Goal: Transaction & Acquisition: Purchase product/service

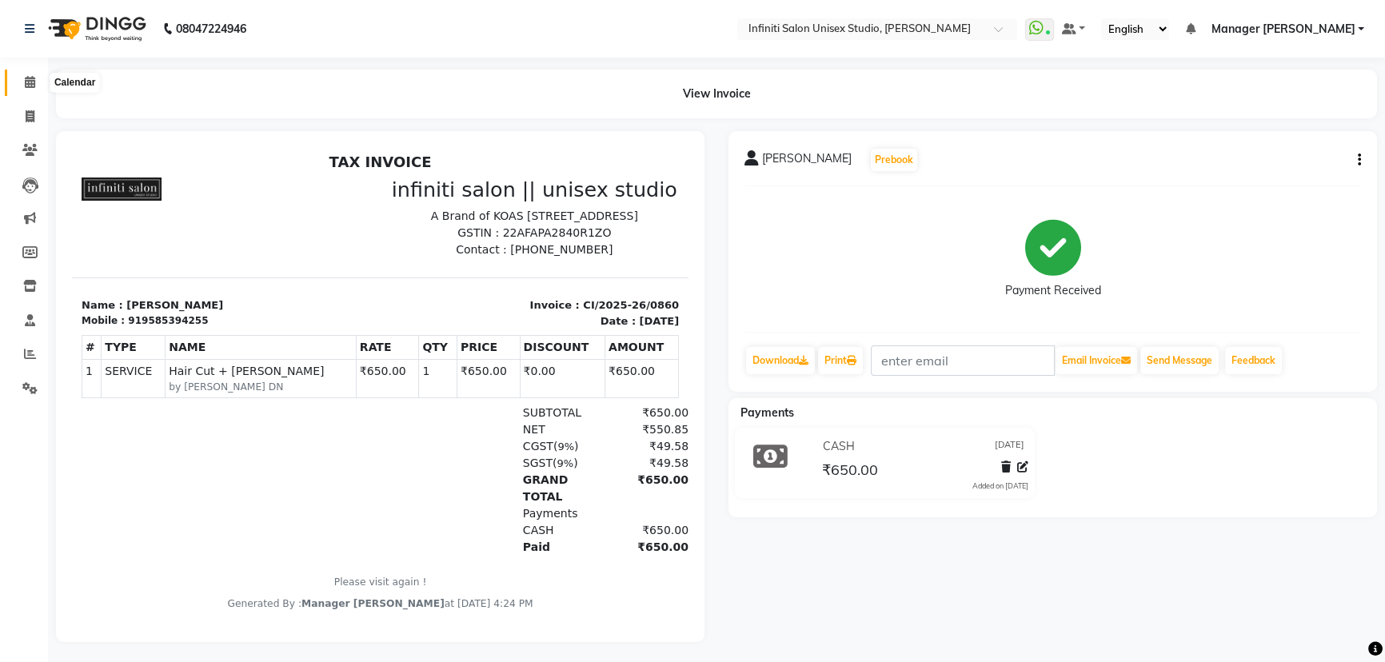
click at [22, 80] on span at bounding box center [30, 83] width 28 height 18
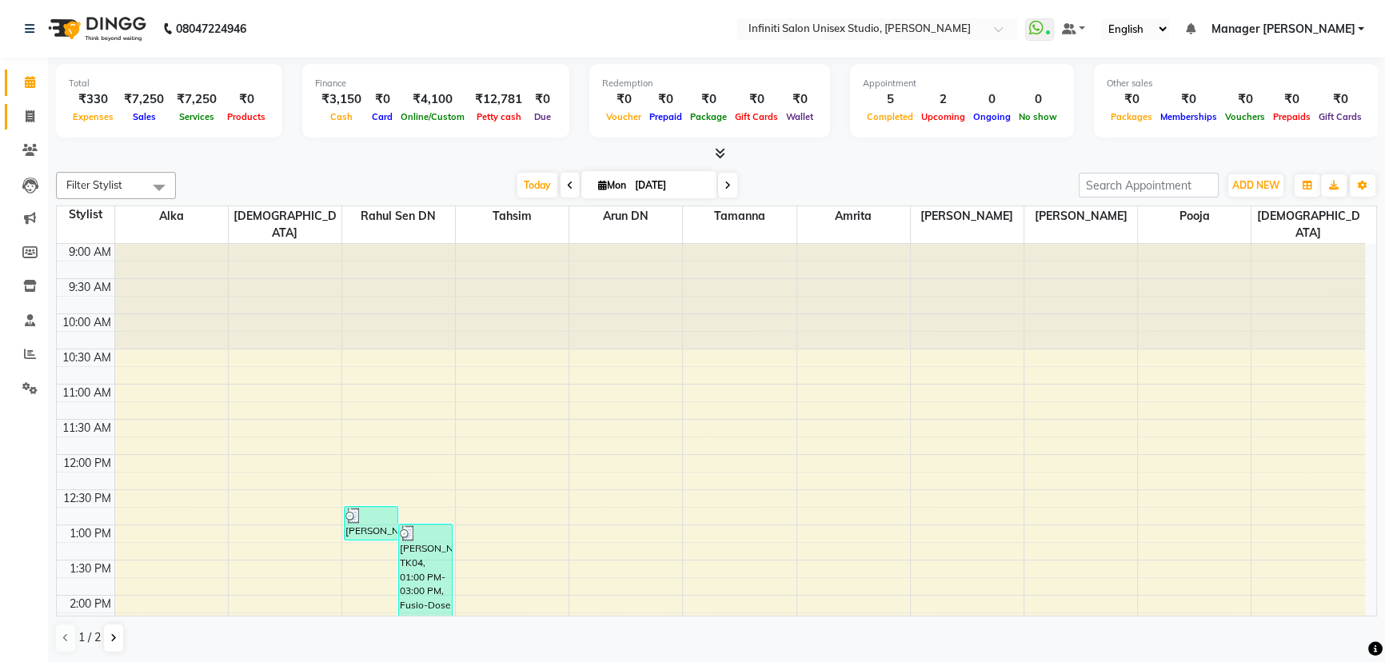
click at [29, 109] on span at bounding box center [30, 117] width 28 height 18
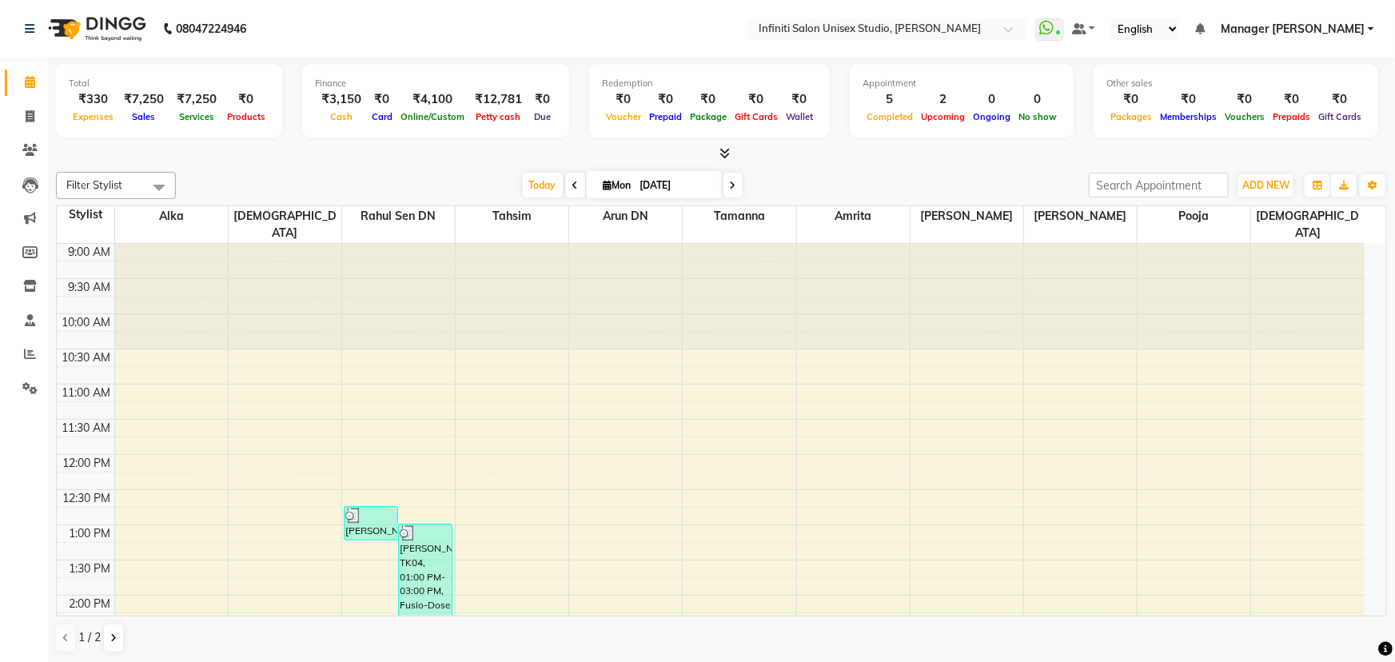
select select "6511"
select select "service"
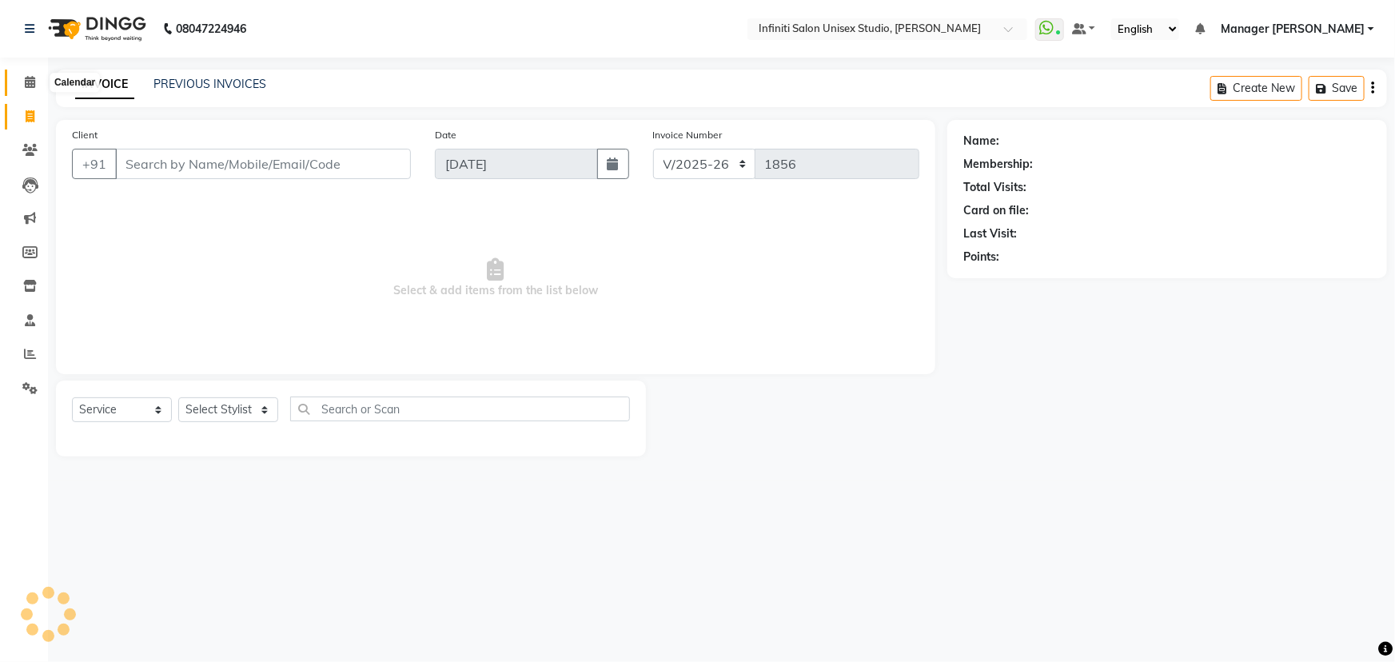
click at [29, 81] on icon at bounding box center [30, 82] width 10 height 12
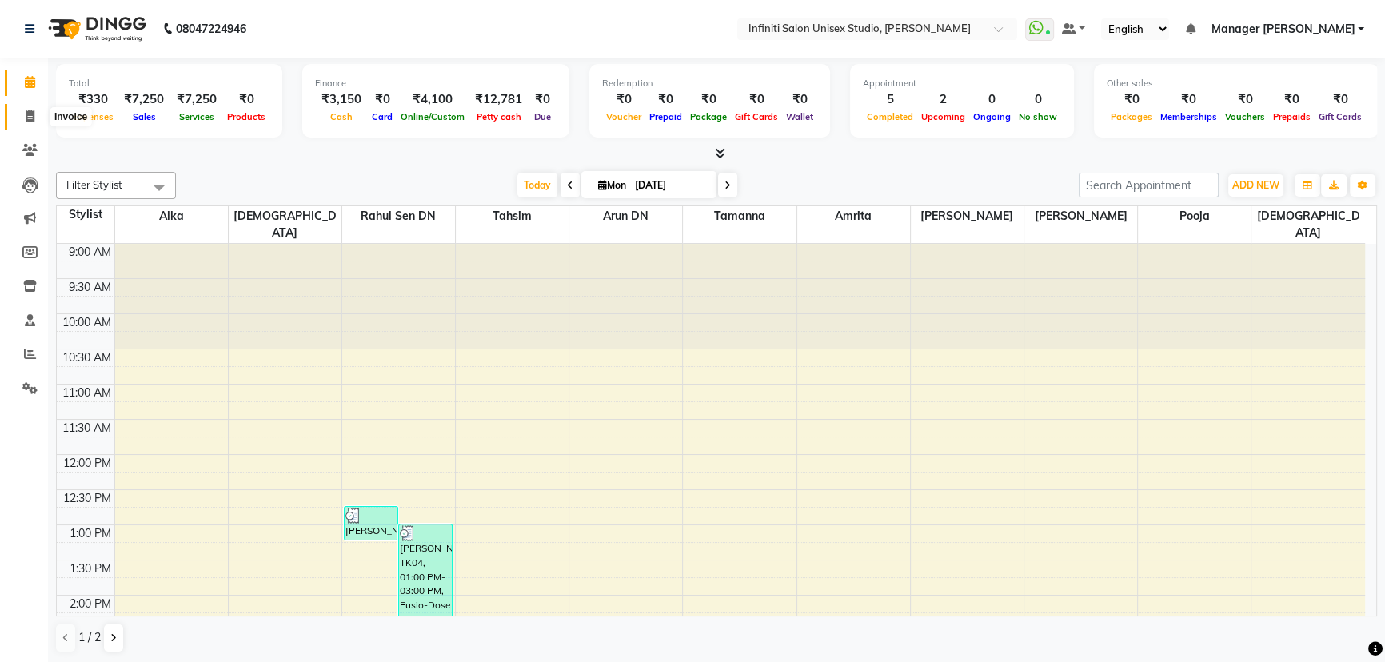
click at [26, 117] on icon at bounding box center [30, 116] width 9 height 12
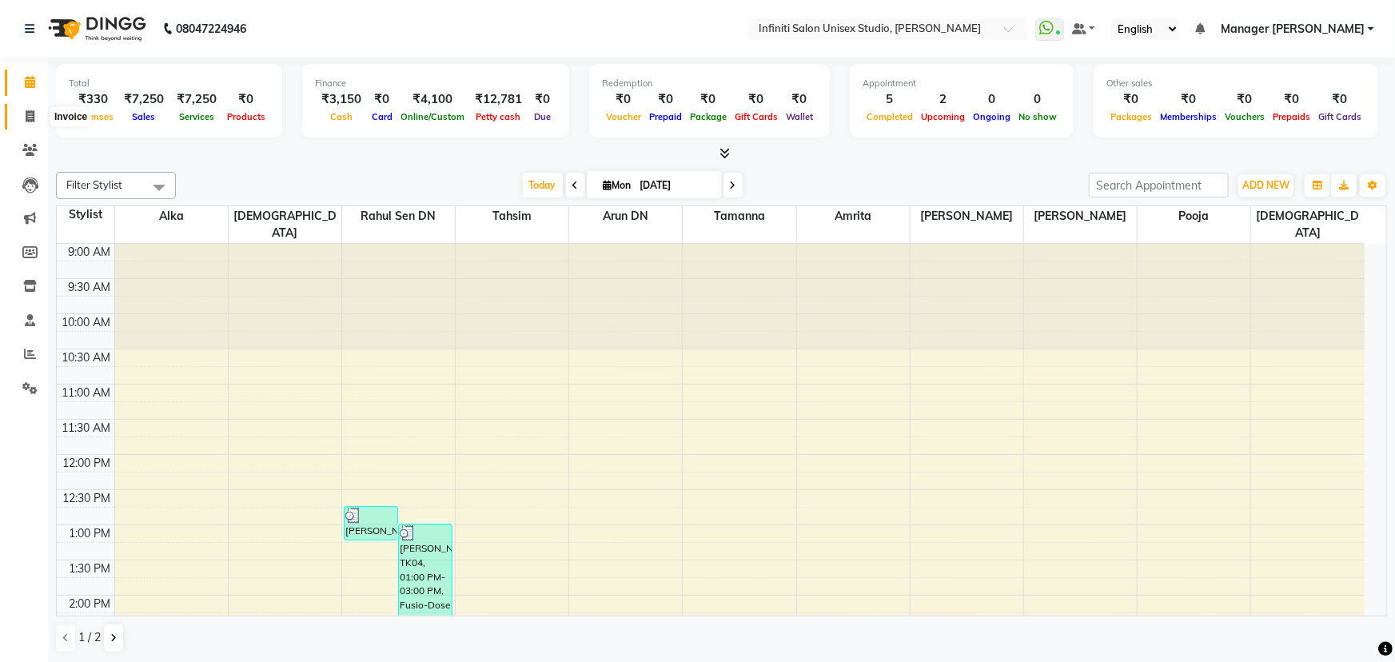
select select "6511"
select select "service"
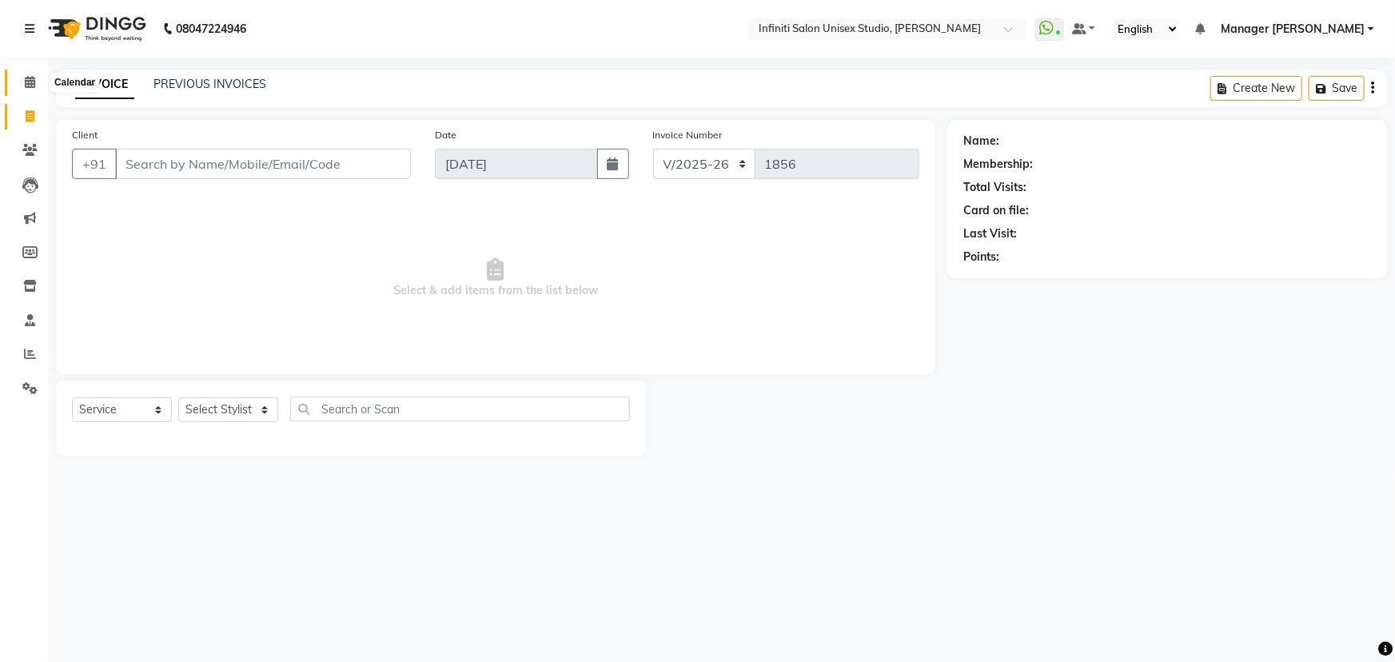
click at [28, 82] on icon at bounding box center [30, 82] width 10 height 12
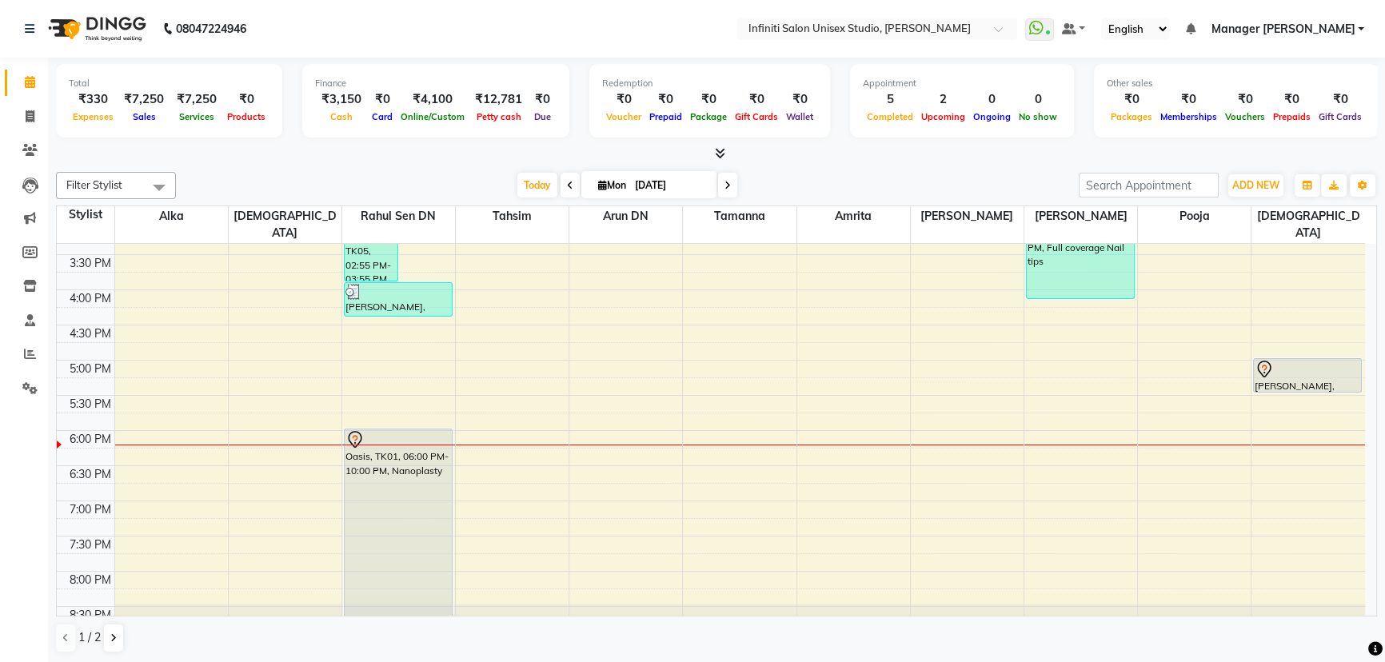
scroll to position [451, 0]
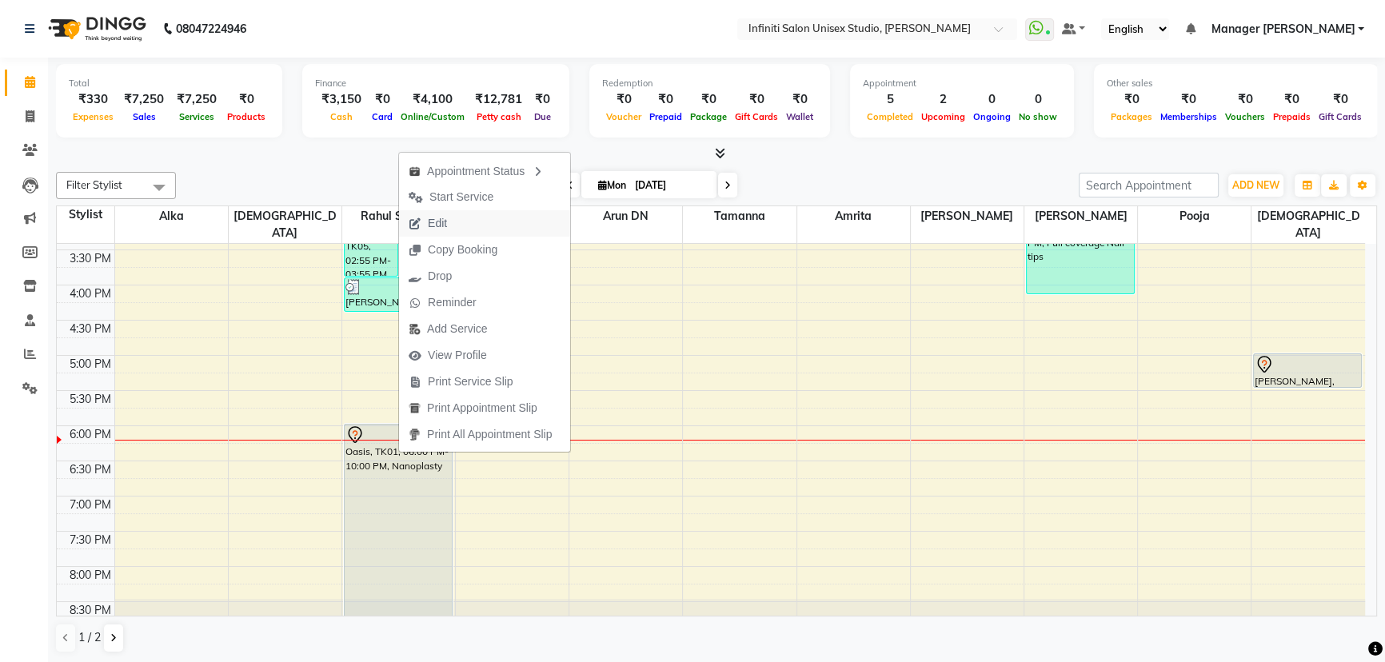
click at [431, 217] on span "Edit" at bounding box center [437, 223] width 19 height 17
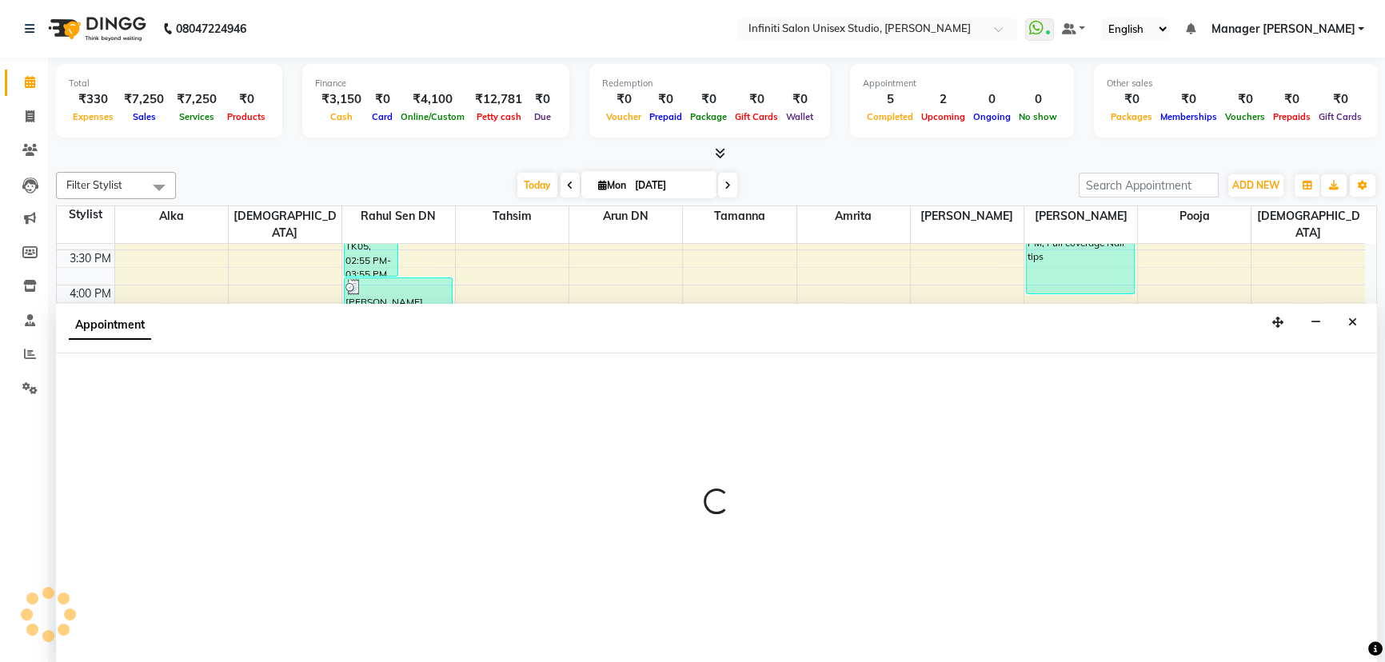
select select "49887"
select select "1080"
select select "tentative"
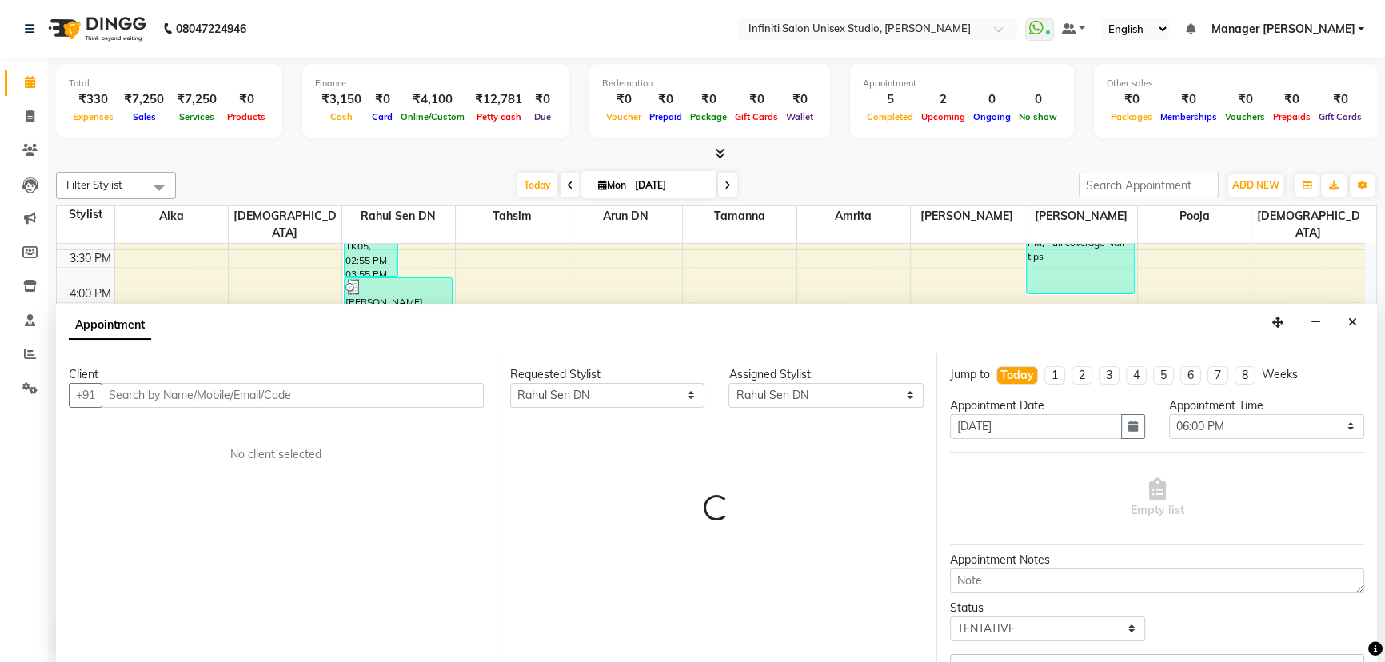
select select "3240"
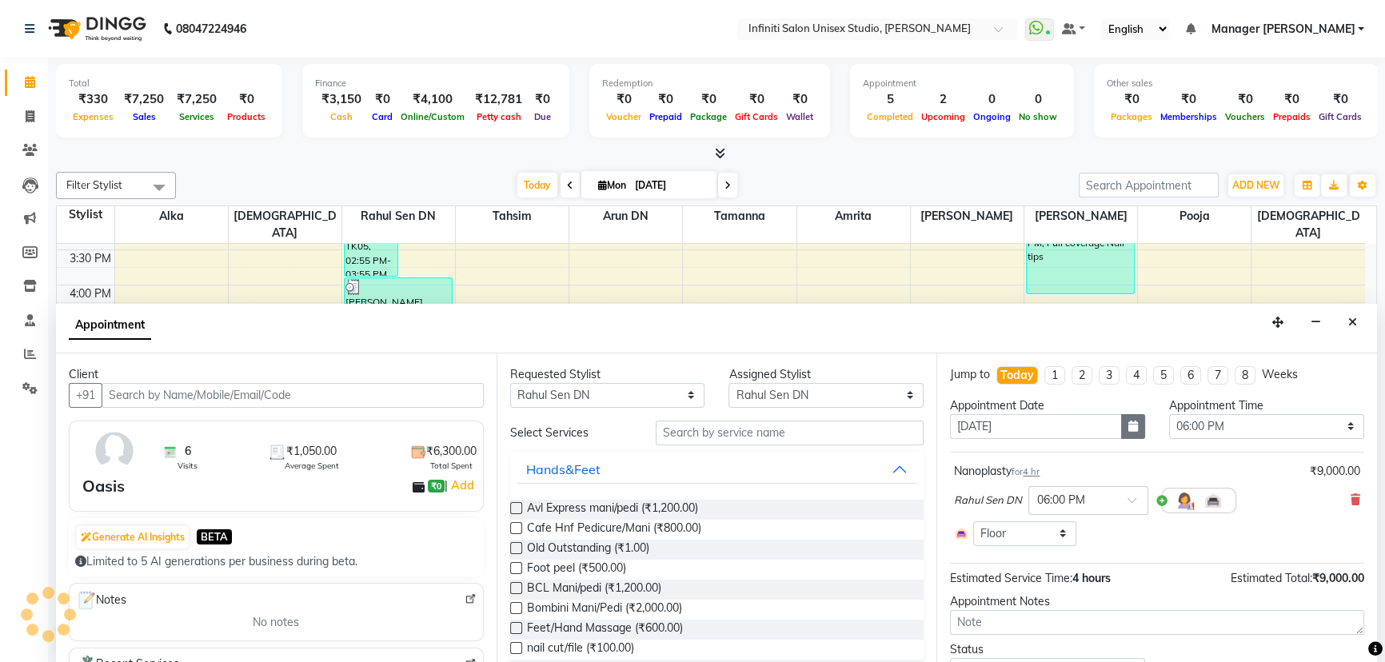
click at [1128, 420] on icon "button" at bounding box center [1133, 425] width 10 height 11
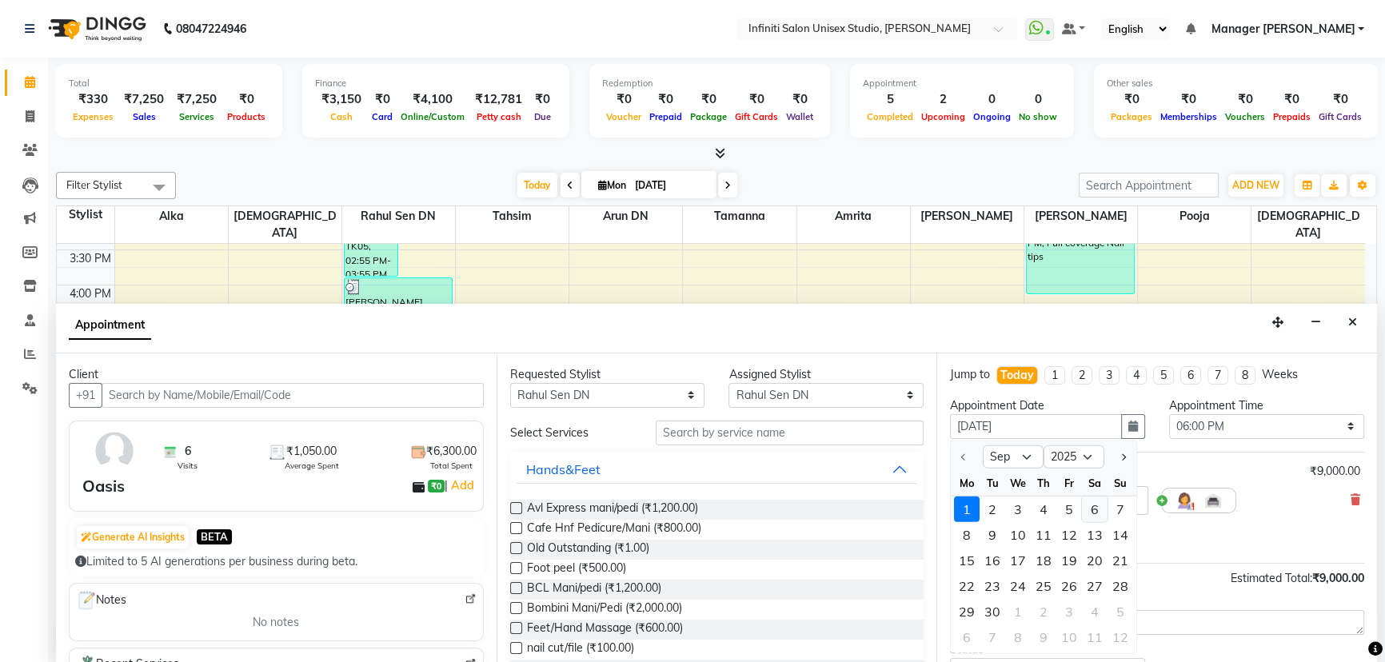
click at [1088, 504] on div "6" at bounding box center [1095, 509] width 26 height 26
type input "[DATE]"
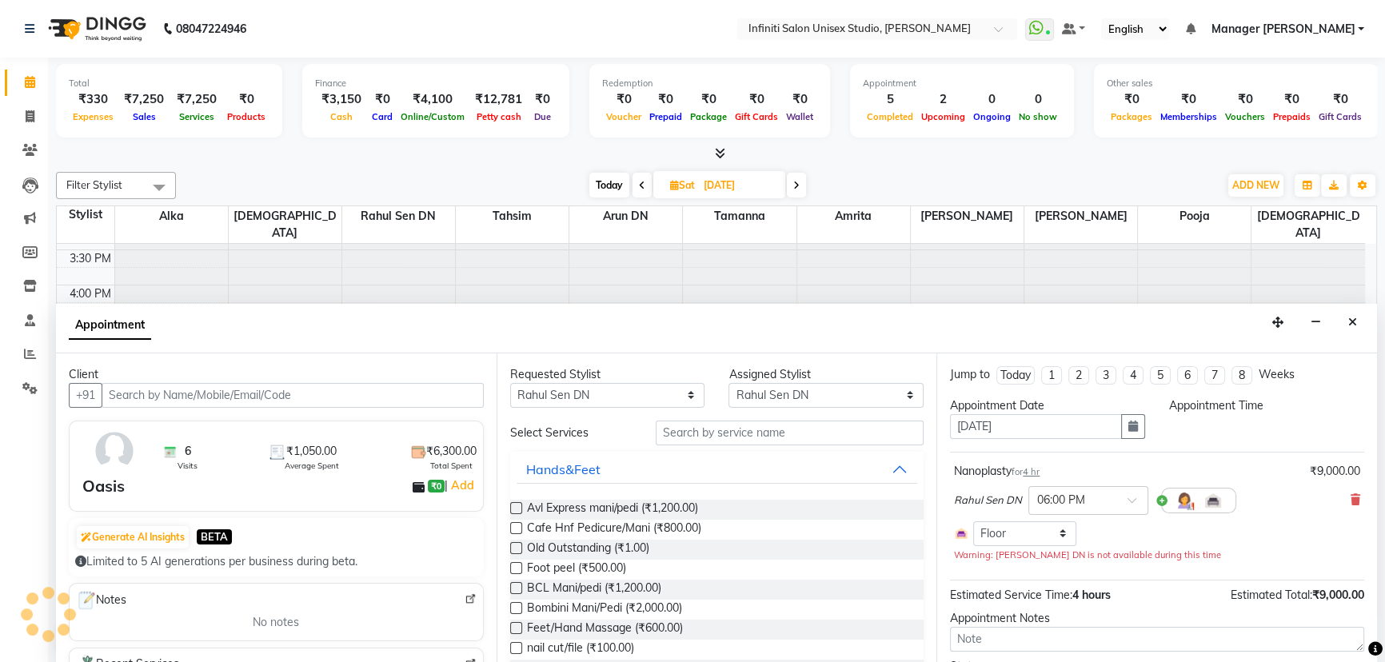
scroll to position [0, 0]
click at [1214, 428] on select "Select 10:00 AM 10:15 AM 10:30 AM 10:45 AM 11:00 AM 11:15 AM 11:30 AM 11:45 AM …" at bounding box center [1266, 426] width 195 height 25
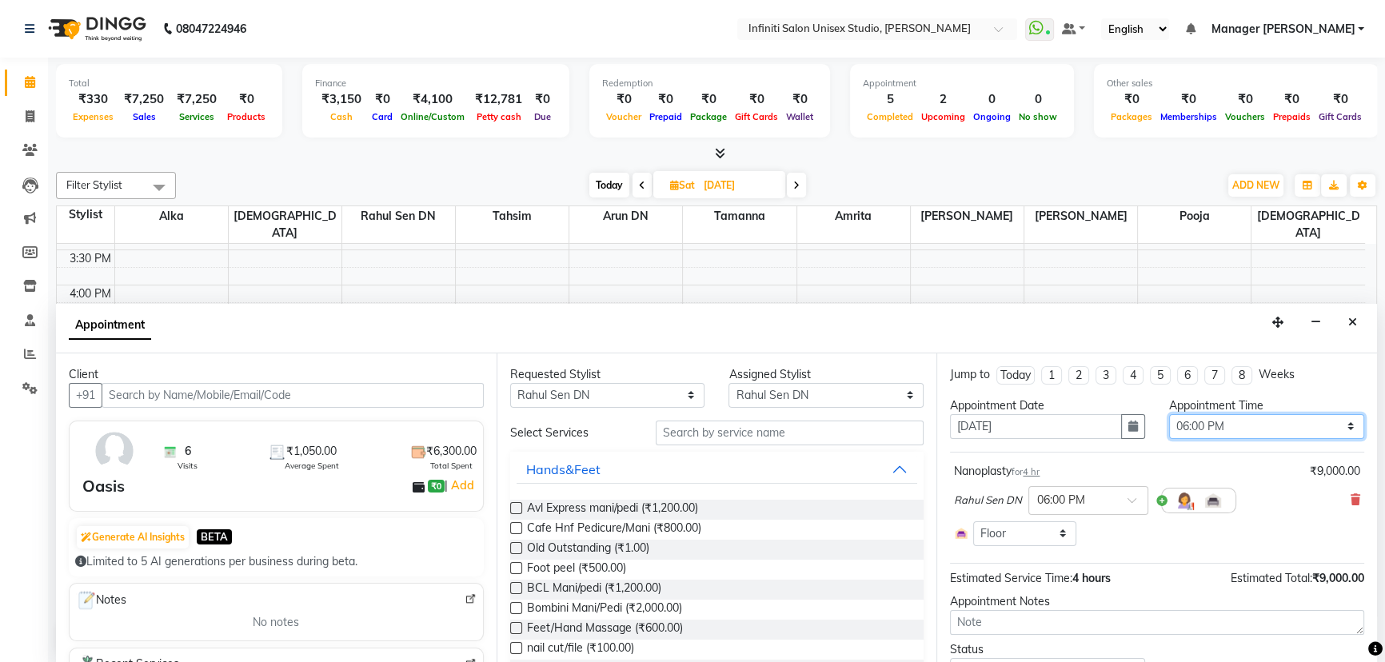
select select "690"
click at [1169, 414] on select "Select 10:00 AM 10:15 AM 10:30 AM 10:45 AM 11:00 AM 11:15 AM 11:30 AM 11:45 AM …" at bounding box center [1266, 426] width 195 height 25
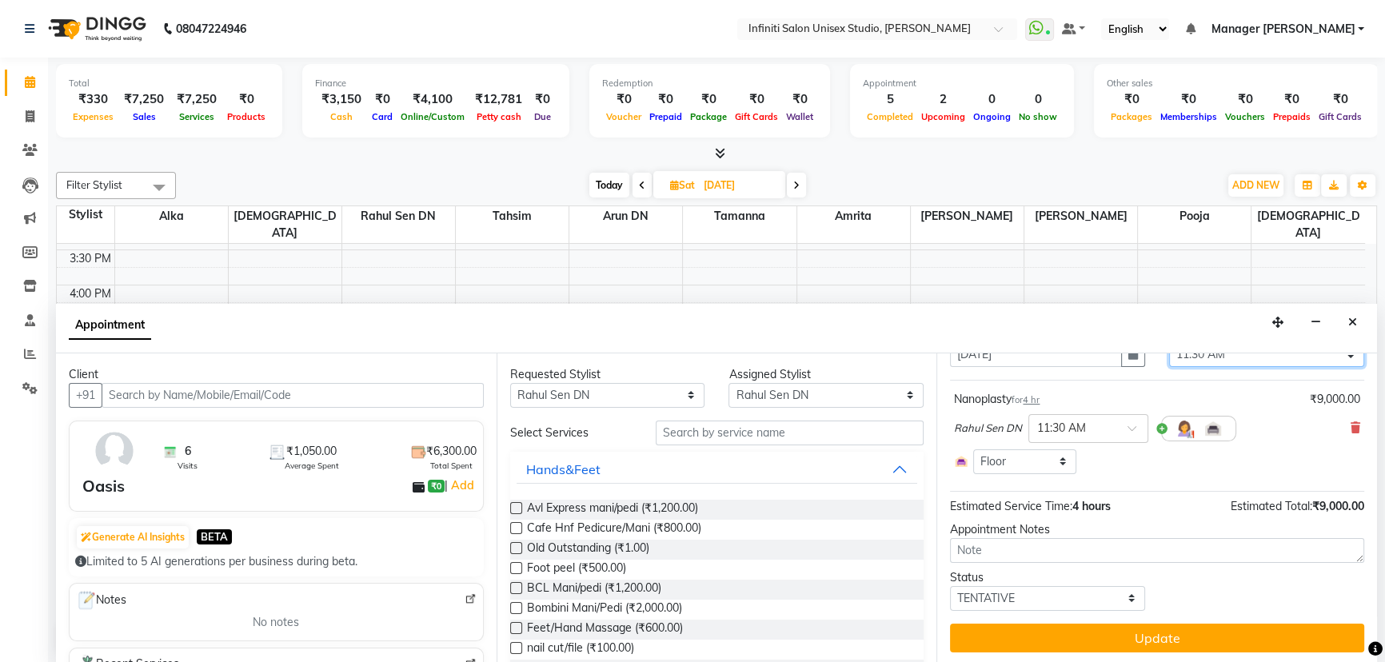
scroll to position [73, 0]
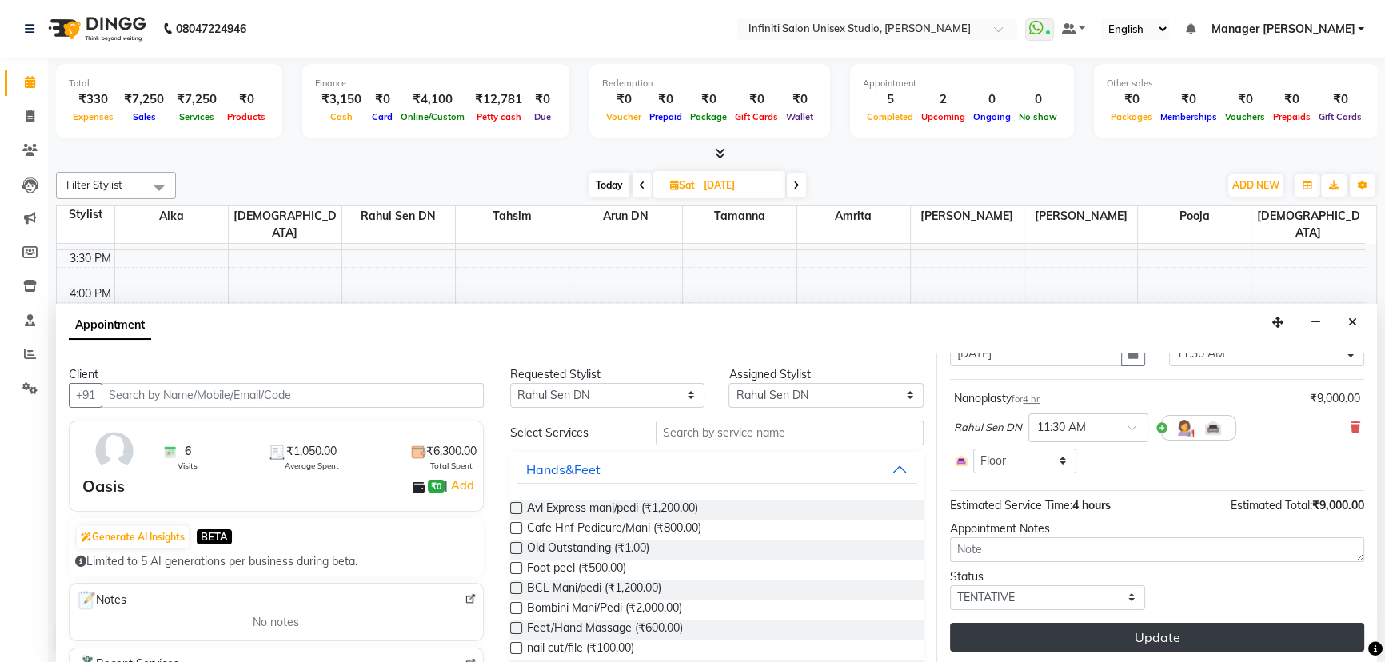
click at [1085, 629] on button "Update" at bounding box center [1157, 637] width 414 height 29
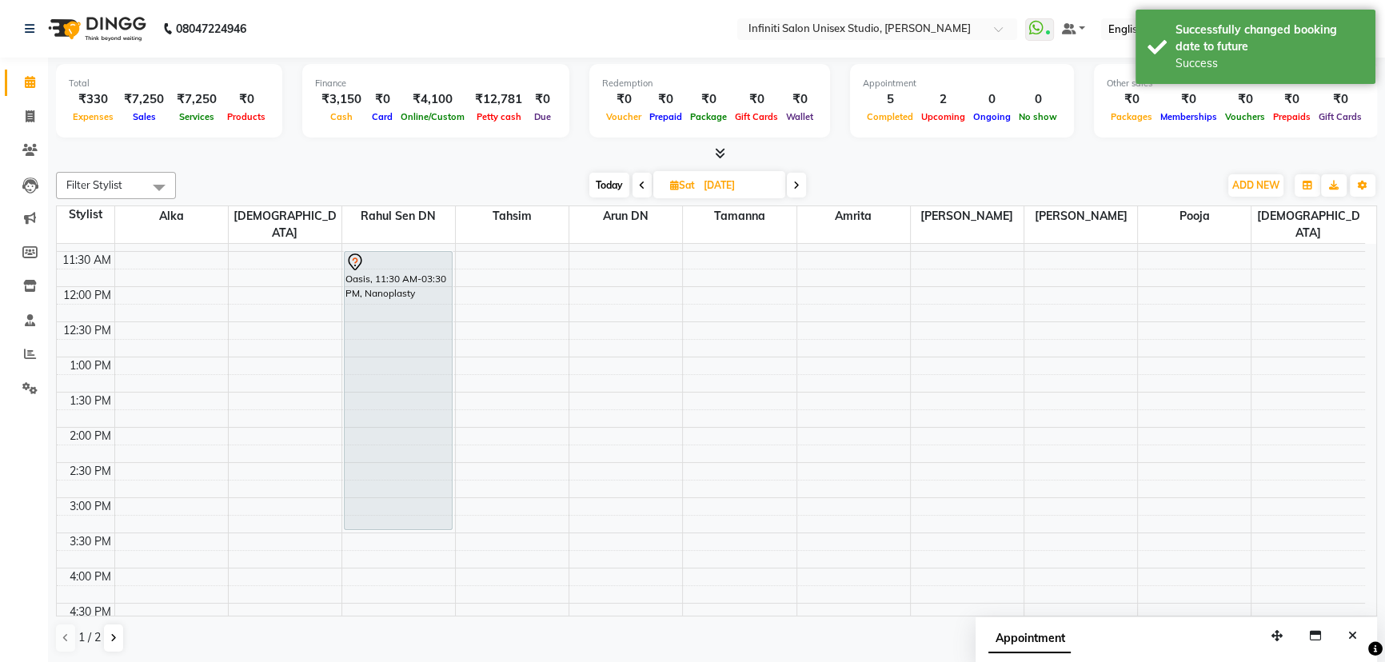
scroll to position [160, 0]
click at [599, 185] on span "Today" at bounding box center [609, 185] width 40 height 25
type input "[DATE]"
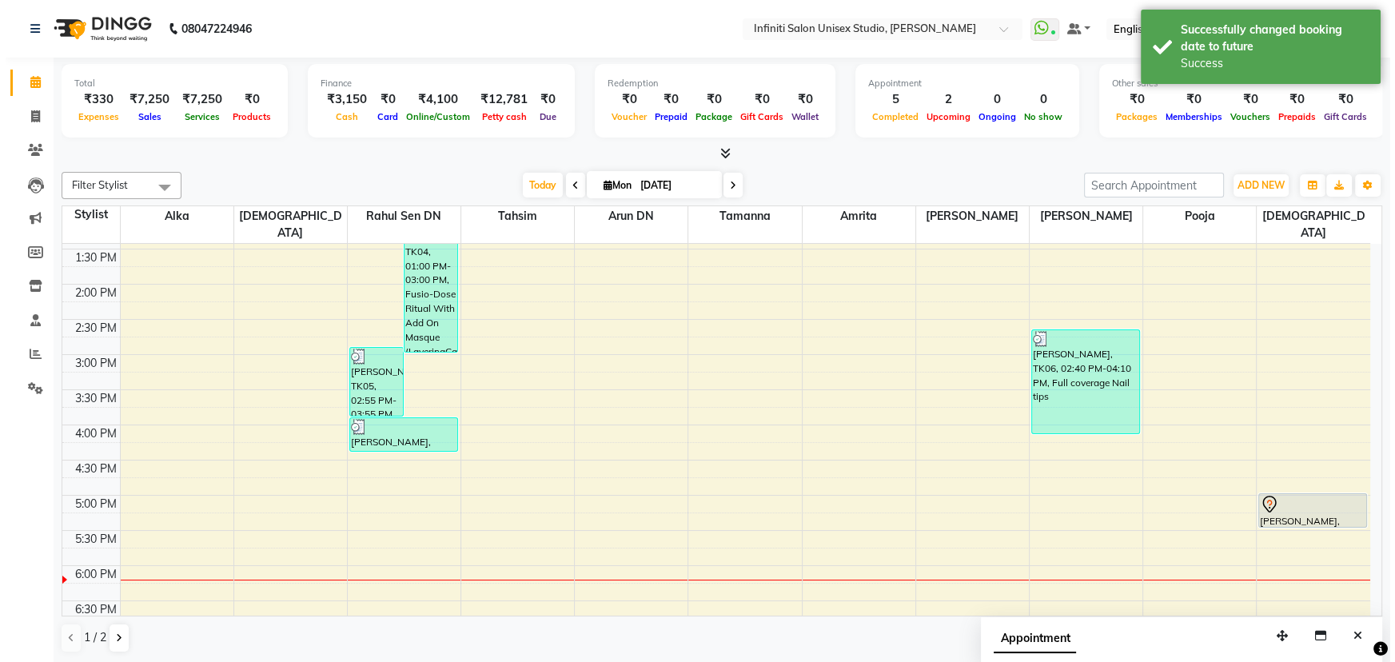
scroll to position [306, 0]
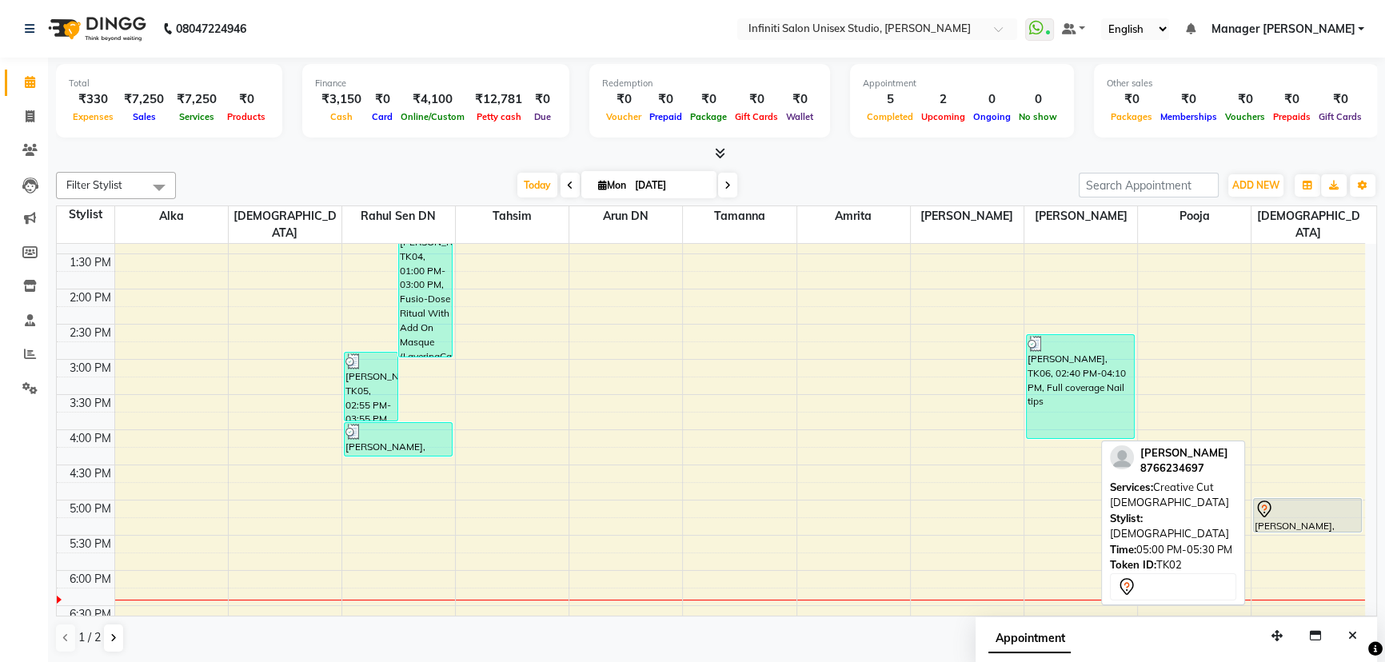
click at [1330, 502] on div "[PERSON_NAME], TK02, 05:00 PM-05:30 PM, Creative Cut [DEMOGRAPHIC_DATA]" at bounding box center [1306, 515] width 107 height 33
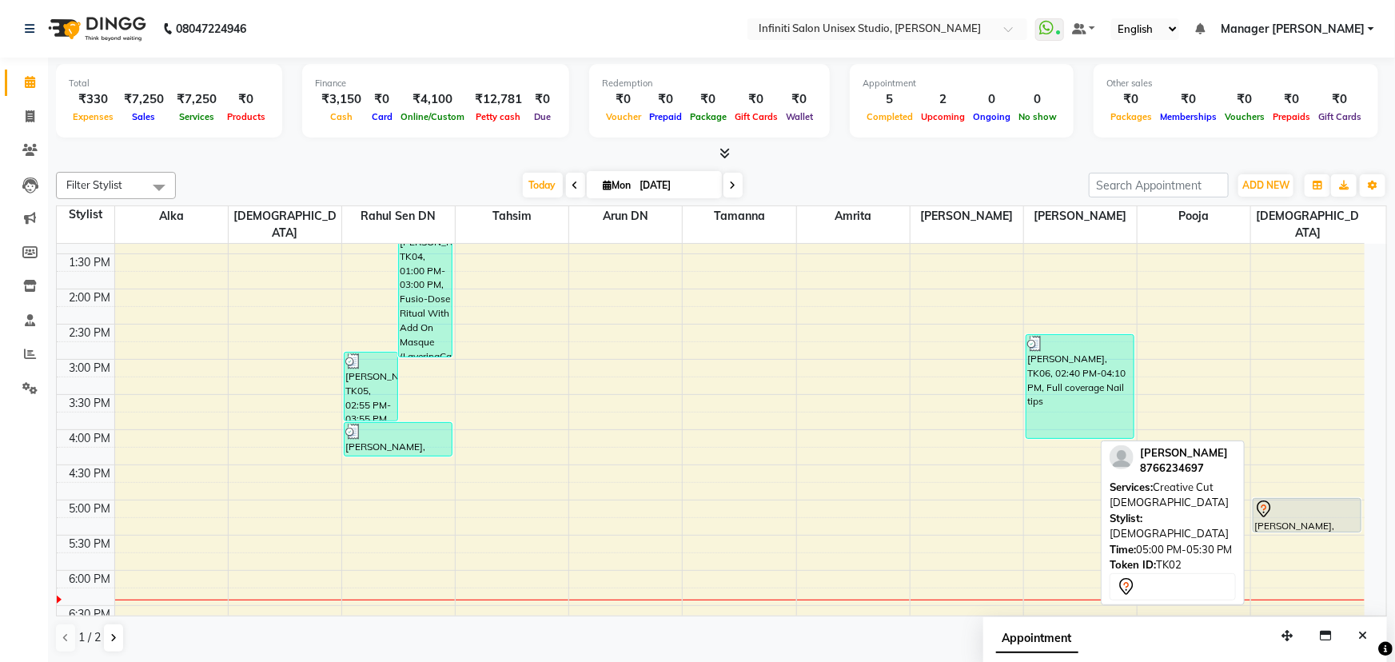
select select "7"
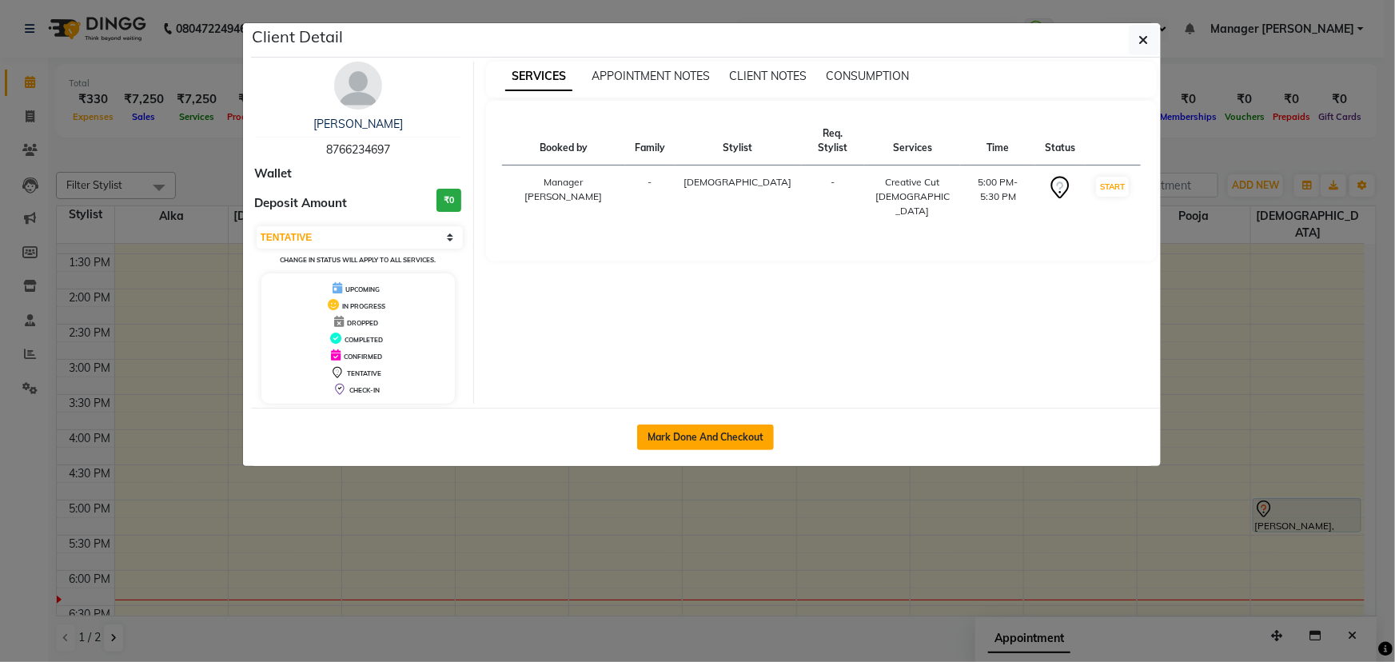
click at [687, 430] on button "Mark Done And Checkout" at bounding box center [705, 437] width 137 height 26
select select "service"
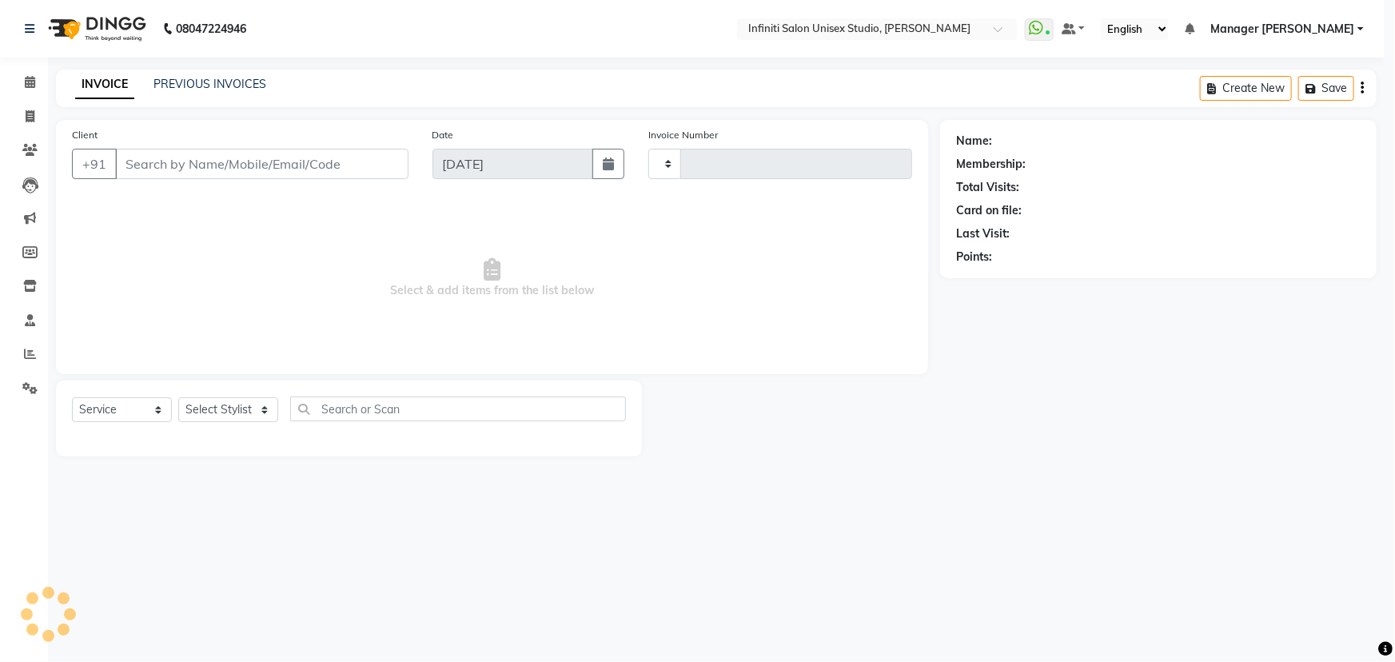
type input "1856"
select select "6511"
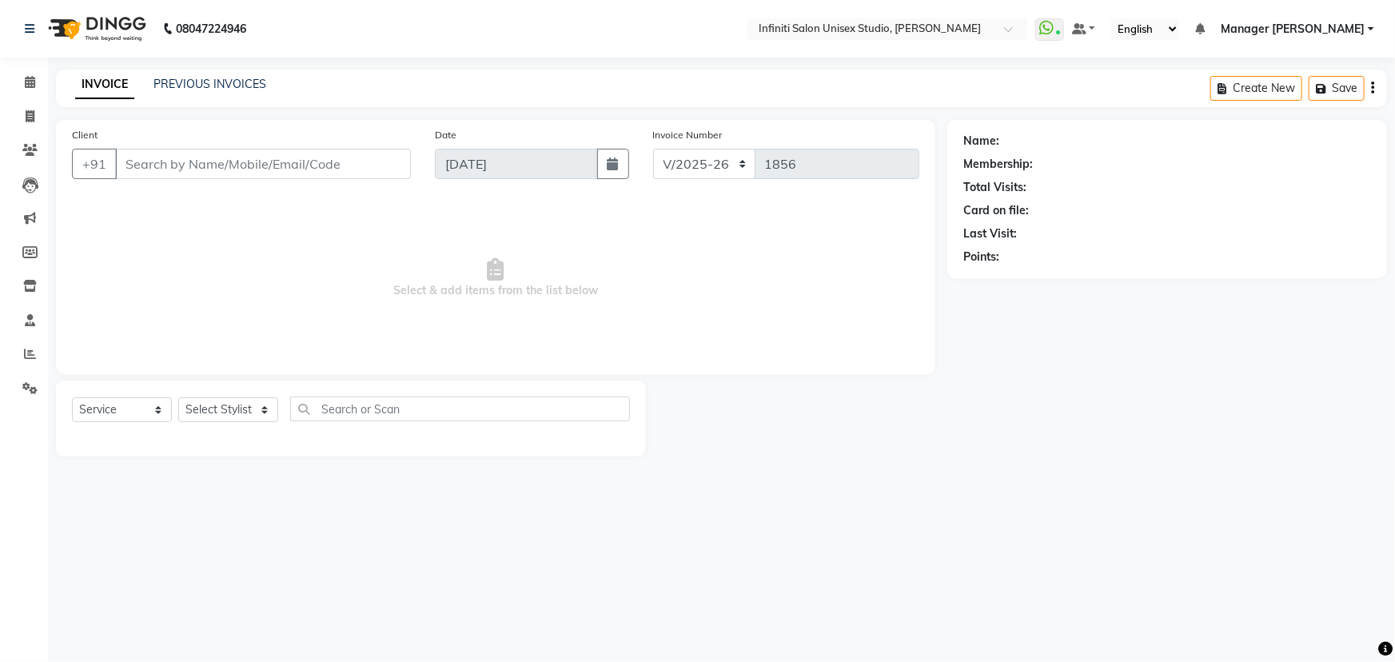
type input "8766234697"
select select "88292"
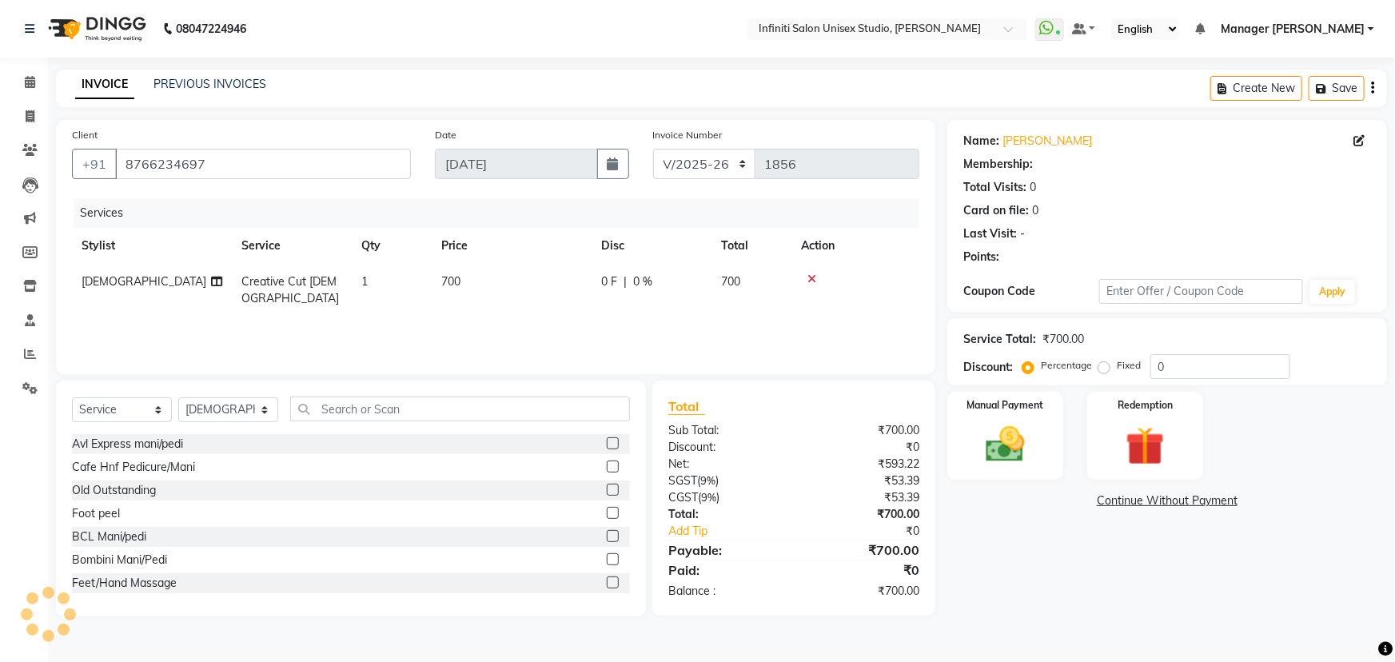
select select "1: Object"
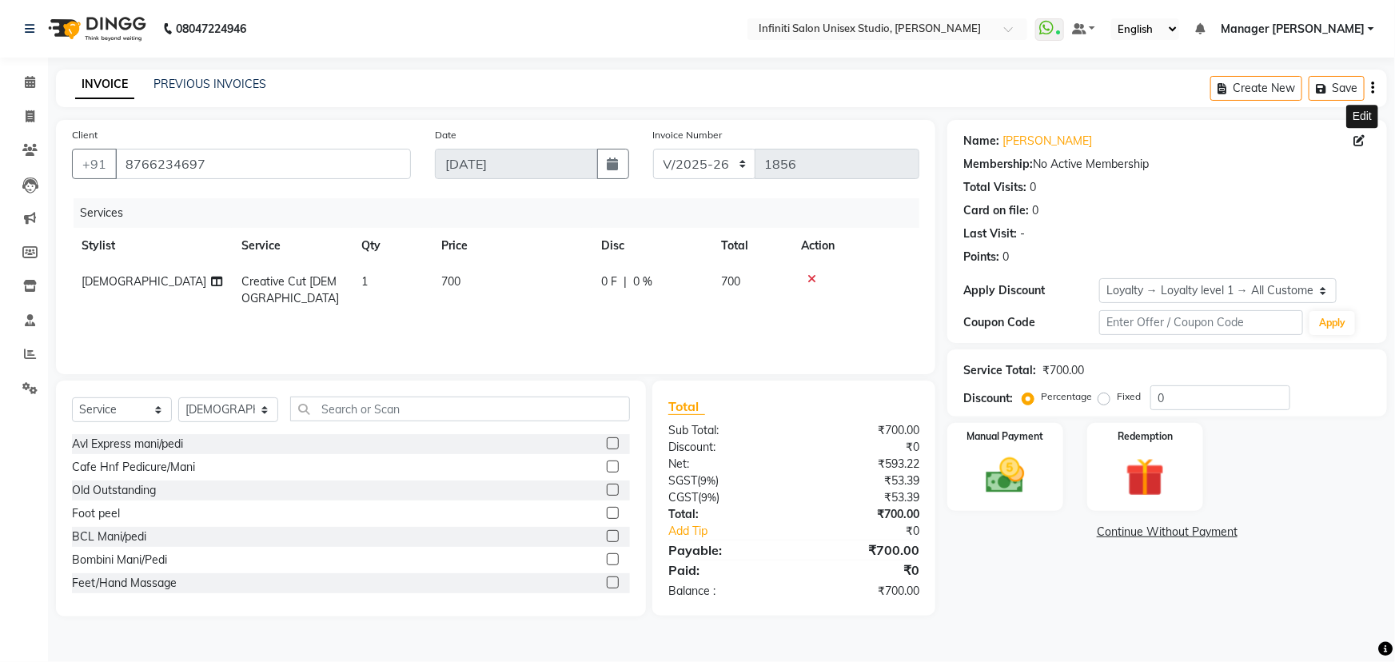
click at [1358, 136] on icon at bounding box center [1358, 140] width 11 height 11
select select "[DEMOGRAPHIC_DATA]"
select select "46371"
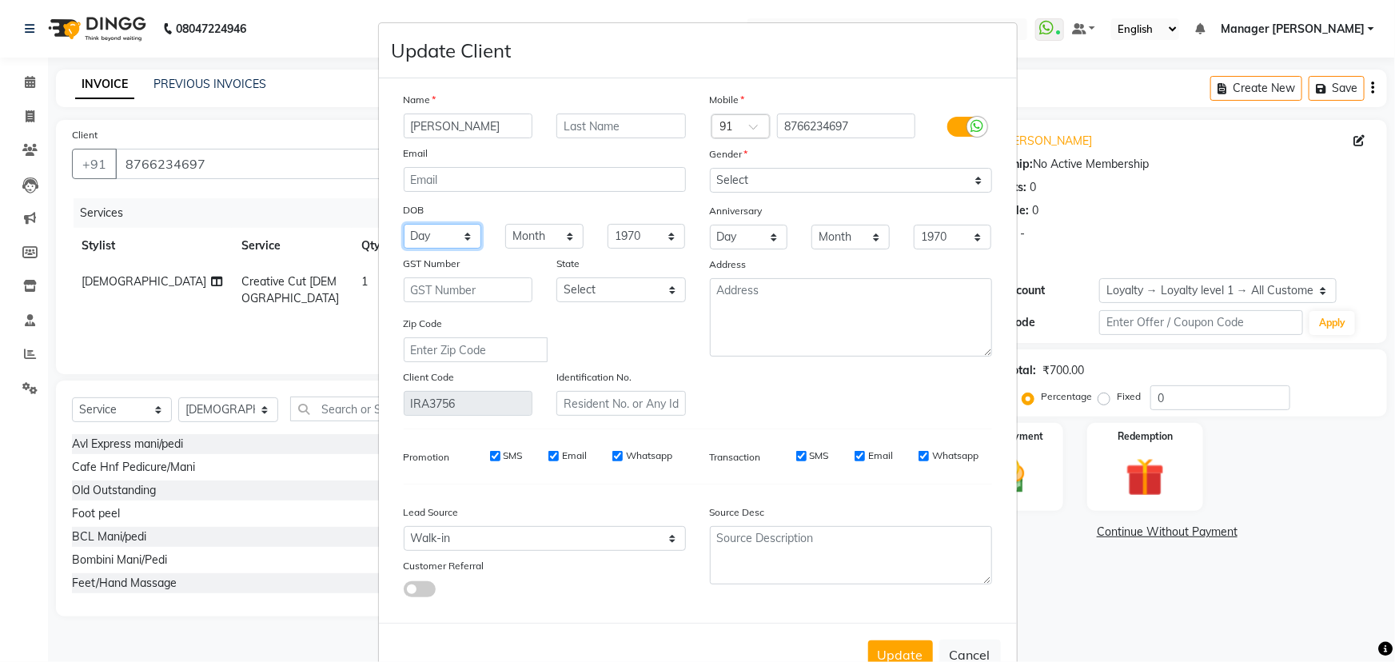
click at [441, 237] on select "Day 01 02 03 04 05 06 07 08 09 10 11 12 13 14 15 16 17 18 19 20 21 22 23 24 25 …" at bounding box center [443, 236] width 78 height 25
select select "11"
click at [404, 225] on select "Day 01 02 03 04 05 06 07 08 09 10 11 12 13 14 15 16 17 18 19 20 21 22 23 24 25 …" at bounding box center [443, 236] width 78 height 25
click at [549, 237] on select "Month January February March April May June July August September October Novem…" at bounding box center [544, 236] width 78 height 25
select select "04"
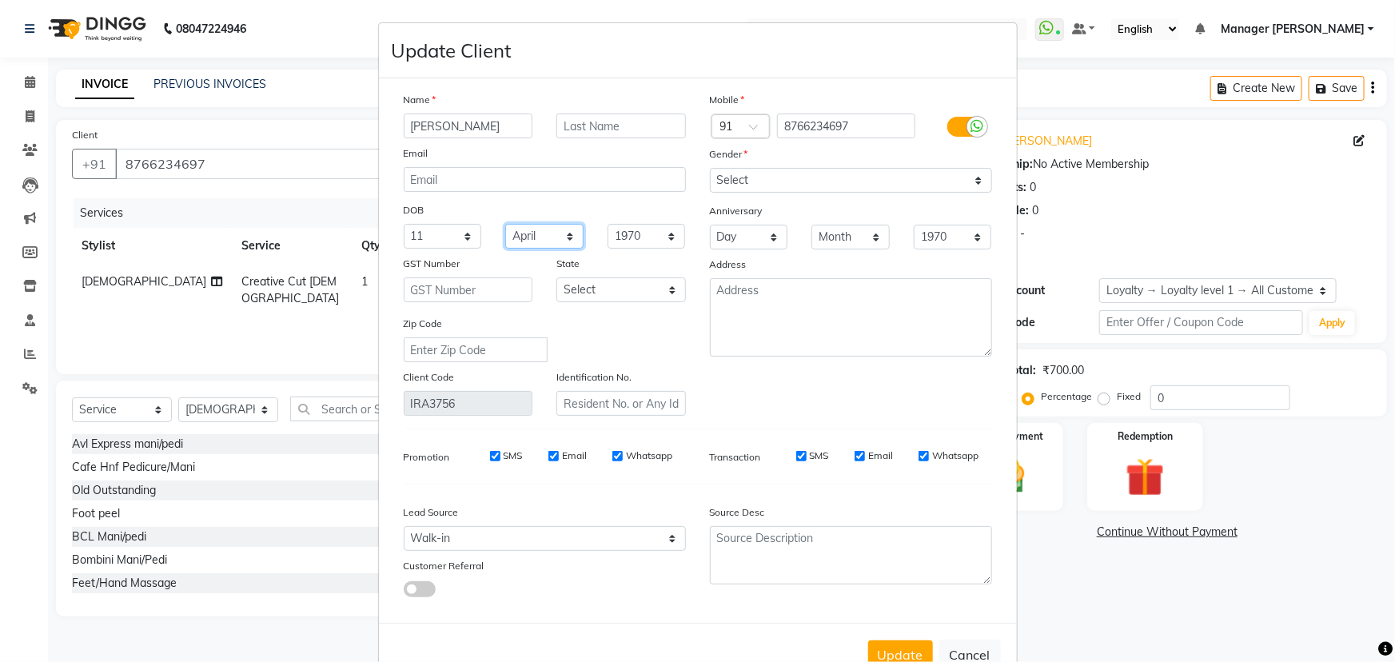
click at [505, 225] on select "Month January February March April May June July August September October Novem…" at bounding box center [544, 236] width 78 height 25
click at [591, 537] on select "Select Walk-in Facebook JustDial Google Other Referral Advertisement No Source …" at bounding box center [545, 538] width 282 height 25
select select "46379"
click at [404, 530] on select "Select Walk-in Facebook JustDial Google Other Referral Advertisement No Source …" at bounding box center [545, 538] width 282 height 25
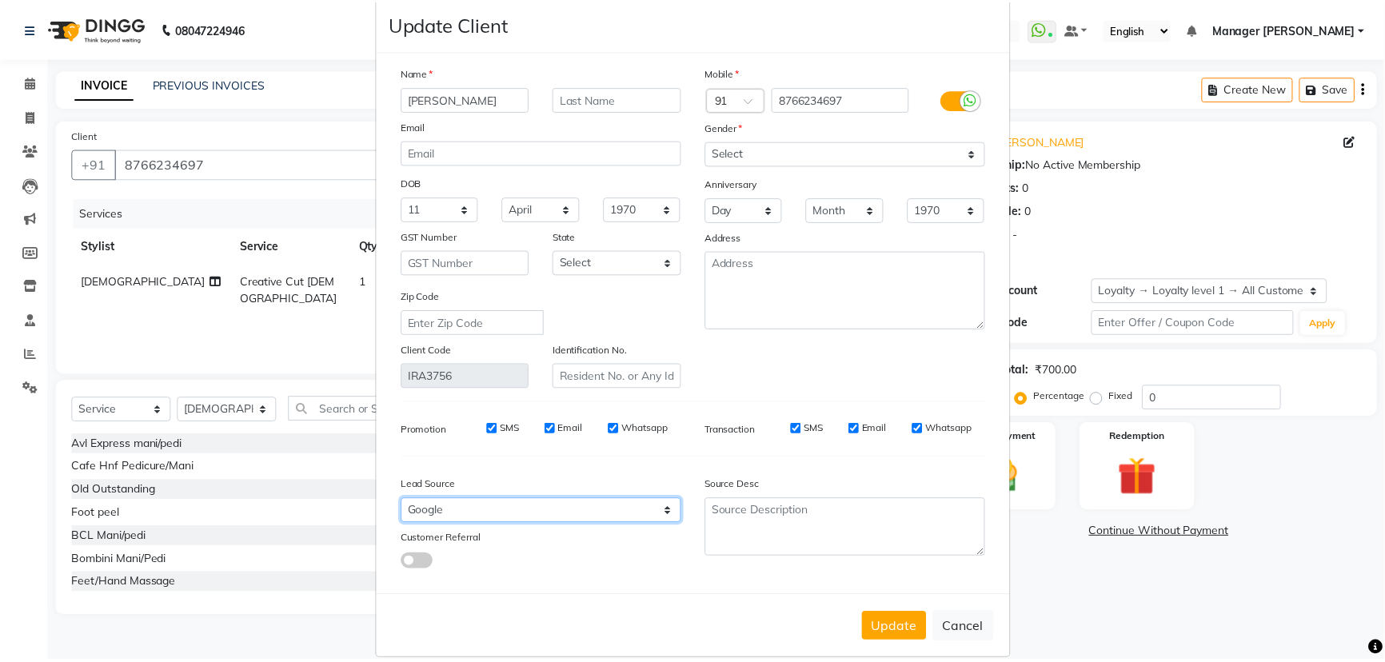
scroll to position [52, 0]
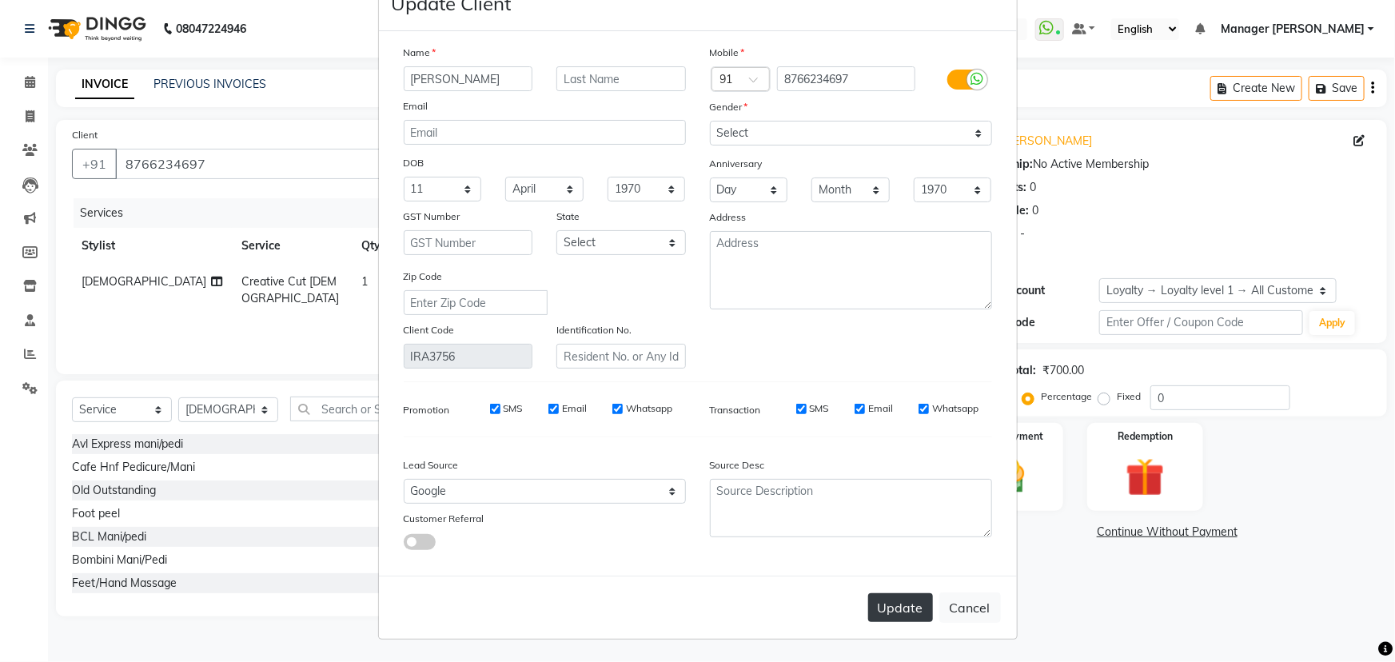
click at [902, 604] on button "Update" at bounding box center [900, 607] width 65 height 29
select select
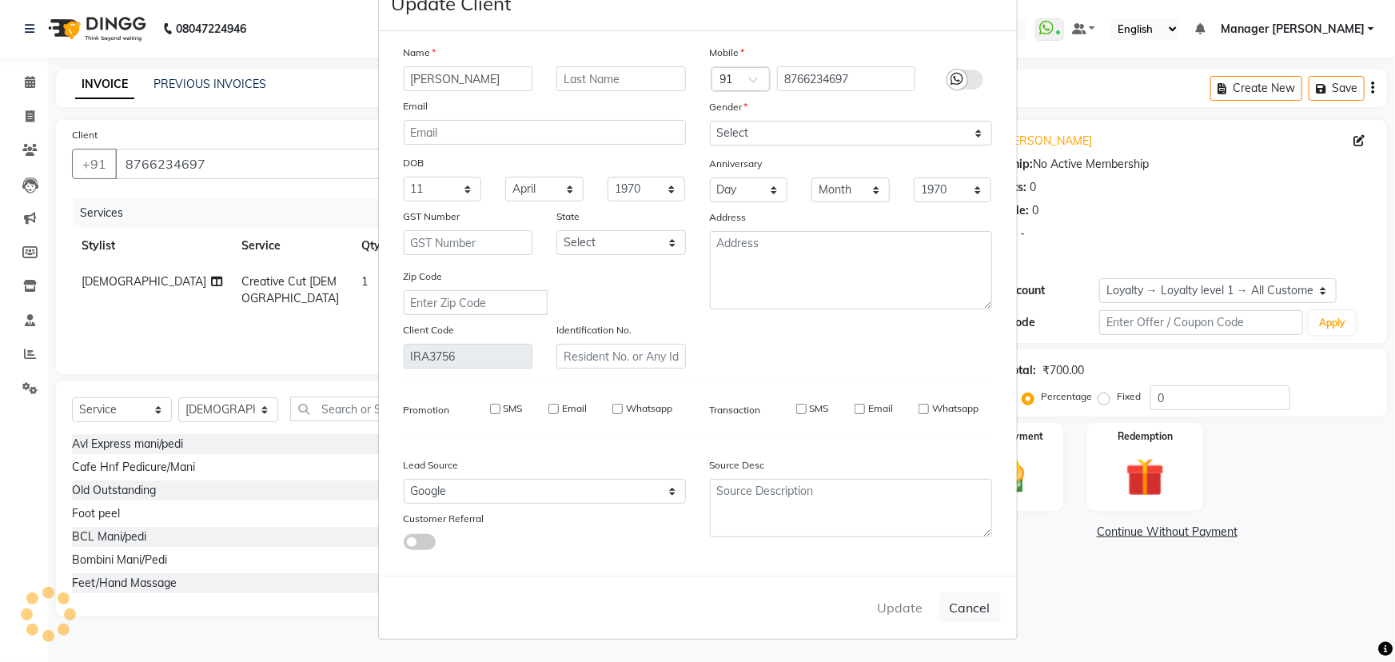
select select
checkbox input "false"
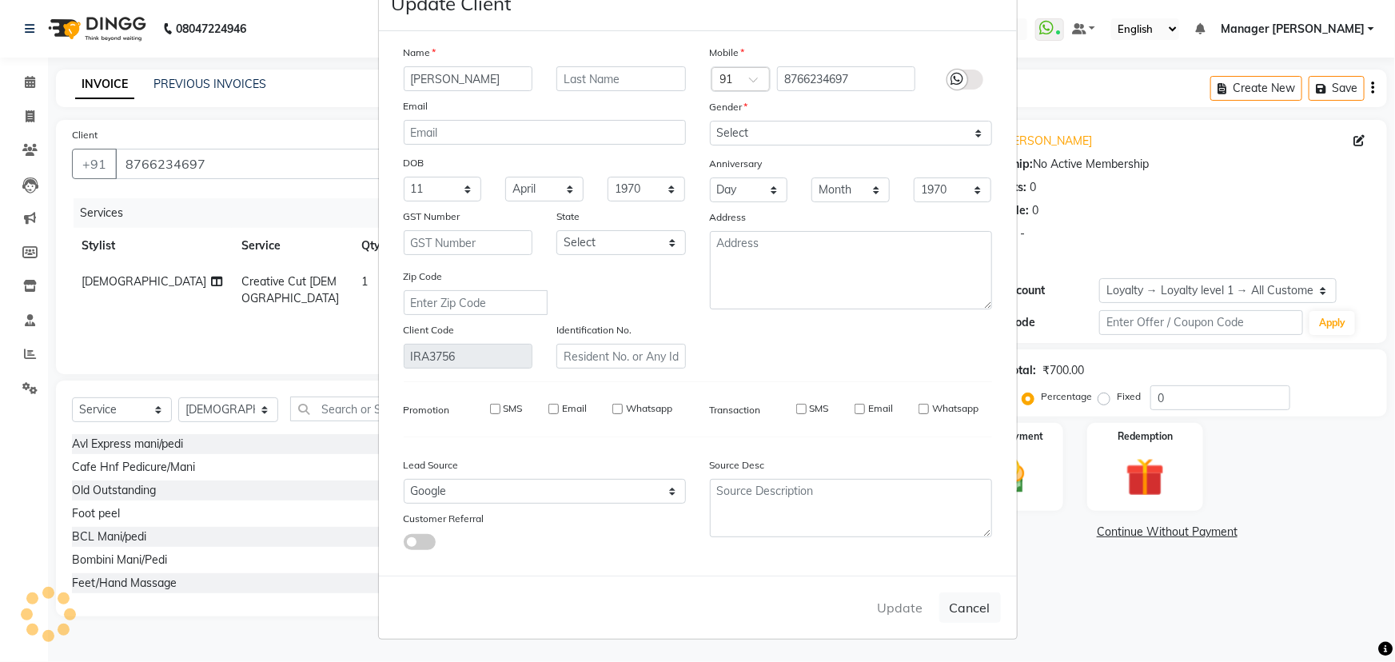
checkbox input "false"
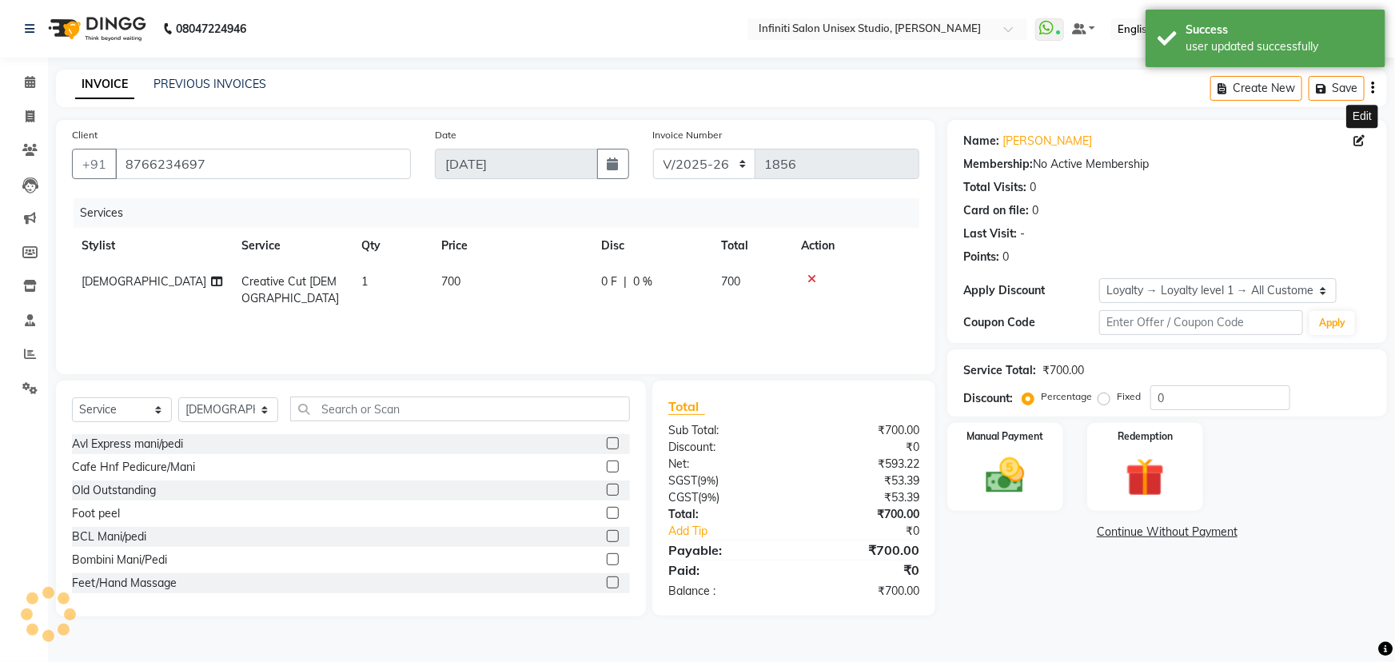
select select "1: Object"
click at [460, 285] on span "700" at bounding box center [450, 281] width 19 height 14
select select "88292"
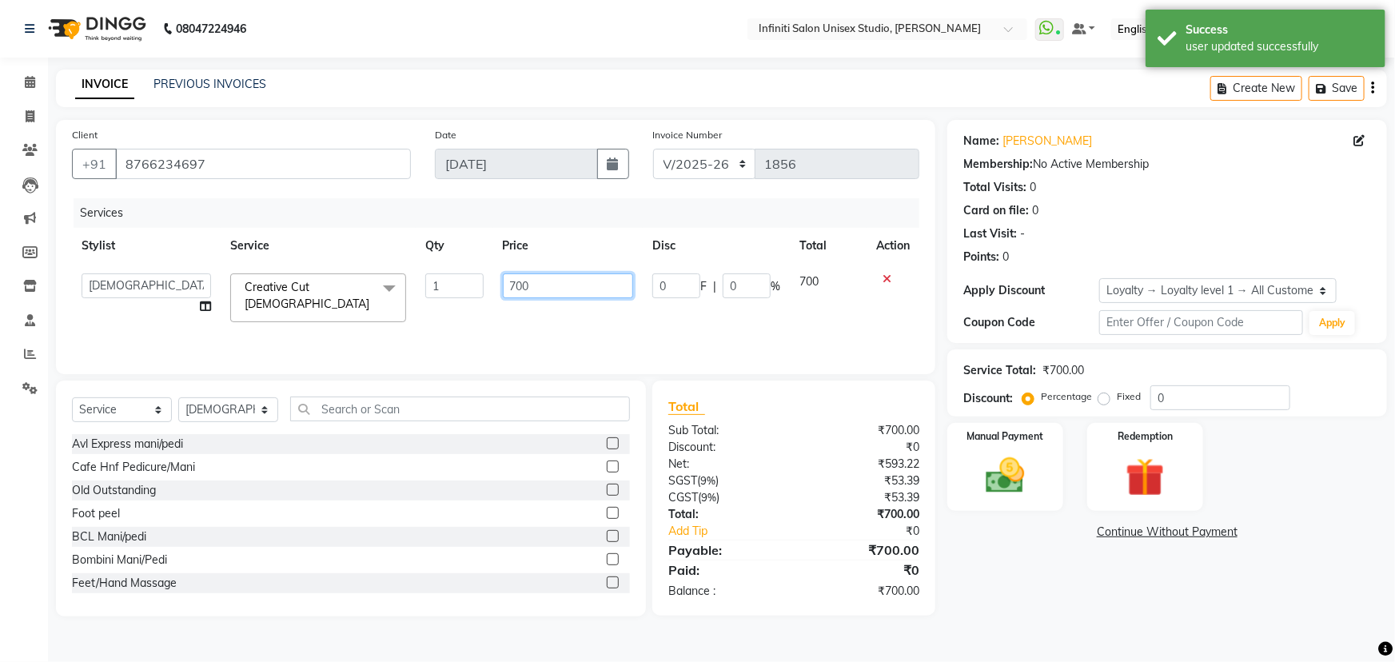
drag, startPoint x: 515, startPoint y: 284, endPoint x: 488, endPoint y: 283, distance: 27.2
click at [488, 283] on tr "Alka Amrita Arun DN Bharti [PERSON_NAME] Krishna Owner Pooja Rahul Sen DN Ritu …" at bounding box center [495, 298] width 847 height 68
type input "1000"
click at [568, 369] on div "Client [PHONE_NUMBER] Date [DATE] Invoice Number CI/2025-26 V/[PHONE_NUMBER] Se…" at bounding box center [495, 247] width 879 height 254
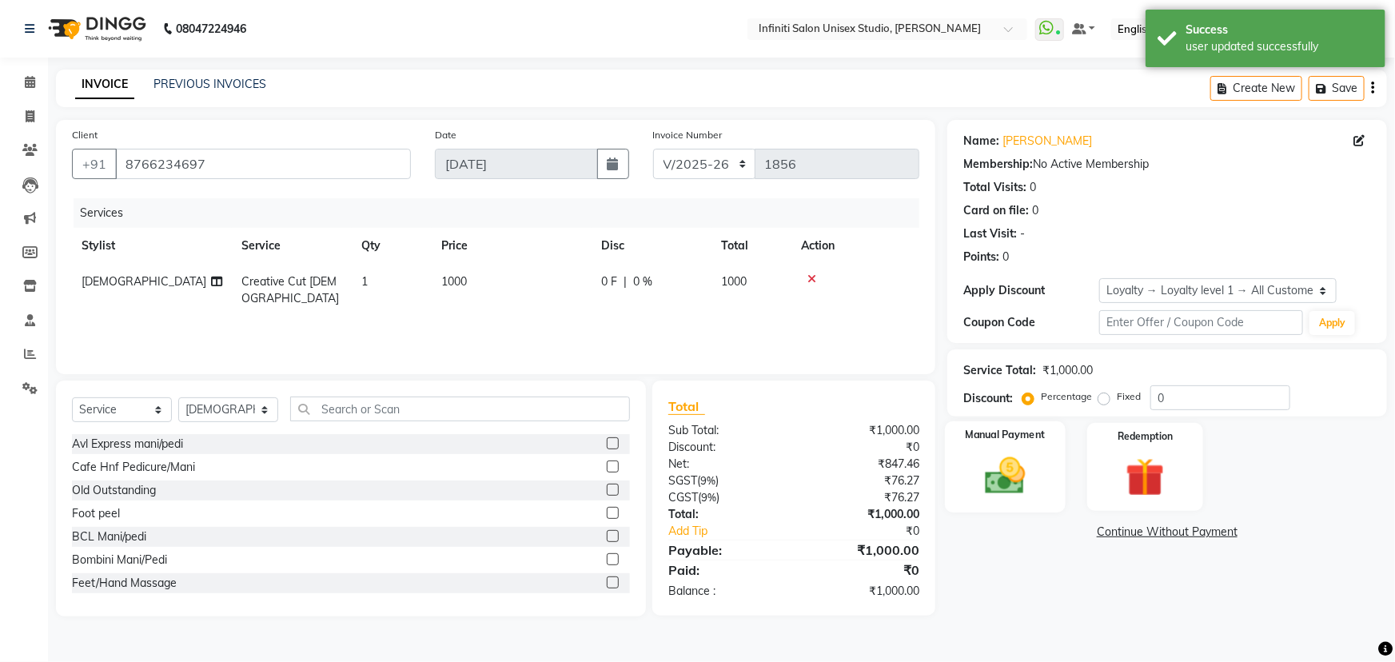
drag, startPoint x: 1010, startPoint y: 497, endPoint x: 1022, endPoint y: 512, distance: 19.4
click at [1010, 500] on div "Manual Payment" at bounding box center [1005, 467] width 121 height 92
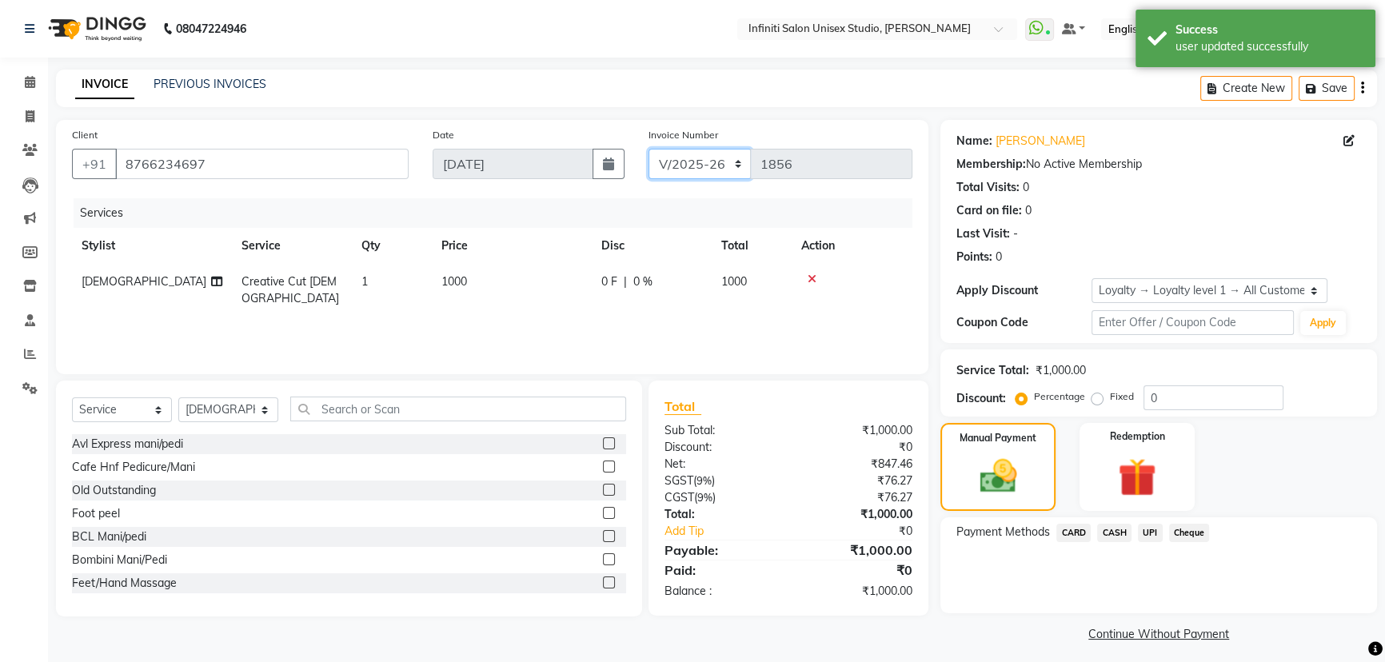
click at [682, 166] on select "CI/2025-26 V/2025-26" at bounding box center [699, 164] width 103 height 30
select select "7941"
click at [648, 149] on select "CI/2025-26 V/2025-26" at bounding box center [699, 164] width 103 height 30
type input "0861"
drag, startPoint x: 1115, startPoint y: 534, endPoint x: 1122, endPoint y: 542, distance: 10.8
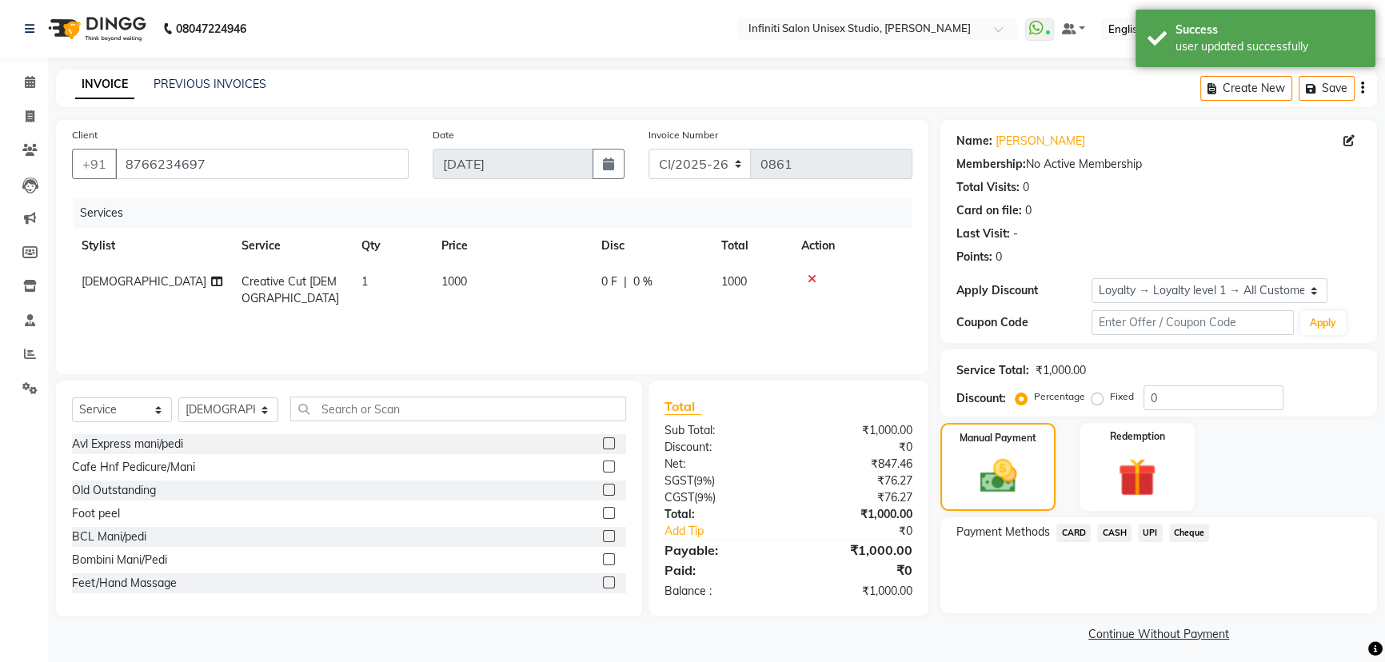
click at [1115, 535] on span "CASH" at bounding box center [1114, 533] width 34 height 18
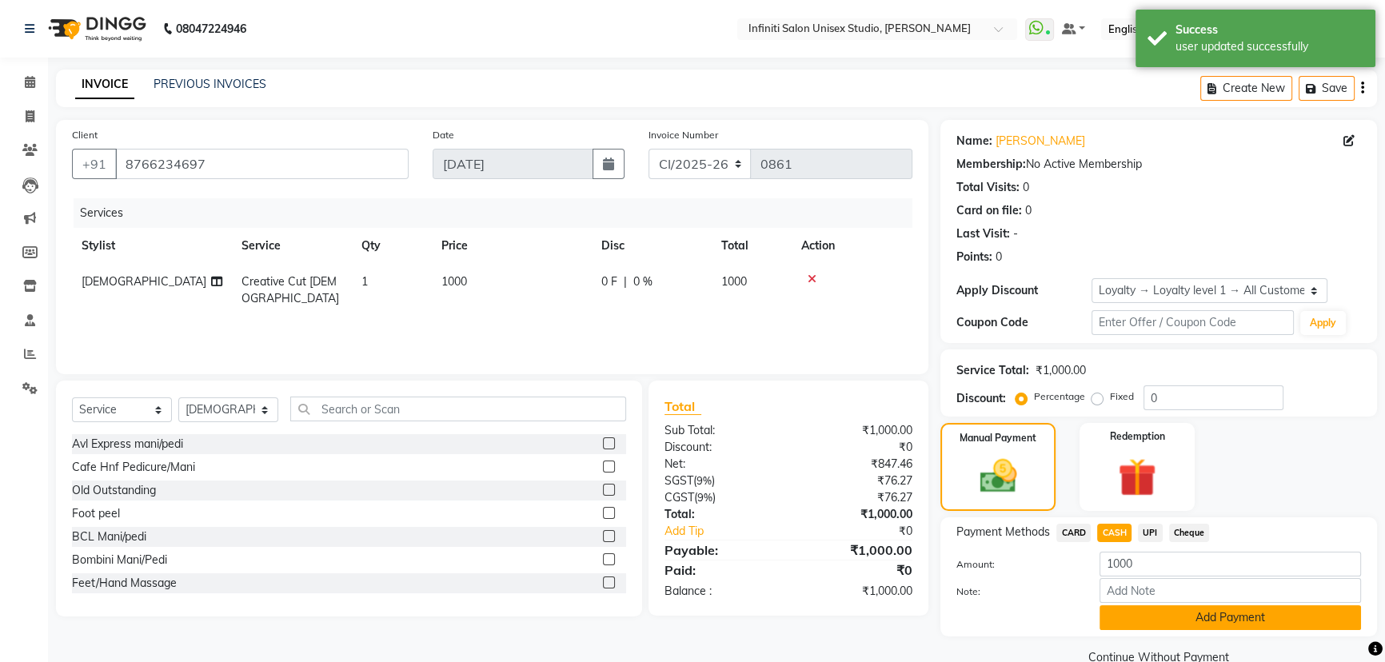
click at [1150, 612] on button "Add Payment" at bounding box center [1229, 617] width 261 height 25
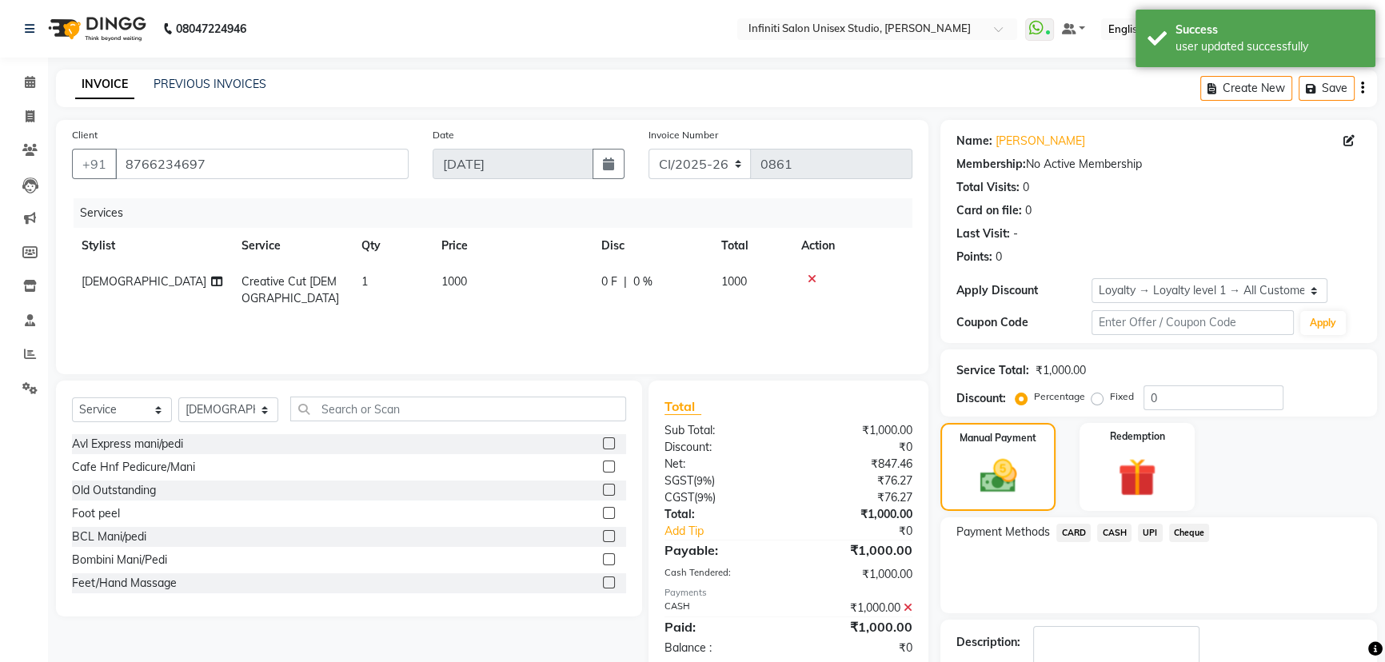
scroll to position [114, 0]
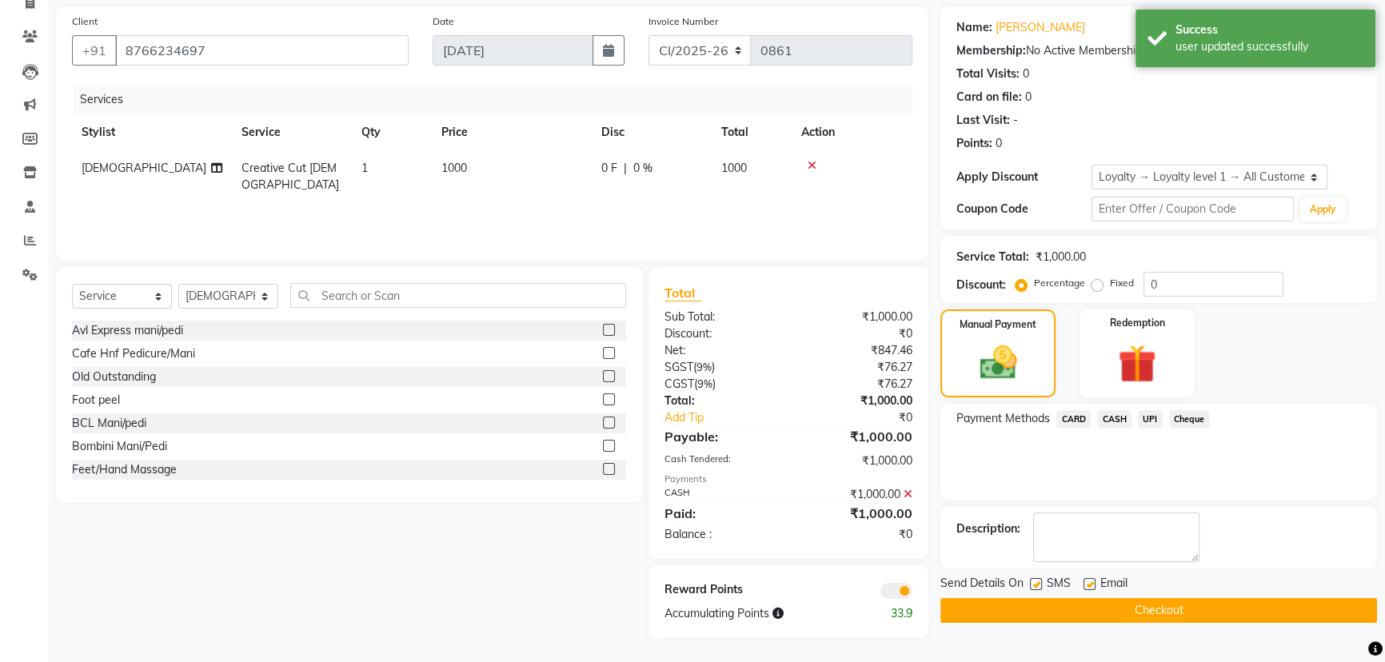
click at [1012, 616] on button "Checkout" at bounding box center [1158, 610] width 436 height 25
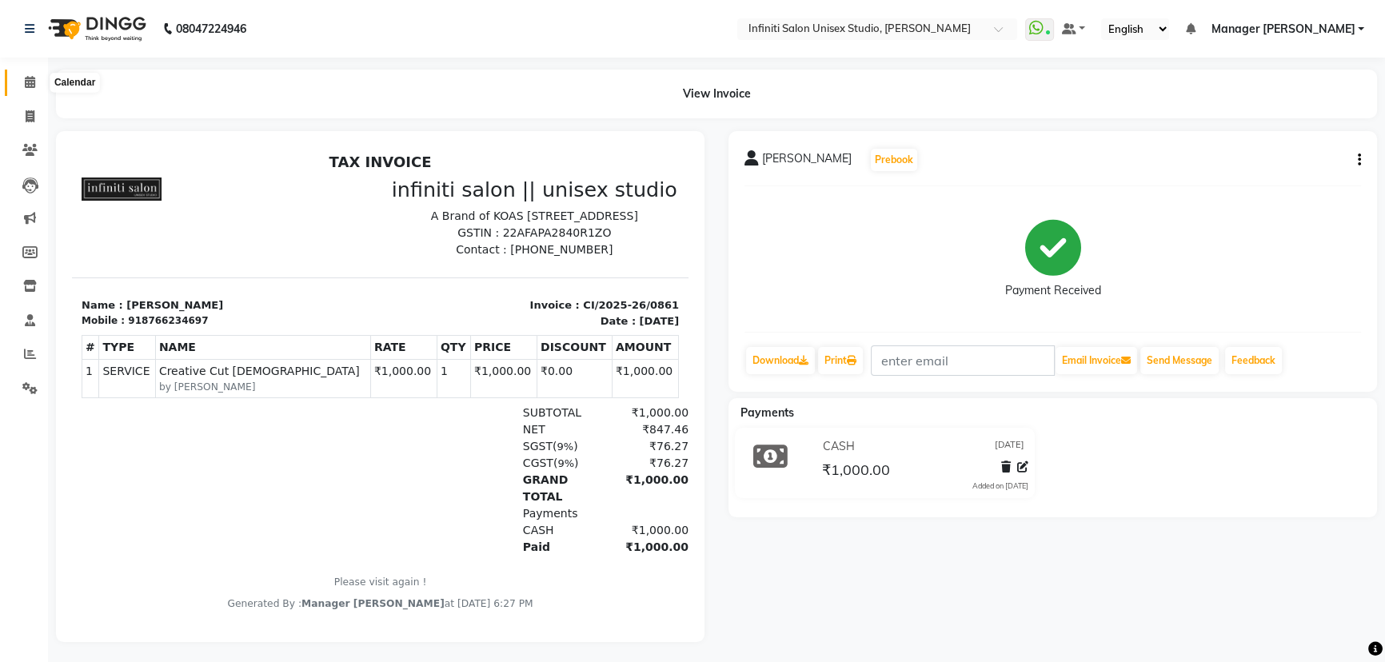
click at [23, 82] on span at bounding box center [30, 83] width 28 height 18
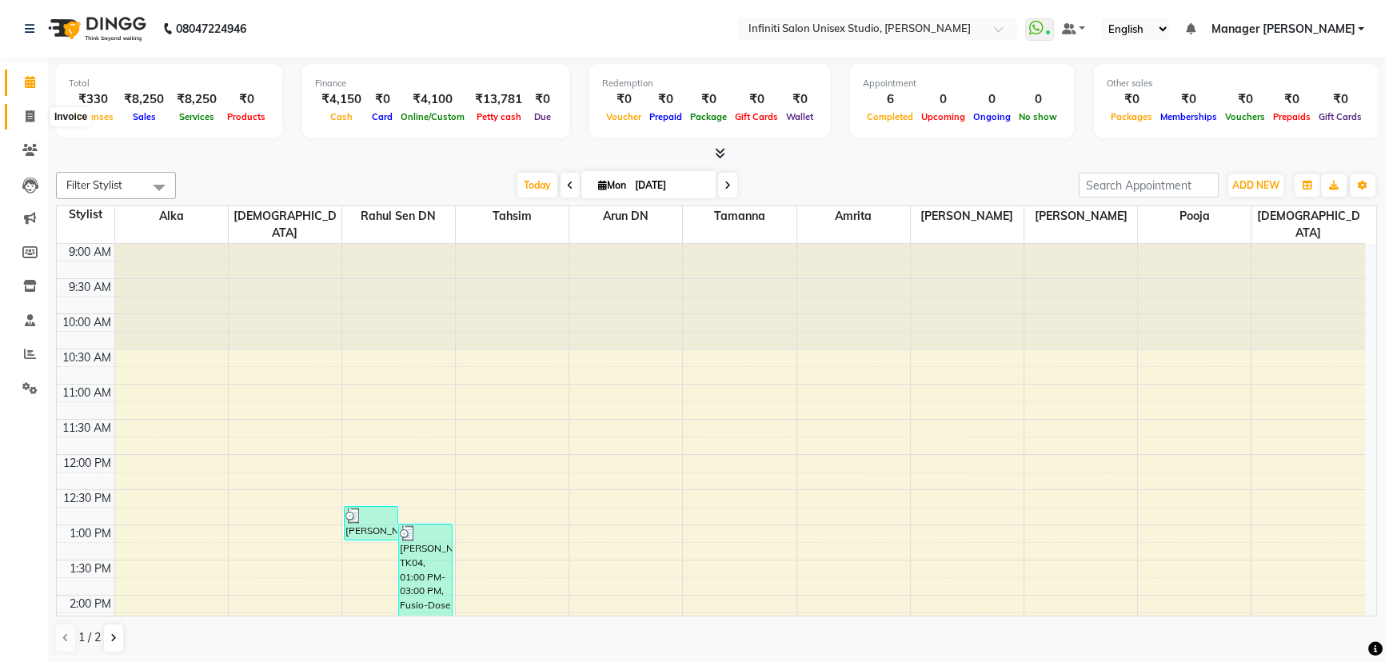
drag, startPoint x: 30, startPoint y: 117, endPoint x: 30, endPoint y: 104, distance: 12.8
click at [30, 117] on icon at bounding box center [30, 116] width 9 height 12
select select "service"
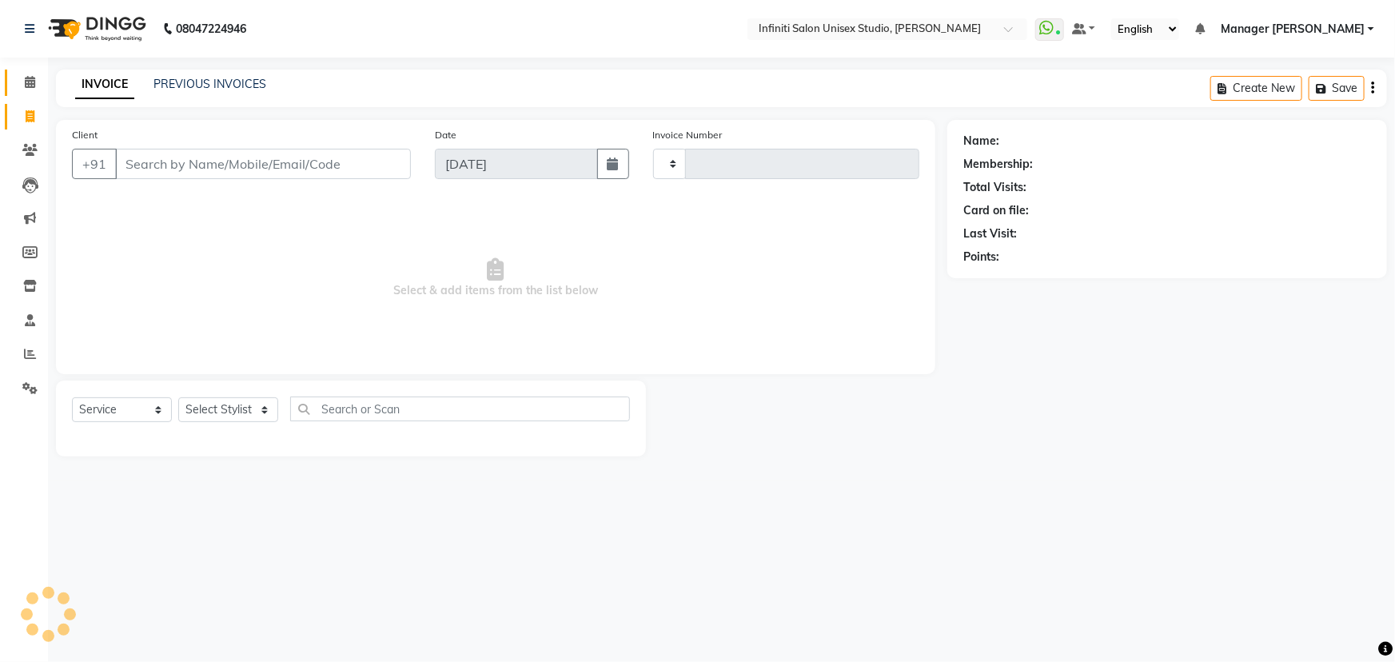
type input "1856"
select select "6511"
click at [29, 89] on span at bounding box center [30, 83] width 28 height 18
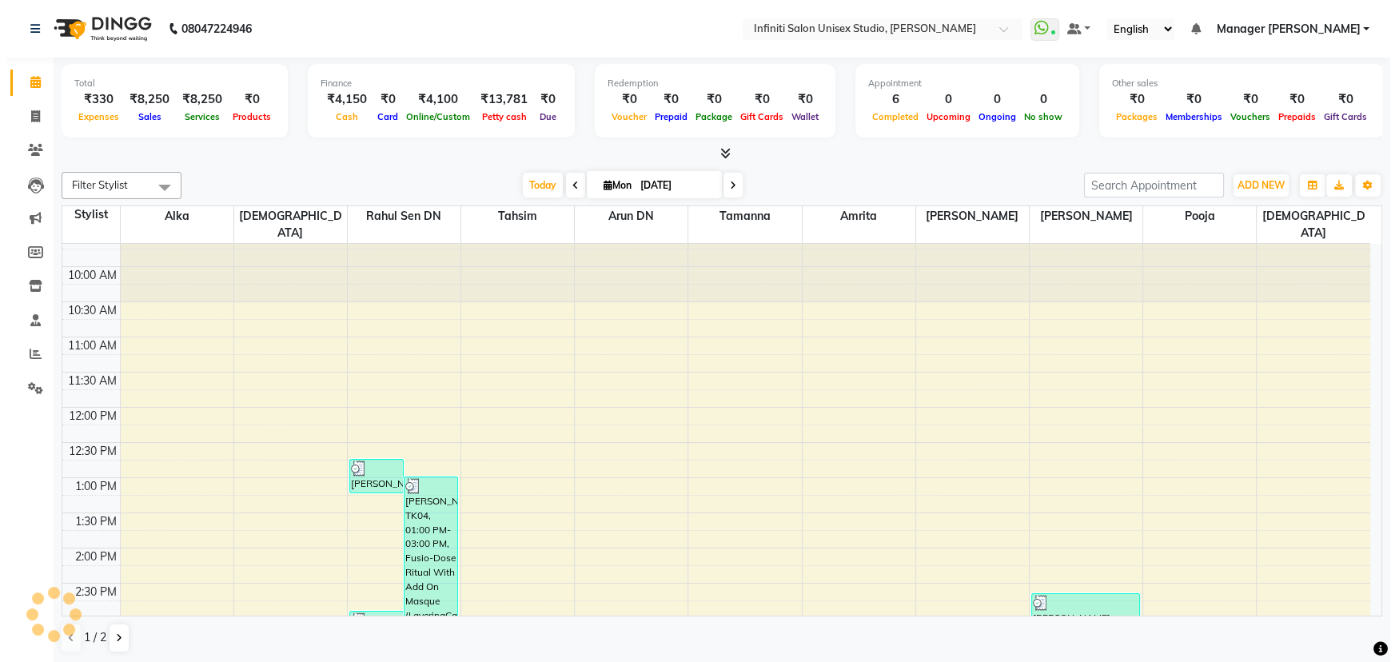
scroll to position [72, 0]
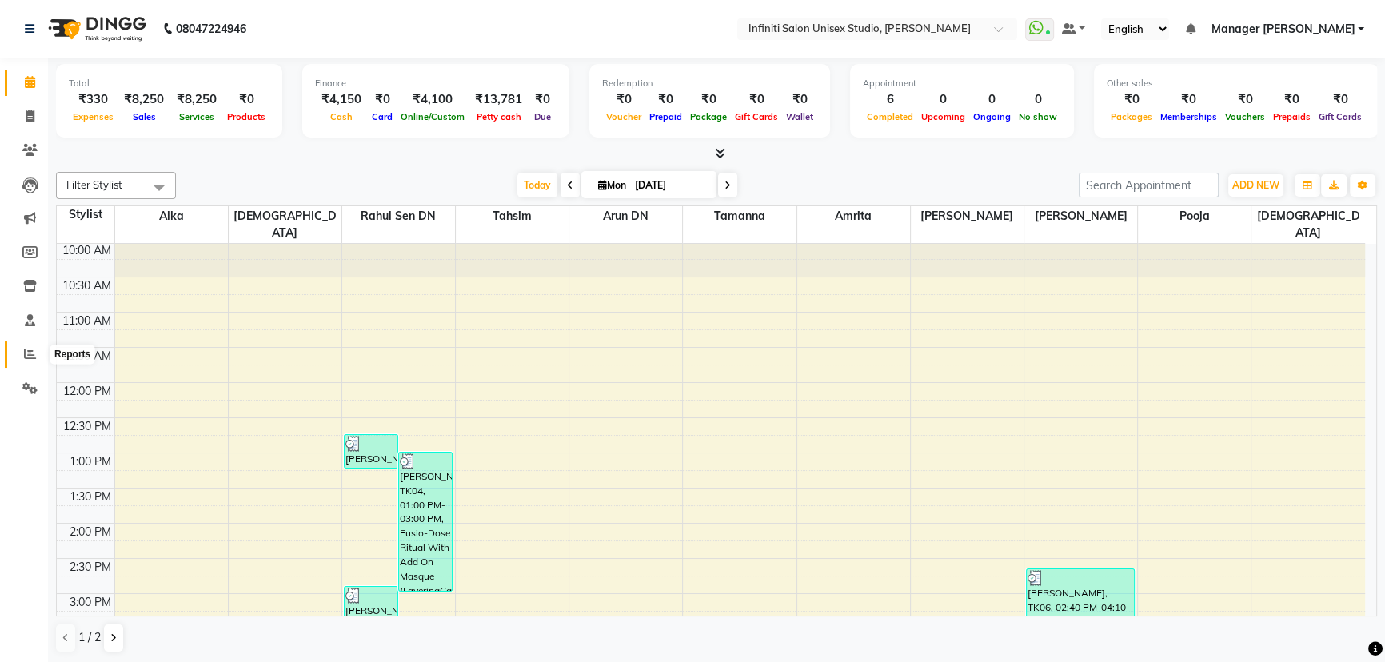
click at [25, 360] on span at bounding box center [30, 354] width 28 height 18
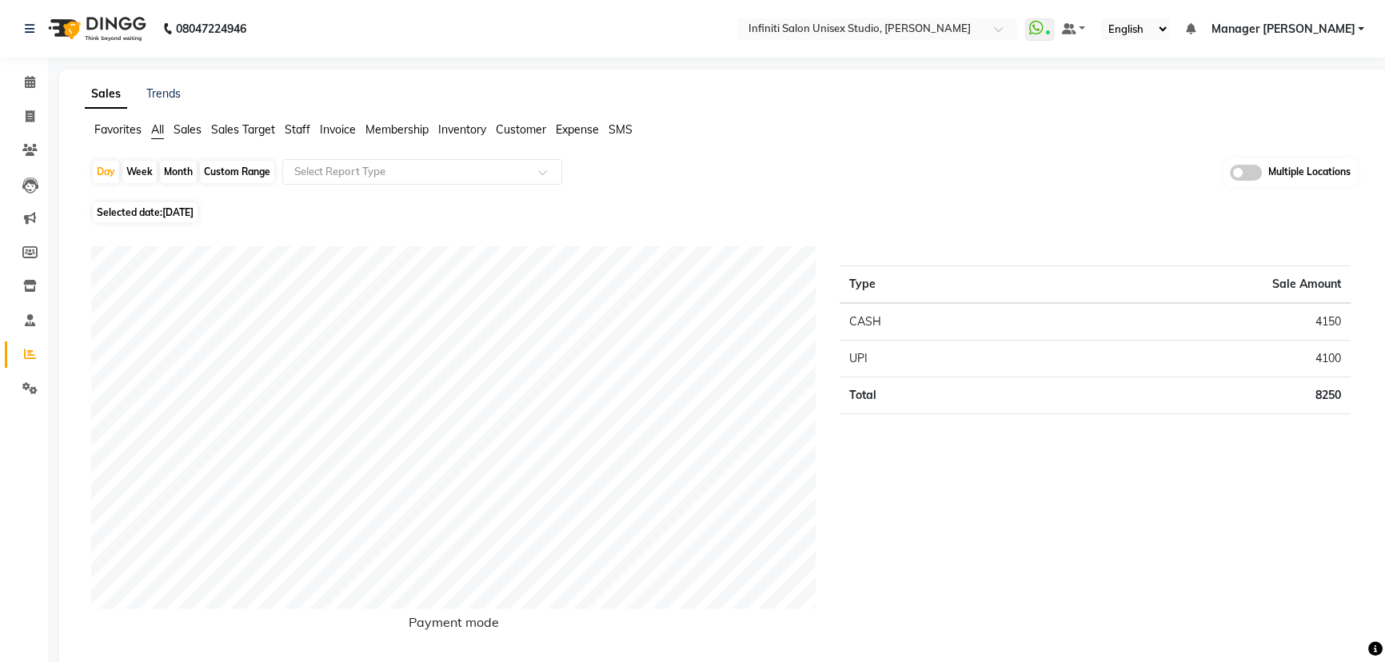
click at [169, 165] on div "Month" at bounding box center [178, 172] width 37 height 22
select select "9"
select select "2025"
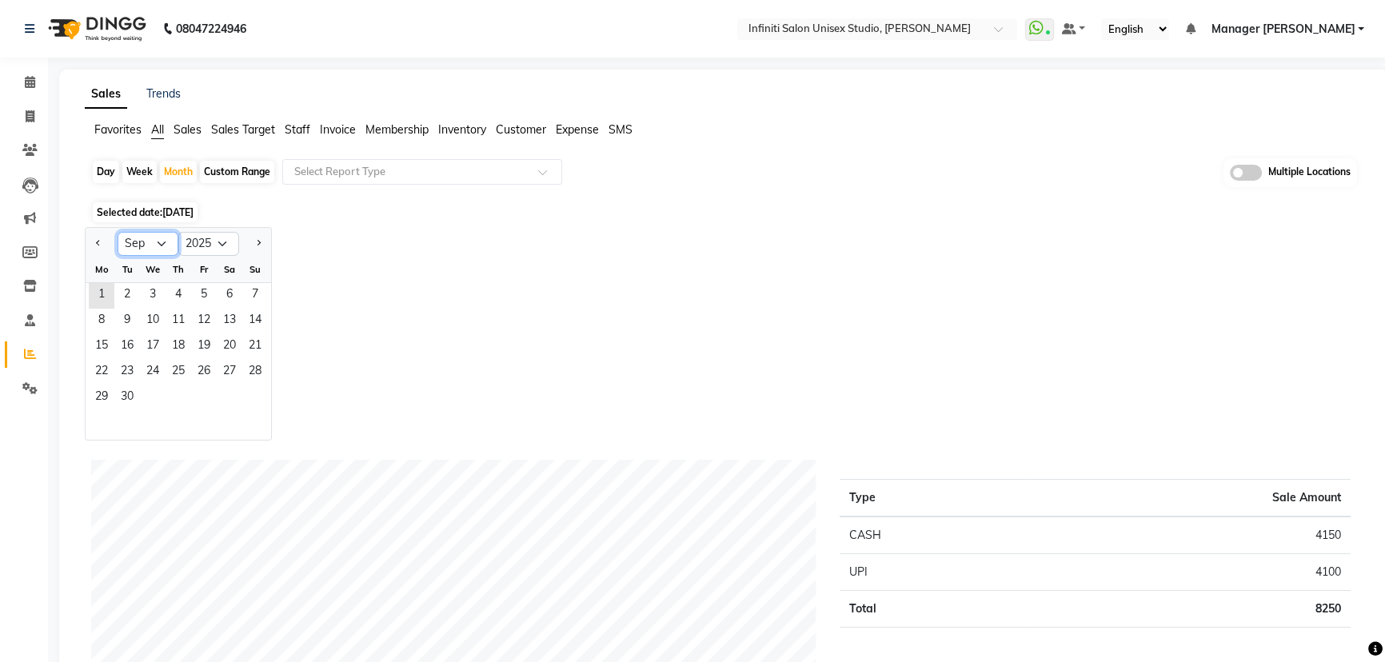
drag, startPoint x: 143, startPoint y: 240, endPoint x: 145, endPoint y: 249, distance: 8.9
click at [143, 240] on select "Jan Feb Mar Apr May Jun [DATE] Aug Sep Oct Nov Dec" at bounding box center [148, 244] width 61 height 24
select select "8"
click at [118, 232] on select "Jan Feb Mar Apr May Jun [DATE] Aug Sep Oct Nov Dec" at bounding box center [148, 244] width 61 height 24
click at [197, 291] on span "1" at bounding box center [204, 296] width 26 height 26
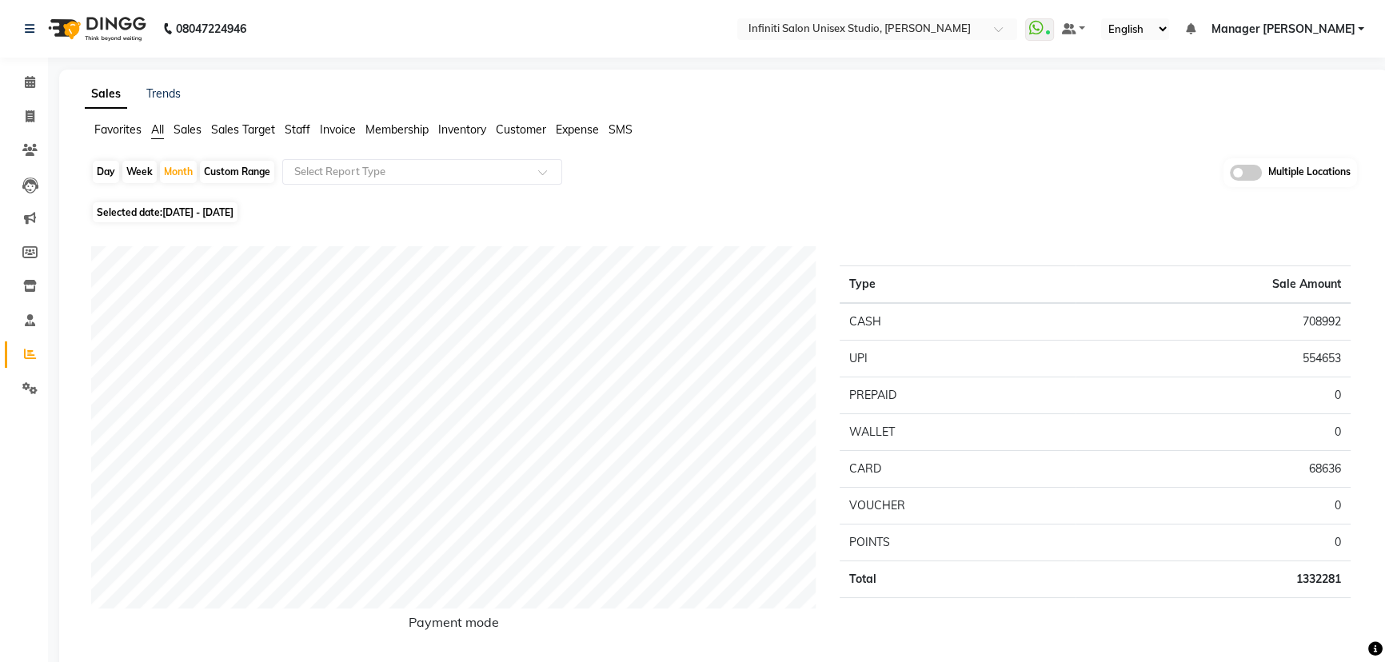
click at [305, 123] on span "Staff" at bounding box center [298, 129] width 26 height 14
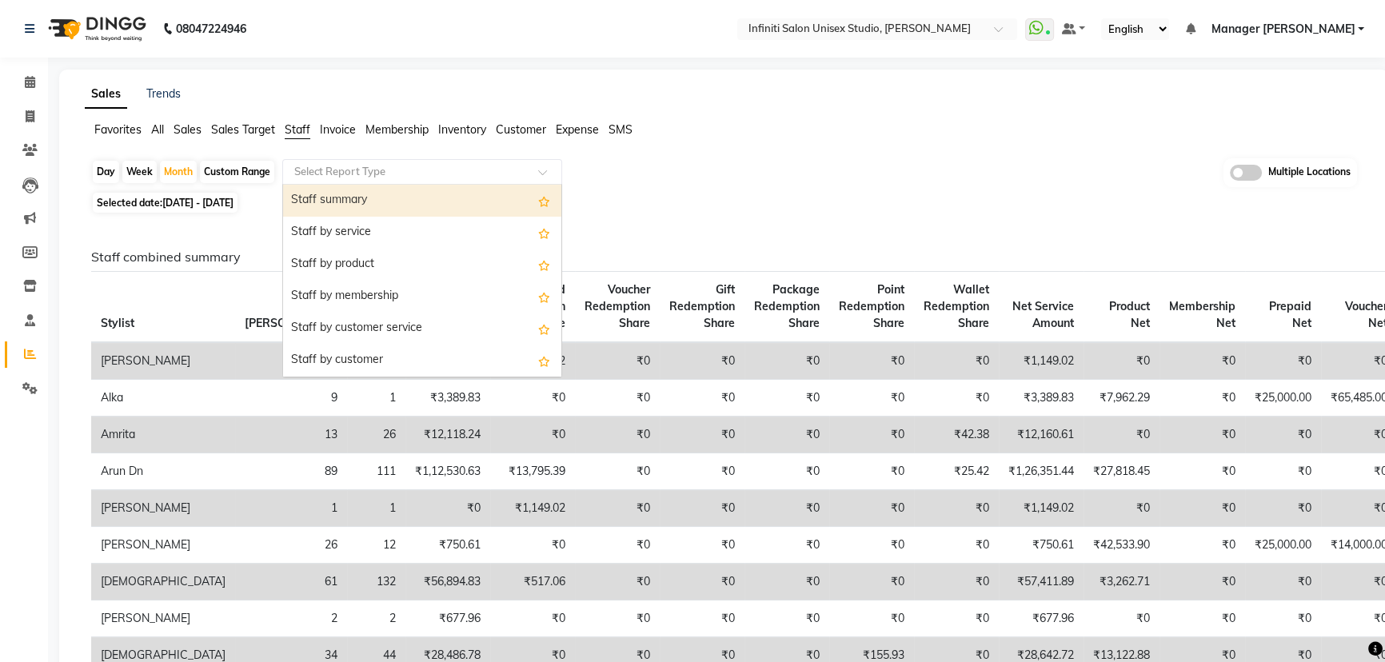
click at [334, 166] on input "text" at bounding box center [406, 172] width 230 height 16
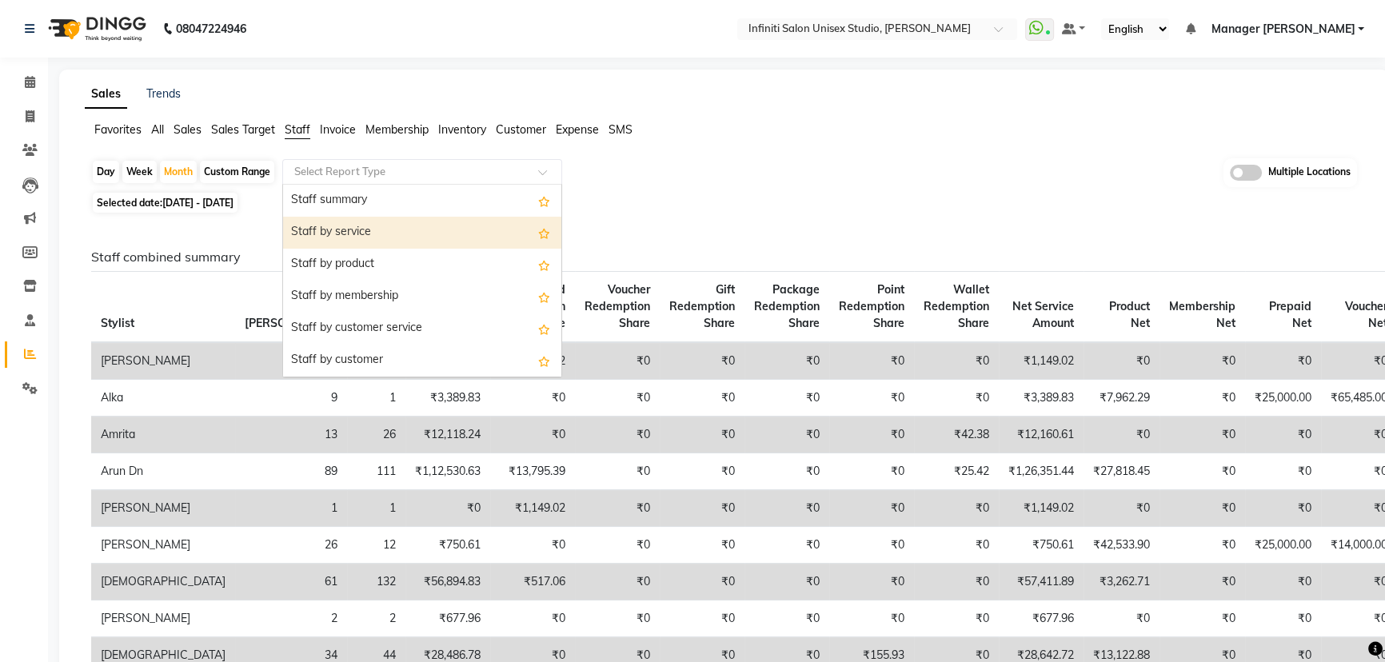
click at [389, 227] on div "Staff by service" at bounding box center [422, 233] width 278 height 32
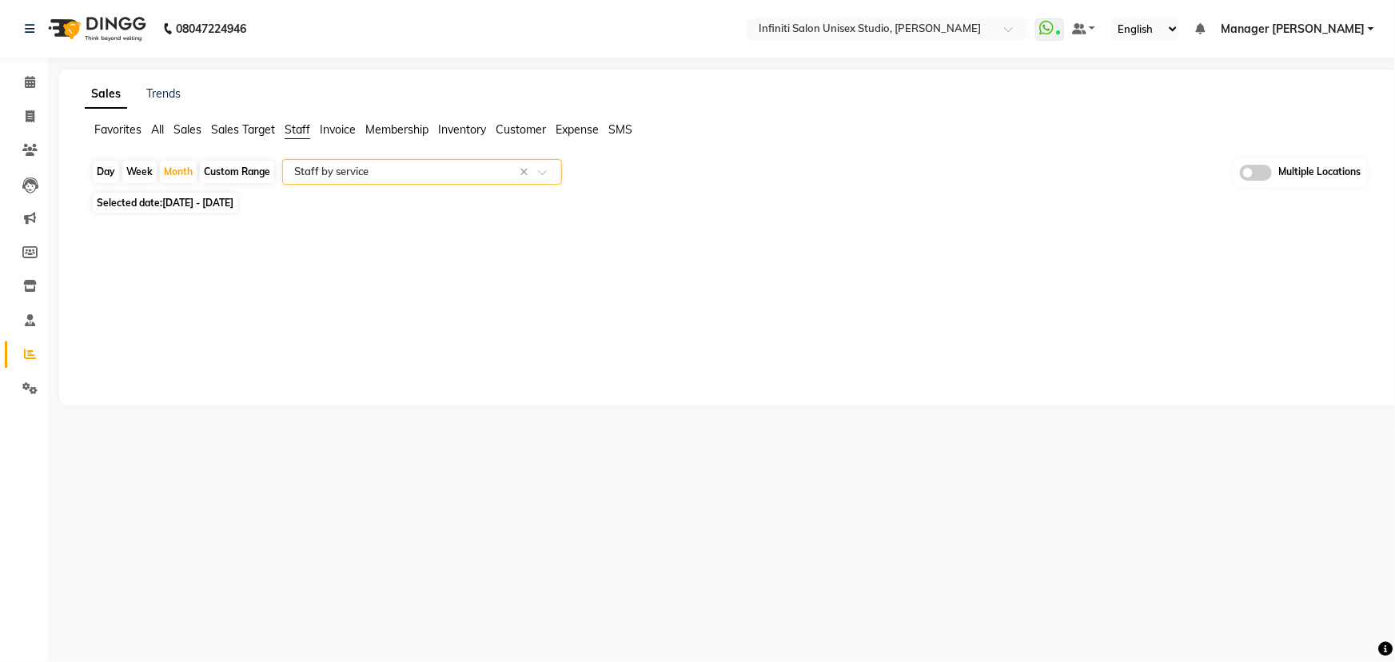
select select "csv"
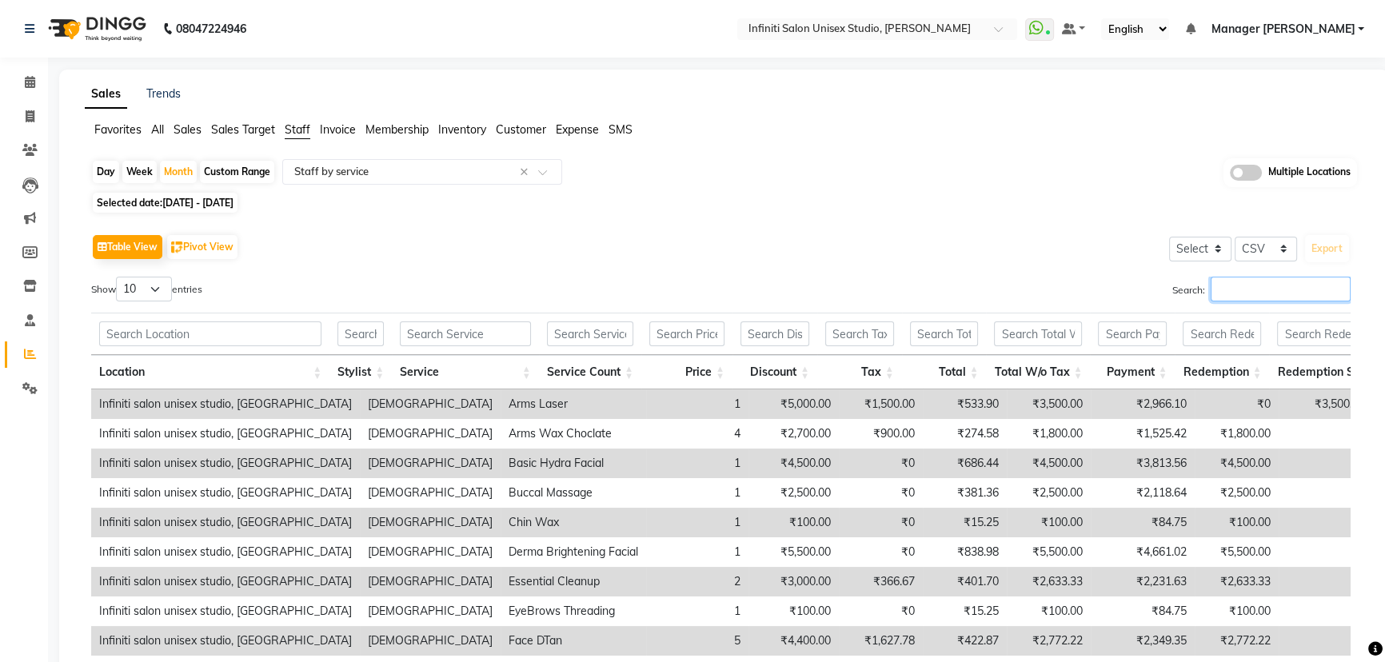
click at [1240, 285] on input "Search:" at bounding box center [1280, 289] width 140 height 25
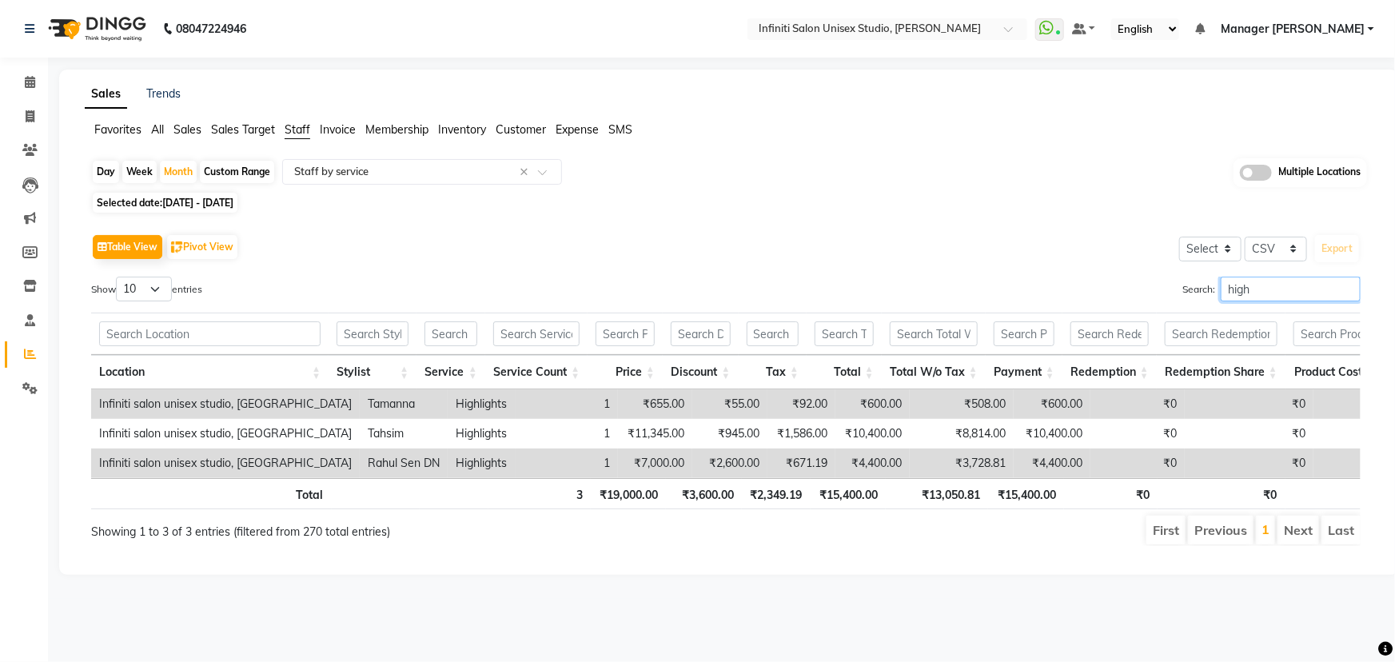
type input "high"
drag, startPoint x: 1265, startPoint y: 290, endPoint x: 1161, endPoint y: 286, distance: 104.8
click at [1162, 287] on div "Search: high" at bounding box center [1049, 292] width 623 height 31
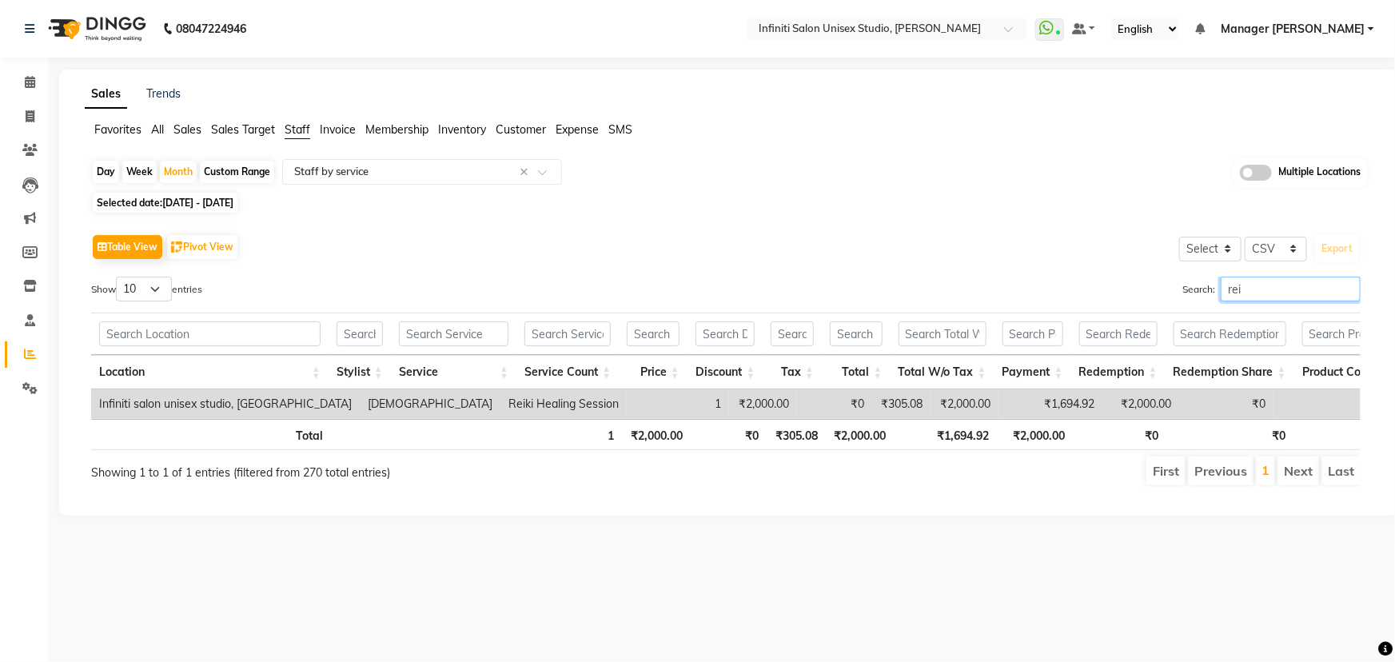
type input "reik"
drag, startPoint x: 1253, startPoint y: 281, endPoint x: 1183, endPoint y: 300, distance: 71.9
click at [1183, 300] on label "Search: reik" at bounding box center [1271, 289] width 178 height 25
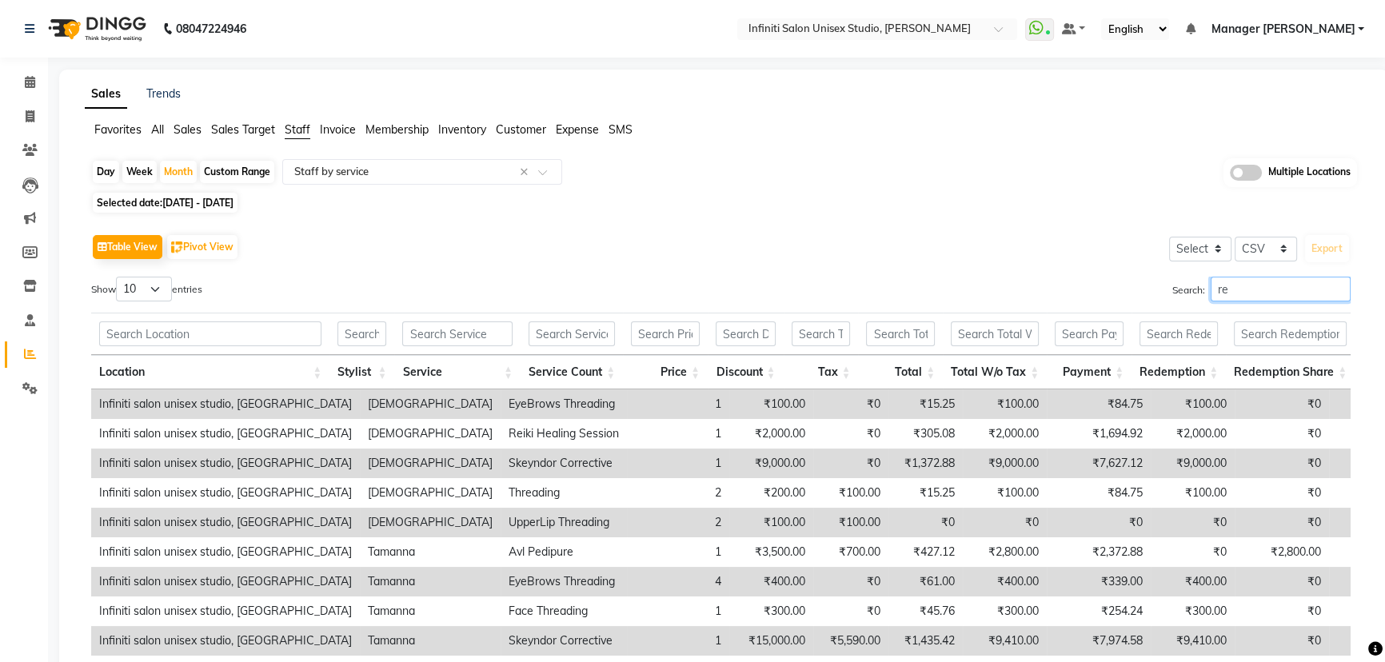
type input "r"
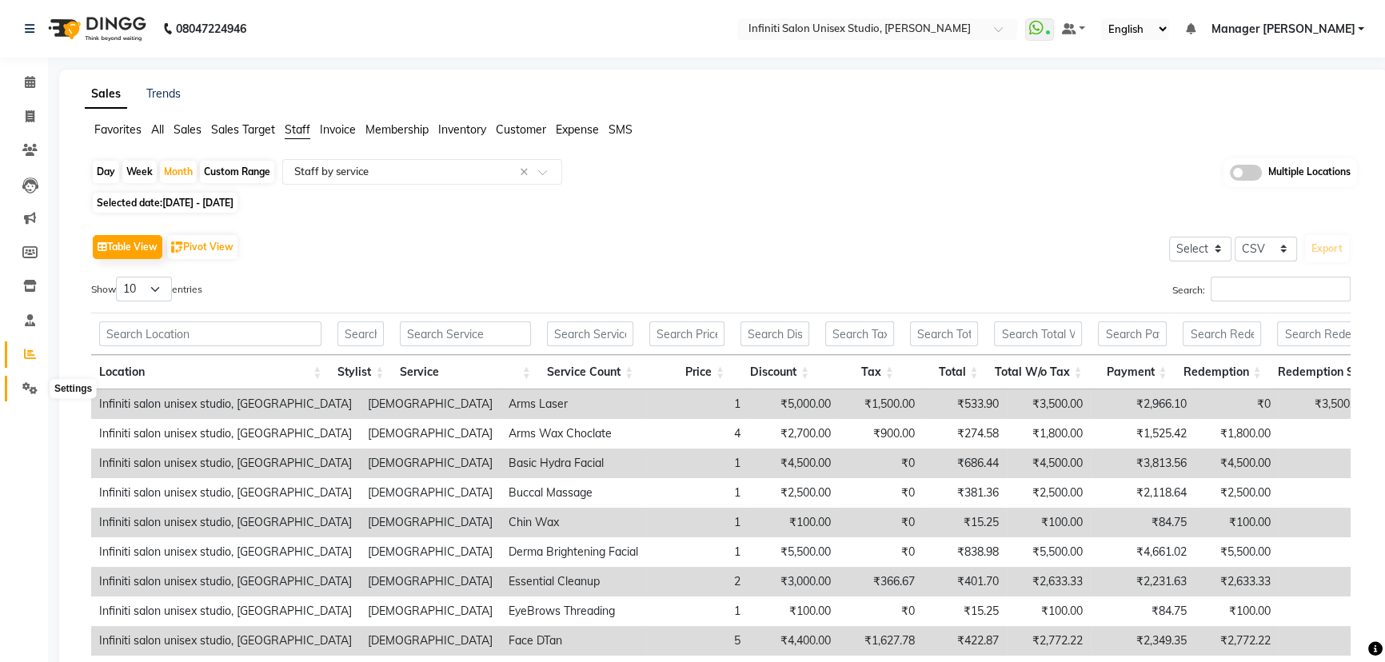
click at [18, 384] on span at bounding box center [30, 389] width 28 height 18
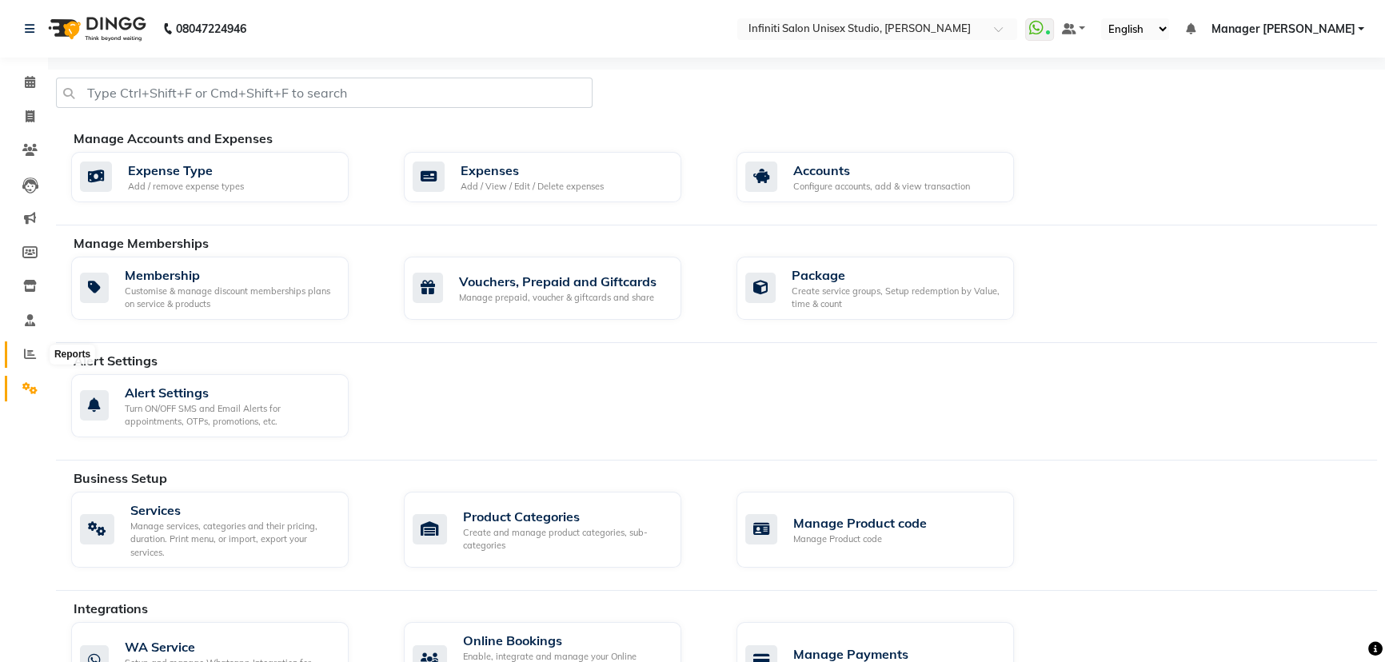
click at [24, 345] on span at bounding box center [30, 354] width 28 height 18
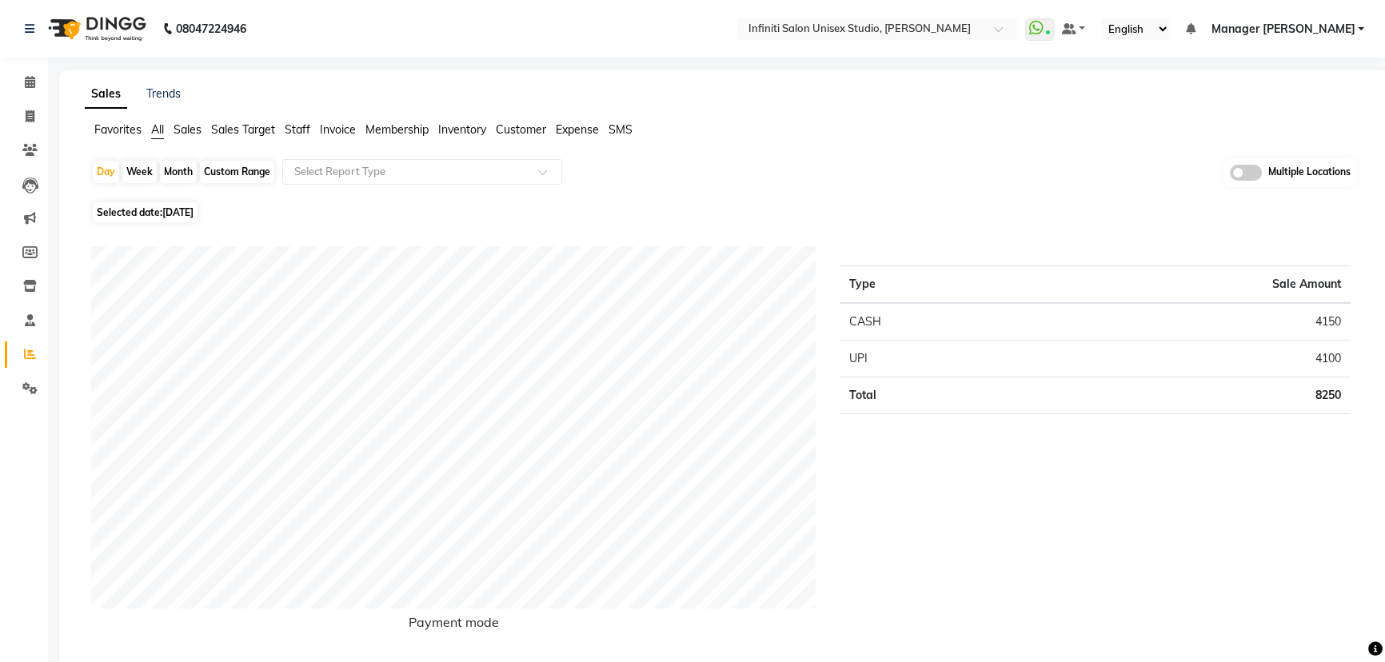
click at [26, 66] on li "Calendar" at bounding box center [24, 83] width 48 height 34
click at [26, 78] on icon at bounding box center [30, 82] width 10 height 12
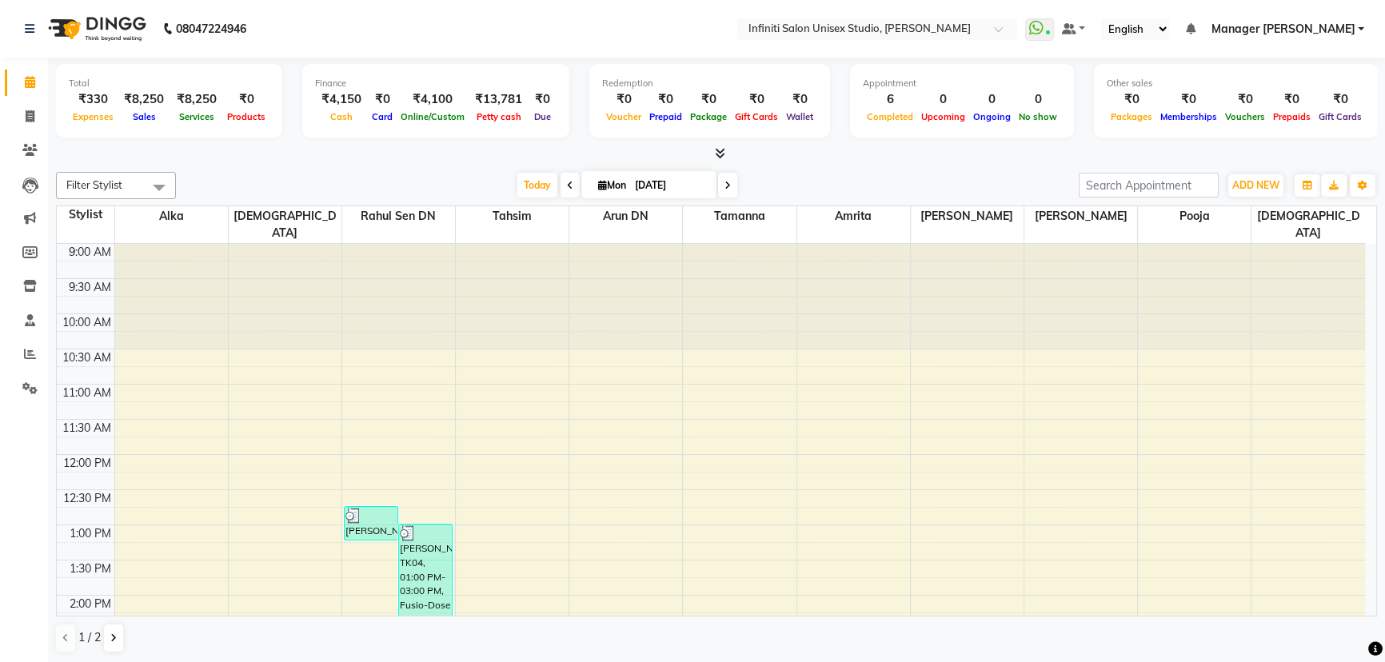
click at [720, 152] on icon at bounding box center [720, 153] width 10 height 12
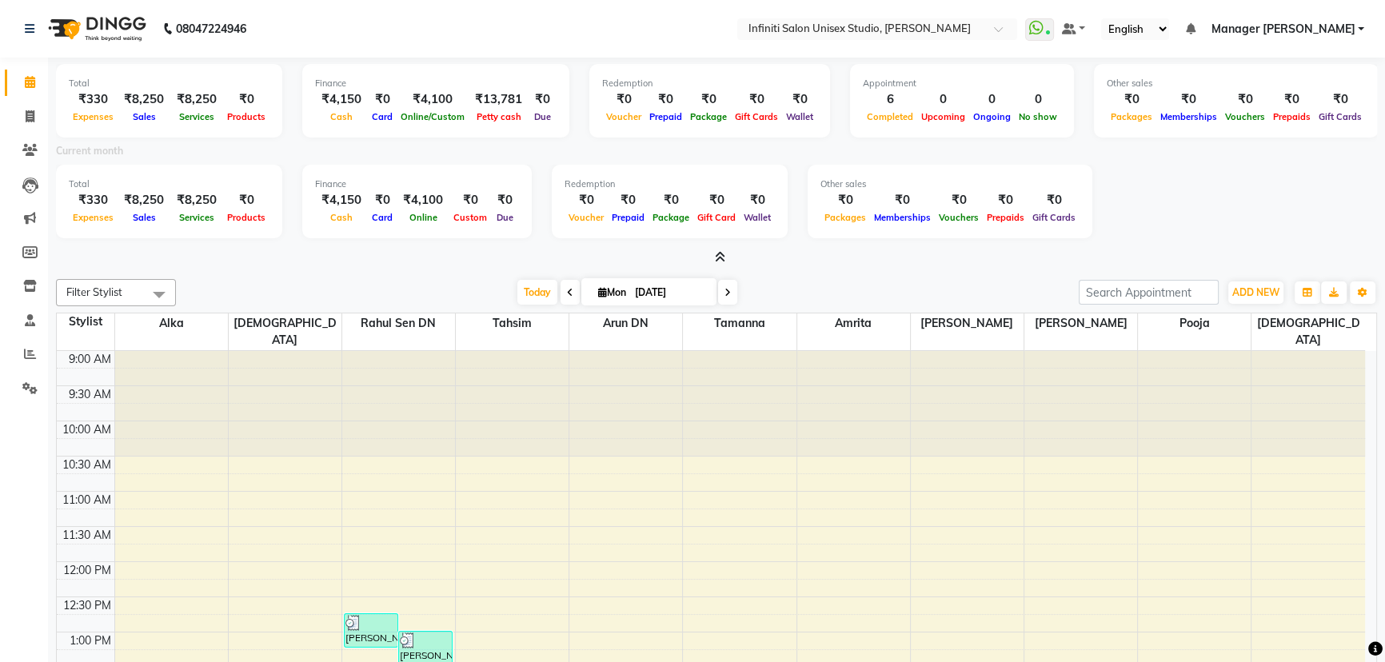
click at [715, 249] on span at bounding box center [716, 257] width 17 height 17
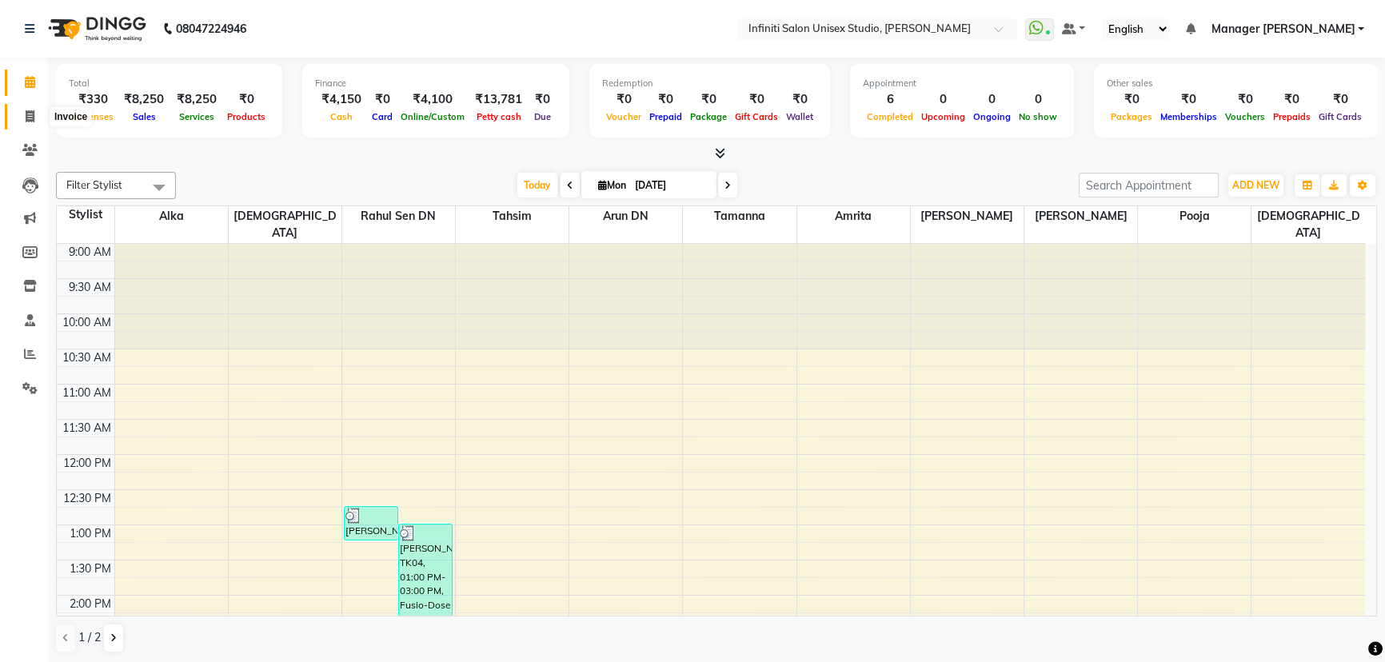
click at [26, 112] on icon at bounding box center [30, 116] width 9 height 12
select select "6511"
select select "service"
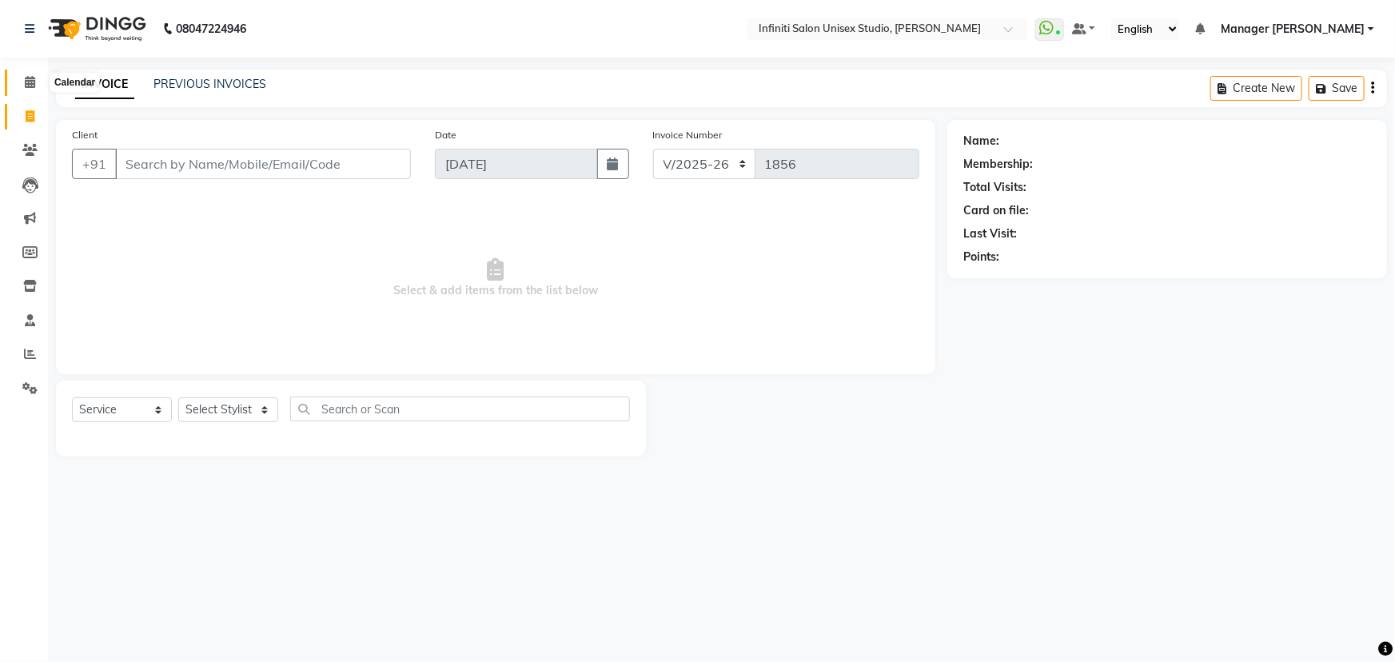
click at [29, 83] on icon at bounding box center [30, 82] width 10 height 12
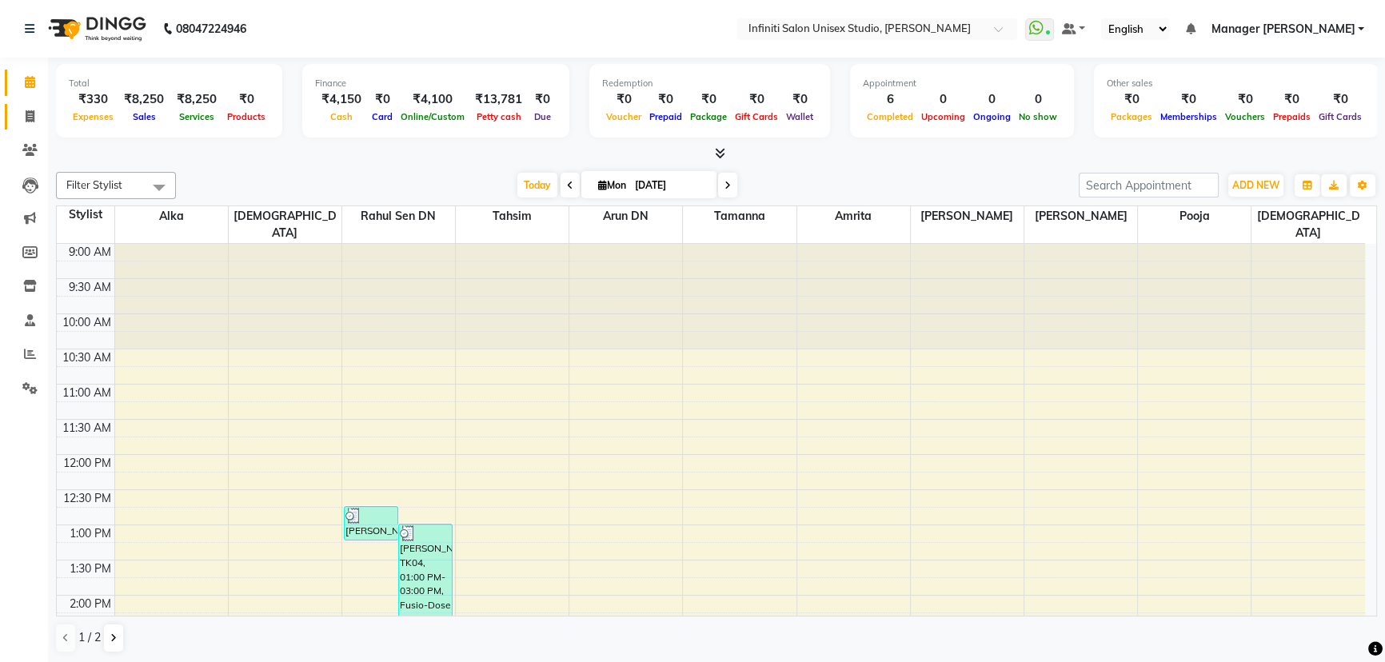
click at [31, 104] on link "Invoice" at bounding box center [24, 117] width 38 height 26
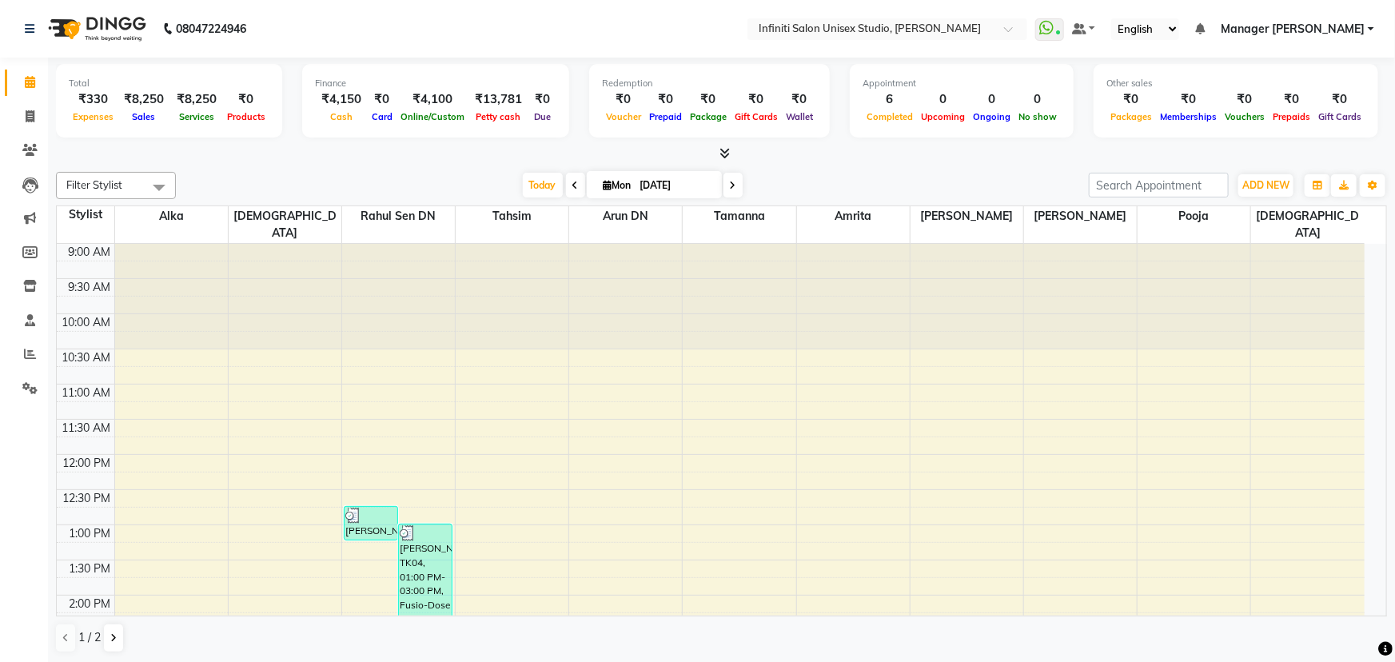
select select "6511"
select select "service"
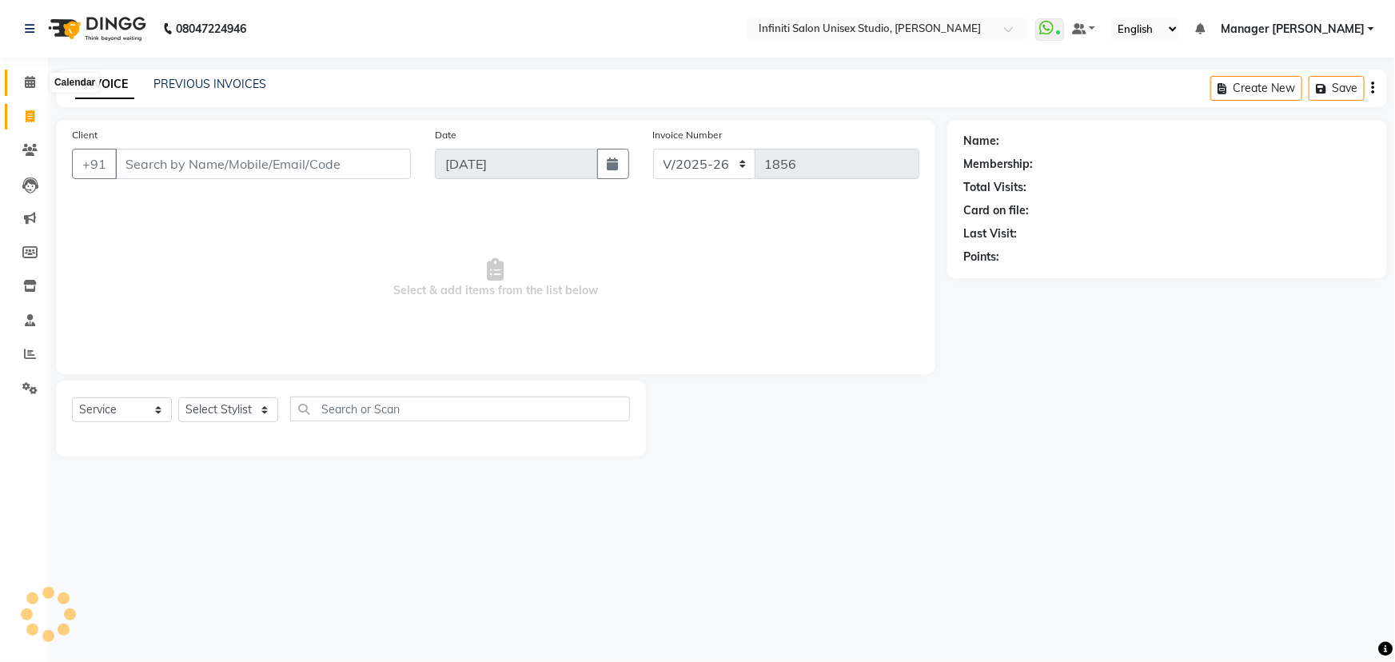
click at [28, 81] on icon at bounding box center [30, 82] width 10 height 12
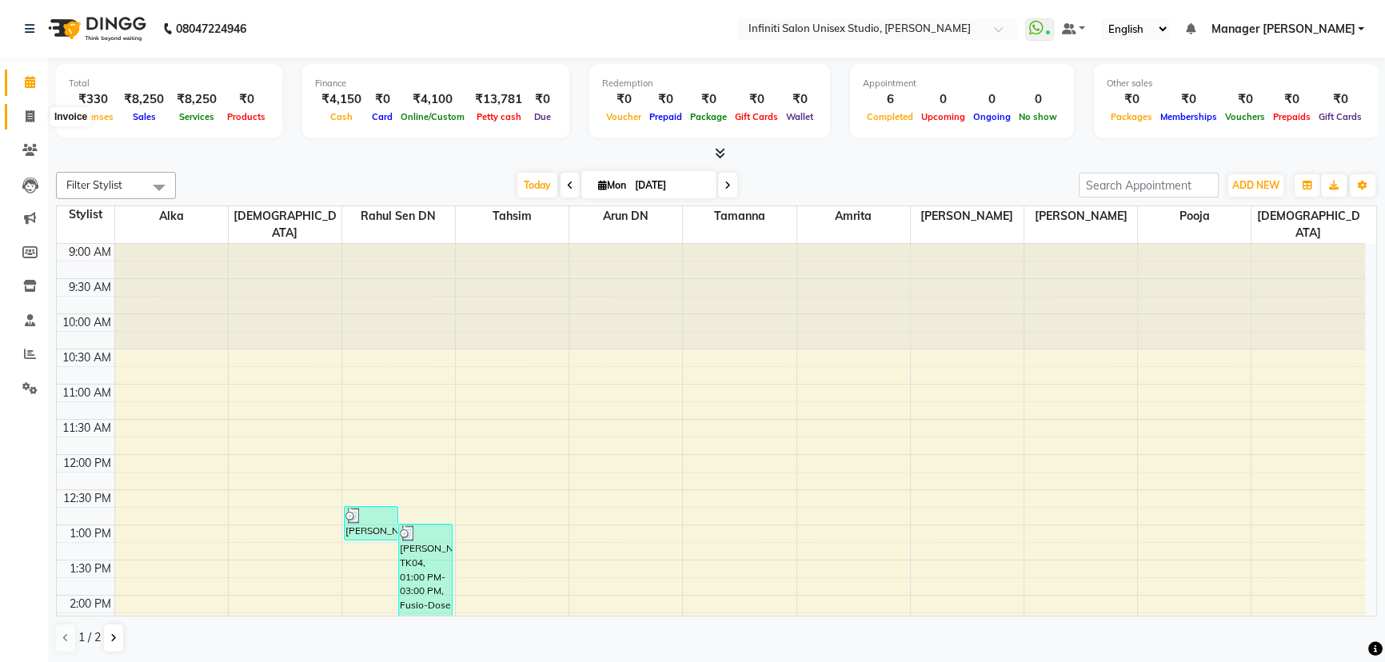
click at [30, 118] on icon at bounding box center [30, 116] width 9 height 12
select select "6511"
select select "service"
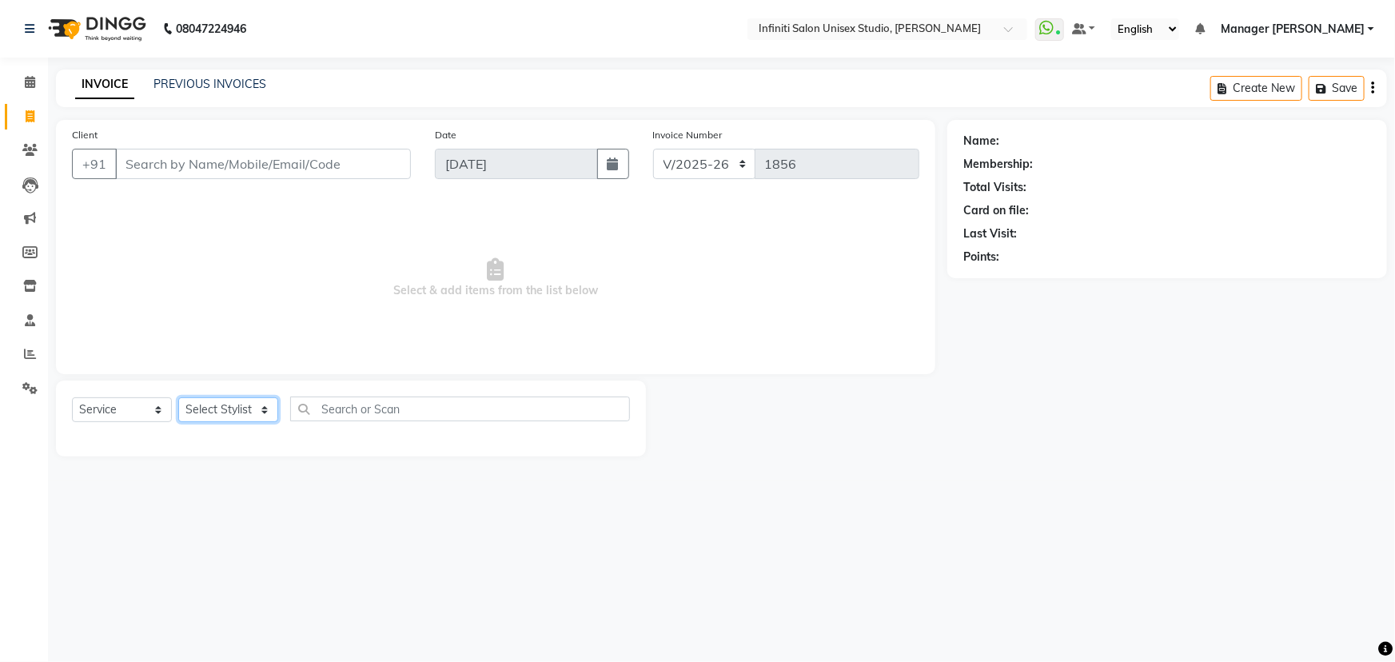
click at [231, 406] on select "Select Stylist Alka Amrita Arun DN Bharti [PERSON_NAME] Owner [PERSON_NAME] DN …" at bounding box center [228, 409] width 100 height 25
select select "78873"
click at [178, 397] on select "Select Stylist Alka Amrita Arun DN Bharti [PERSON_NAME] Owner [PERSON_NAME] DN …" at bounding box center [228, 409] width 100 height 25
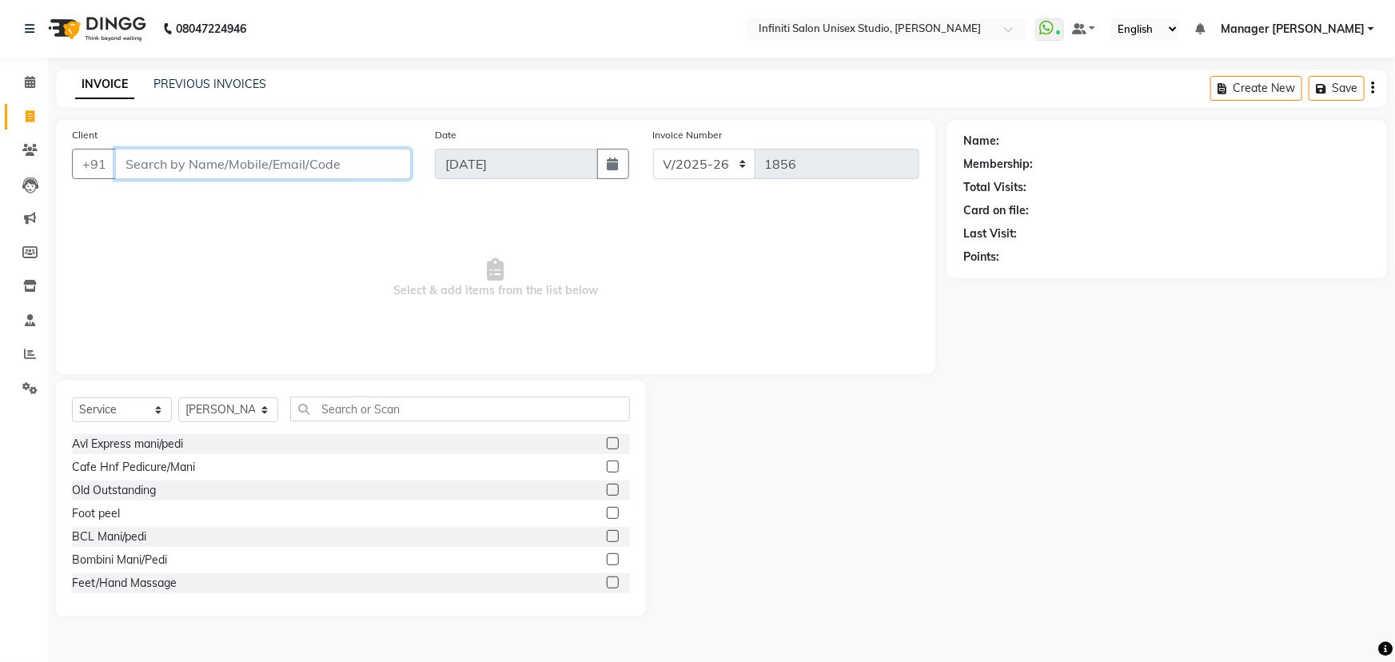
click at [305, 160] on input "Client" at bounding box center [263, 164] width 296 height 30
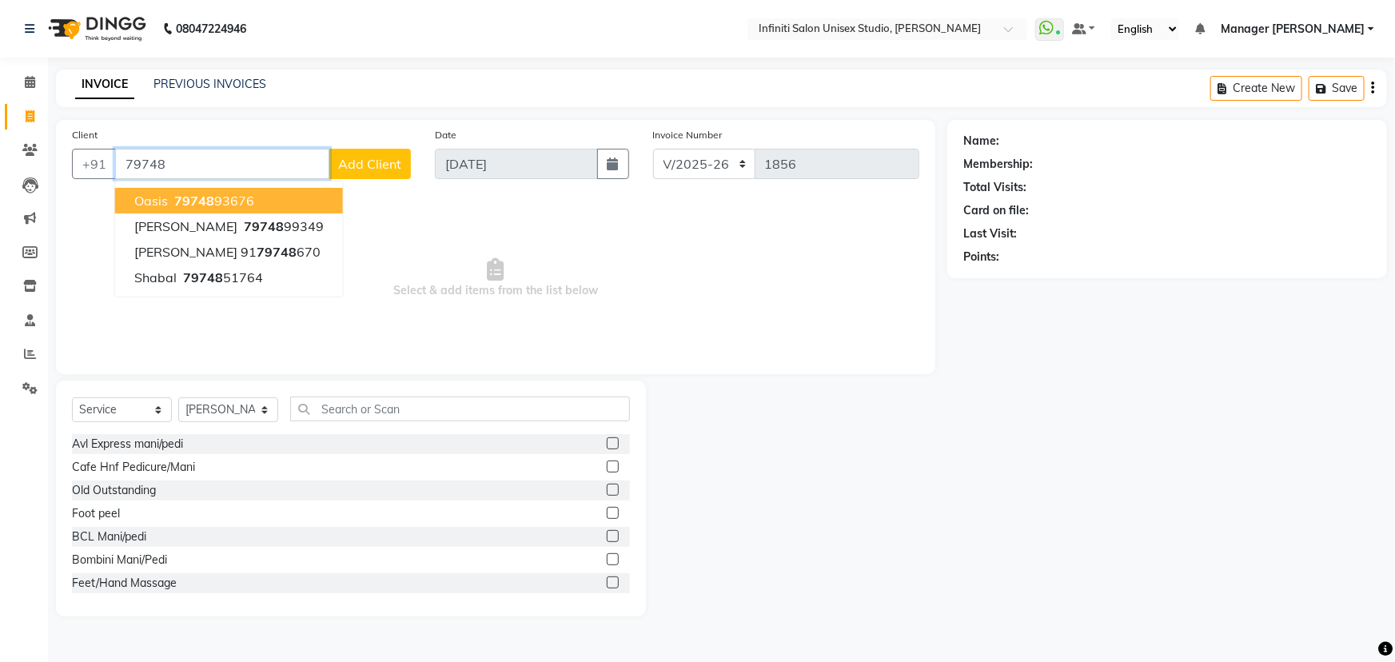
click at [241, 208] on ngb-highlight "79748 93676" at bounding box center [212, 201] width 83 height 16
type input "7974893676"
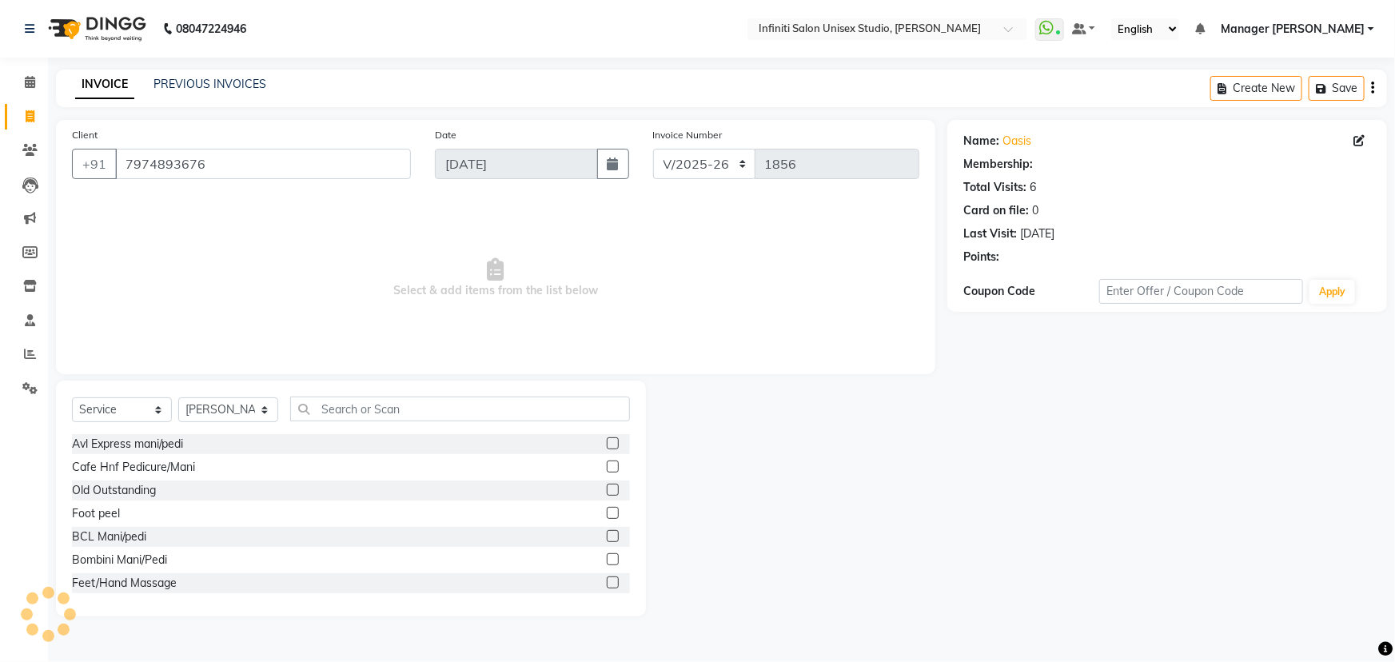
select select "1: Object"
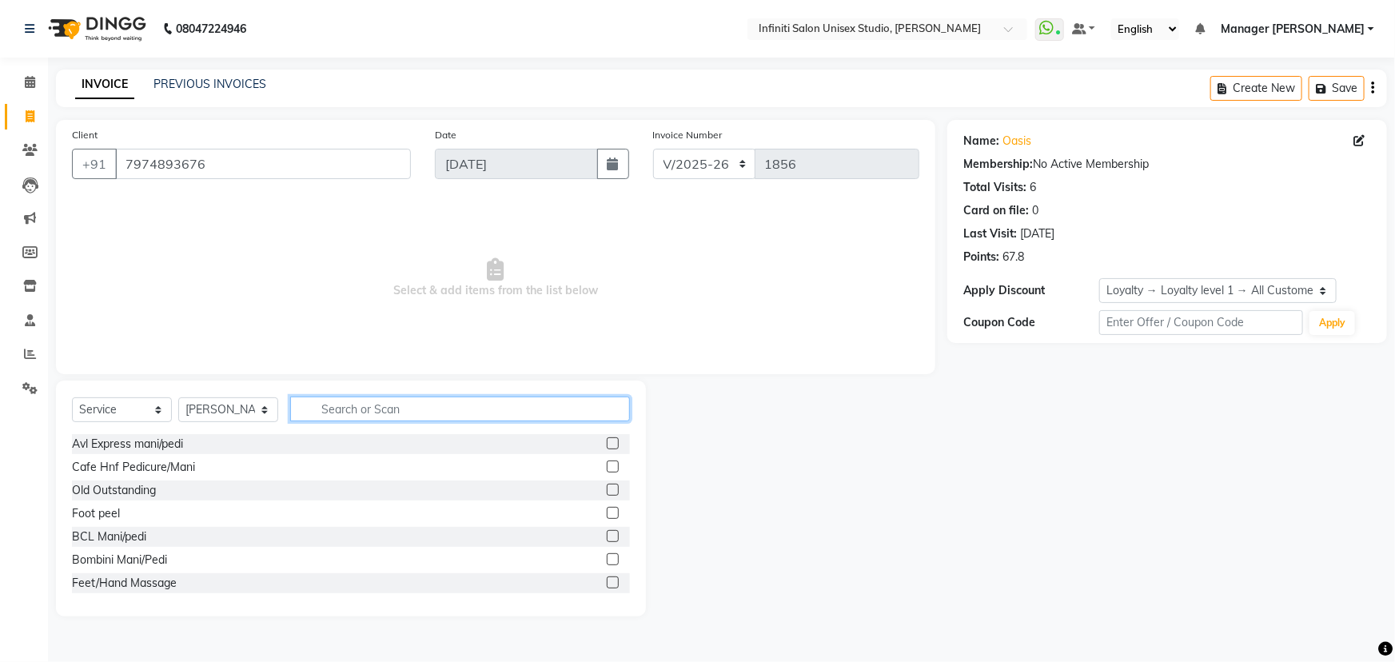
click at [359, 408] on input "text" at bounding box center [460, 409] width 340 height 25
type input "gel"
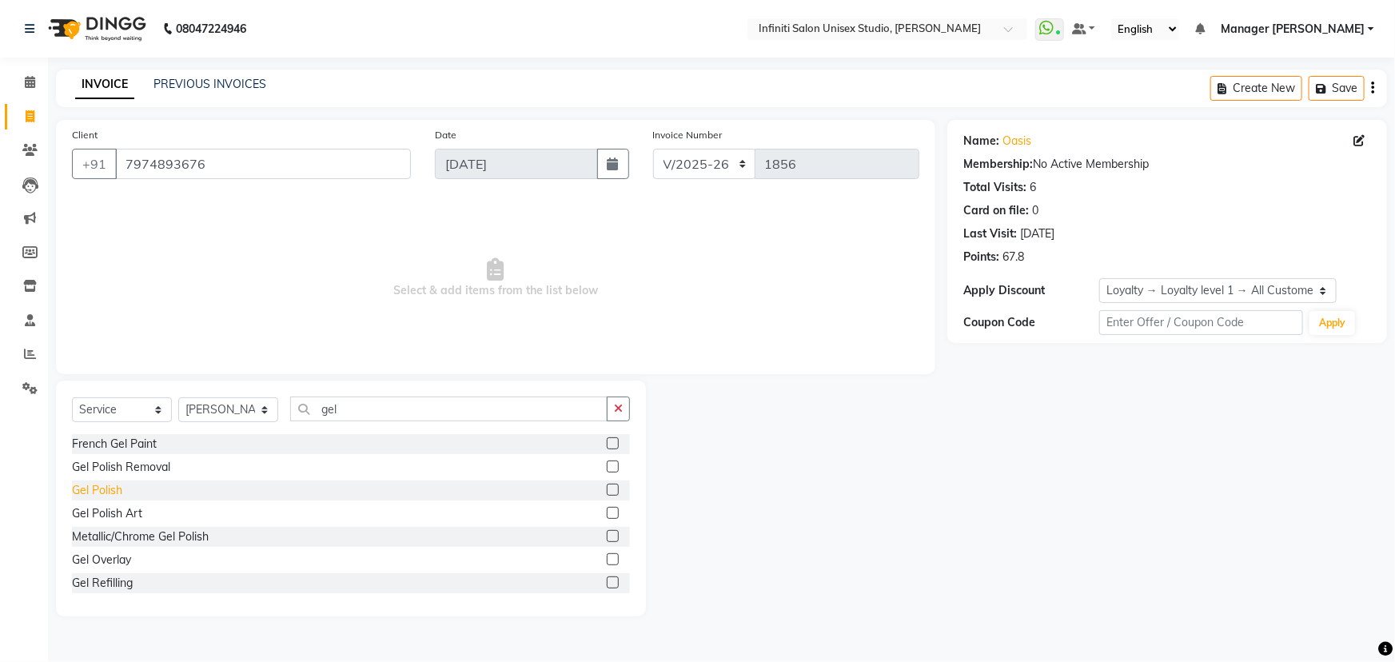
click at [108, 491] on div "Gel Polish" at bounding box center [97, 490] width 50 height 17
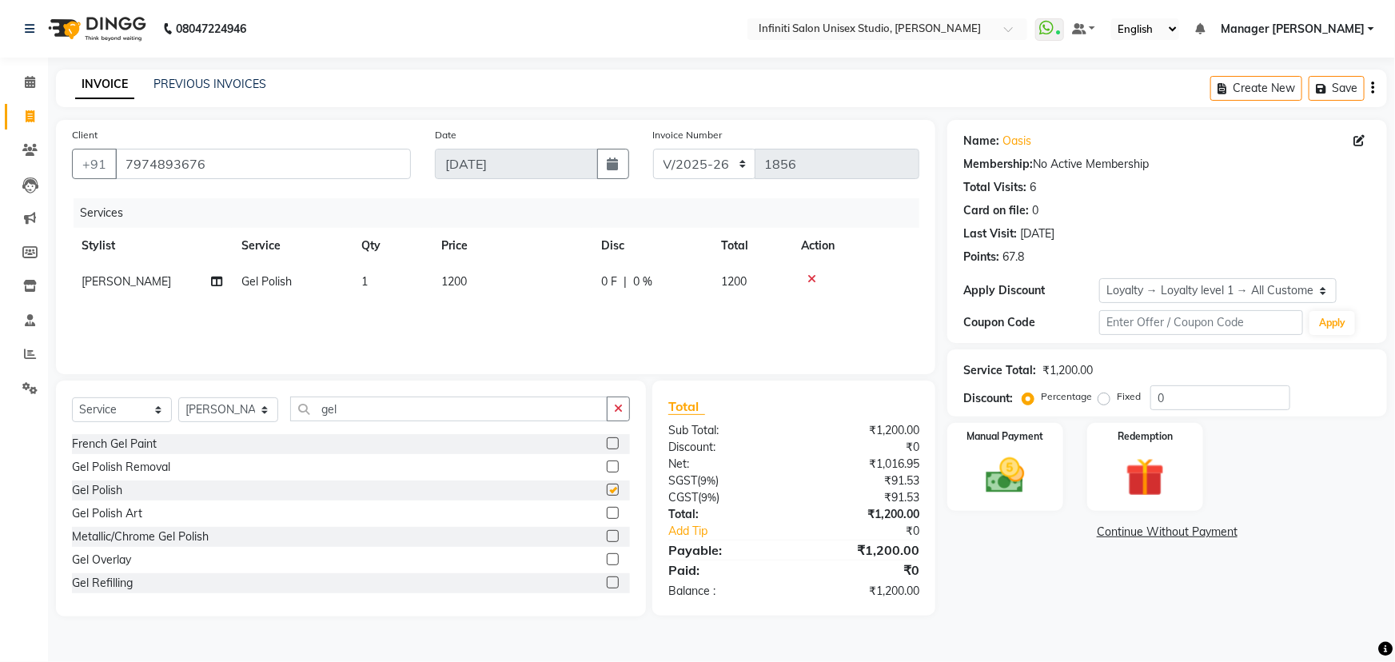
checkbox input "false"
click at [456, 279] on span "1200" at bounding box center [454, 281] width 26 height 14
select select "78873"
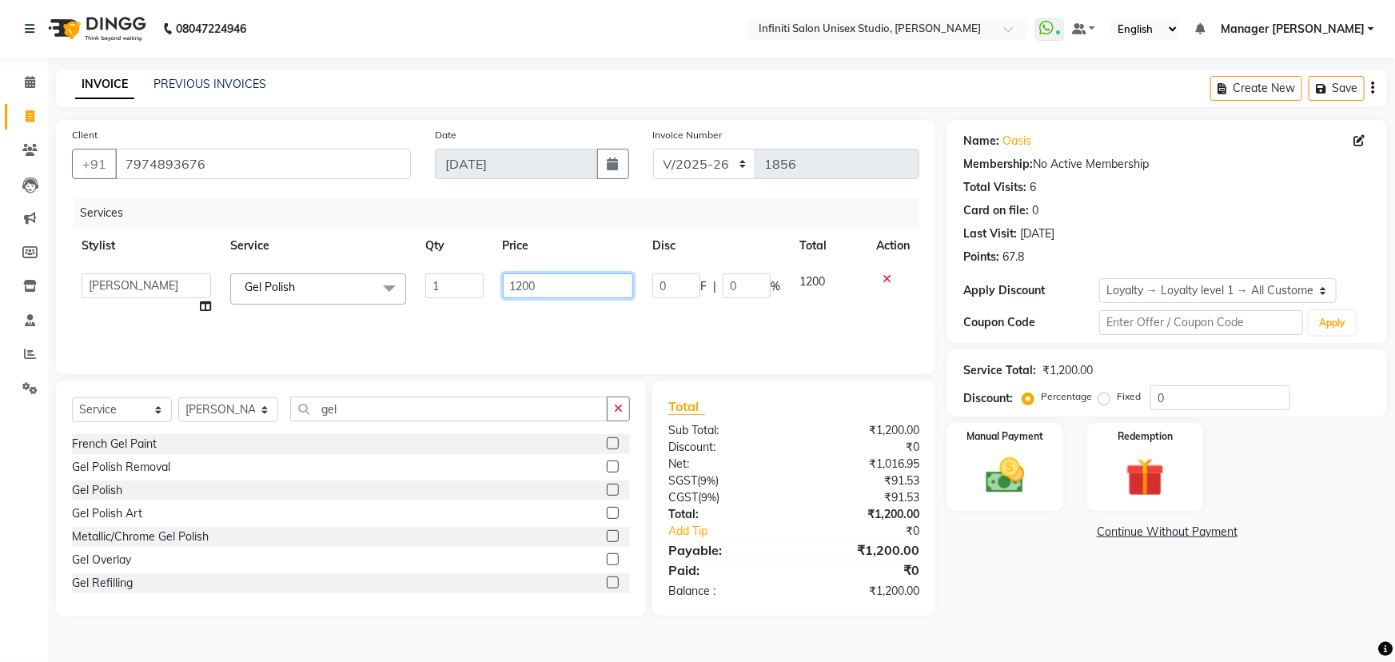
click at [517, 277] on input "1200" at bounding box center [568, 285] width 131 height 25
type input "1300"
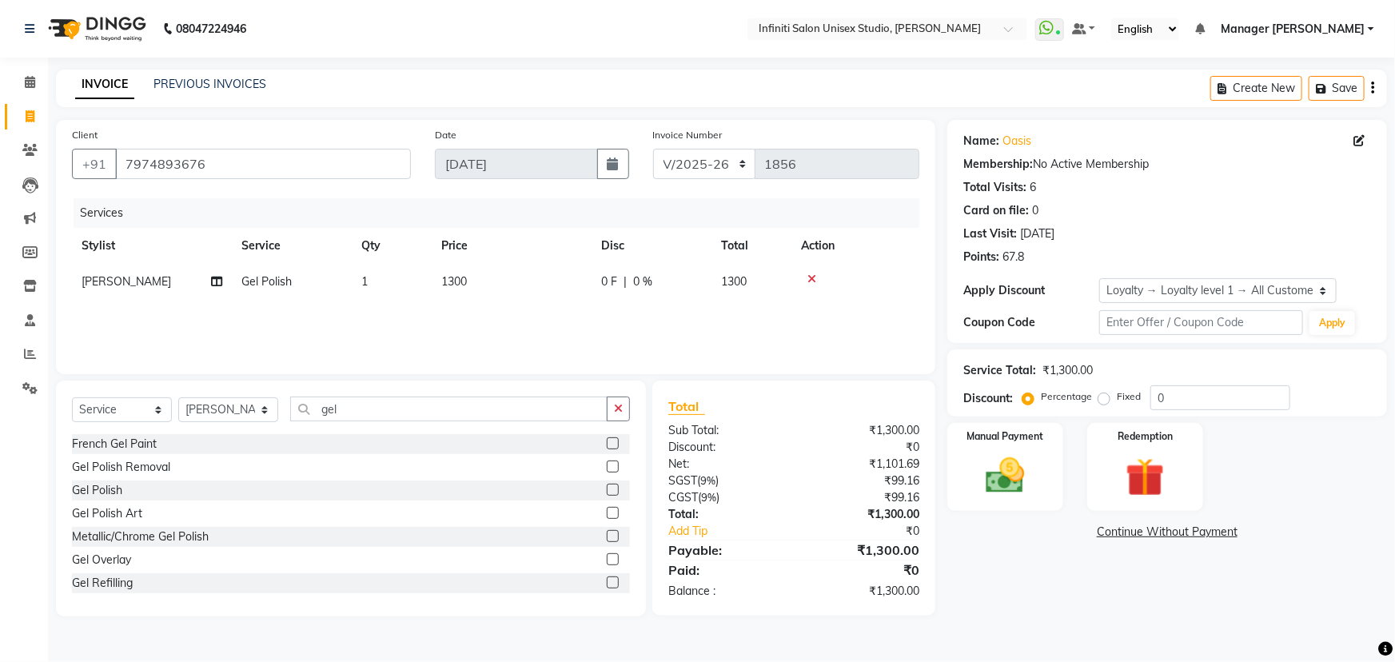
drag, startPoint x: 568, startPoint y: 321, endPoint x: 722, endPoint y: 333, distance: 154.0
click at [569, 321] on div "Services Stylist Service Qty Price Disc Total Action [PERSON_NAME] Gel Polish 1…" at bounding box center [495, 278] width 847 height 160
click at [1045, 479] on div "Manual Payment" at bounding box center [1005, 467] width 121 height 92
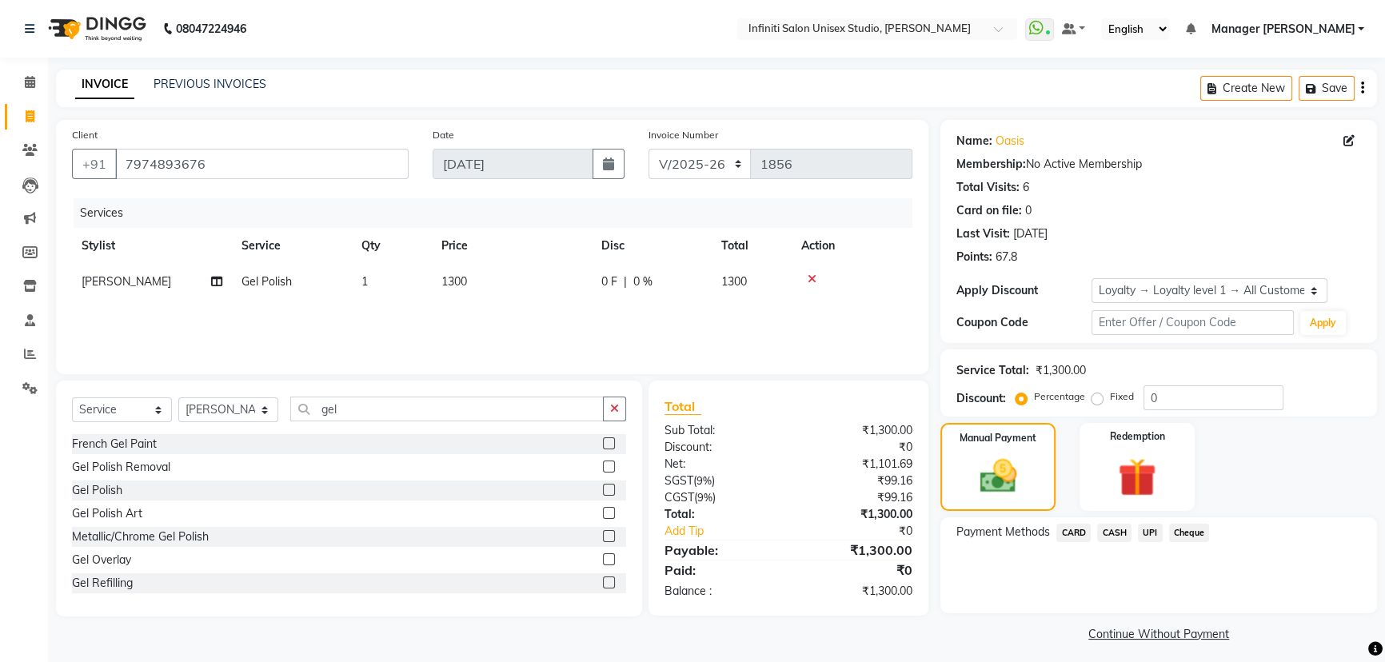
click at [1152, 529] on span "UPI" at bounding box center [1150, 533] width 25 height 18
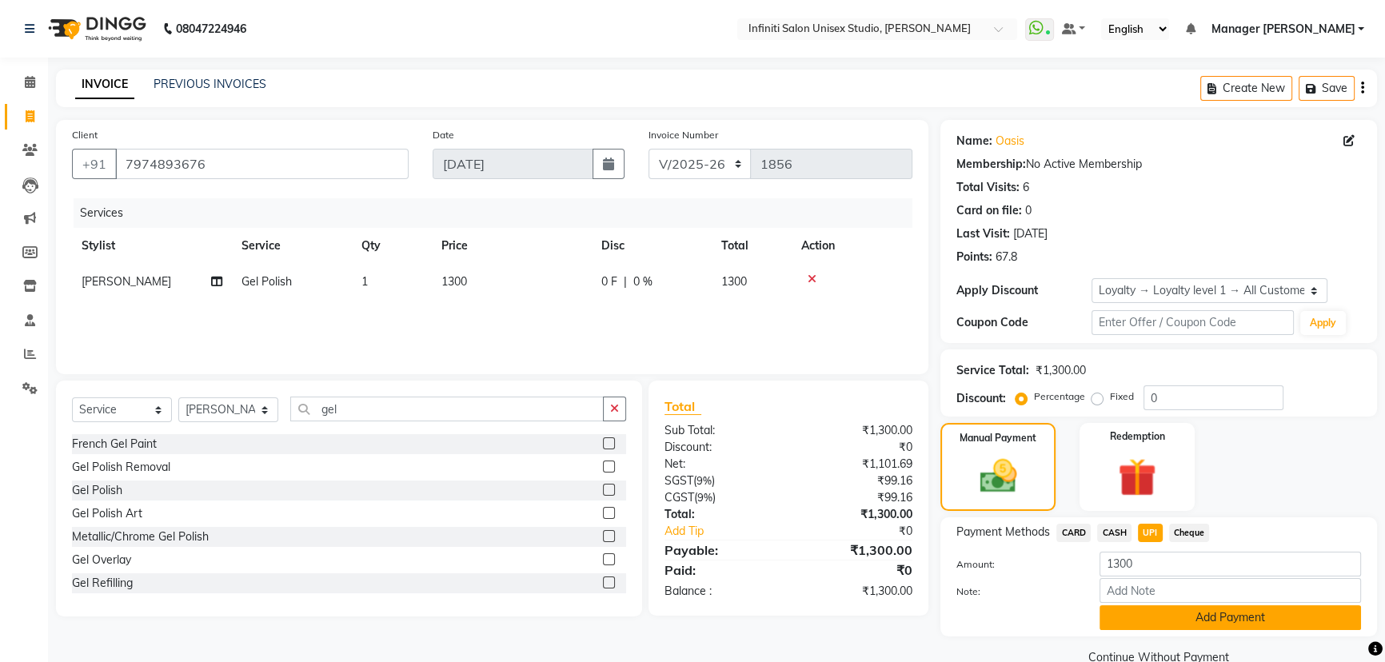
click at [1150, 612] on button "Add Payment" at bounding box center [1229, 617] width 261 height 25
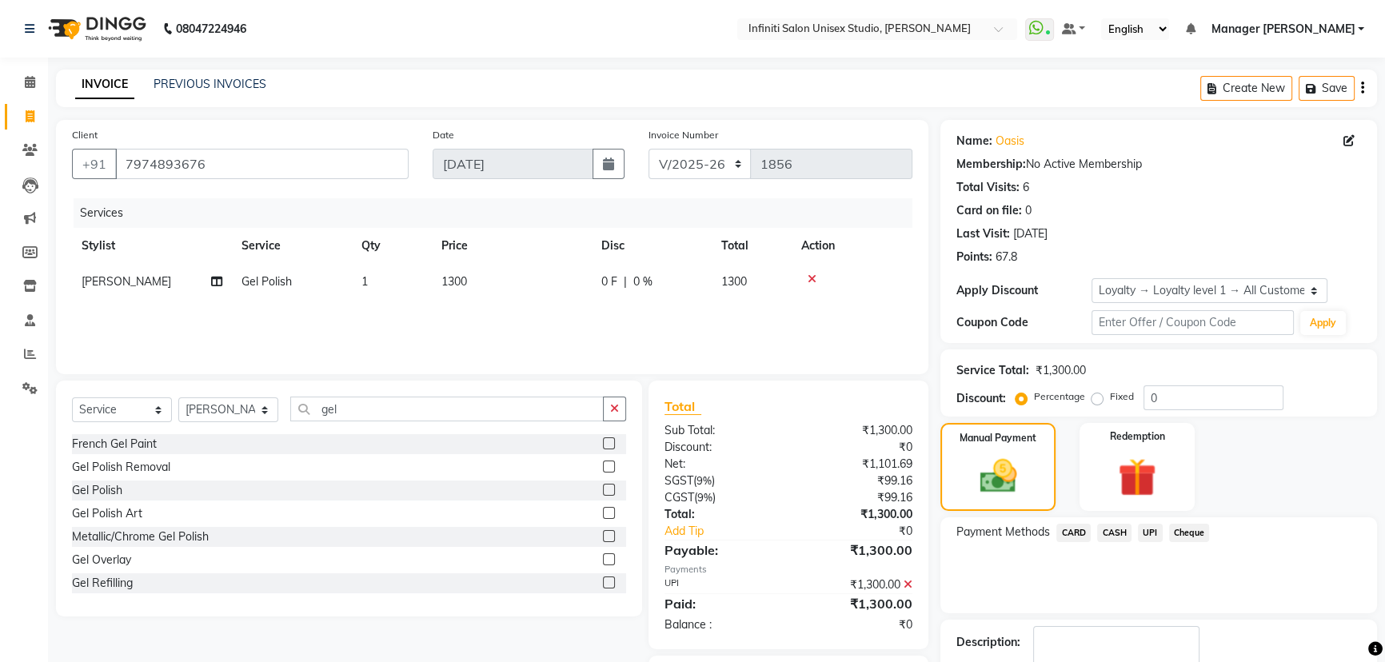
scroll to position [97, 0]
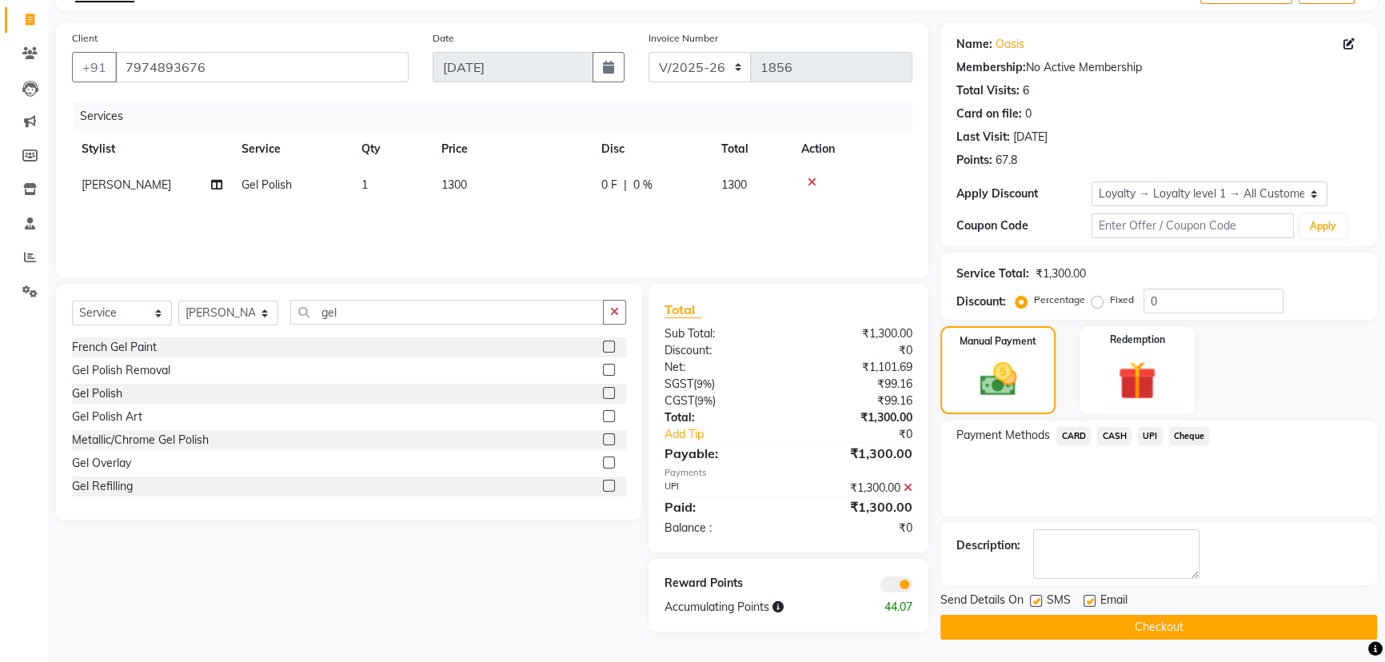
click at [1002, 616] on button "Checkout" at bounding box center [1158, 627] width 436 height 25
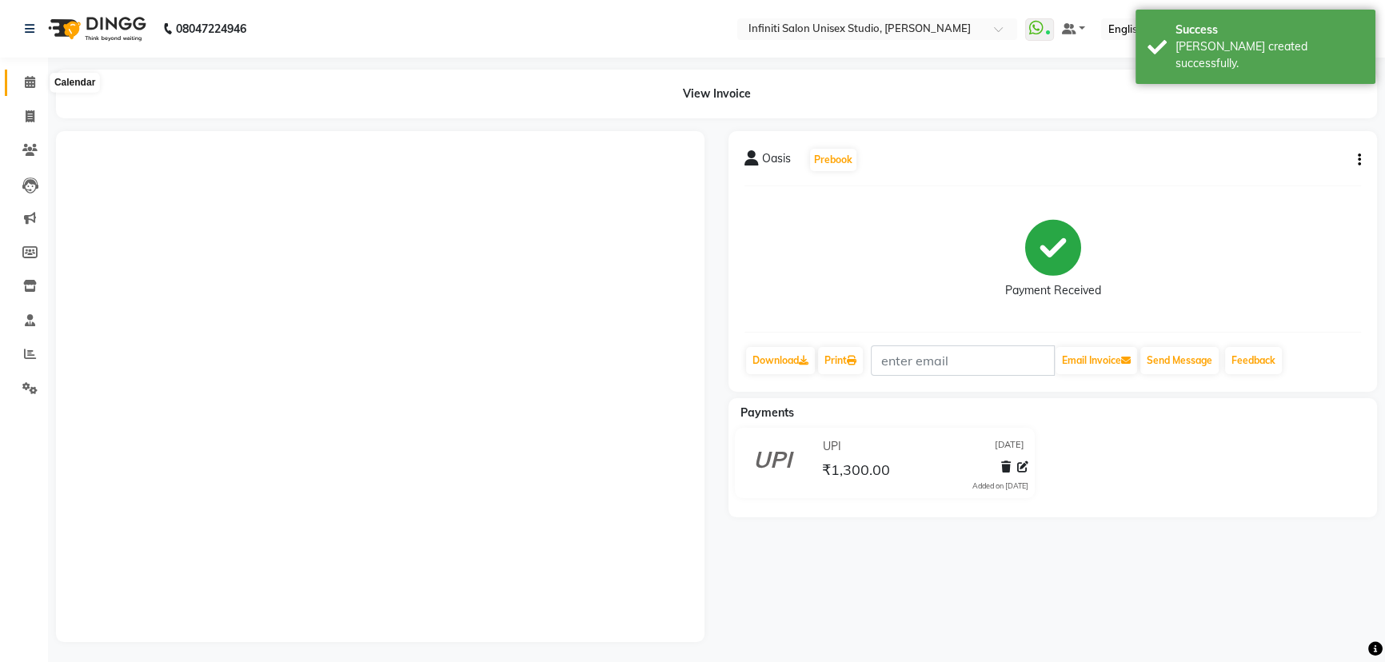
click at [26, 76] on icon at bounding box center [30, 82] width 10 height 12
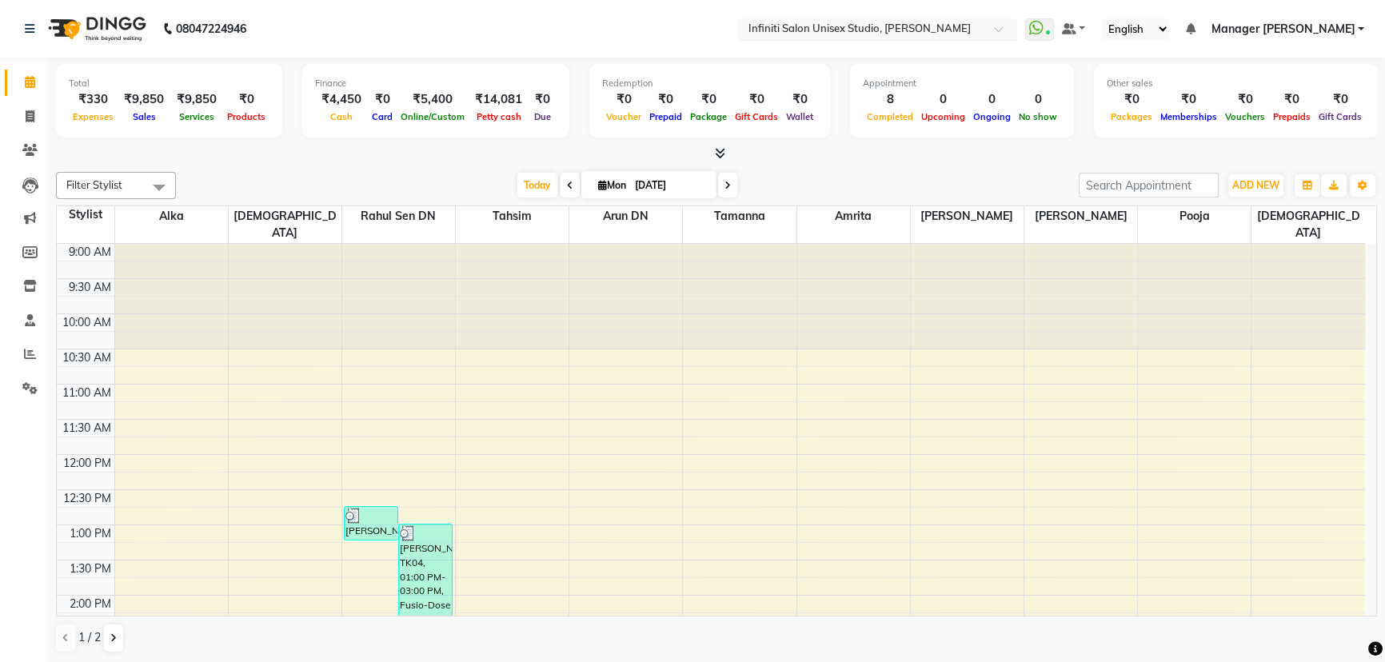
click at [949, 34] on input "text" at bounding box center [861, 30] width 232 height 16
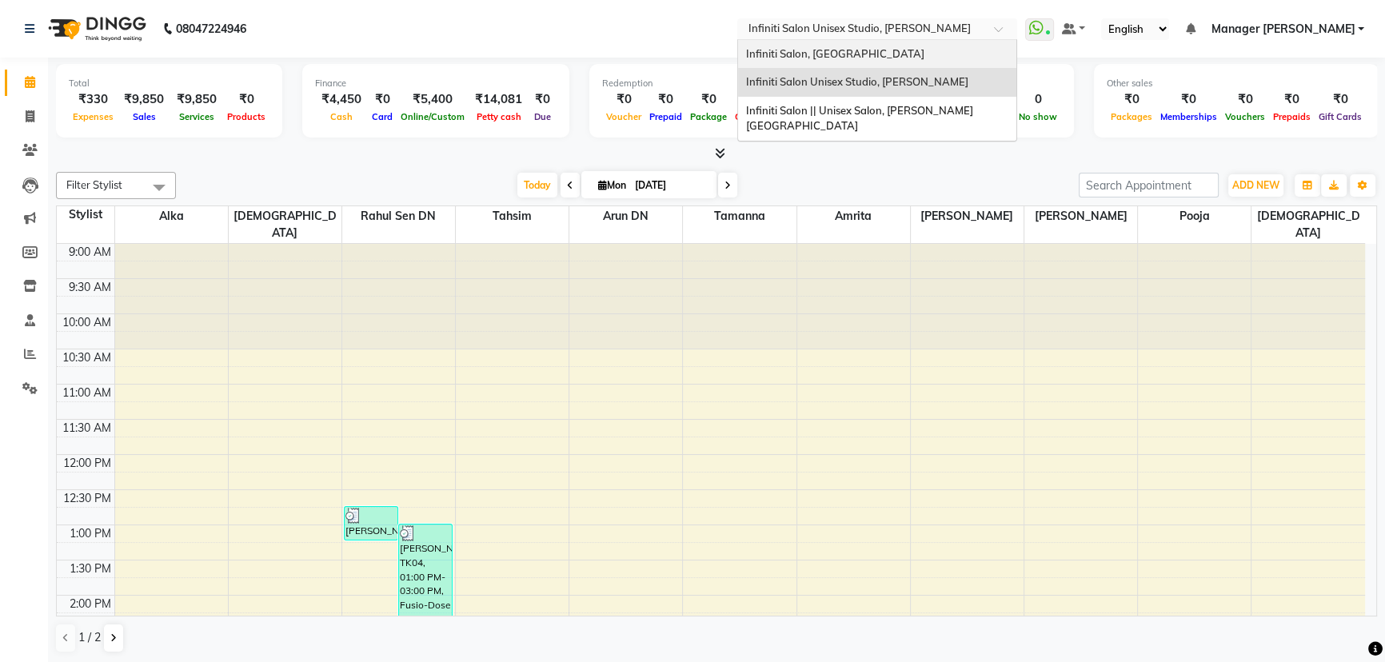
click at [883, 58] on span "Infiniti Salon, [GEOGRAPHIC_DATA]" at bounding box center [835, 53] width 178 height 13
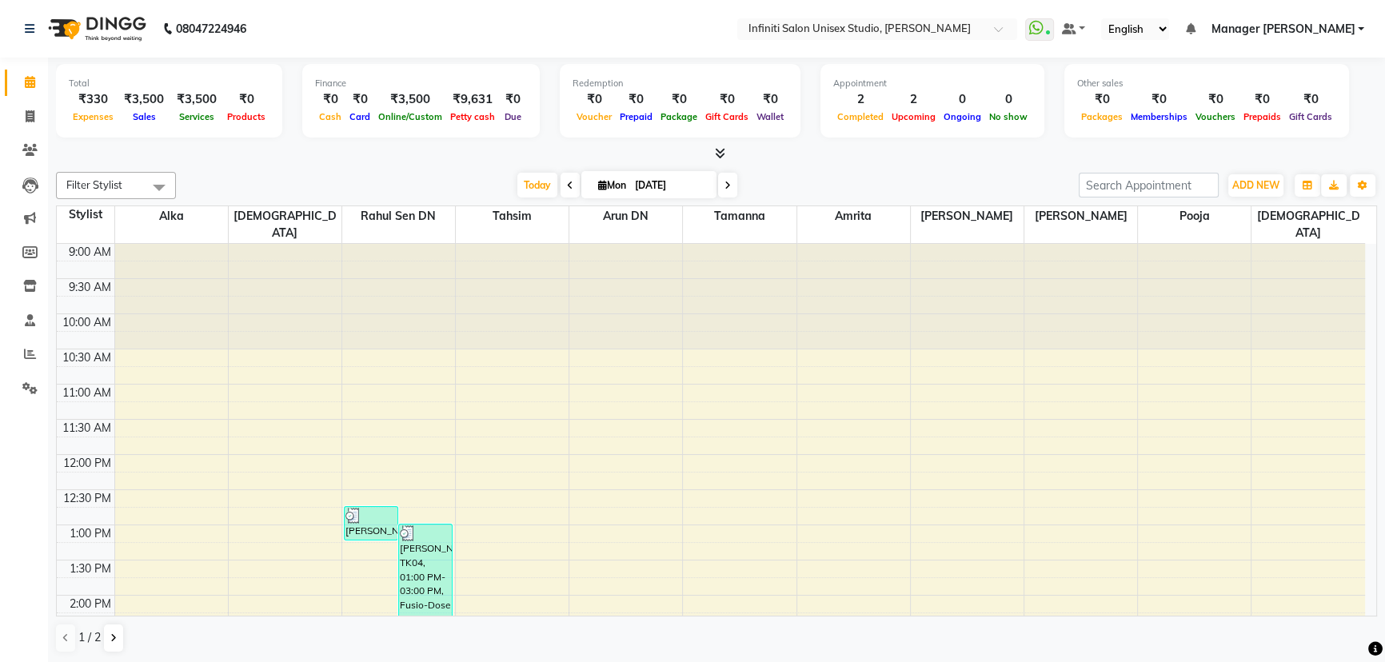
click at [712, 152] on span at bounding box center [716, 153] width 17 height 17
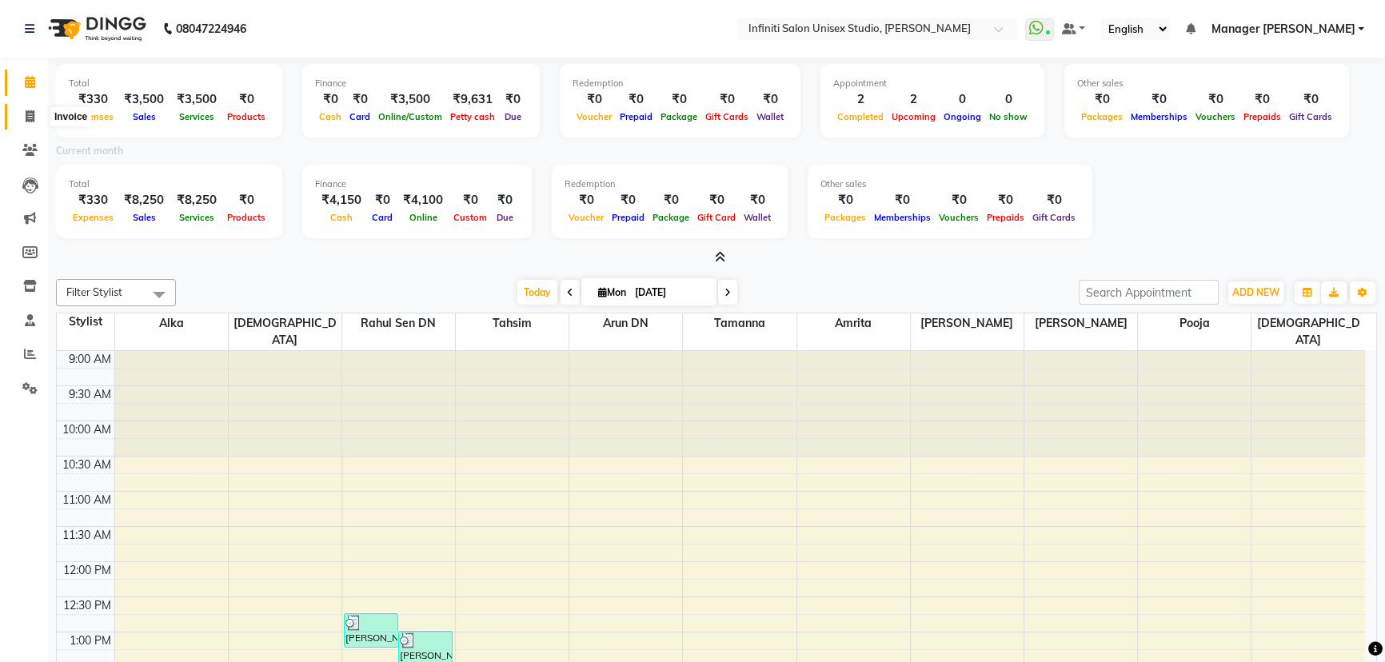
drag, startPoint x: 32, startPoint y: 109, endPoint x: 31, endPoint y: 95, distance: 13.6
click at [32, 109] on span at bounding box center [30, 117] width 28 height 18
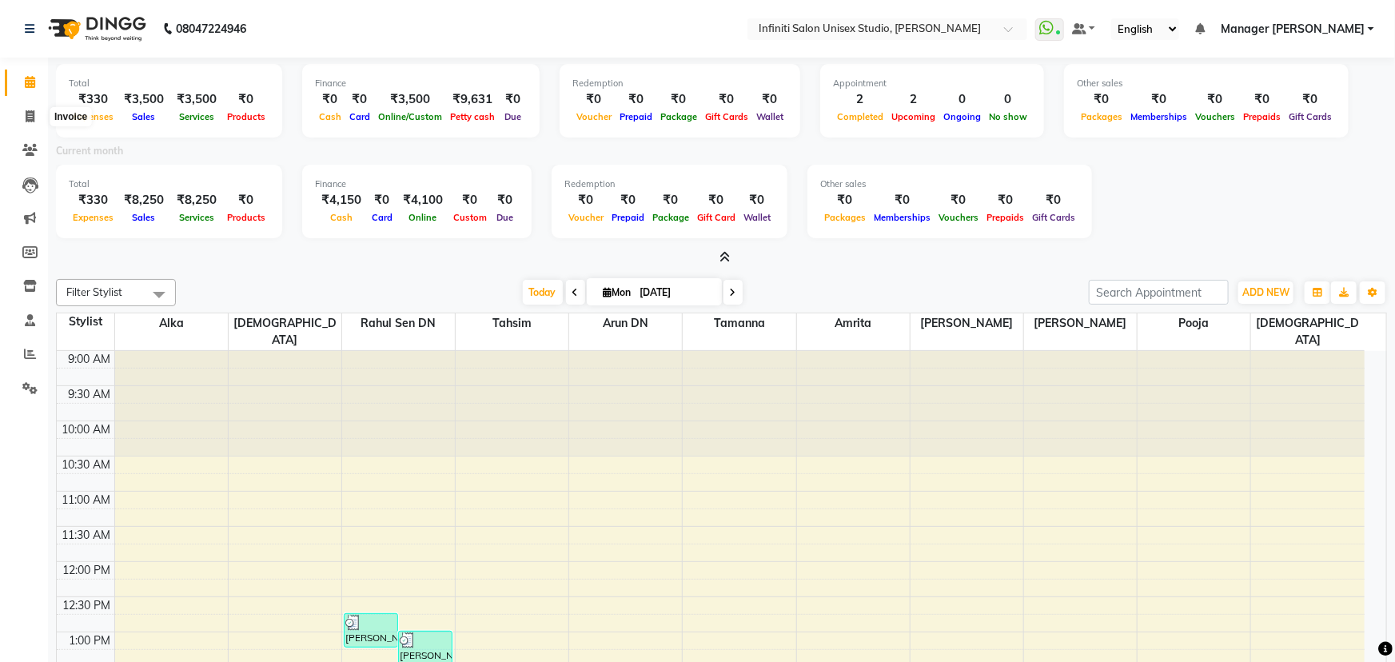
select select "service"
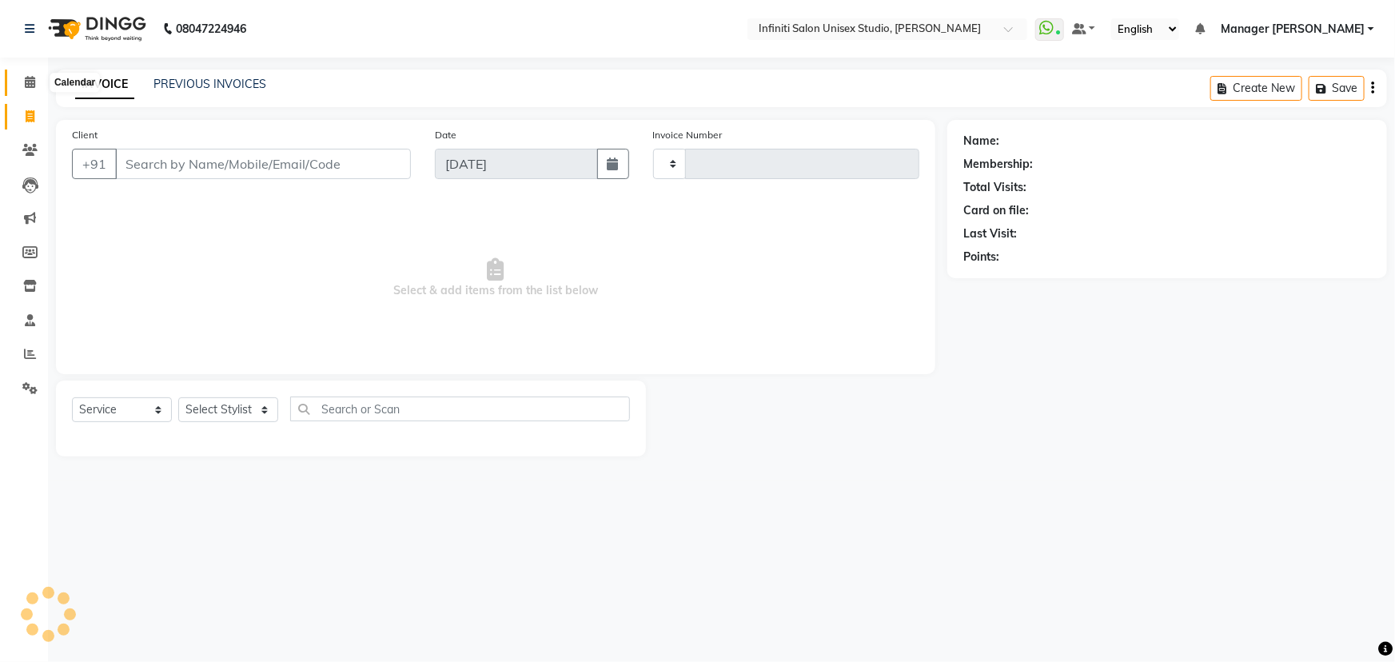
type input "1856"
select select "6511"
click at [30, 80] on icon at bounding box center [30, 82] width 10 height 12
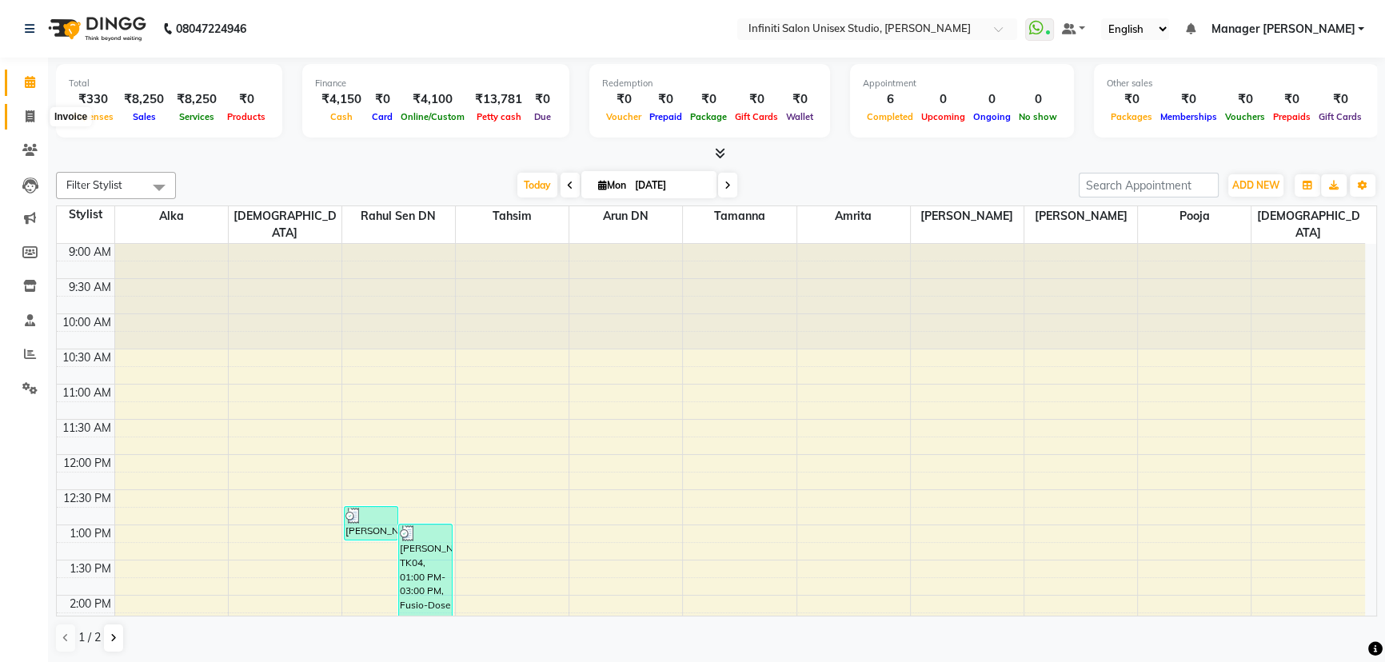
click at [26, 110] on icon at bounding box center [30, 116] width 9 height 12
select select "6511"
select select "service"
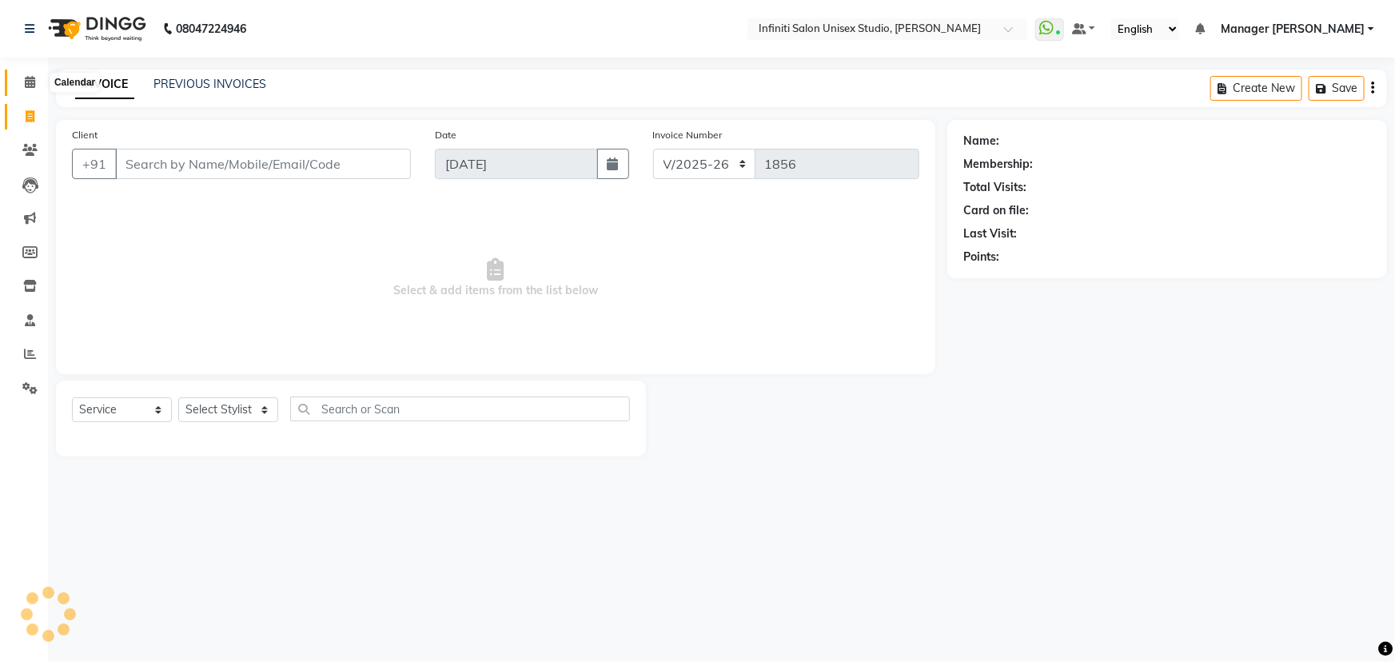
click at [26, 85] on icon at bounding box center [30, 82] width 10 height 12
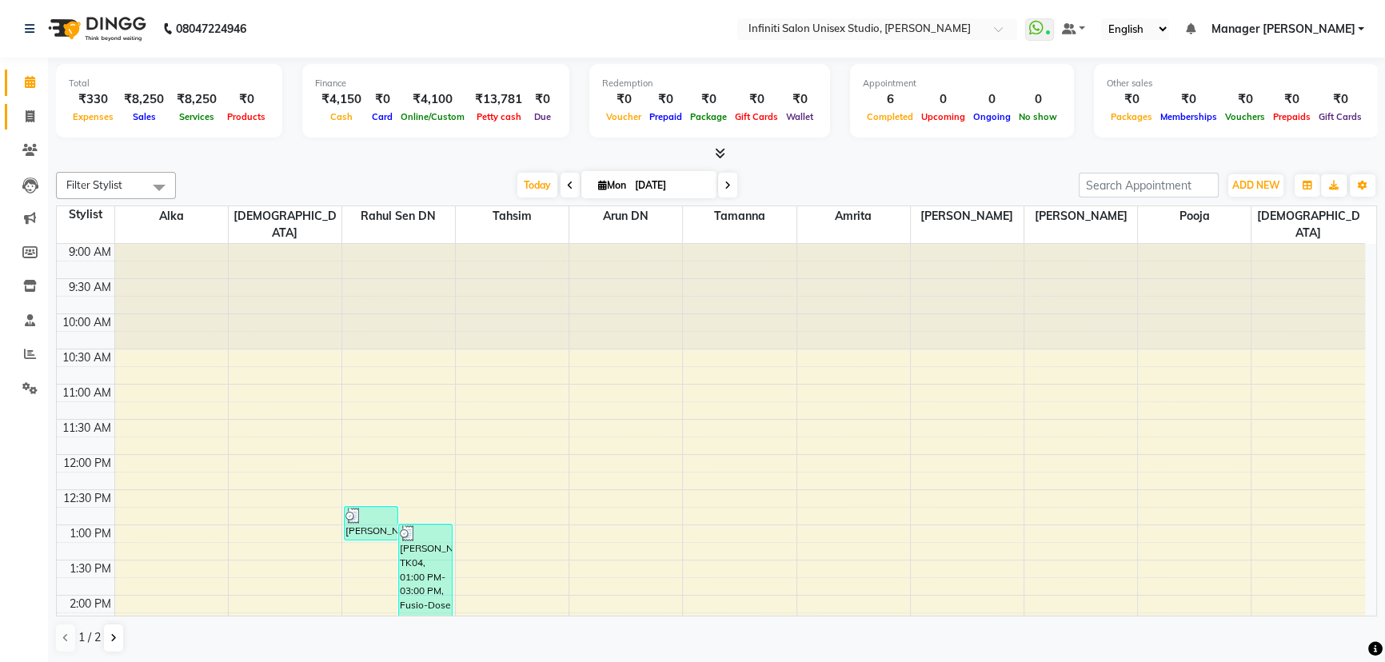
click at [32, 126] on link "Invoice" at bounding box center [24, 117] width 38 height 26
select select "service"
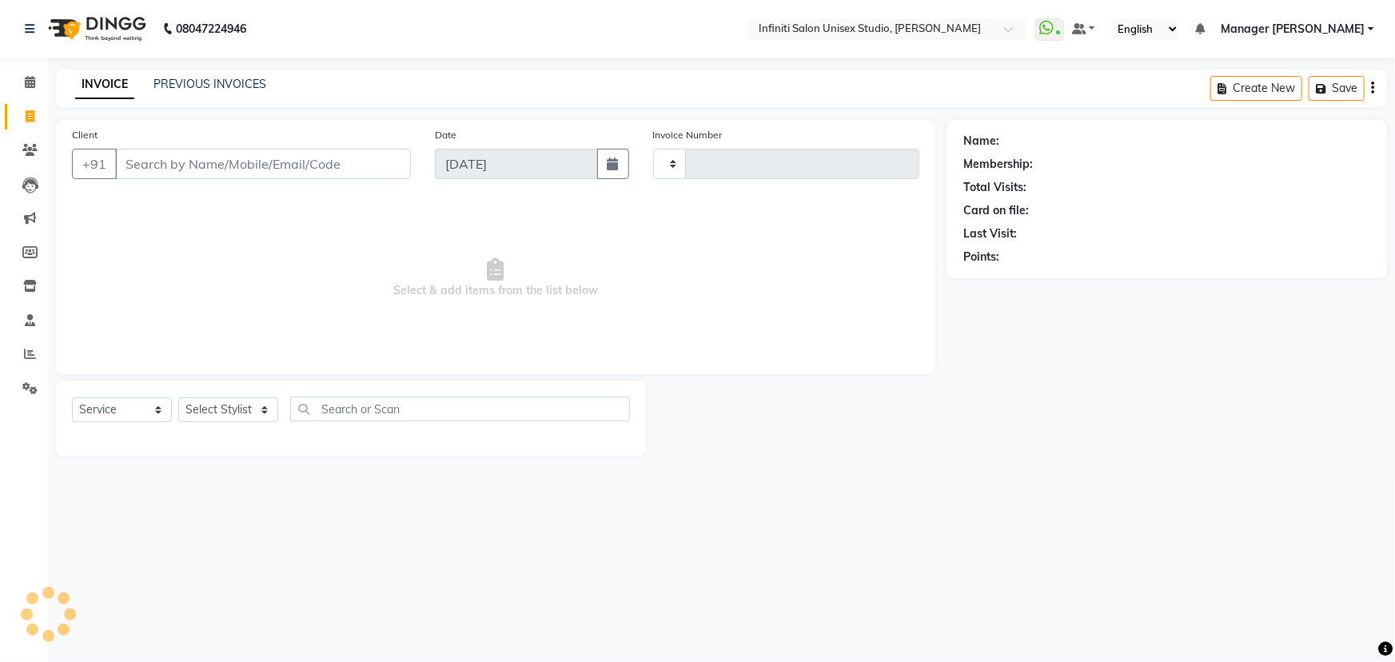
type input "1856"
select select "6511"
click at [182, 161] on input "Client" at bounding box center [263, 164] width 296 height 30
type input "<"
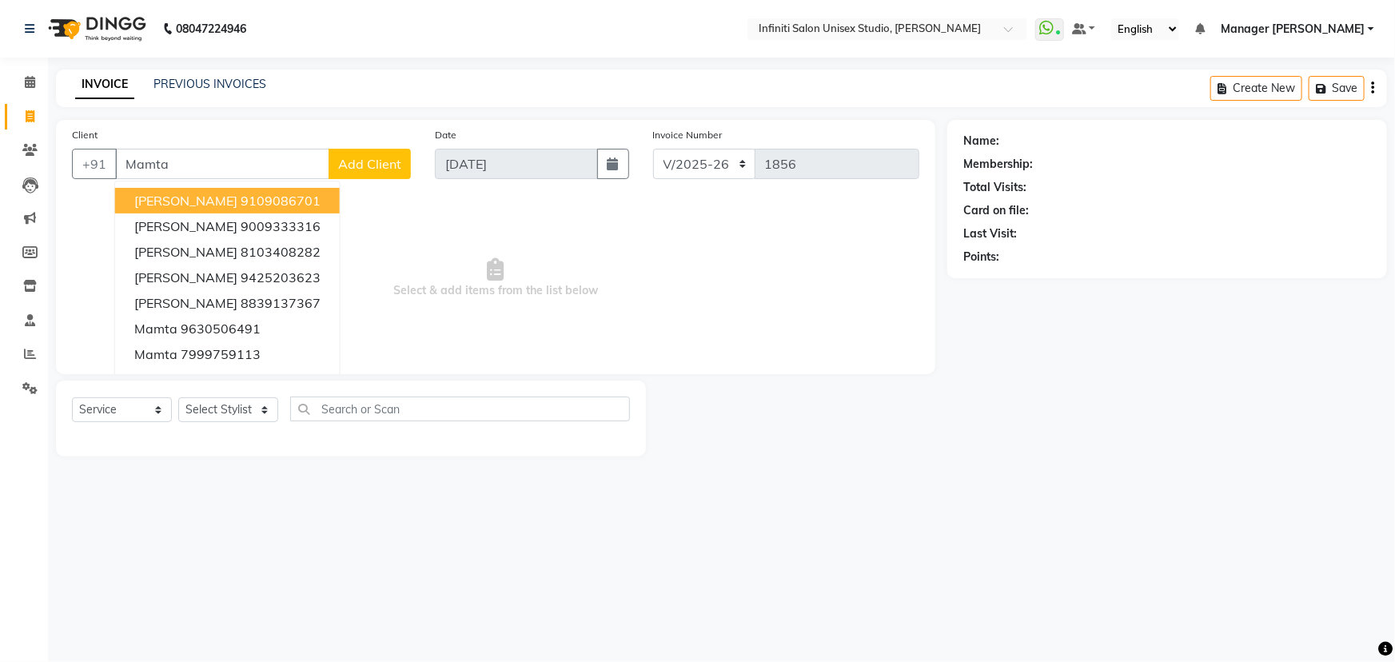
click at [219, 201] on span "Mamta Agrawal" at bounding box center [185, 201] width 103 height 16
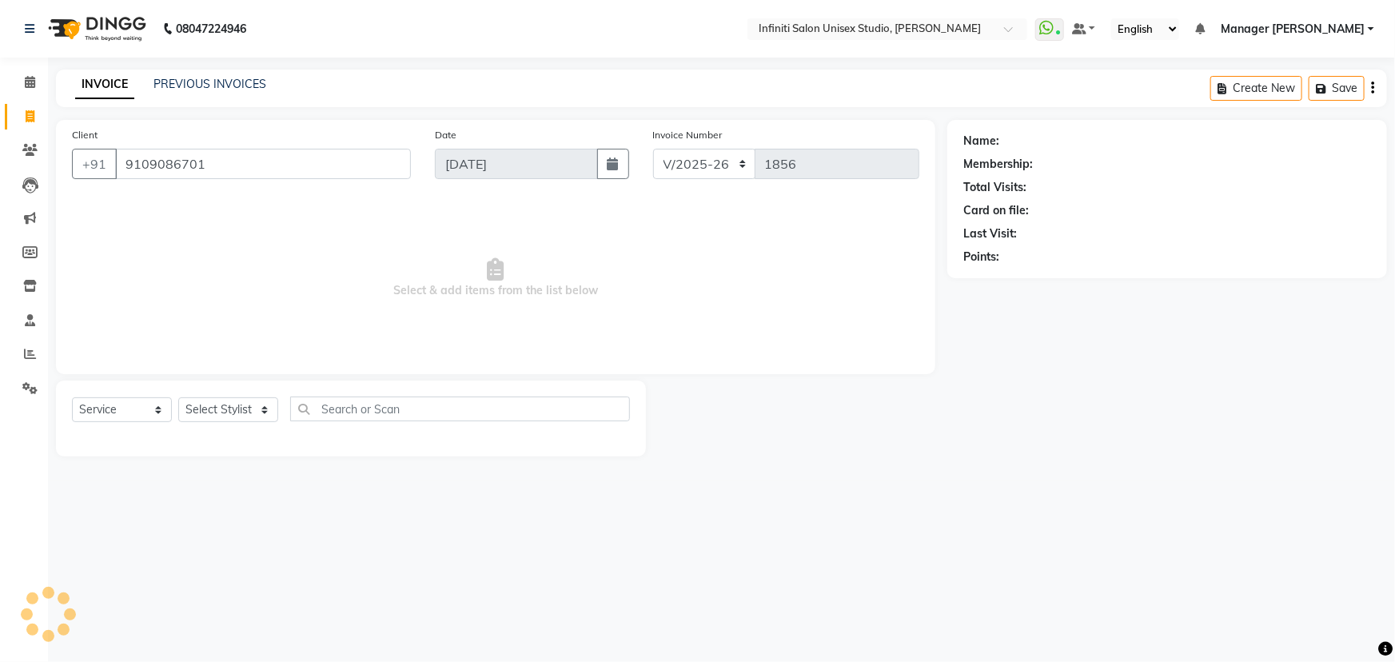
type input "9109086701"
select select "1: Object"
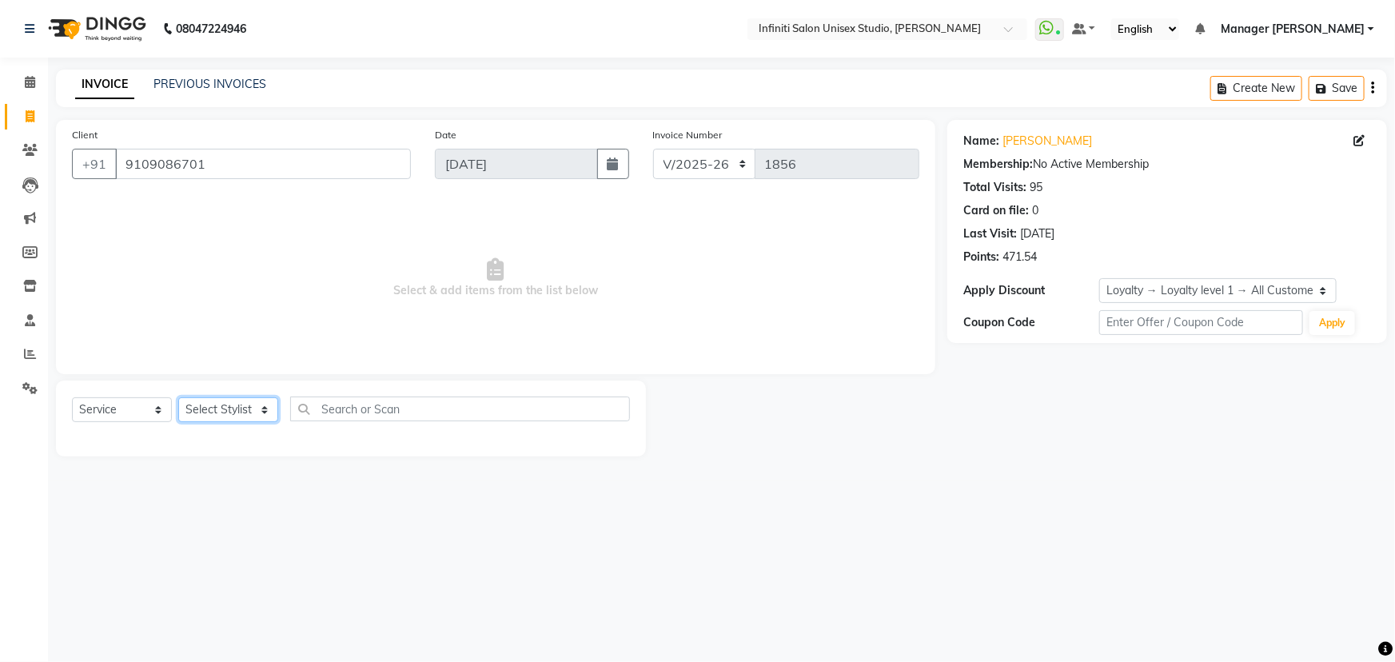
click at [239, 413] on select "Select Stylist Alka Amrita Arun DN Bharti [PERSON_NAME] Owner [PERSON_NAME] DN …" at bounding box center [228, 409] width 100 height 25
select select "88292"
click at [178, 397] on select "Select Stylist Alka Amrita Arun DN Bharti [PERSON_NAME] Owner [PERSON_NAME] DN …" at bounding box center [228, 409] width 100 height 25
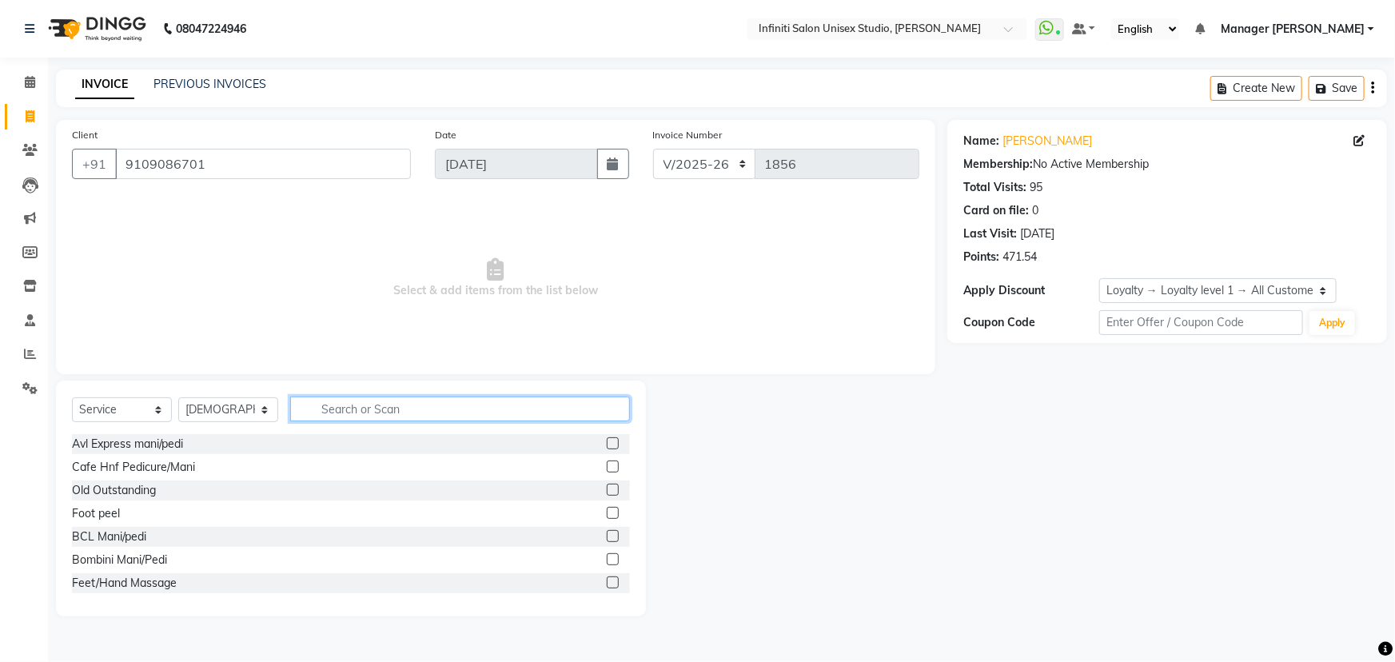
click at [468, 401] on input "text" at bounding box center [460, 409] width 340 height 25
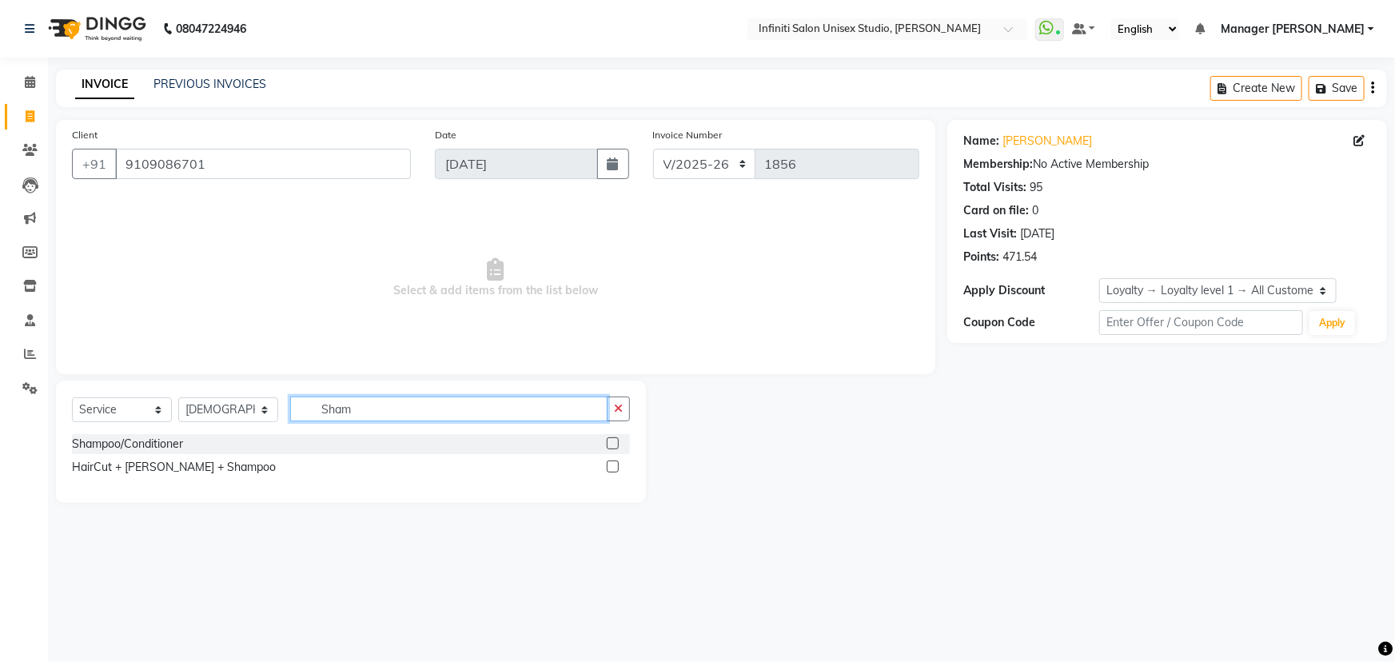
type input "Sham"
click at [609, 444] on label at bounding box center [613, 443] width 12 height 12
click at [609, 444] on input "checkbox" at bounding box center [612, 444] width 10 height 10
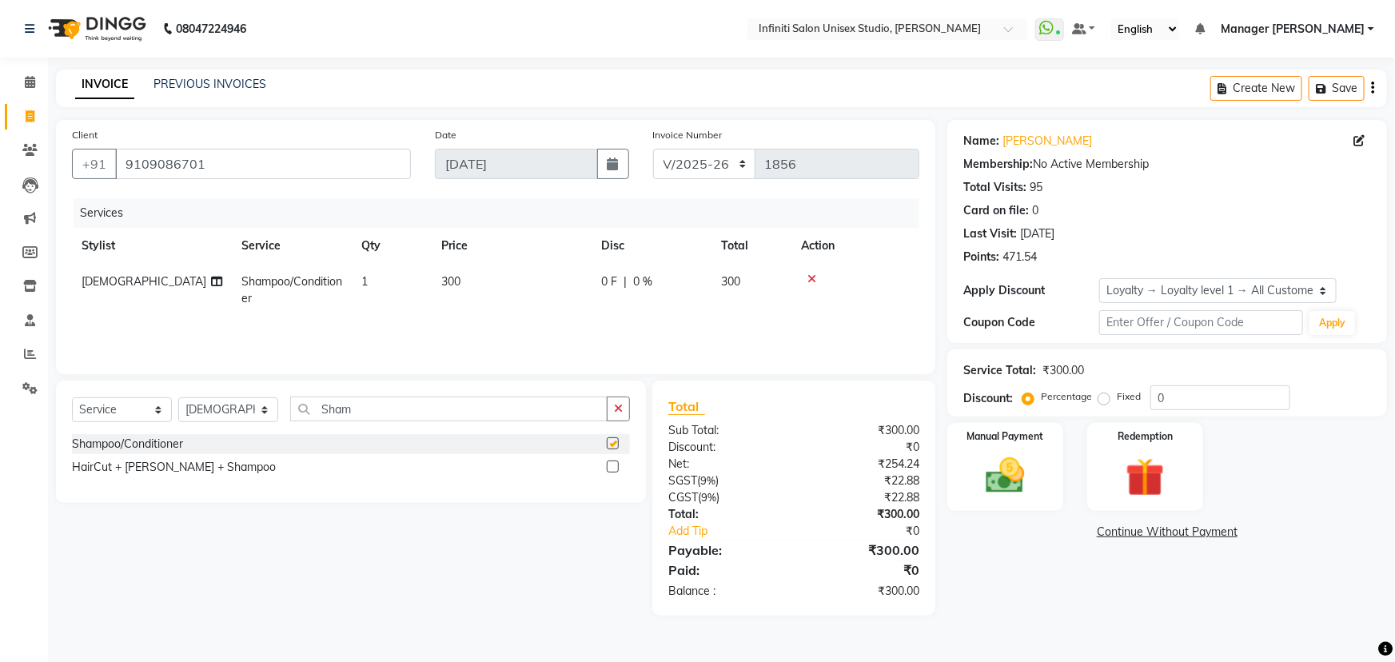
checkbox input "false"
drag, startPoint x: 717, startPoint y: 159, endPoint x: 722, endPoint y: 177, distance: 19.0
click at [718, 163] on select "CI/2025-26 V/2025-26" at bounding box center [704, 164] width 103 height 30
select select "7941"
click at [653, 149] on select "CI/2025-26 V/2025-26" at bounding box center [704, 164] width 103 height 30
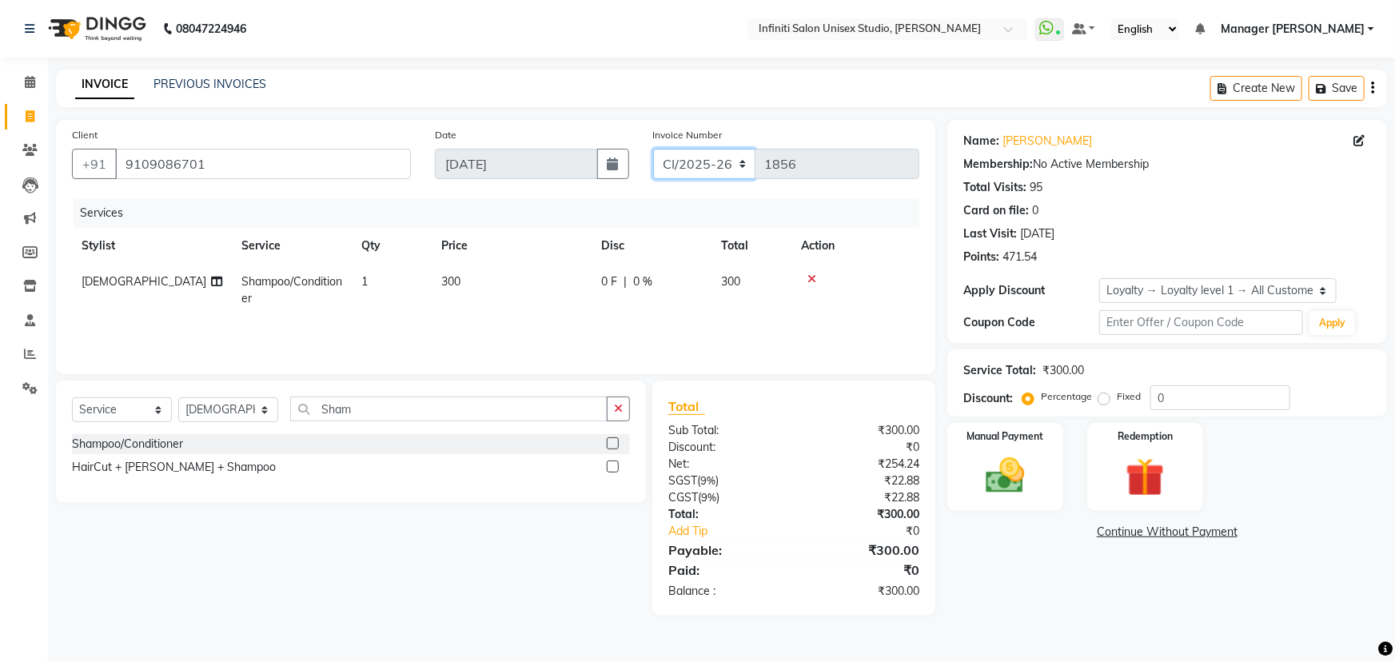
type input "0862"
click at [1006, 474] on img at bounding box center [1006, 475] width 66 height 46
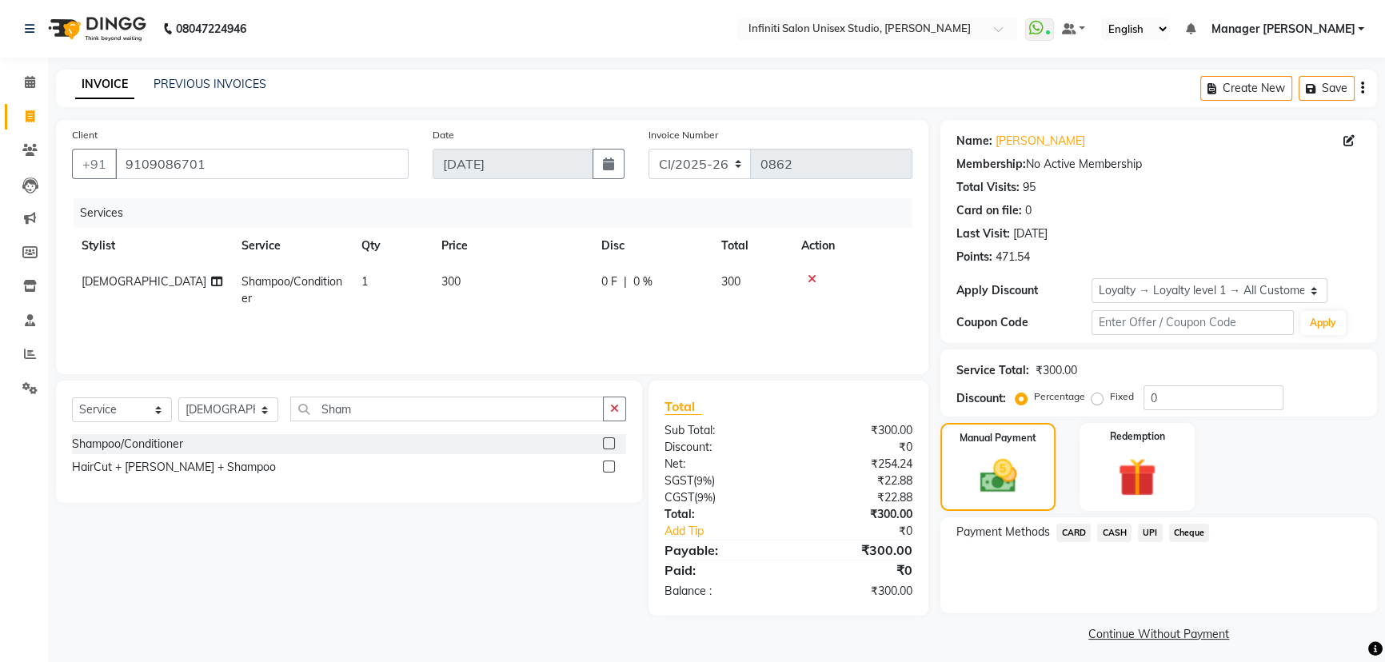
click at [1126, 534] on span "CASH" at bounding box center [1114, 533] width 34 height 18
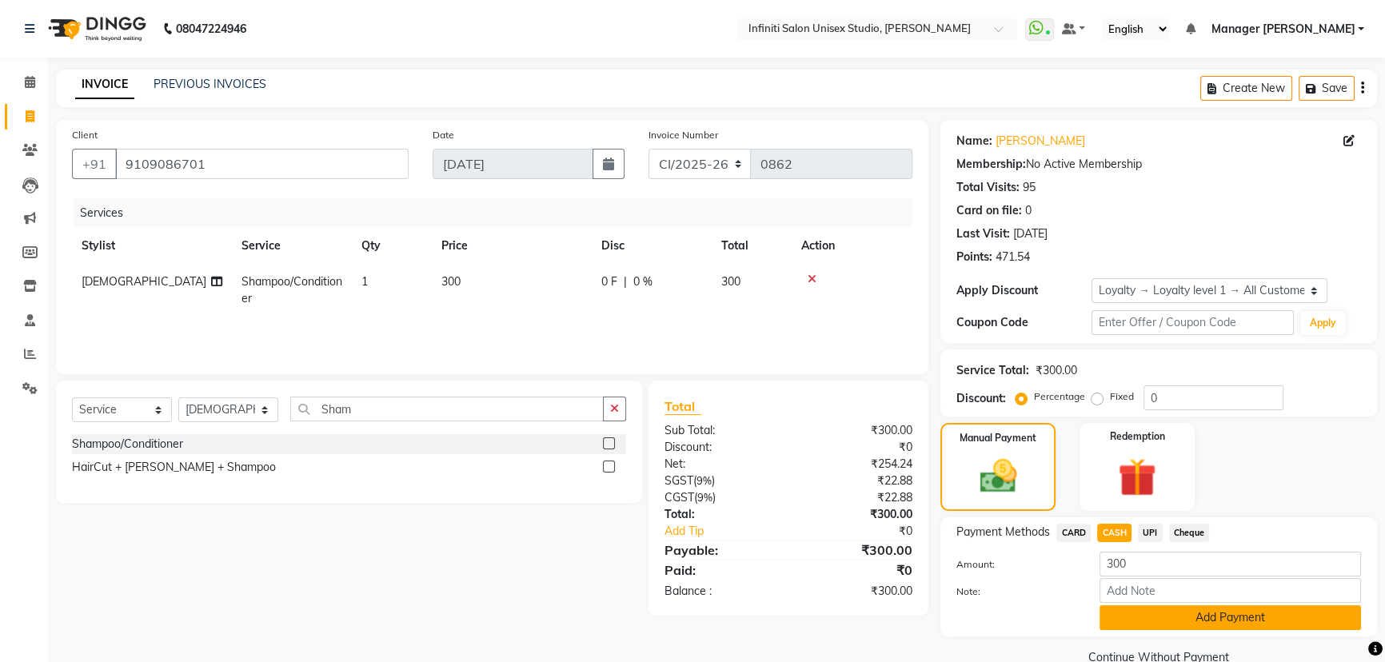
click at [1132, 606] on button "Add Payment" at bounding box center [1229, 617] width 261 height 25
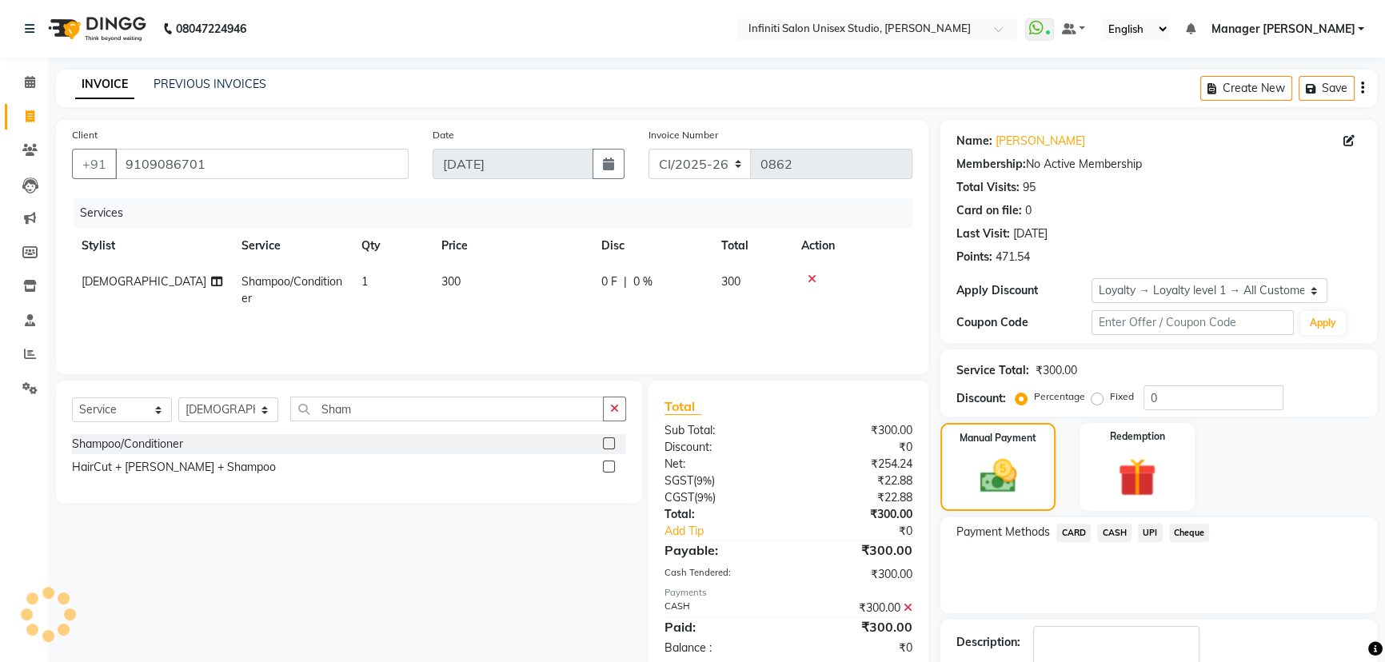
scroll to position [114, 0]
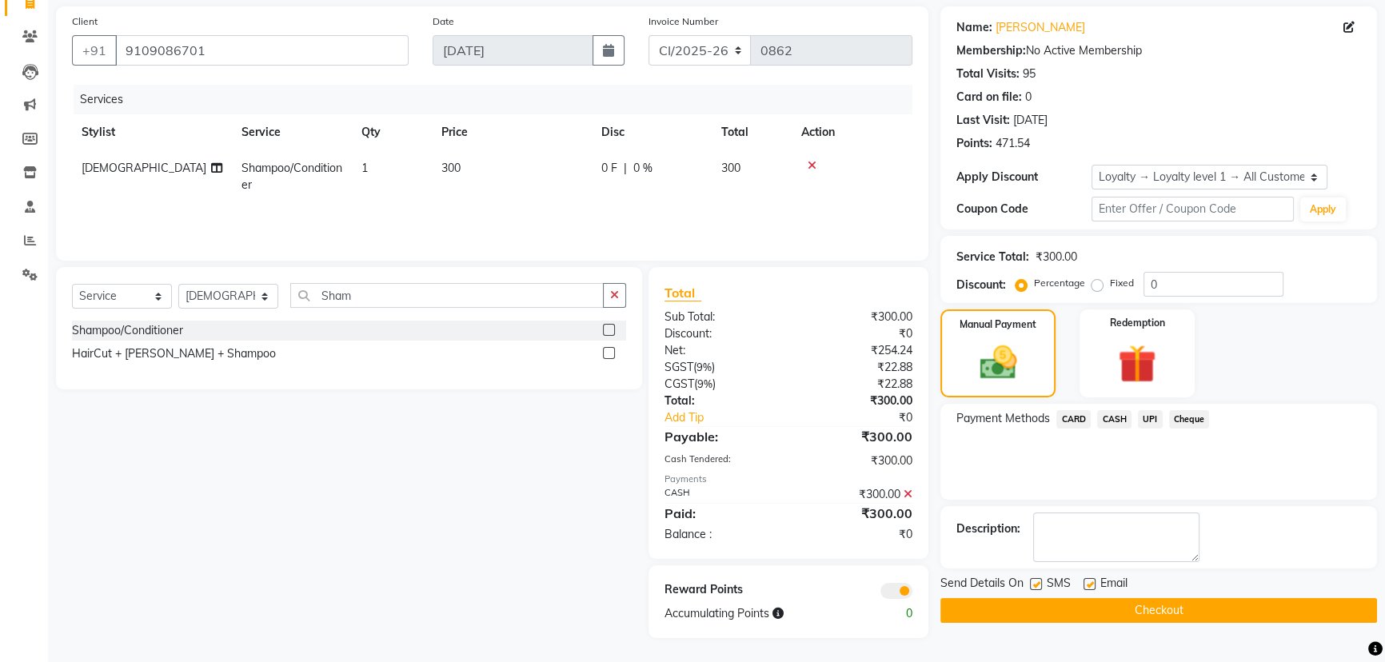
click at [981, 615] on button "Checkout" at bounding box center [1158, 610] width 436 height 25
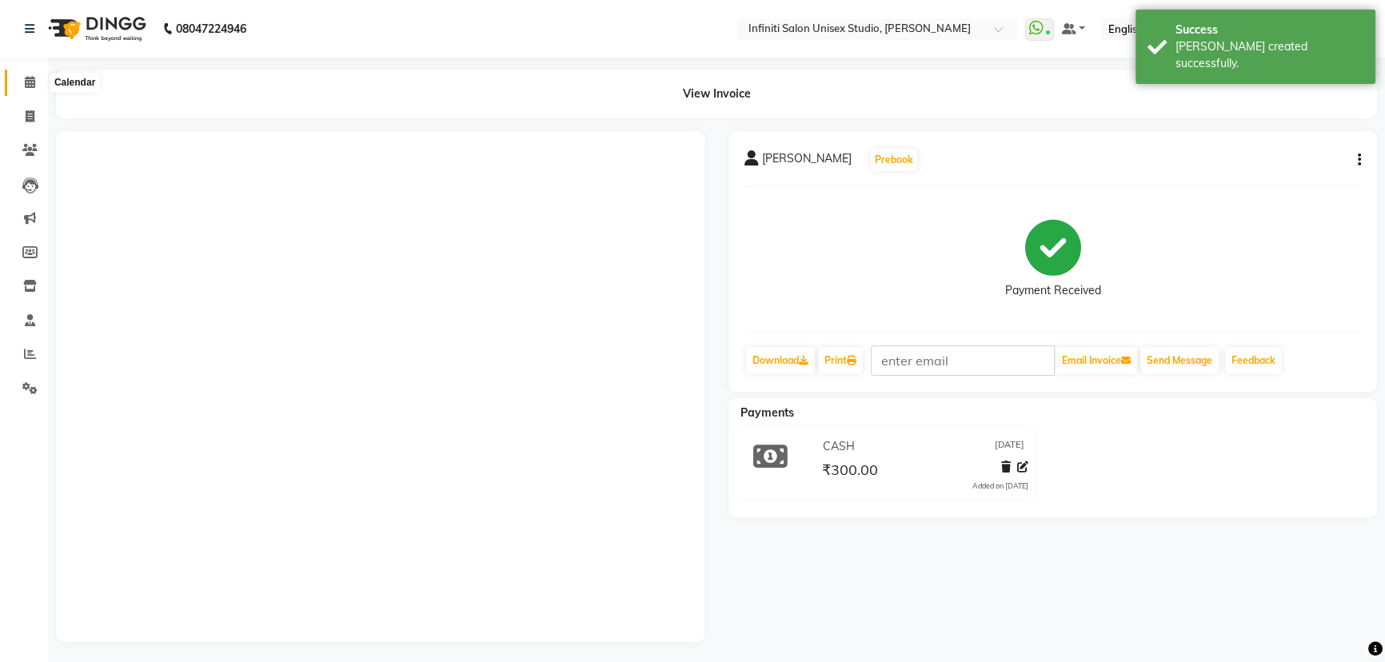
click at [25, 83] on icon at bounding box center [30, 82] width 10 height 12
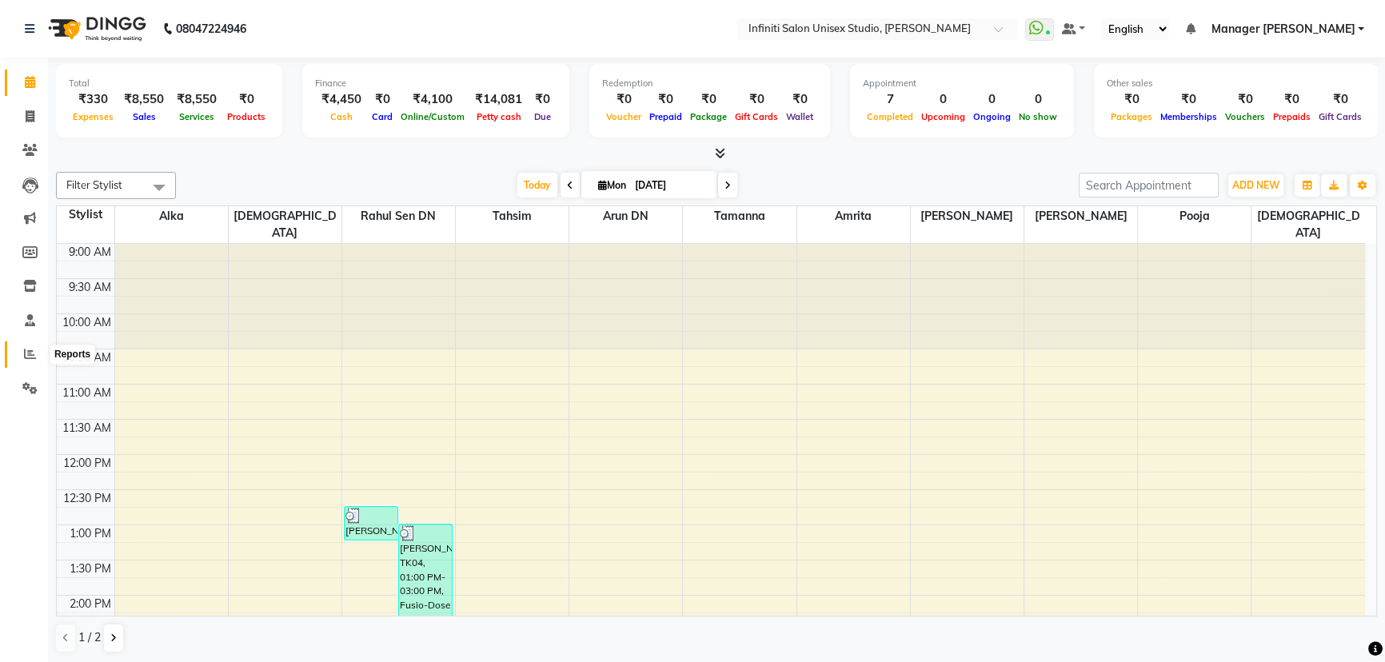
click at [26, 351] on icon at bounding box center [30, 354] width 12 height 12
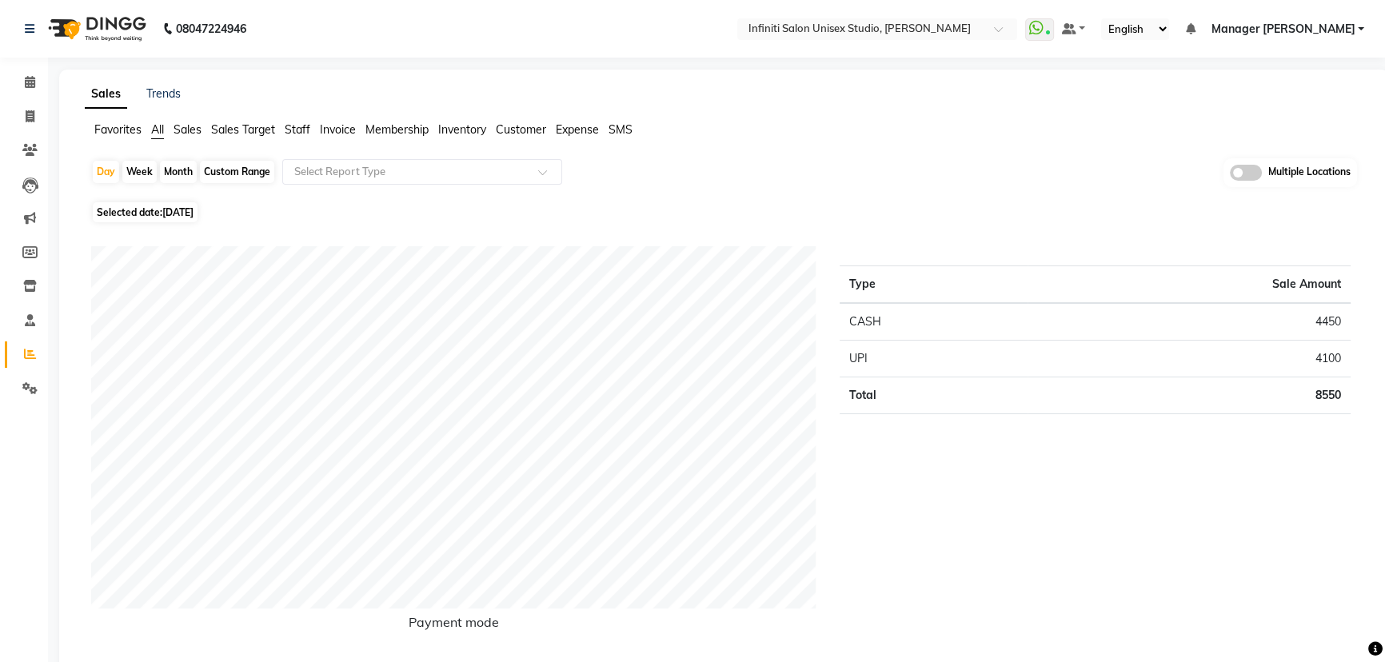
click at [183, 164] on div "Month" at bounding box center [178, 172] width 37 height 22
select select "9"
select select "2025"
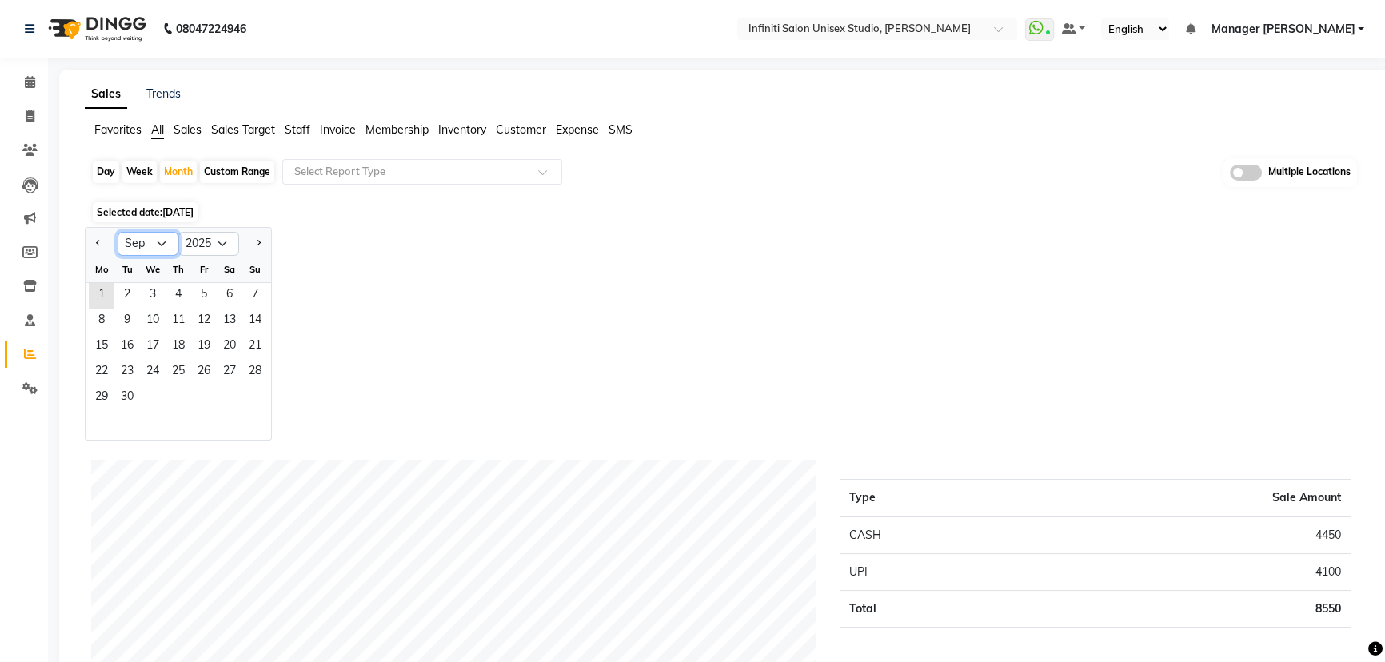
click at [128, 242] on select "Jan Feb Mar Apr May Jun [DATE] Aug Sep Oct Nov Dec" at bounding box center [148, 244] width 61 height 24
select select "8"
click at [118, 232] on select "Jan Feb Mar Apr May Jun [DATE] Aug Sep Oct Nov Dec" at bounding box center [148, 244] width 61 height 24
click at [193, 289] on span "1" at bounding box center [204, 296] width 26 height 26
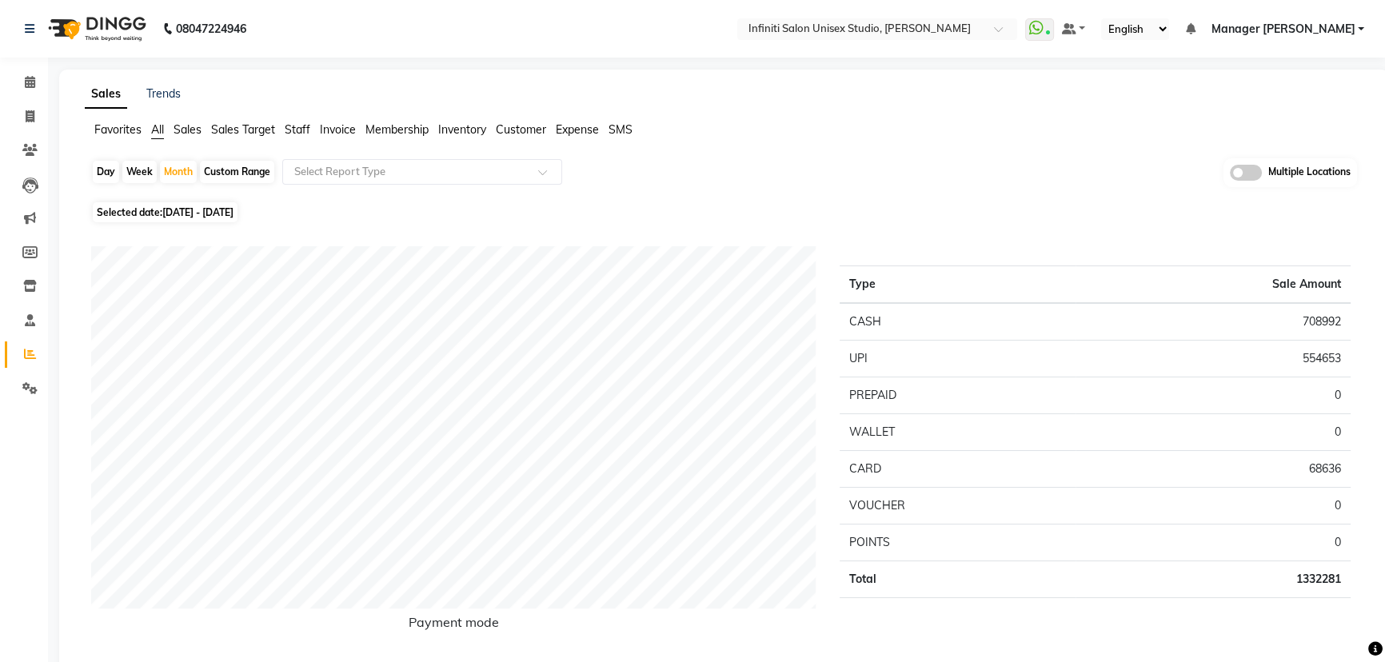
click at [304, 128] on span "Staff" at bounding box center [298, 129] width 26 height 14
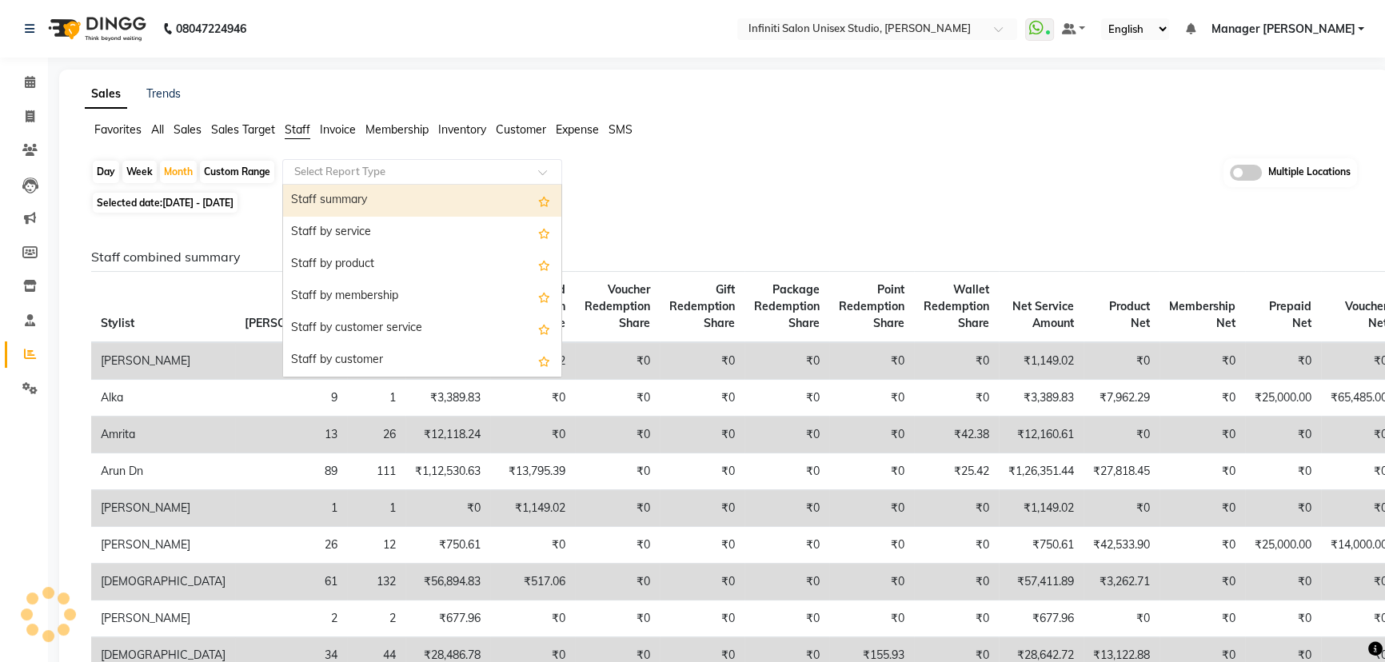
click at [310, 169] on input "text" at bounding box center [406, 172] width 230 height 16
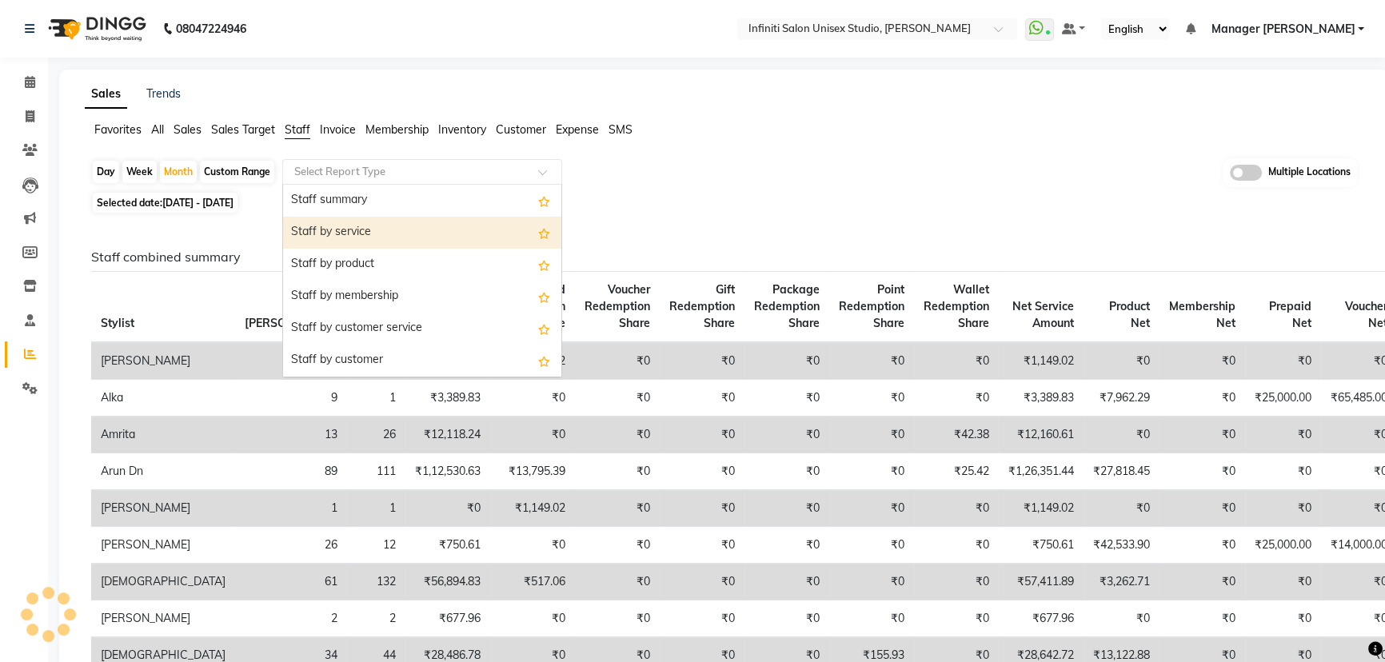
click at [333, 218] on div "Staff by service" at bounding box center [422, 233] width 278 height 32
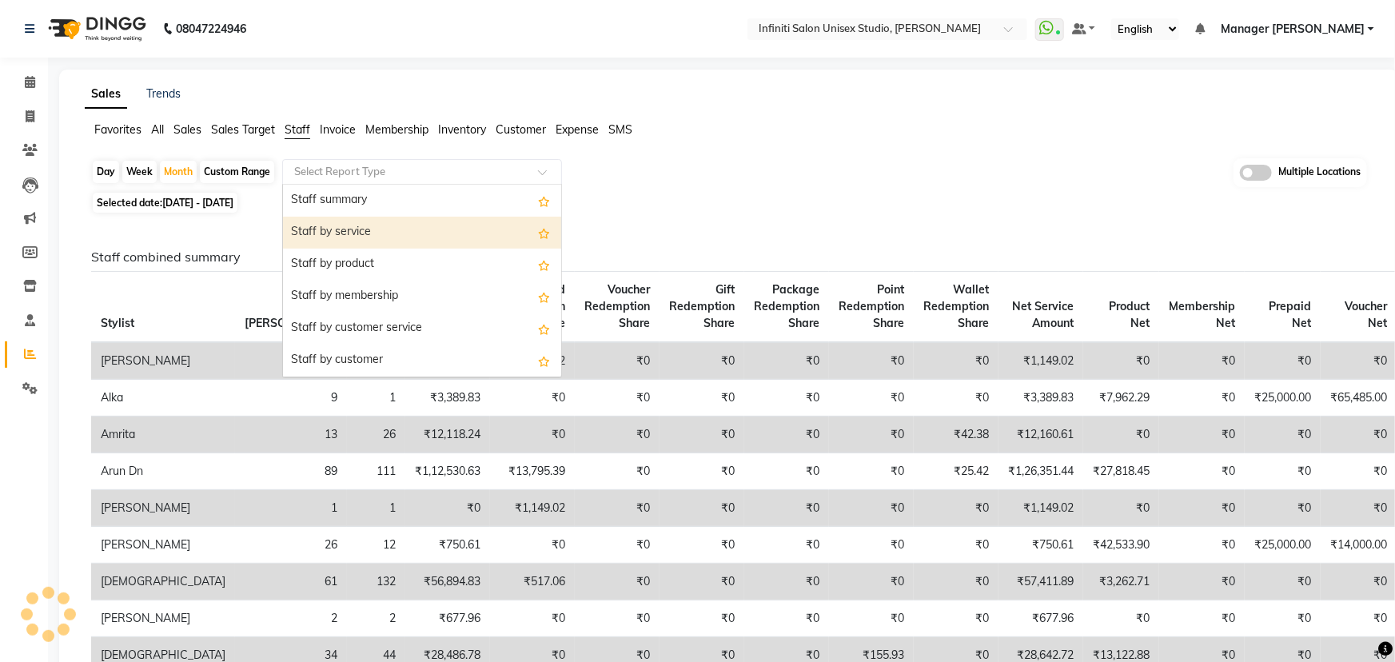
select select "csv"
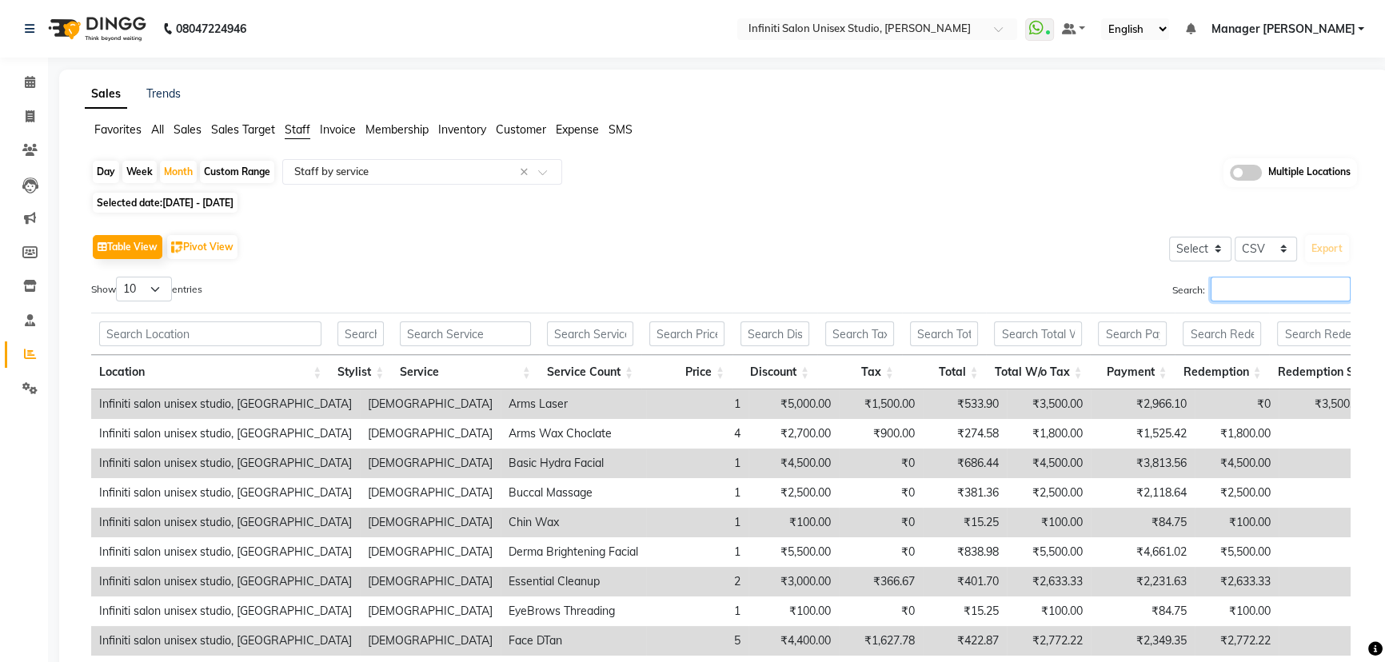
click at [1252, 284] on input "Search:" at bounding box center [1280, 289] width 140 height 25
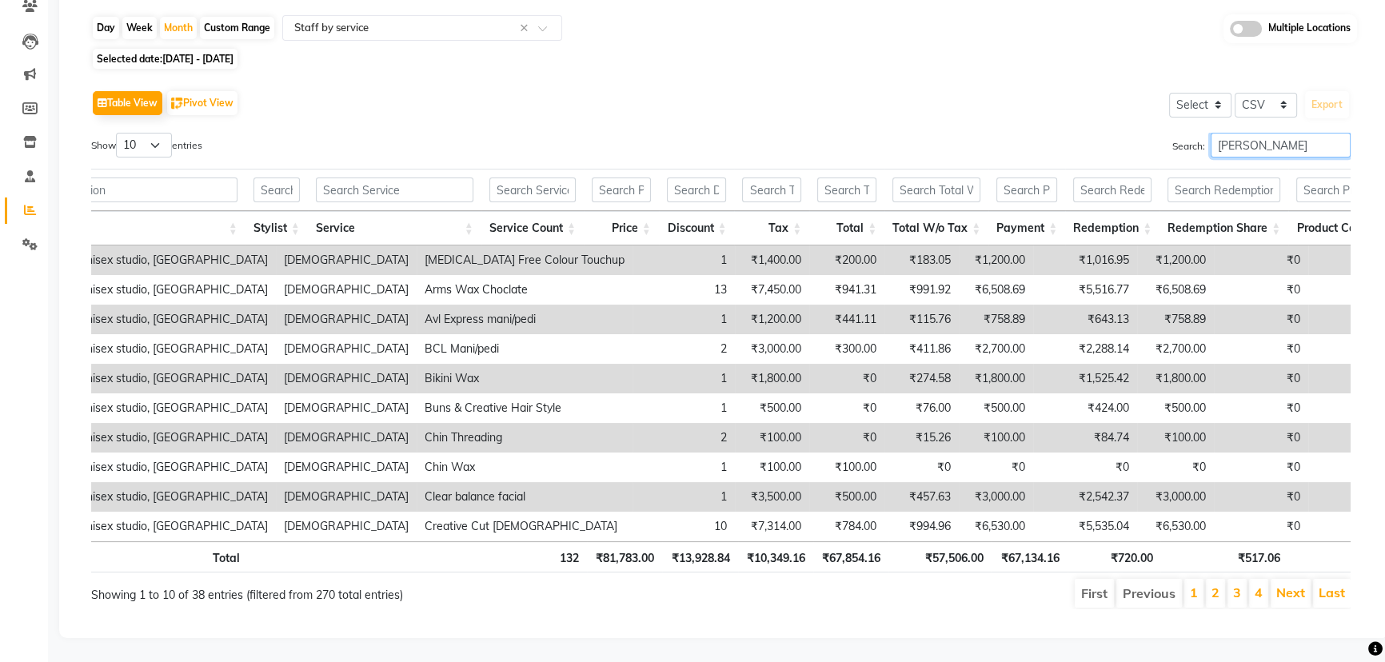
scroll to position [0, 94]
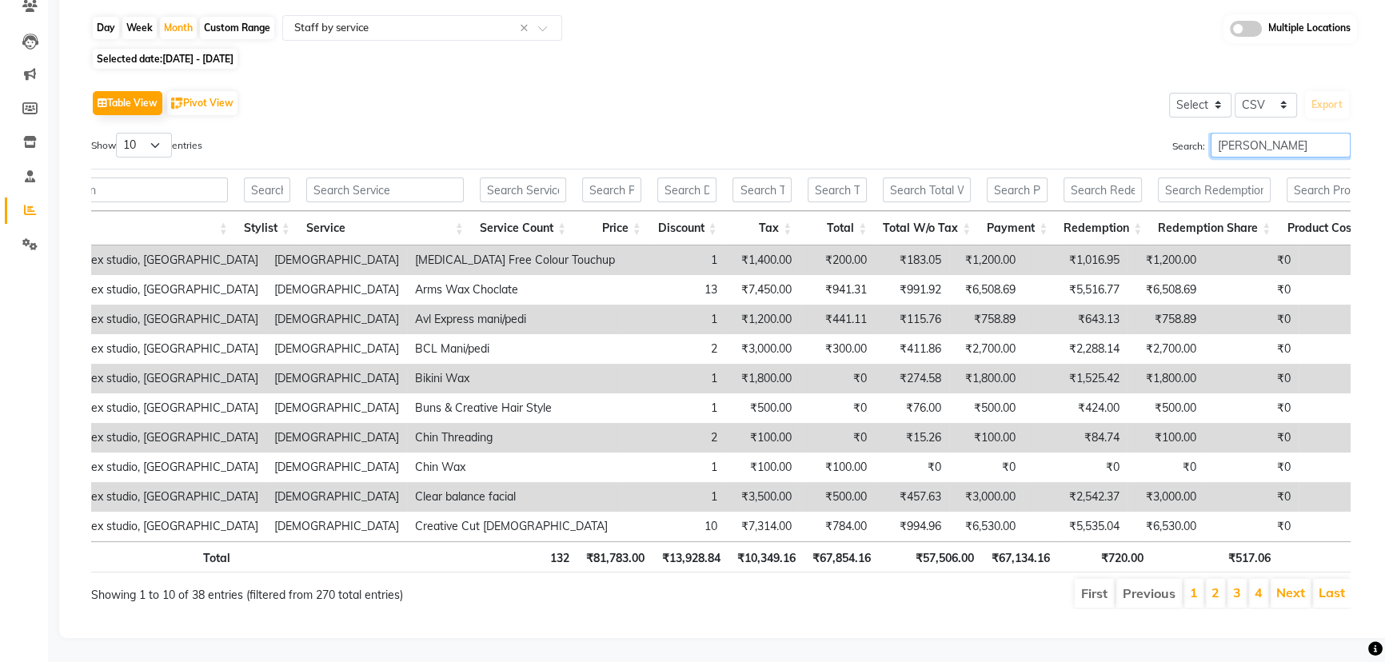
type input "ishu"
drag, startPoint x: 975, startPoint y: 544, endPoint x: 871, endPoint y: 542, distance: 104.8
click at [871, 544] on tr "Total 132 ₹81,783.00 ₹13,928.84 ₹10,349.16 ₹67,854.16 ₹57,506.00 ₹67,134.16 ₹72…" at bounding box center [687, 556] width 1378 height 31
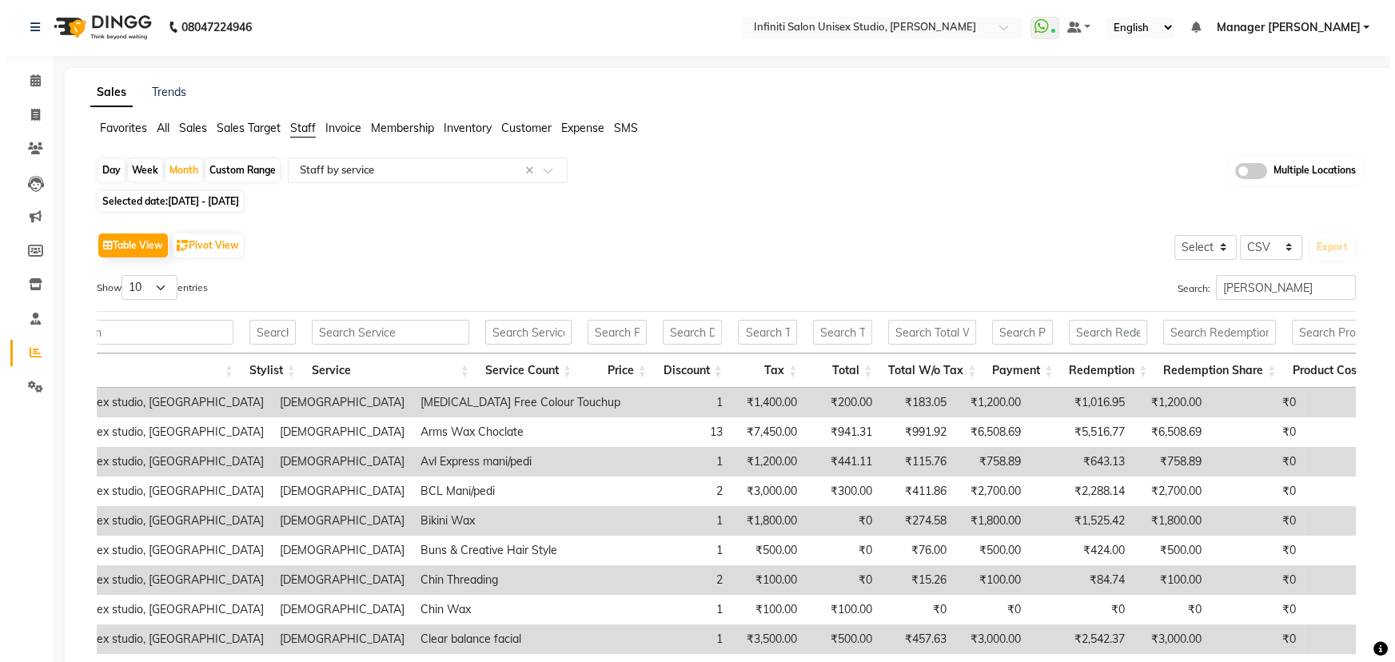
scroll to position [0, 0]
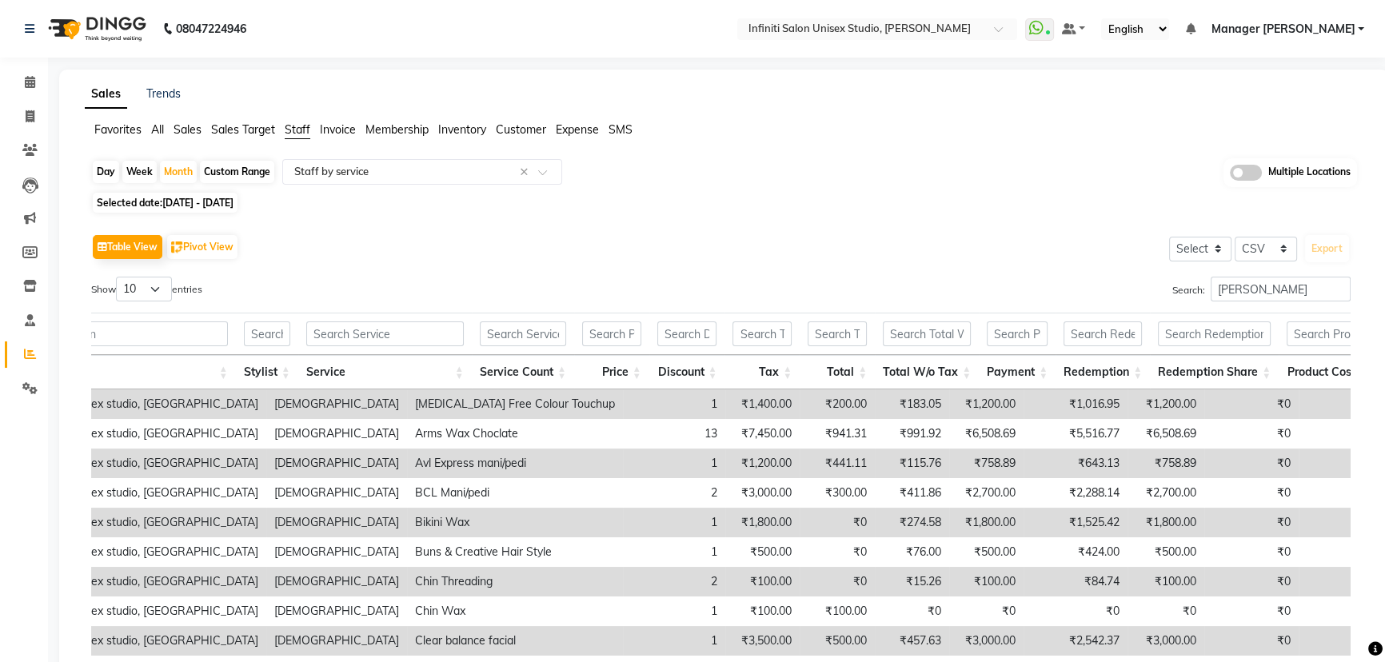
click at [110, 166] on div "Day" at bounding box center [106, 172] width 26 height 22
select select "8"
select select "2025"
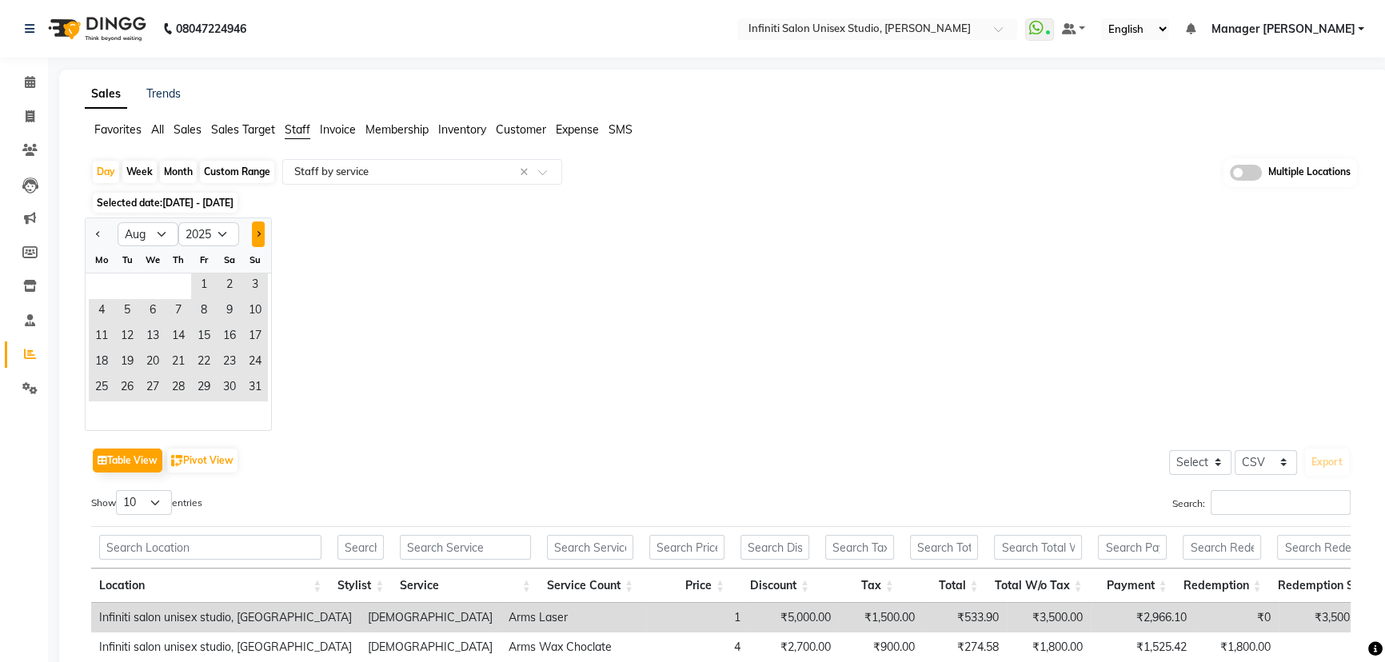
click at [254, 232] on button "Next month" at bounding box center [258, 234] width 13 height 26
select select "9"
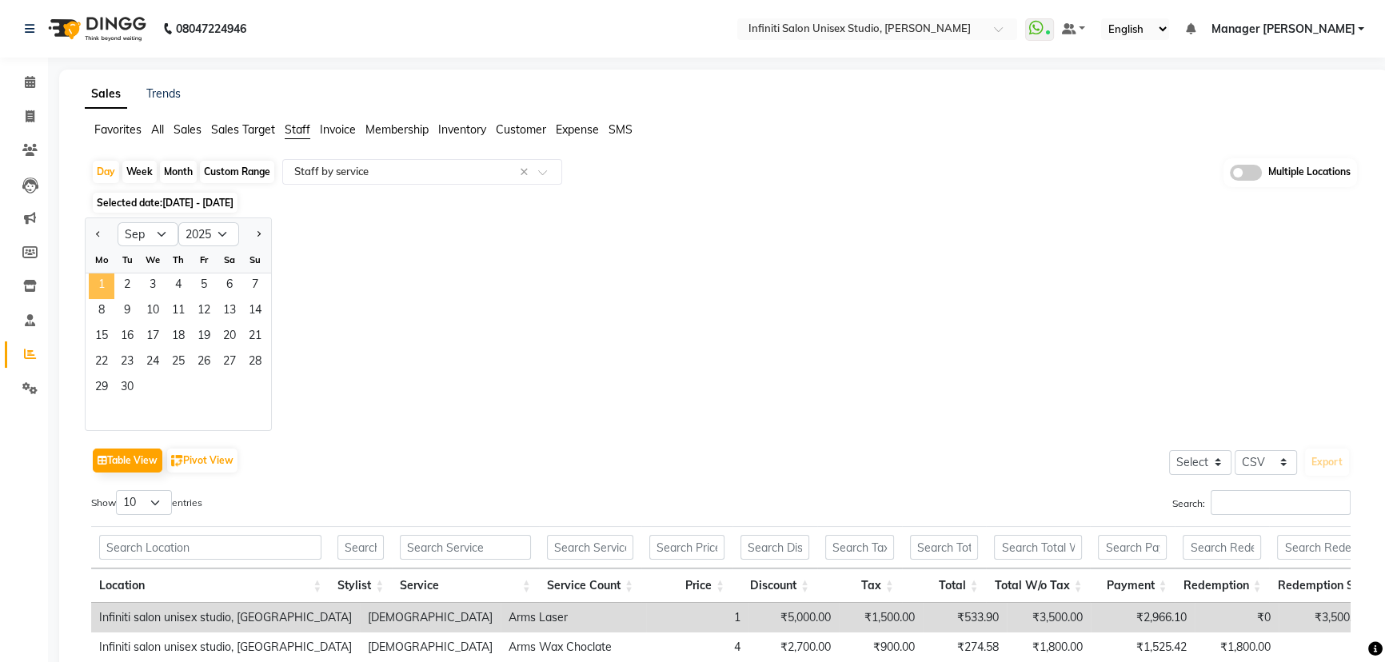
click at [99, 277] on span "1" at bounding box center [102, 286] width 26 height 26
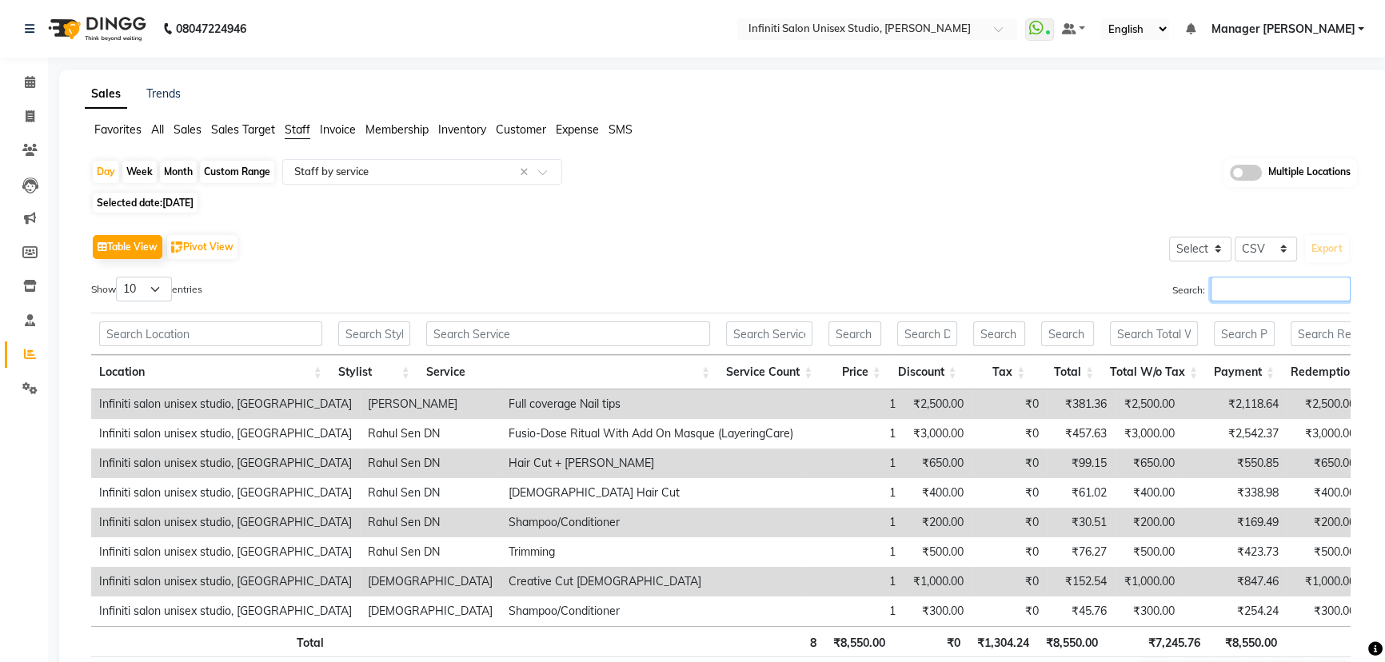
click at [1241, 291] on input "Search:" at bounding box center [1280, 289] width 140 height 25
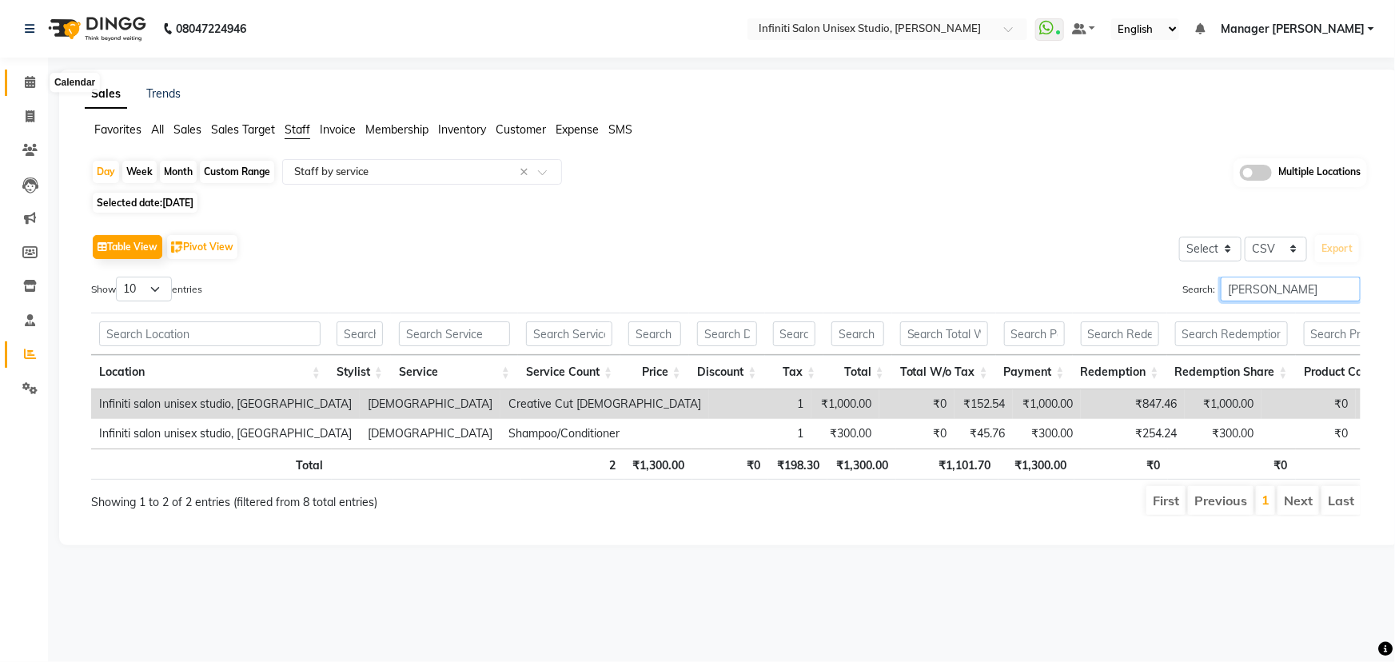
type input "ishu"
click at [24, 74] on span at bounding box center [30, 83] width 28 height 18
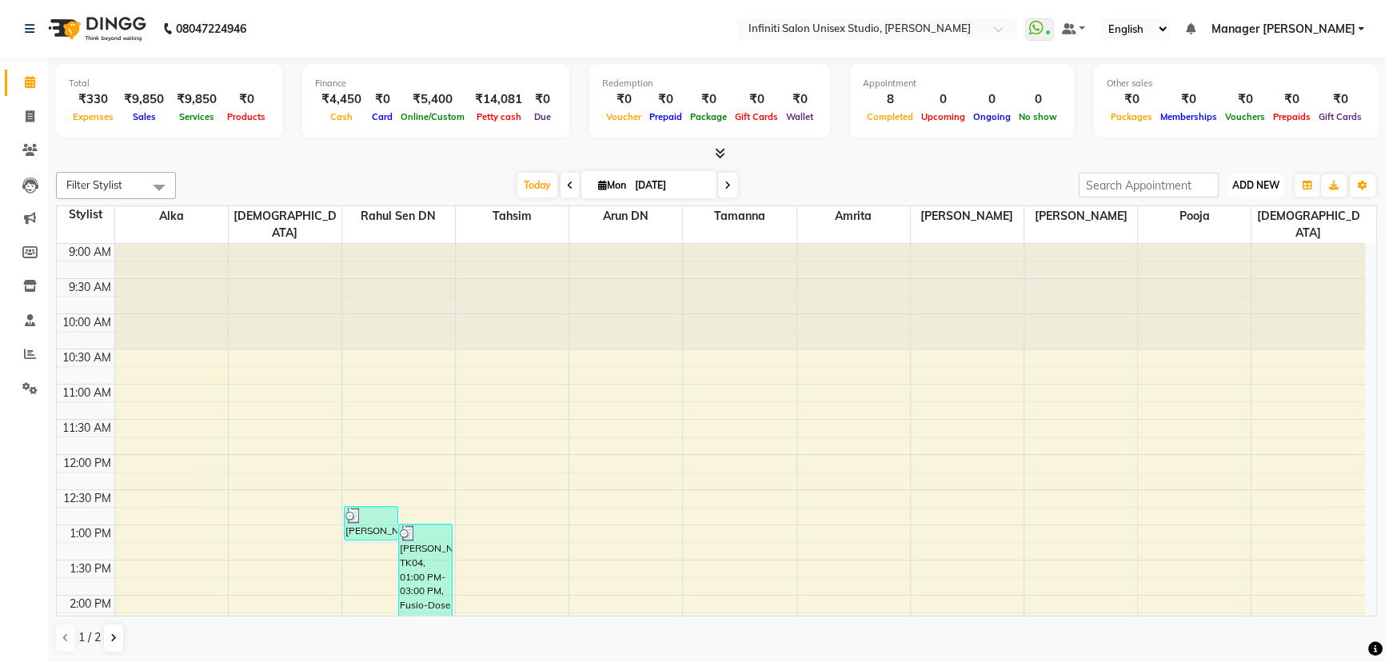
click at [1248, 179] on span "ADD NEW" at bounding box center [1255, 185] width 47 height 12
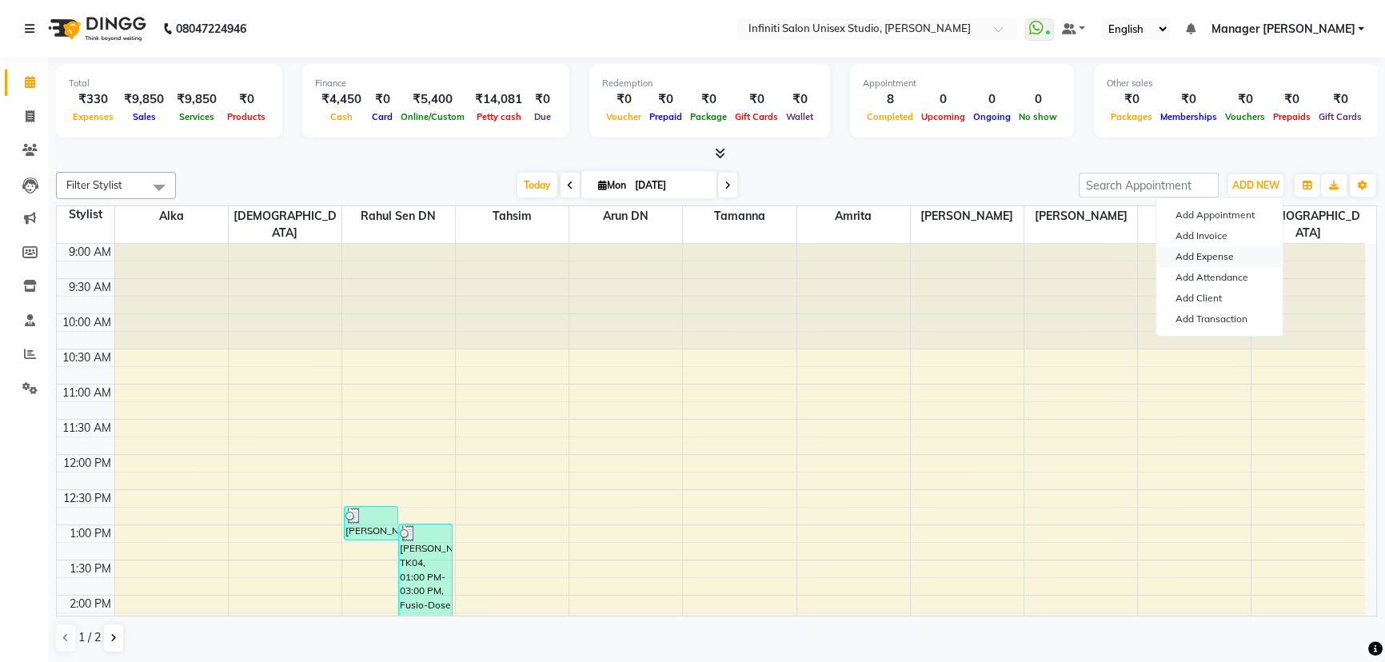
click at [1199, 256] on link "Add Expense" at bounding box center [1219, 256] width 126 height 21
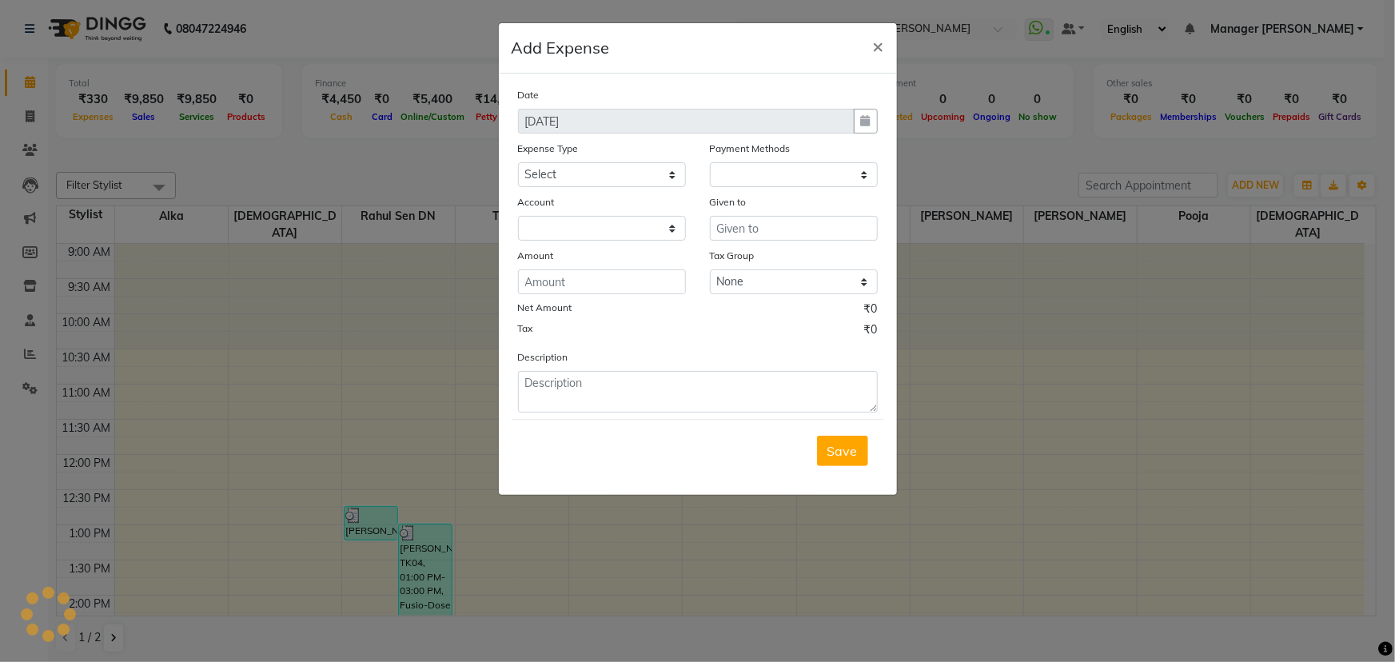
select select "1"
select select "5538"
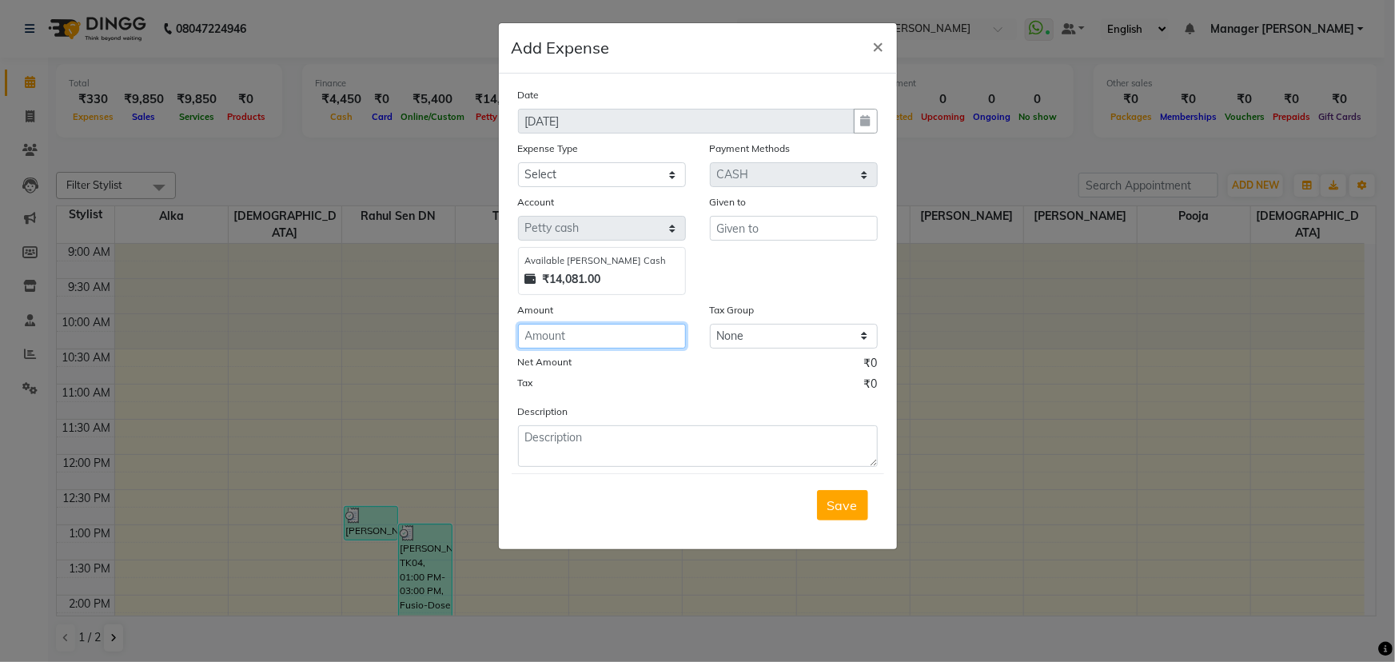
click at [559, 336] on input "number" at bounding box center [602, 336] width 168 height 25
type input "4"
type input "400"
click at [600, 167] on select "Select Advance Salary Client Snacks Fuel Incentive Maintenance Miscellaneous Pa…" at bounding box center [602, 174] width 168 height 25
select select "12397"
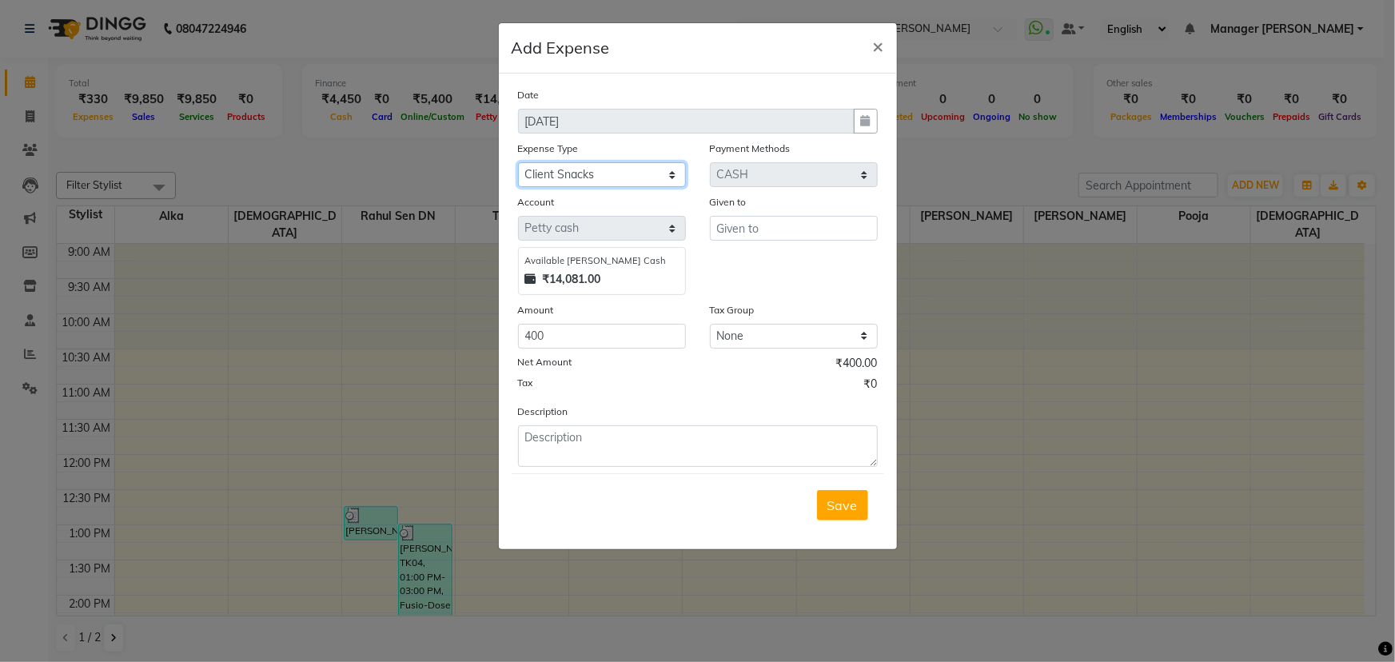
click at [518, 163] on select "Select Advance Salary Client Snacks Fuel Incentive Maintenance Miscellaneous Pa…" at bounding box center [602, 174] width 168 height 25
click at [785, 228] on input "text" at bounding box center [794, 228] width 168 height 25
type input "[PERSON_NAME]"
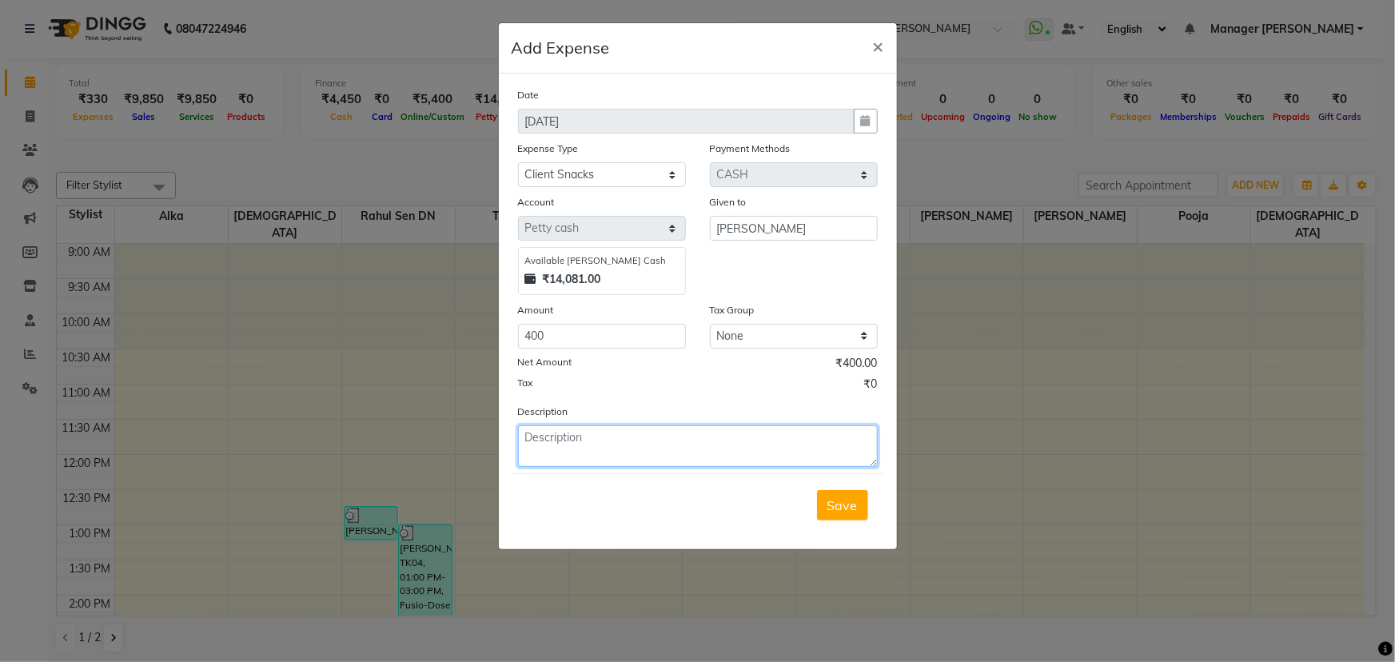
click at [561, 440] on textarea at bounding box center [698, 446] width 360 height 42
drag, startPoint x: 591, startPoint y: 438, endPoint x: 577, endPoint y: 435, distance: 14.0
click at [577, 435] on textarea "ACke for Khsuhboo" at bounding box center [698, 446] width 360 height 42
drag, startPoint x: 616, startPoint y: 438, endPoint x: 608, endPoint y: 436, distance: 8.3
click at [608, 436] on textarea "ACke for Khushuhboo" at bounding box center [698, 446] width 360 height 42
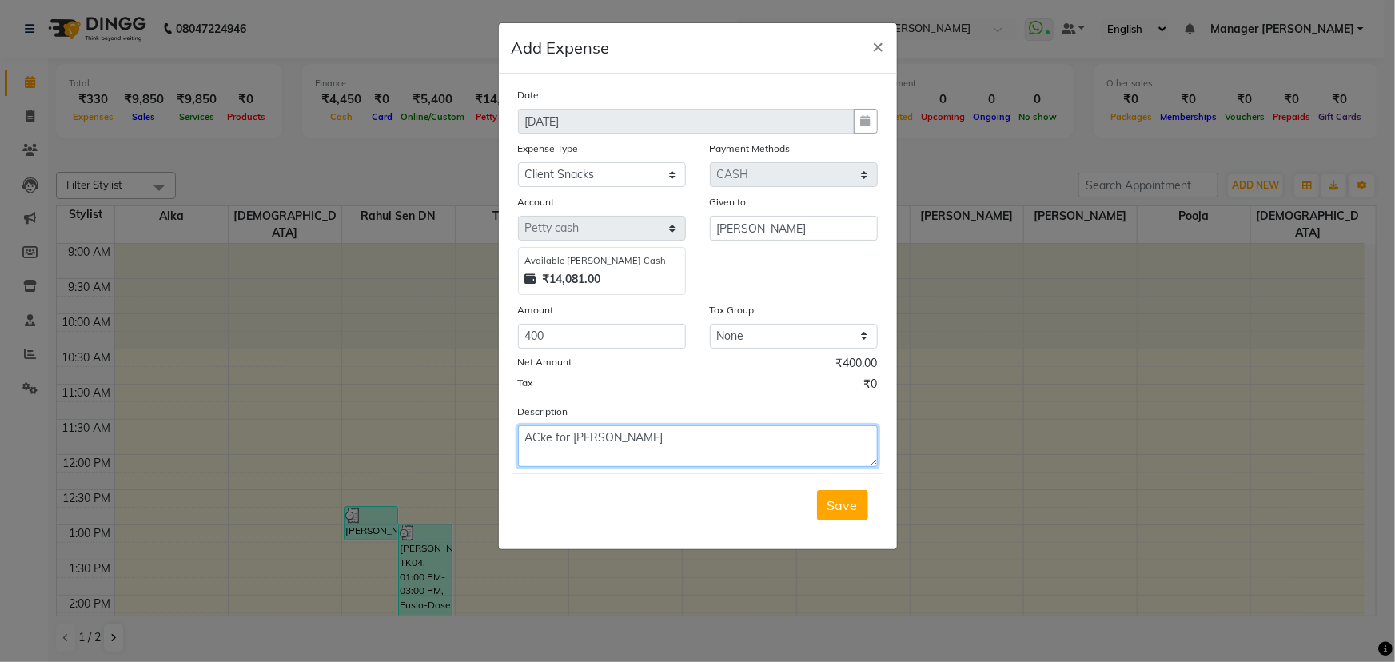
drag, startPoint x: 550, startPoint y: 439, endPoint x: 526, endPoint y: 433, distance: 24.6
click at [526, 433] on textarea "ACke for Khushboo" at bounding box center [698, 446] width 360 height 42
click at [652, 425] on div "Description Cake for Khushboo" at bounding box center [698, 435] width 384 height 64
click at [648, 432] on textarea "Cake for Khushboo" at bounding box center [698, 446] width 360 height 42
paste textarea "7000506662"
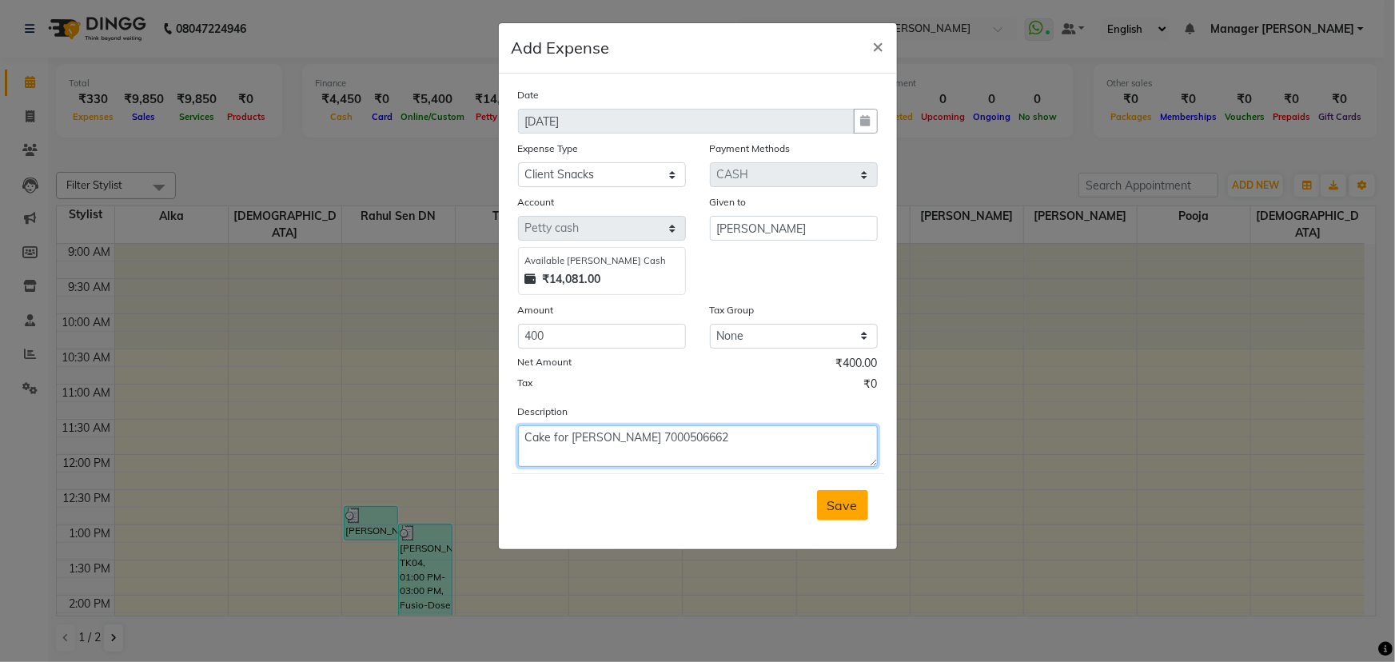
type textarea "Cake for Khushboo 7000506662"
click at [837, 504] on span "Save" at bounding box center [842, 505] width 30 height 16
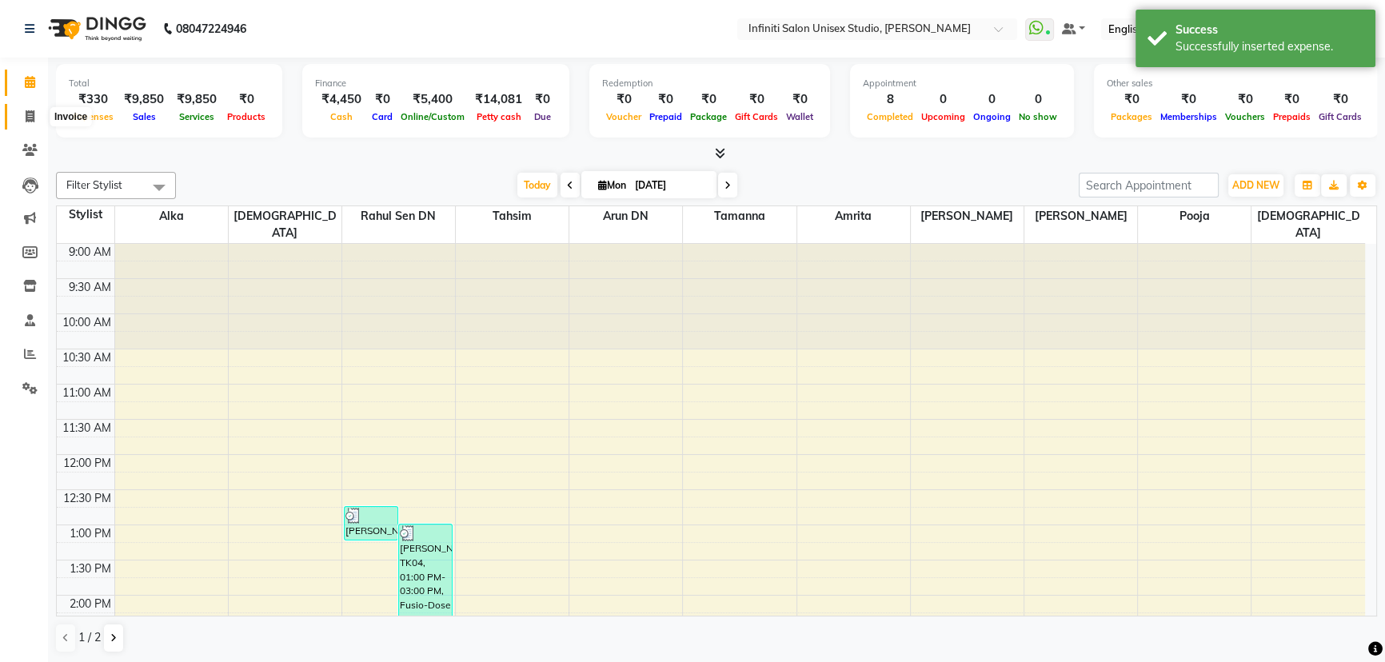
click at [16, 112] on span at bounding box center [30, 117] width 28 height 18
select select "service"
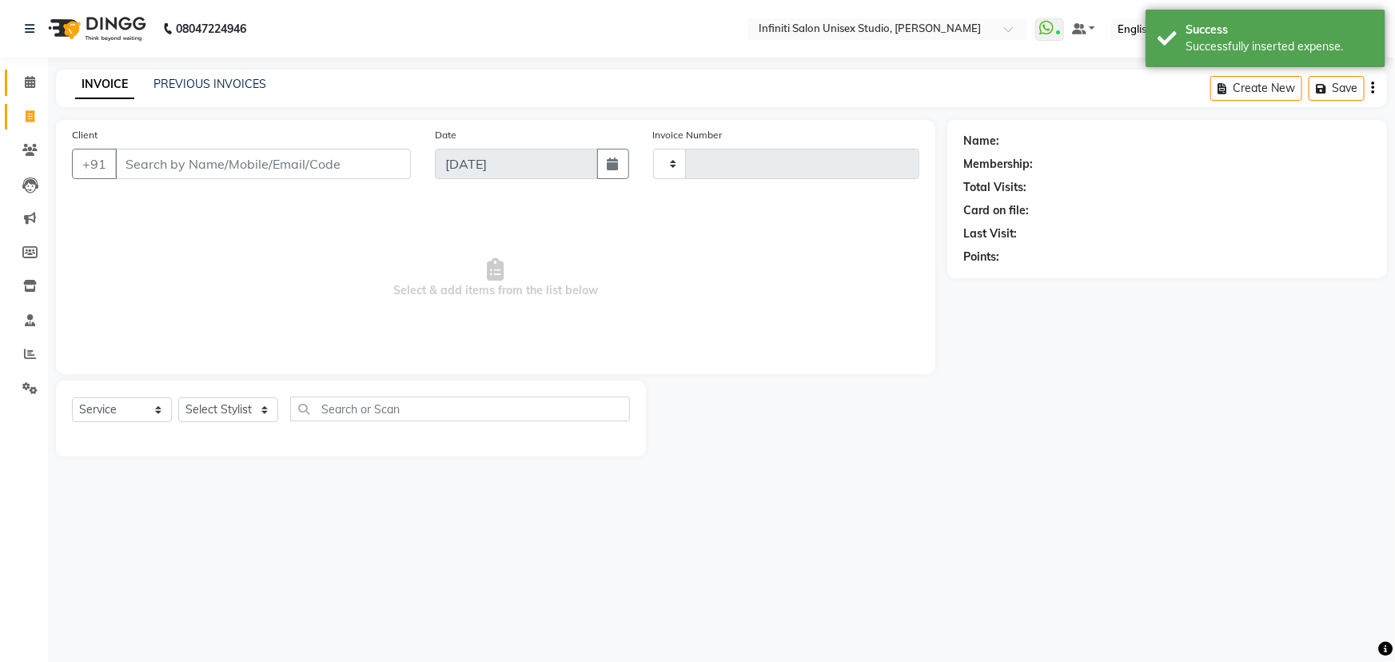
type input "1857"
select select "6511"
click at [32, 74] on span at bounding box center [30, 83] width 28 height 18
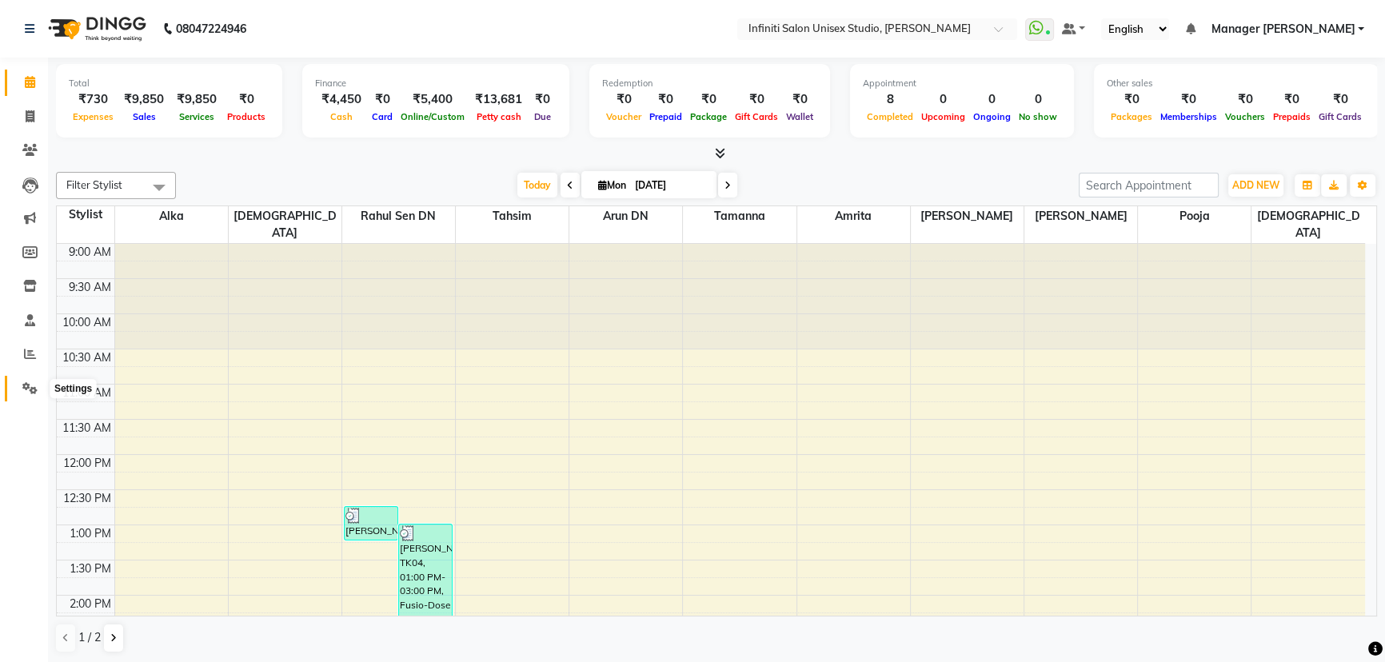
click at [32, 385] on icon at bounding box center [29, 388] width 15 height 12
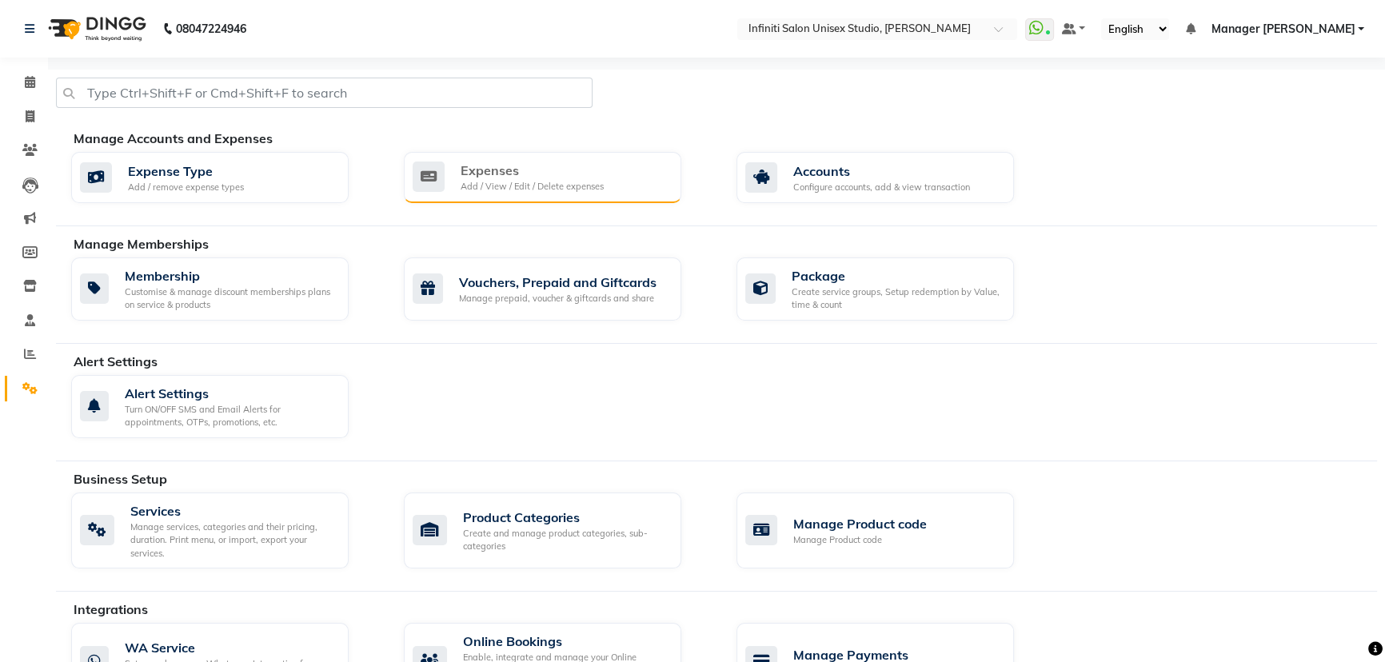
click at [444, 199] on div "Expenses Add / View / Edit / Delete expenses" at bounding box center [542, 177] width 277 height 51
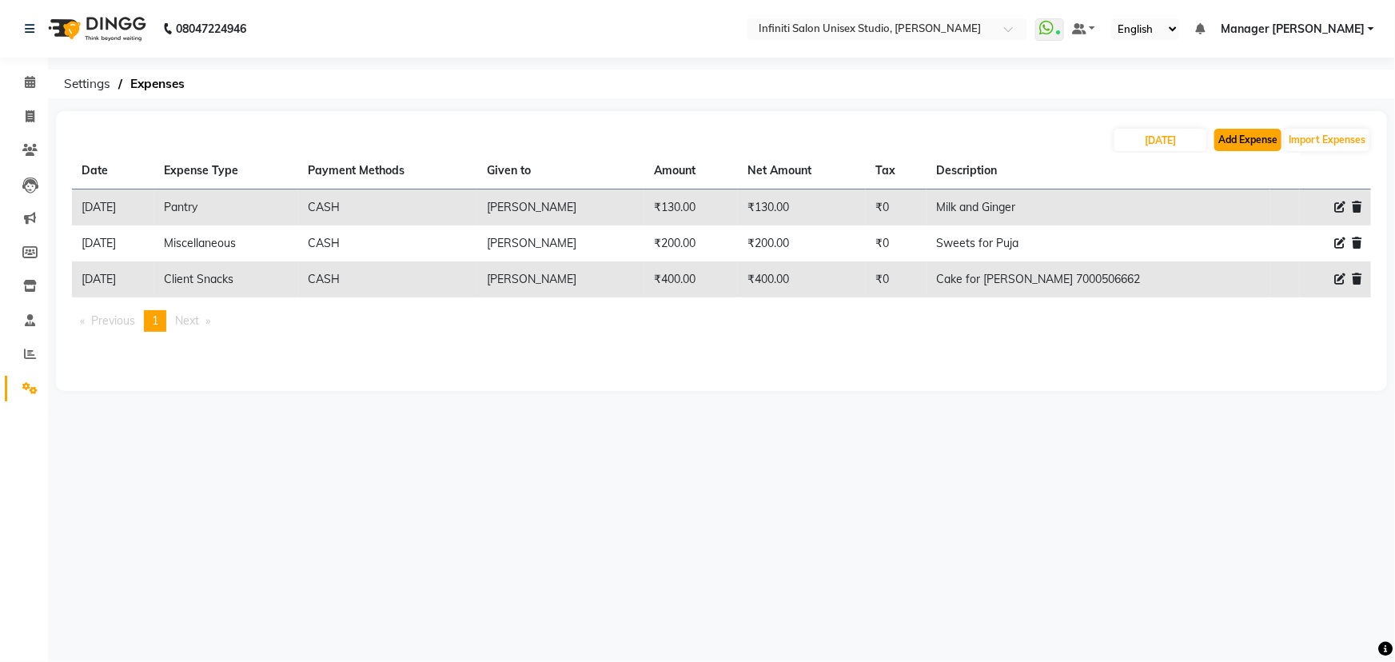
click at [1269, 142] on button "Add Expense" at bounding box center [1247, 140] width 67 height 22
select select "1"
select select "5538"
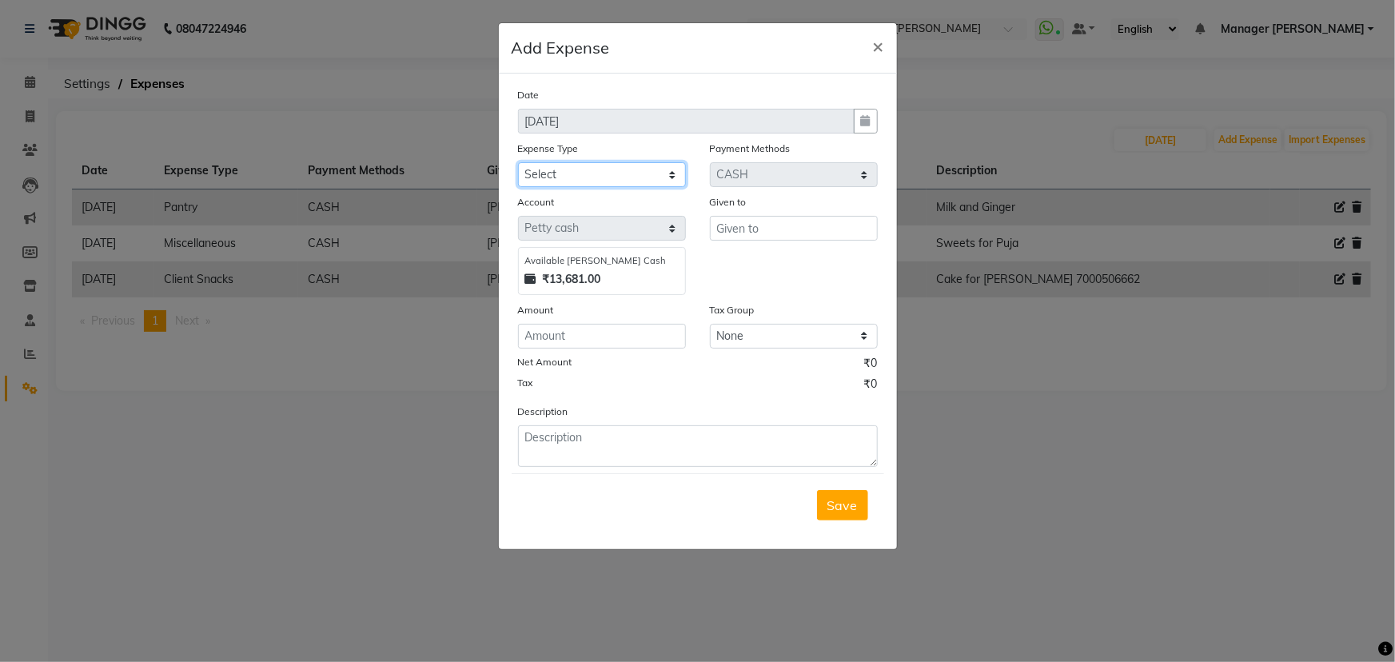
click at [626, 182] on select "Select Advance Salary Client Snacks Fuel Incentive Maintenance Miscellaneous Pa…" at bounding box center [602, 174] width 168 height 25
select select "12411"
click at [518, 163] on select "Select Advance Salary Client Snacks Fuel Incentive Maintenance Miscellaneous Pa…" at bounding box center [602, 174] width 168 height 25
click at [723, 232] on input "text" at bounding box center [794, 228] width 168 height 25
type input "[PERSON_NAME]"
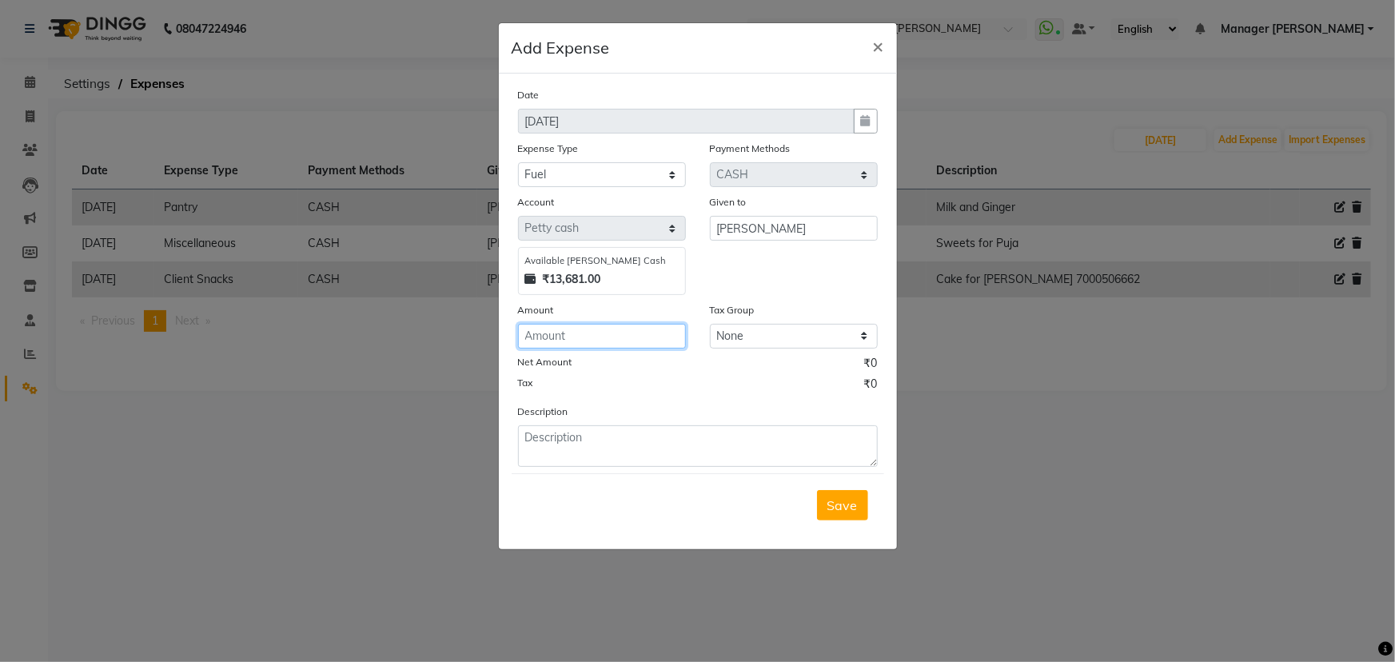
drag, startPoint x: 645, startPoint y: 343, endPoint x: 638, endPoint y: 348, distance: 8.6
click at [638, 348] on input "number" at bounding box center [602, 336] width 168 height 25
type input "70"
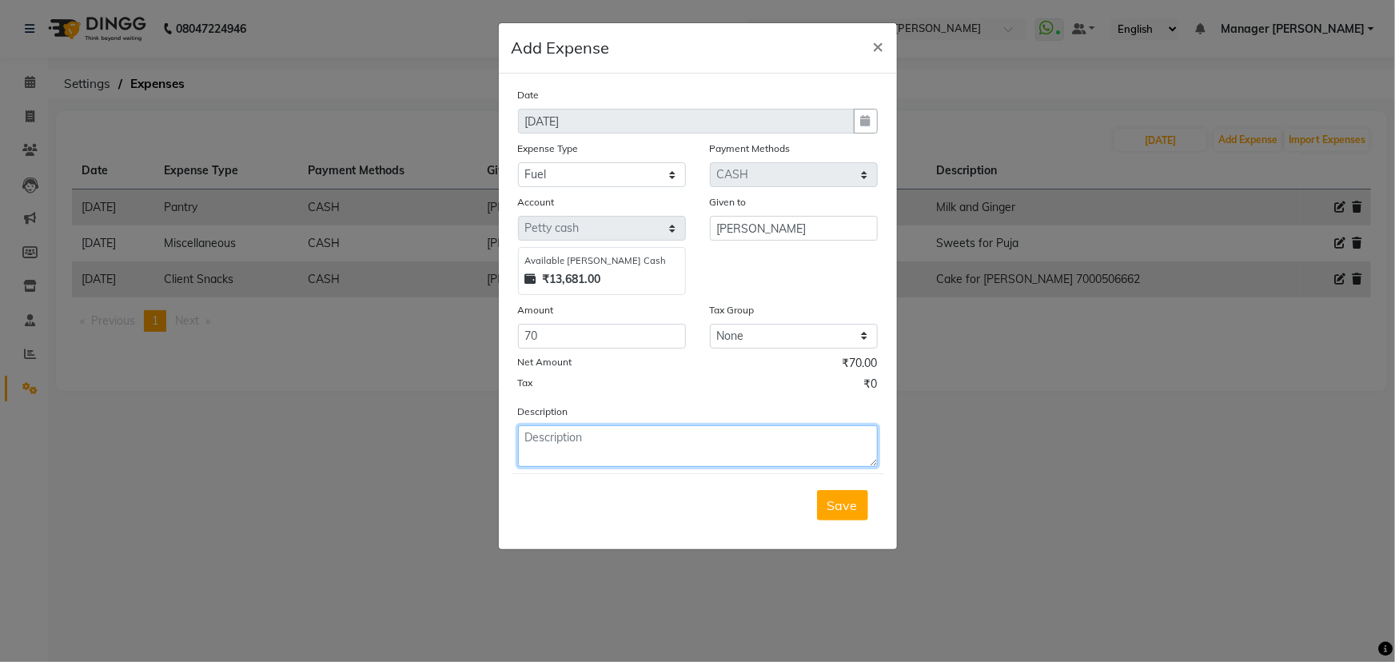
click at [569, 452] on textarea at bounding box center [698, 446] width 360 height 42
type textarea "RApido Product from CC to DN"
click at [842, 502] on span "Save" at bounding box center [842, 505] width 30 height 16
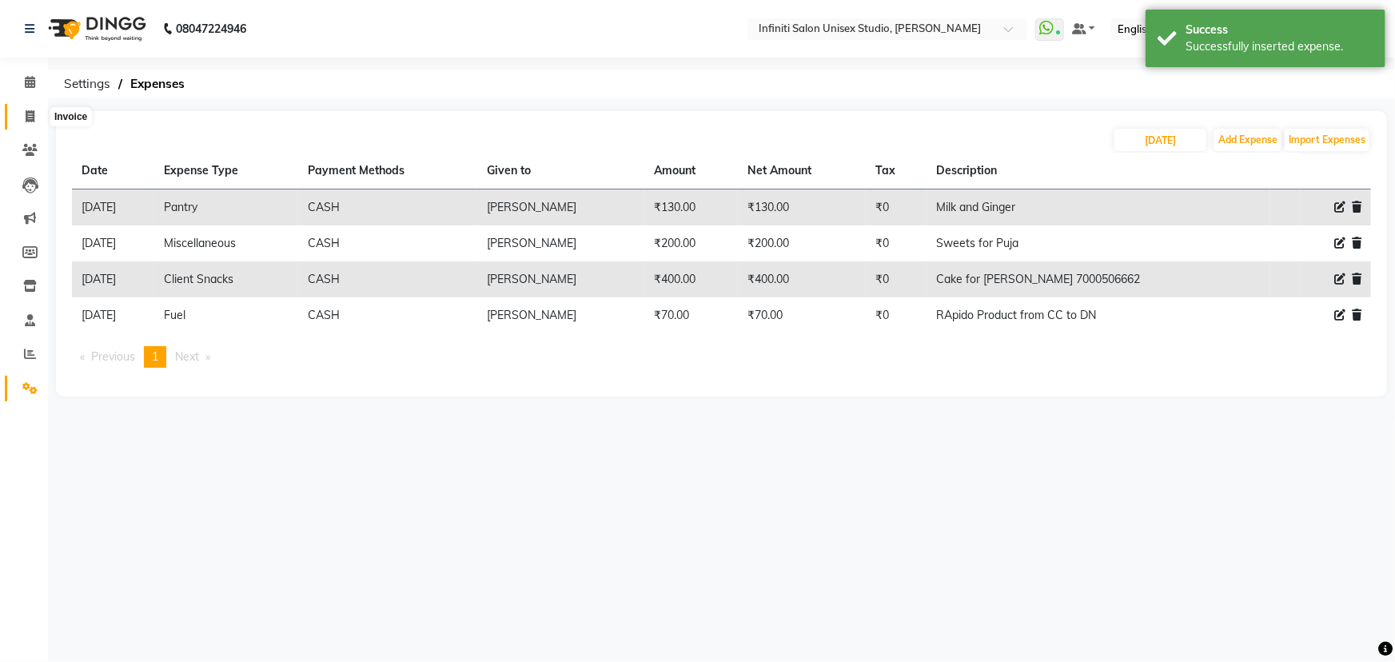
drag, startPoint x: 28, startPoint y: 107, endPoint x: 28, endPoint y: 96, distance: 11.2
click at [28, 108] on span at bounding box center [30, 117] width 28 height 18
select select "service"
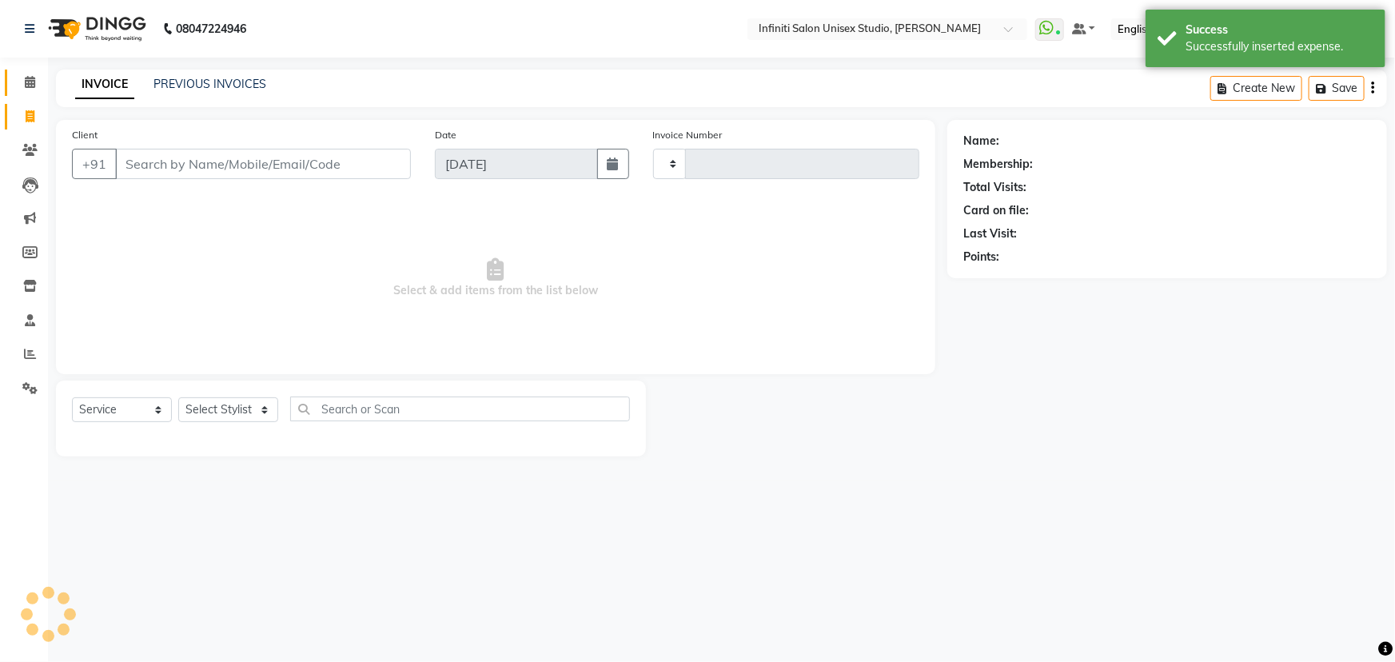
type input "1857"
select select "6511"
click at [29, 80] on icon at bounding box center [30, 82] width 10 height 12
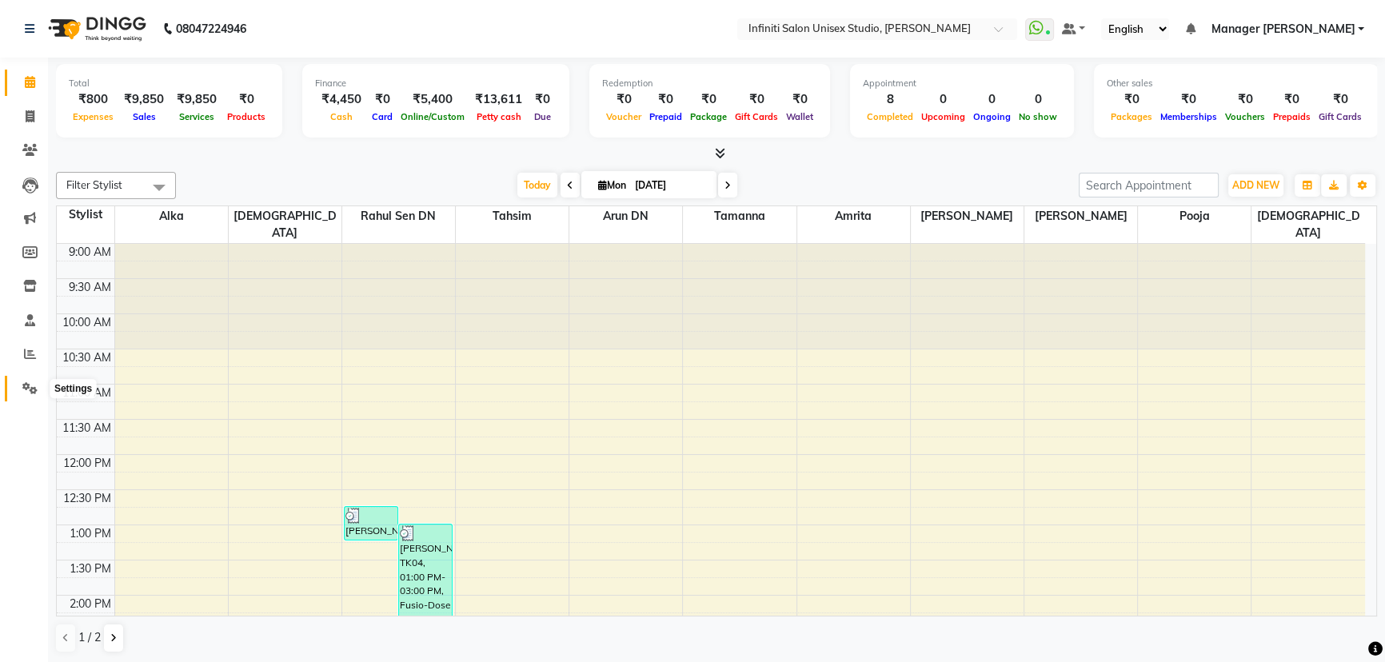
click at [27, 390] on icon at bounding box center [29, 388] width 15 height 12
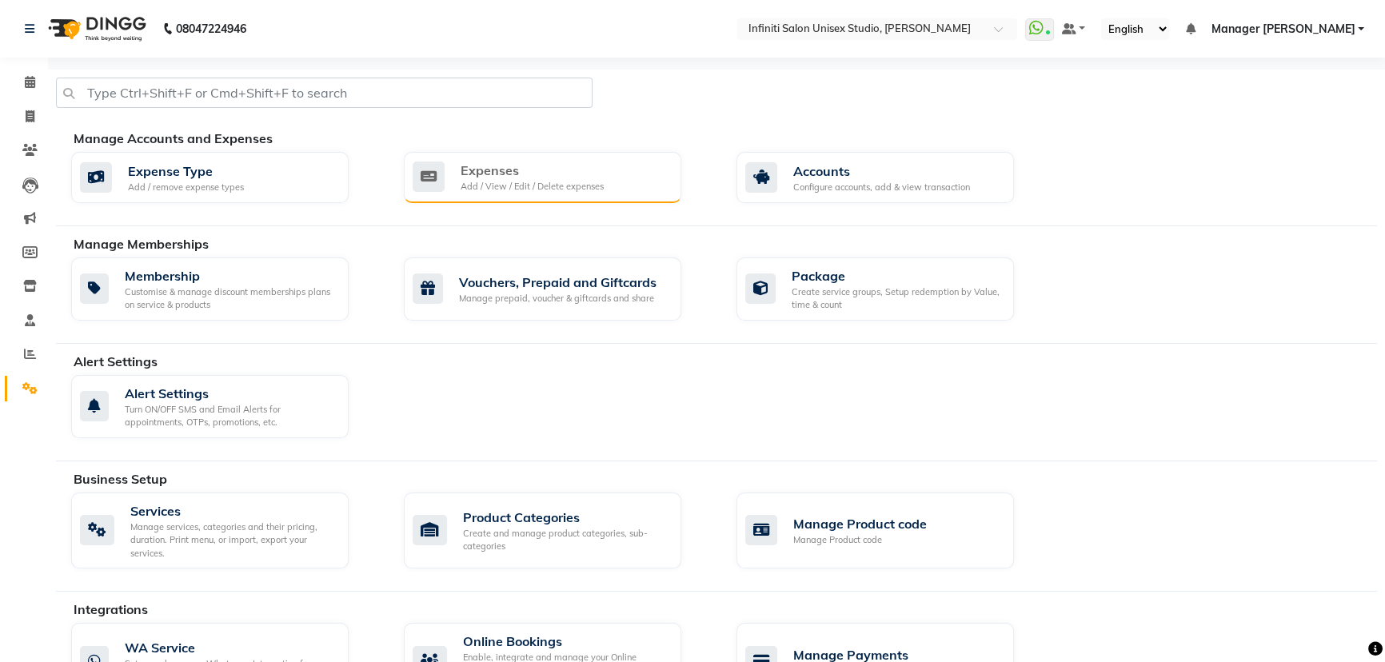
click at [463, 161] on div "Expenses" at bounding box center [531, 170] width 143 height 19
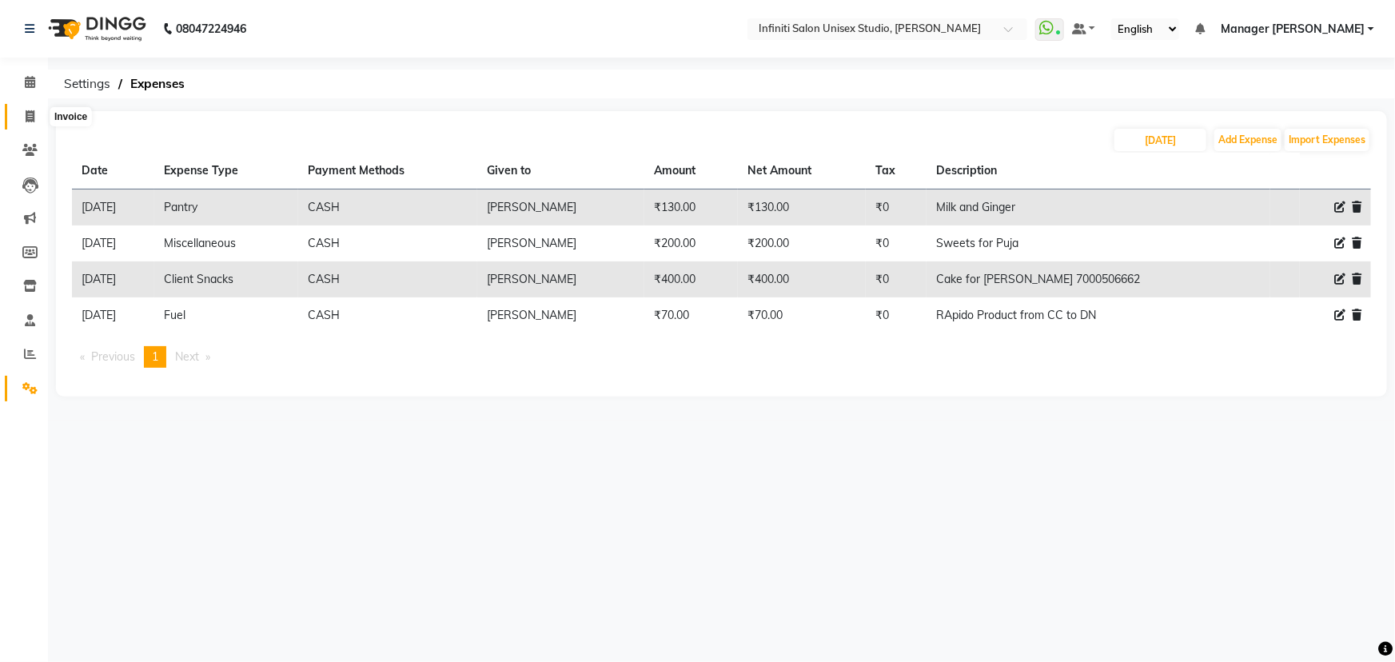
click at [31, 110] on icon at bounding box center [30, 116] width 9 height 12
select select "service"
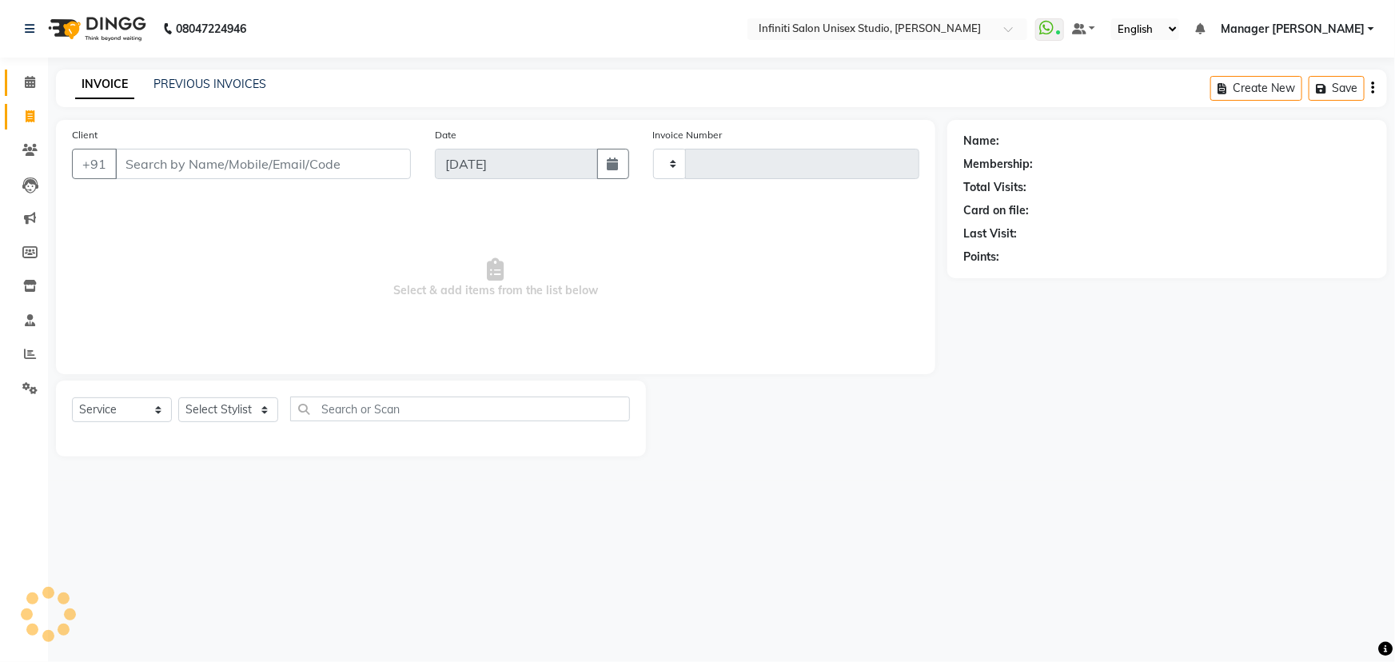
type input "1857"
select select "6511"
click at [33, 82] on icon at bounding box center [30, 82] width 10 height 12
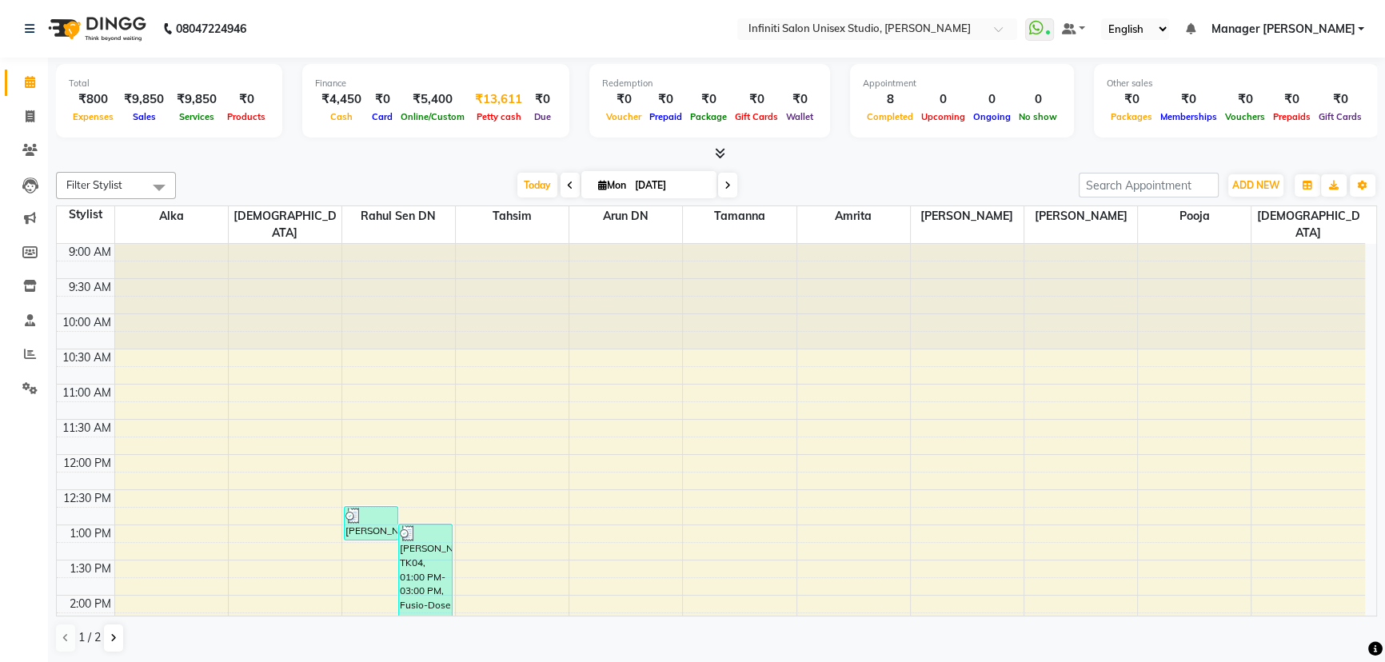
click at [500, 118] on span "Petty cash" at bounding box center [498, 116] width 53 height 11
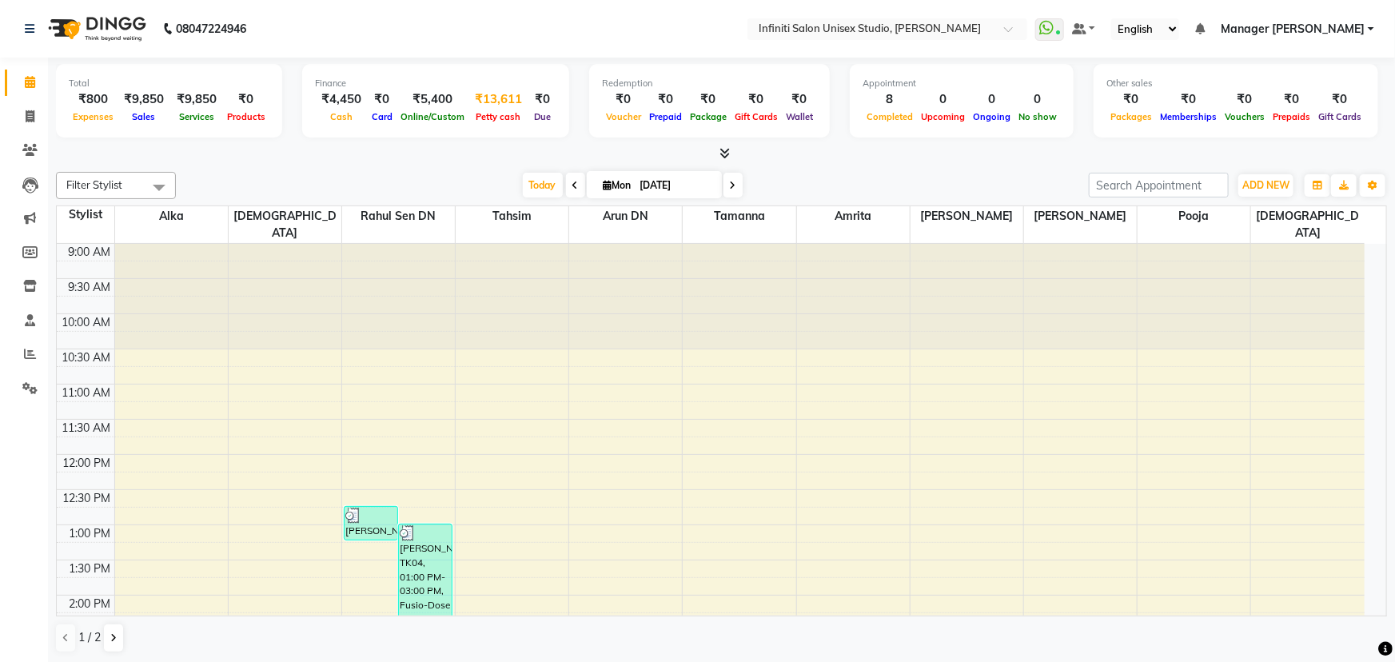
select select "5538"
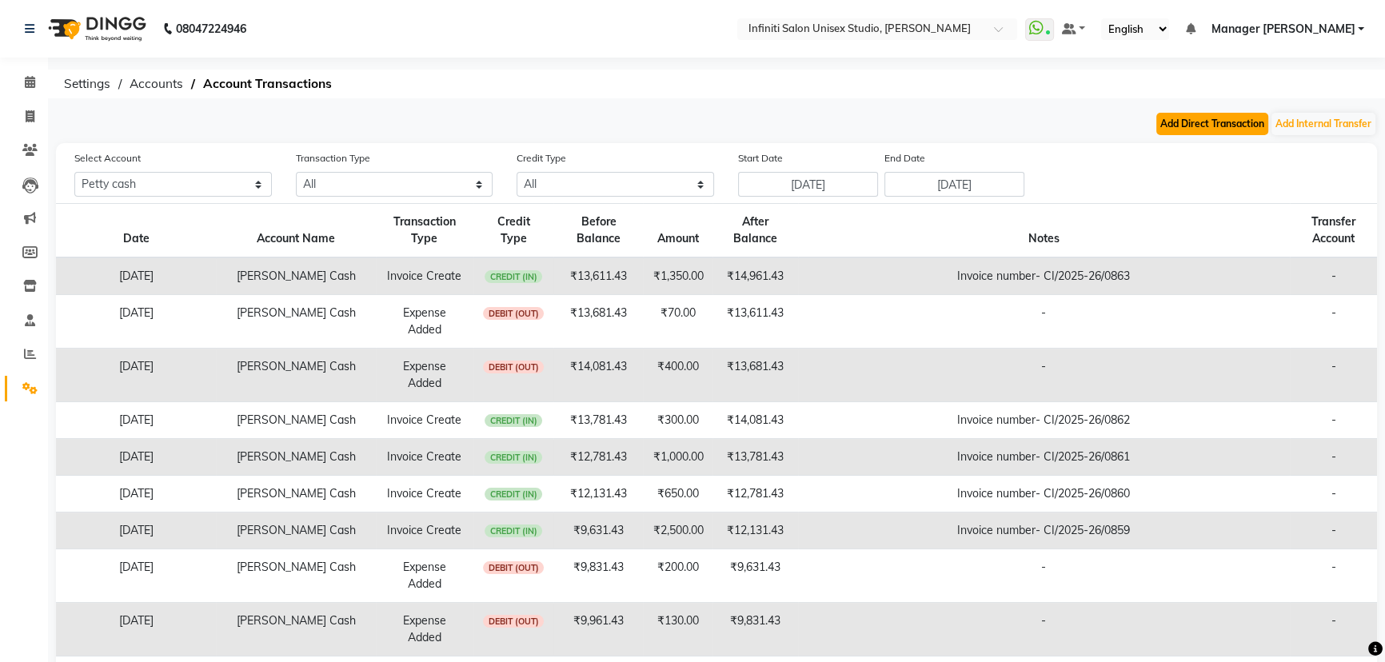
click at [1186, 122] on button "Add Direct Transaction" at bounding box center [1212, 124] width 112 height 22
select select "direct"
select select "5538"
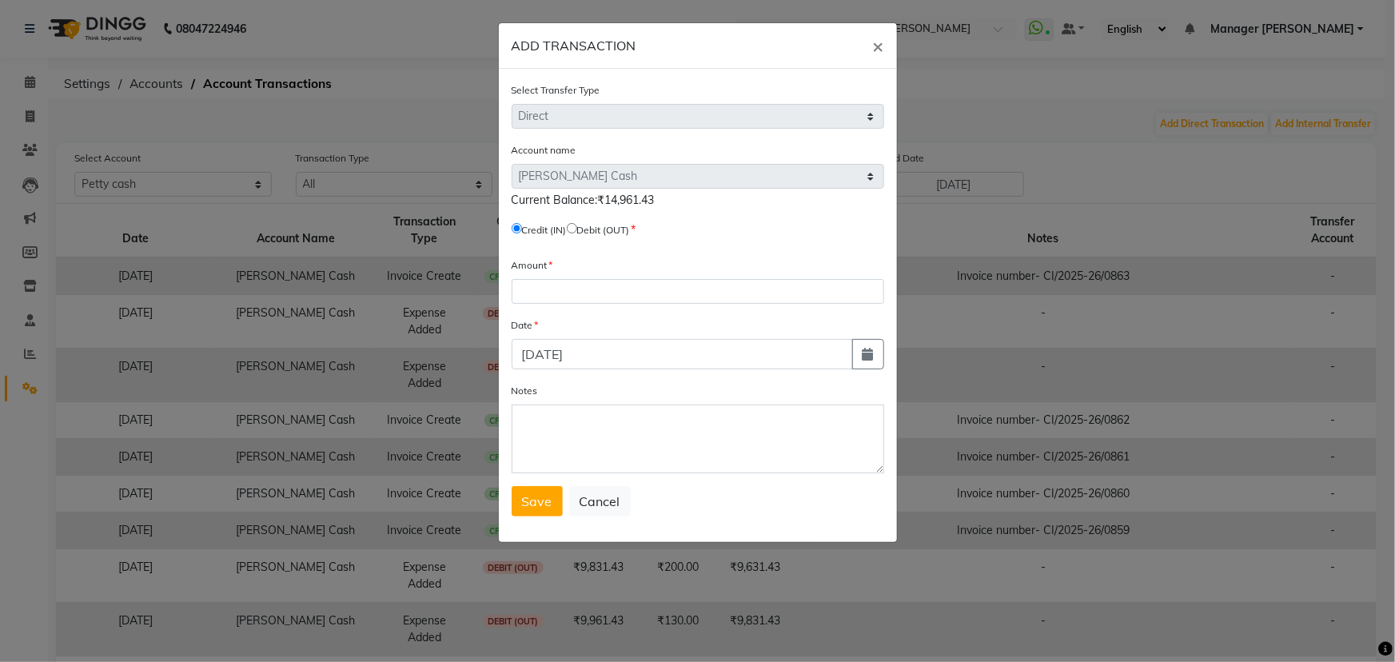
click at [577, 226] on input "radio" at bounding box center [572, 228] width 10 height 10
radio input "true"
click at [880, 46] on span "×" at bounding box center [878, 46] width 11 height 24
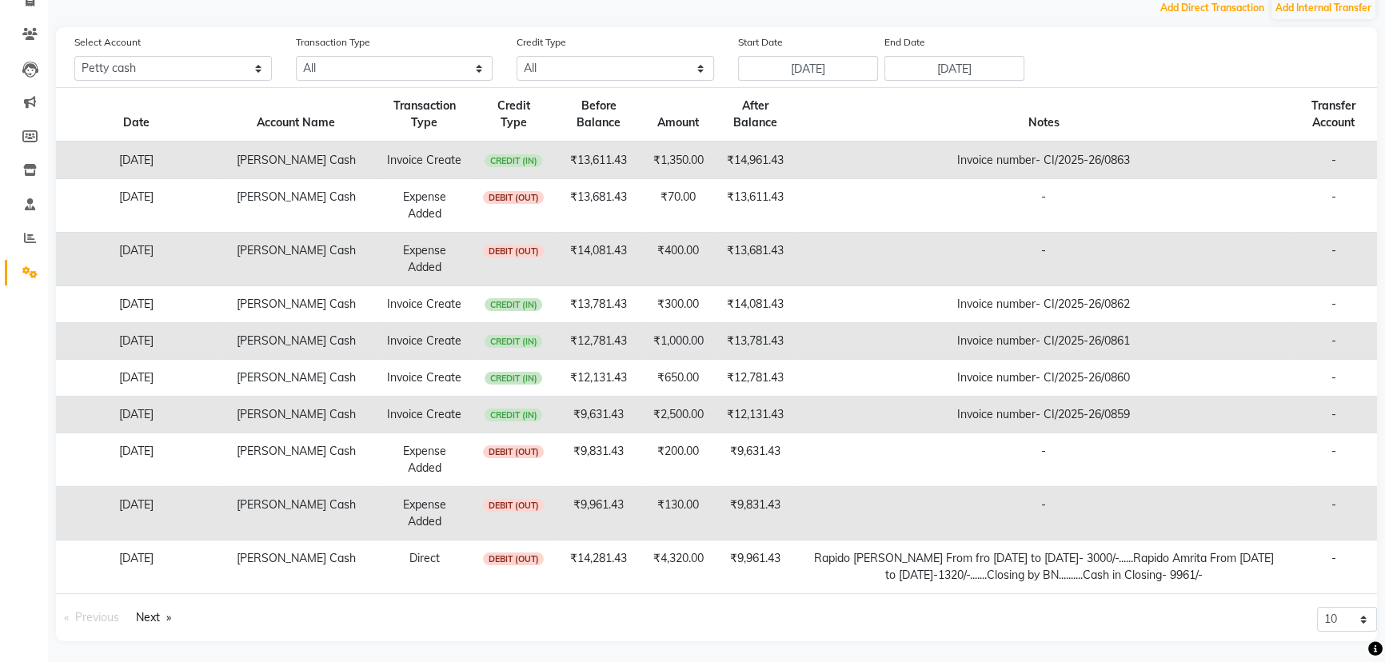
scroll to position [118, 0]
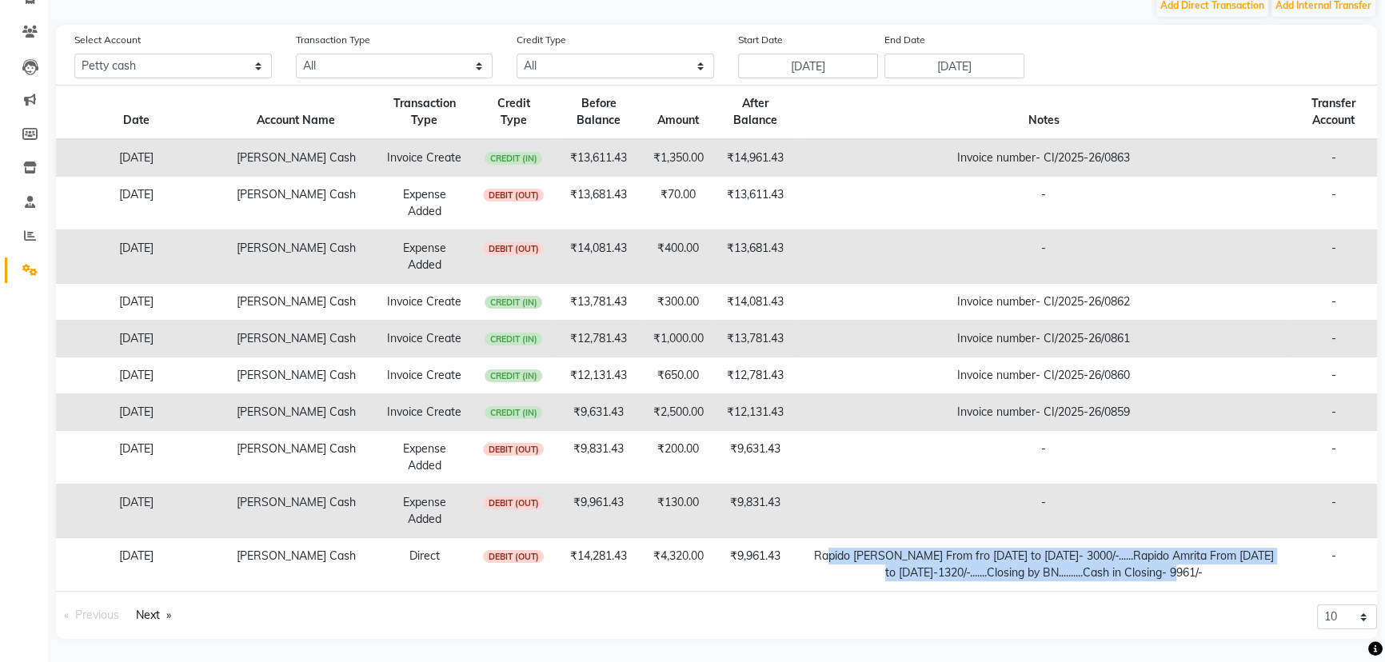
drag, startPoint x: 1164, startPoint y: 575, endPoint x: 826, endPoint y: 561, distance: 338.4
click at [826, 561] on td "Rapido Vaishali From fro 25 Jul to 31 aug- 3000/-......Rapido Amrita From 25 Ju…" at bounding box center [1044, 565] width 492 height 54
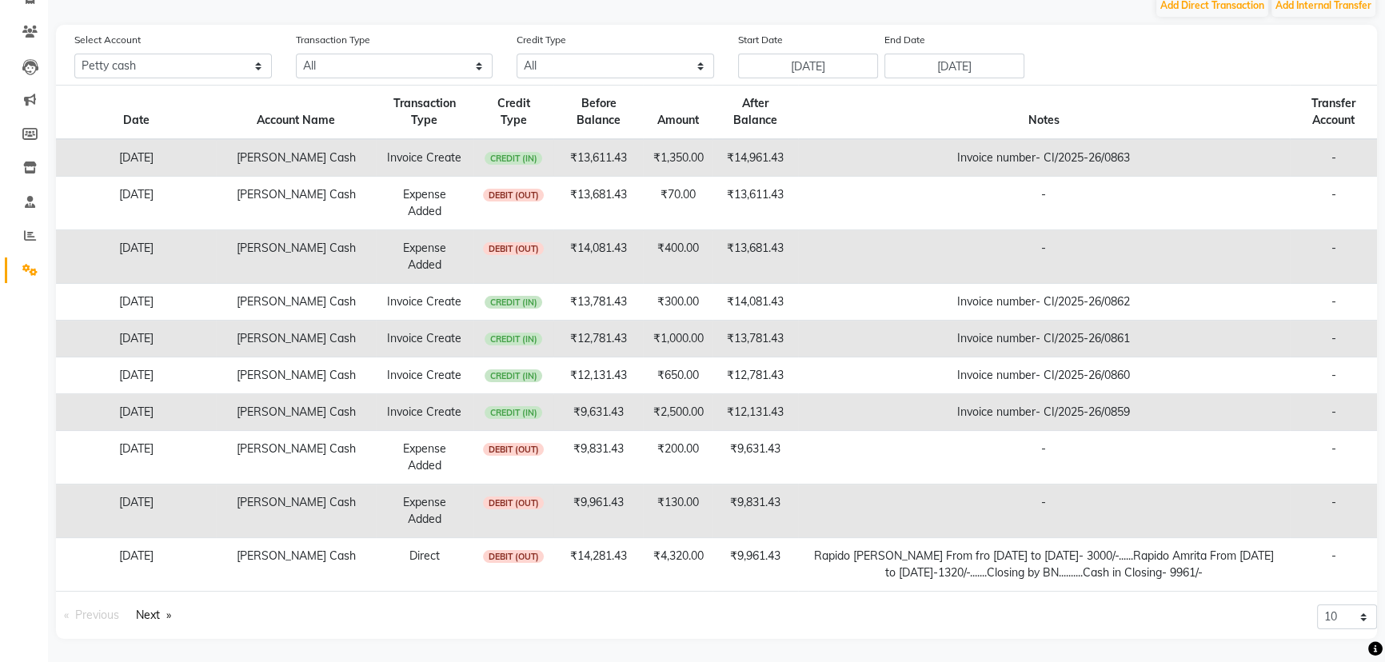
click at [708, 588] on td "₹4,320.00" at bounding box center [678, 565] width 70 height 54
click at [159, 616] on link "Next page" at bounding box center [153, 615] width 51 height 22
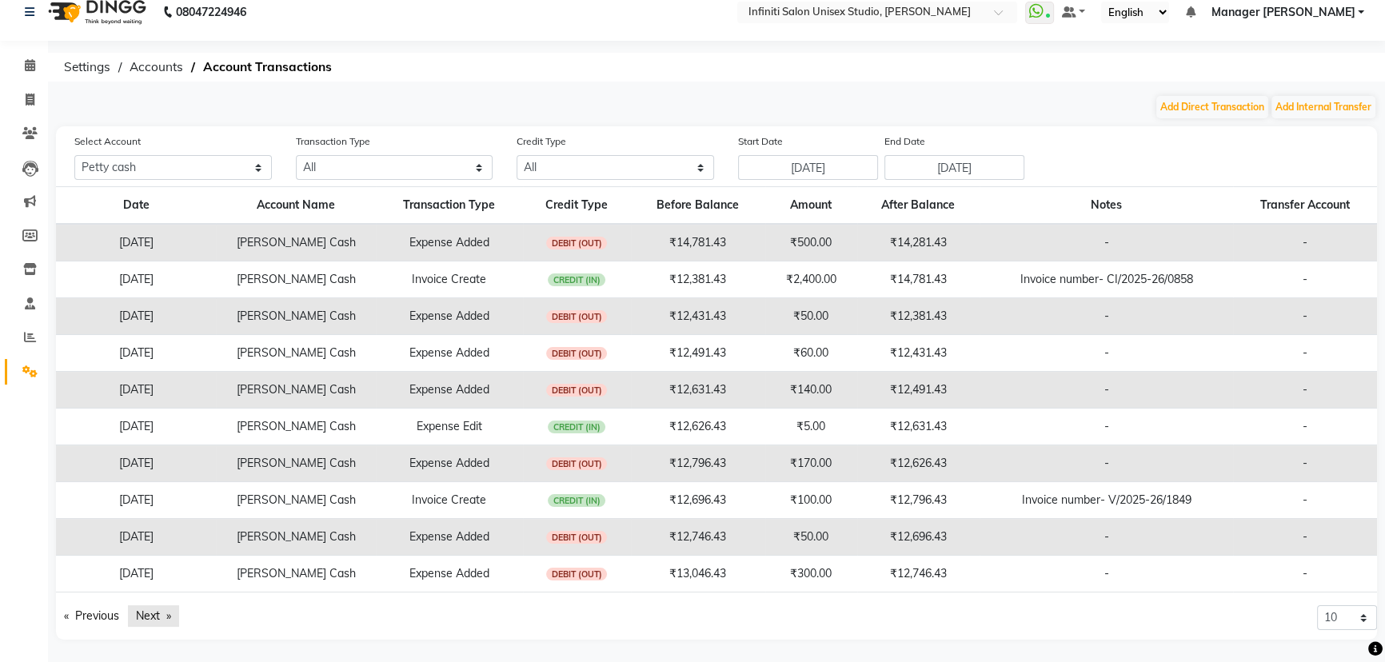
click at [160, 614] on link "Next page" at bounding box center [153, 616] width 51 height 22
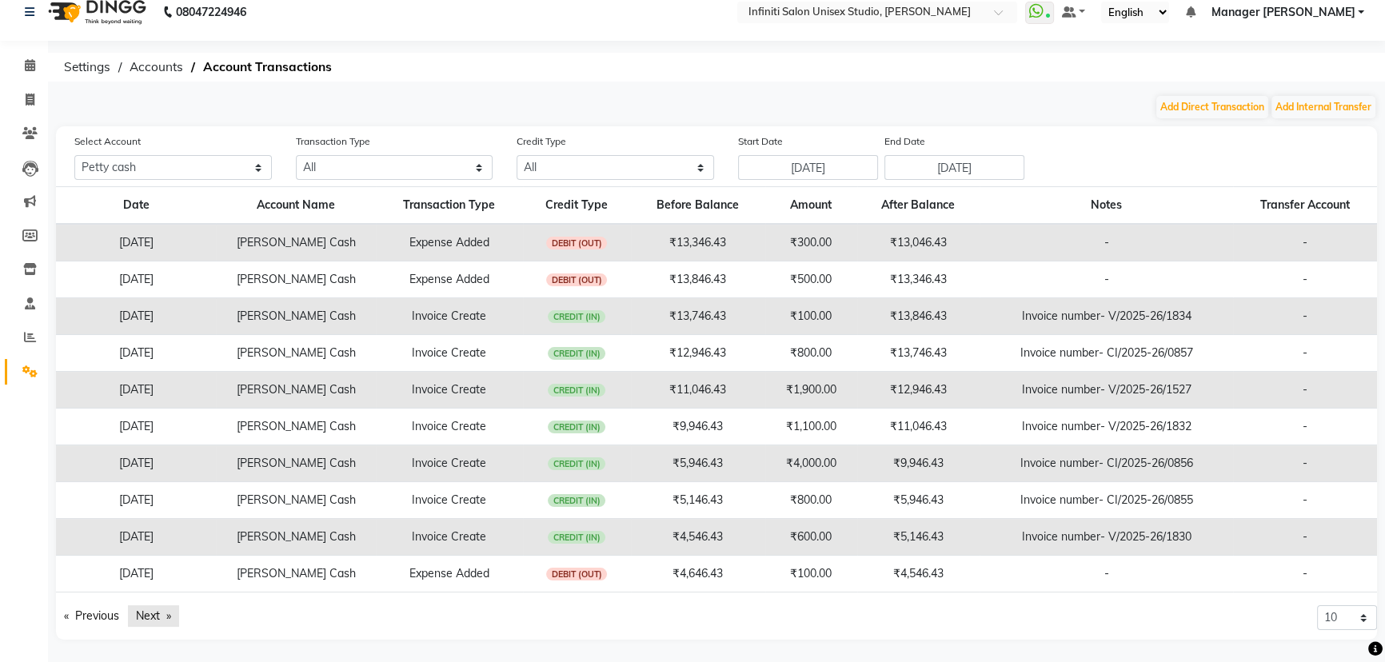
click at [145, 608] on link "Next page" at bounding box center [153, 616] width 51 height 22
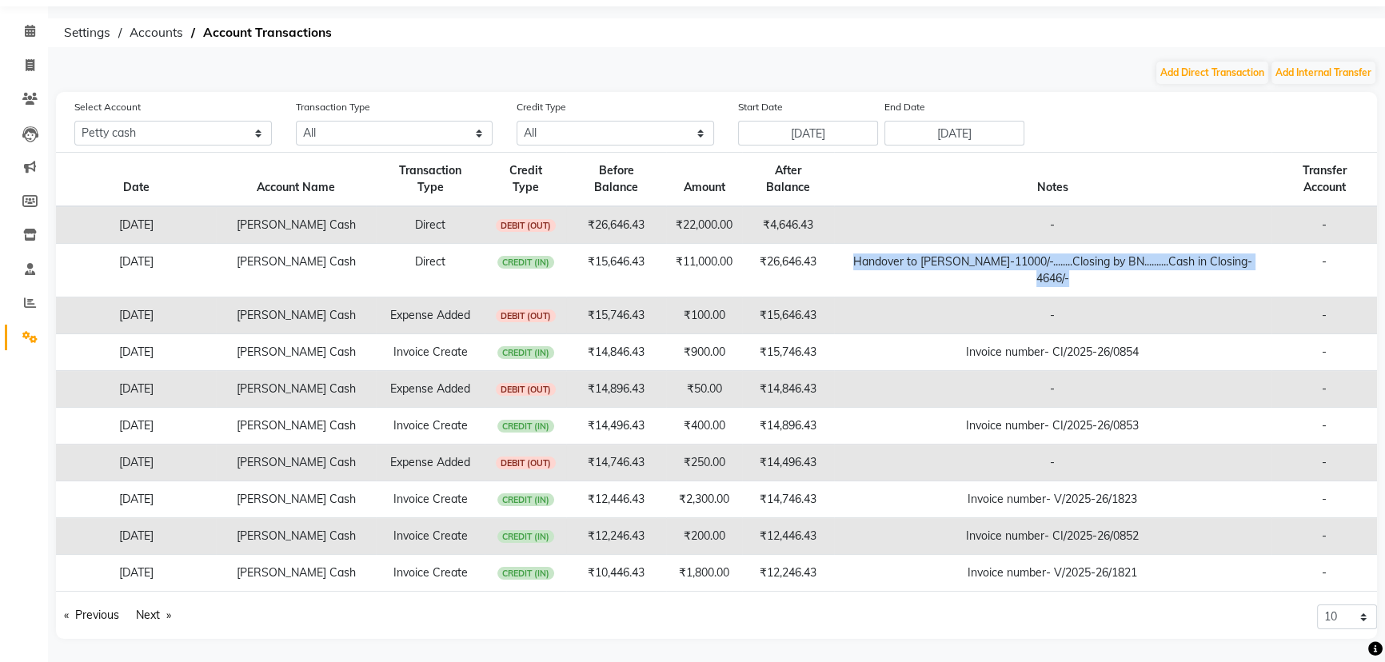
copy tr "₹26,646.43 Handover to ishwar bhaiya-11000/-........Closing by BN..........Cash…"
drag, startPoint x: 1113, startPoint y: 286, endPoint x: 823, endPoint y: 252, distance: 292.2
click at [823, 252] on tr "30-08-2025 Petty Cash Direct CREDIT (IN) ₹15,646.43 ₹11,000.00 ₹26,646.43 Hando…" at bounding box center [716, 271] width 1321 height 54
click at [1216, 71] on button "Add Direct Transaction" at bounding box center [1212, 73] width 112 height 22
select select "direct"
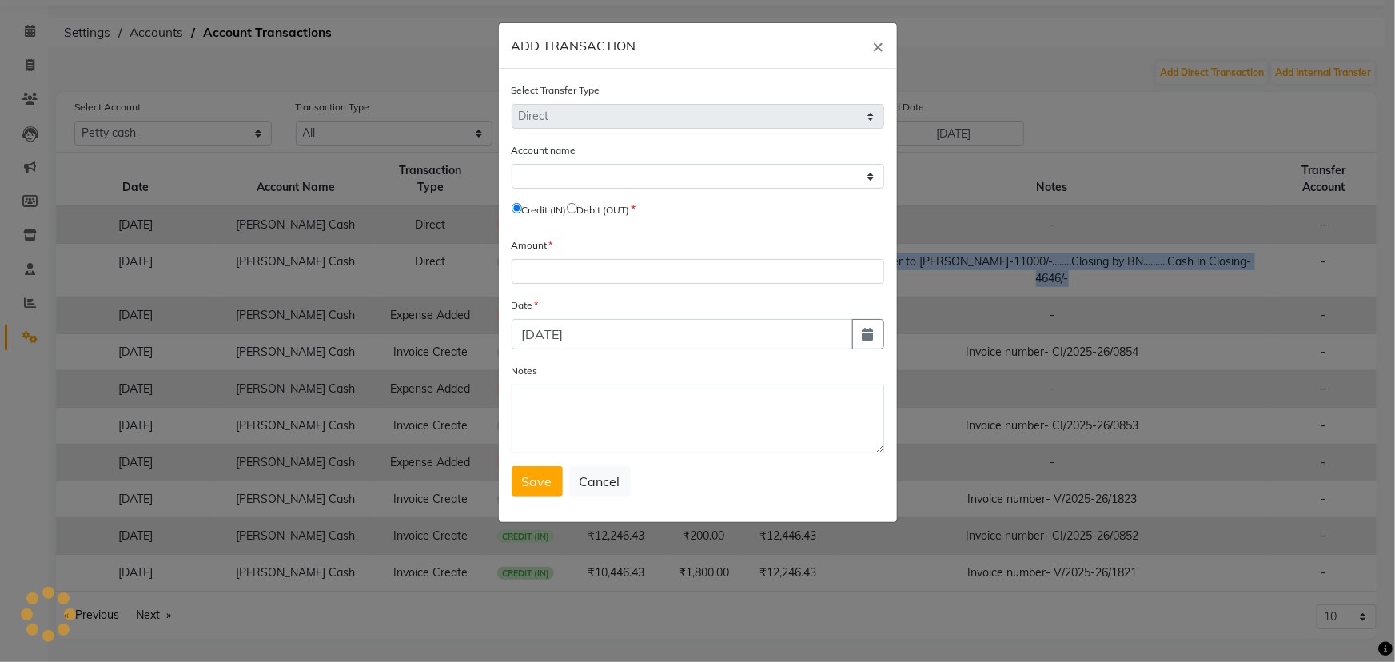
select select "5538"
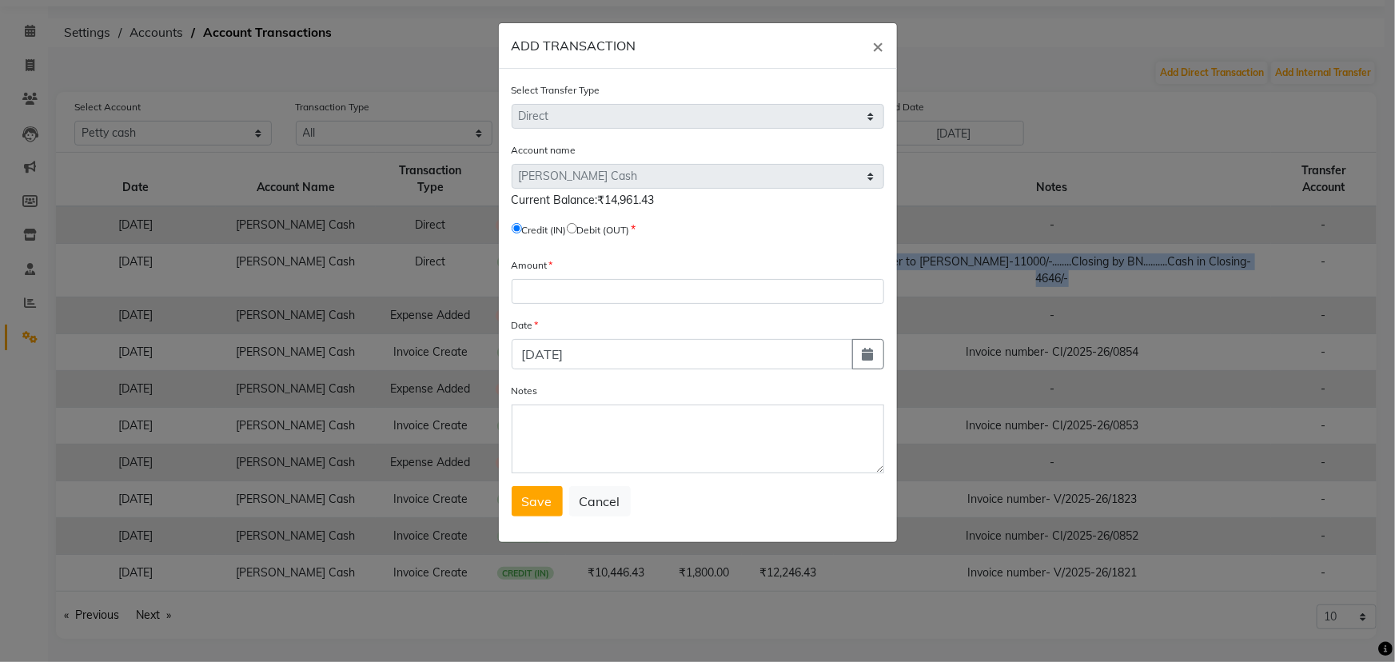
click at [577, 229] on input "radio" at bounding box center [572, 228] width 10 height 10
radio input "true"
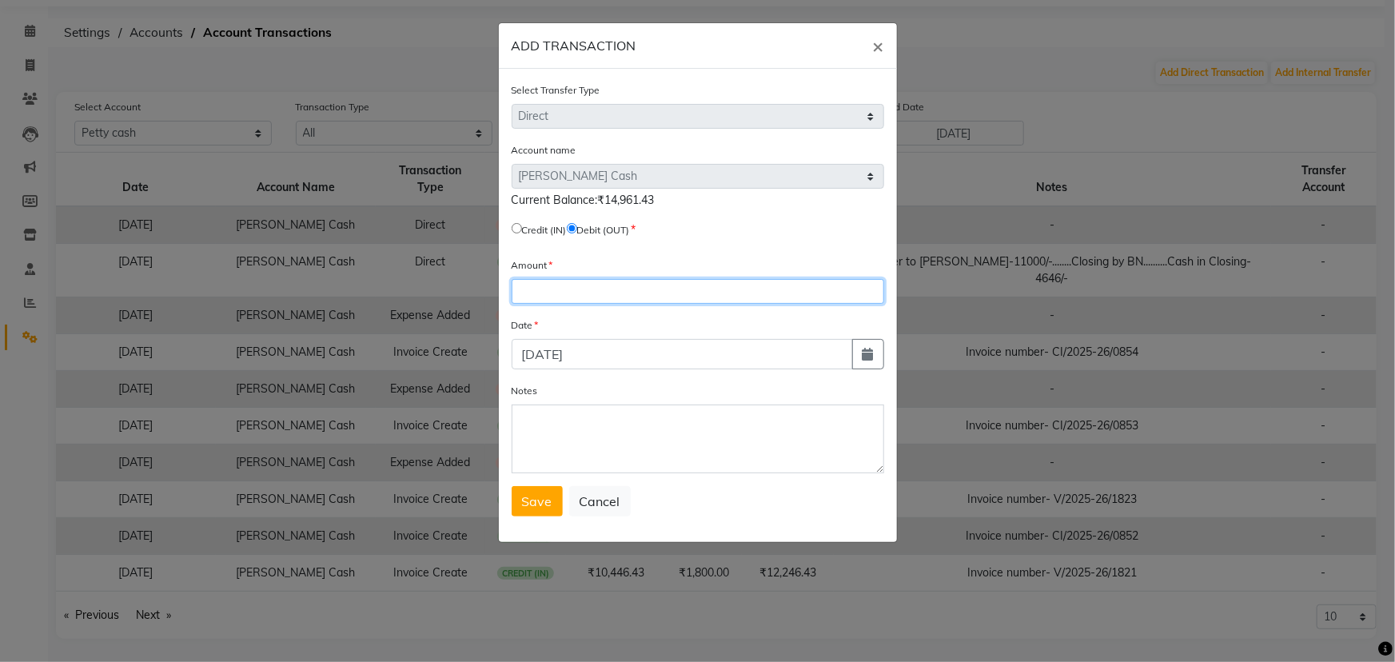
click at [591, 285] on input "number" at bounding box center [698, 291] width 373 height 25
type input "10000"
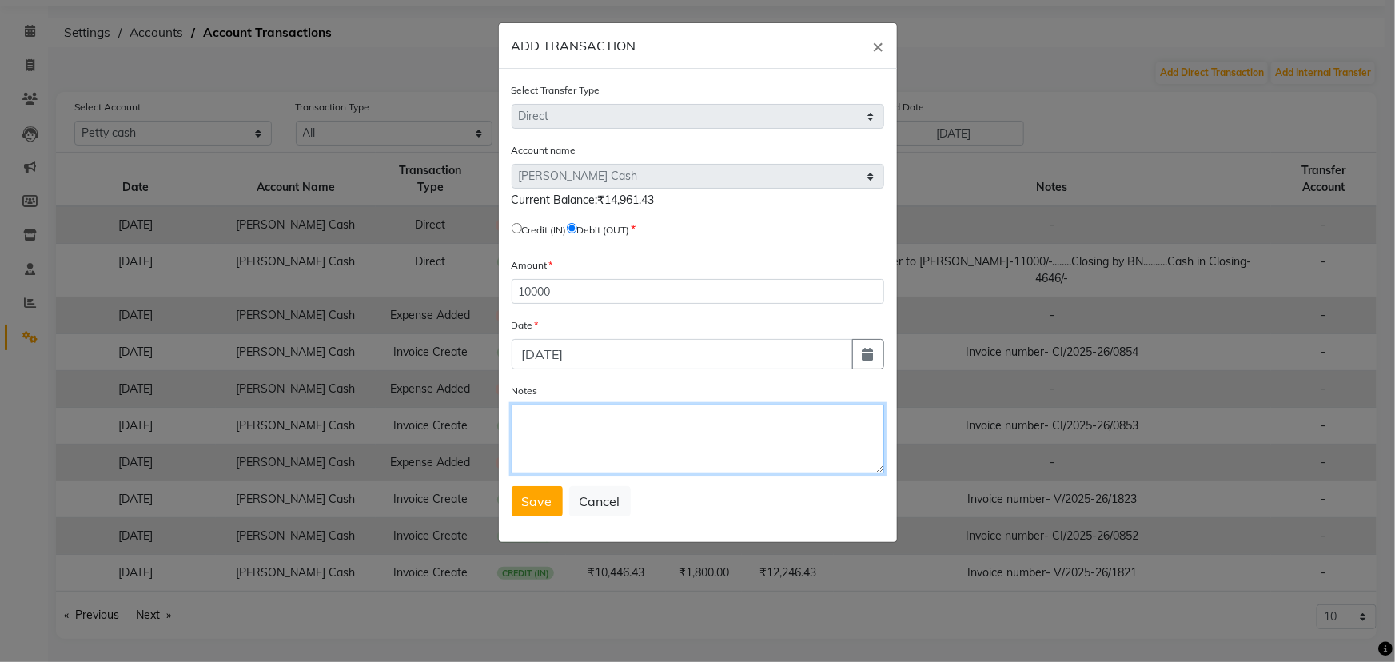
click at [529, 410] on textarea "Notes" at bounding box center [698, 439] width 373 height 69
paste textarea "Handover to ishwar bhaiya-11000/-........Closing by BN..........Cash in Closing…"
click at [548, 420] on textarea "Handover to ishwar bhaiya-11000/-........Closing by BN..........Cash in Closing…" at bounding box center [698, 439] width 373 height 69
click at [701, 420] on textarea "Handover to ishwar bhaiya-11000/-........Closing by BN..........Cash in Closing…" at bounding box center [698, 439] width 373 height 69
drag, startPoint x: 699, startPoint y: 436, endPoint x: 670, endPoint y: 432, distance: 29.0
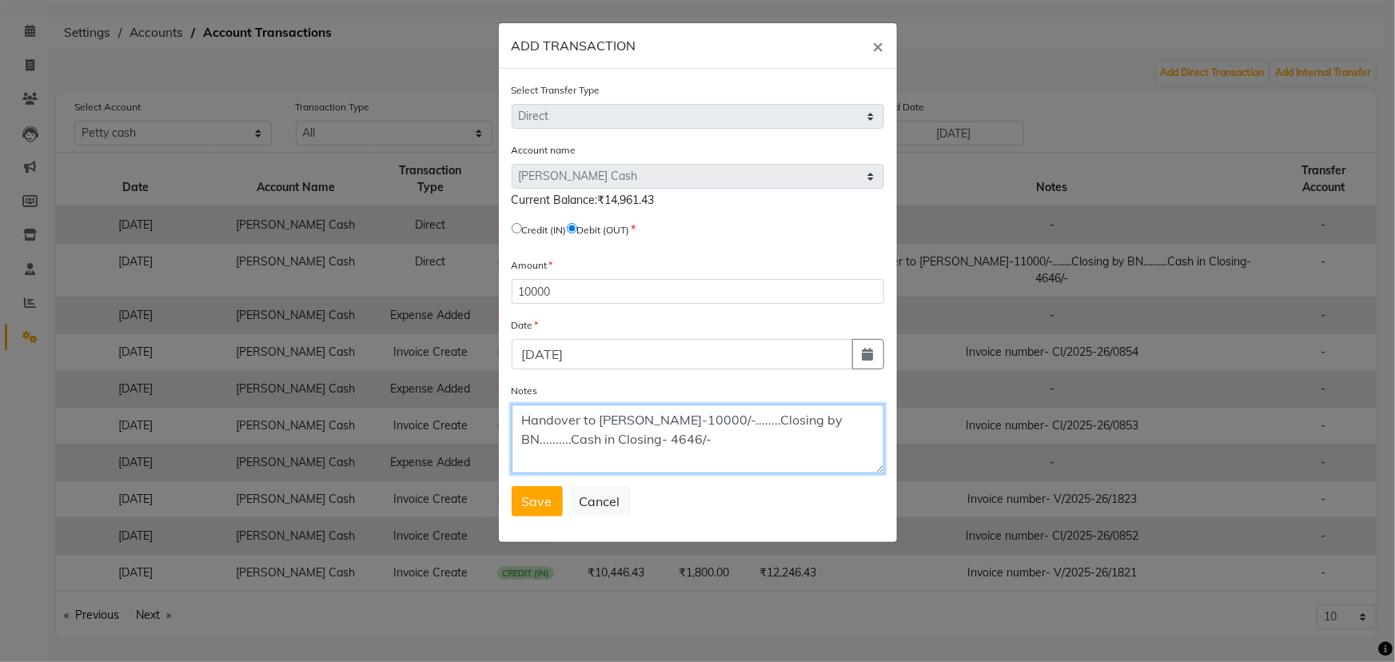
click at [670, 432] on textarea "Handover to ishwar bhaiya-10000/-........Closing by BN..........Cash in Closing…" at bounding box center [698, 439] width 373 height 69
type textarea "Handover to ishwar bhaiya-10000/-........Closing by BN..........Cash in Closing…"
click at [530, 499] on span "Save" at bounding box center [537, 501] width 30 height 16
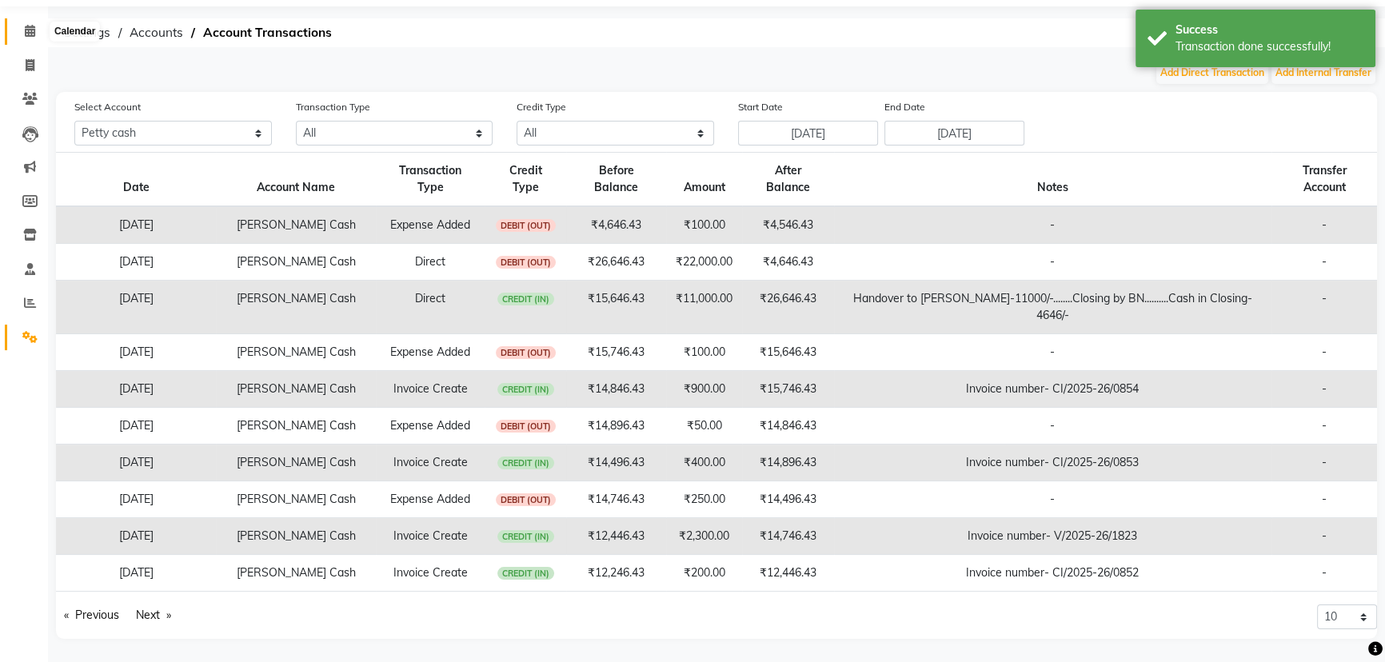
click at [33, 23] on span at bounding box center [30, 31] width 28 height 18
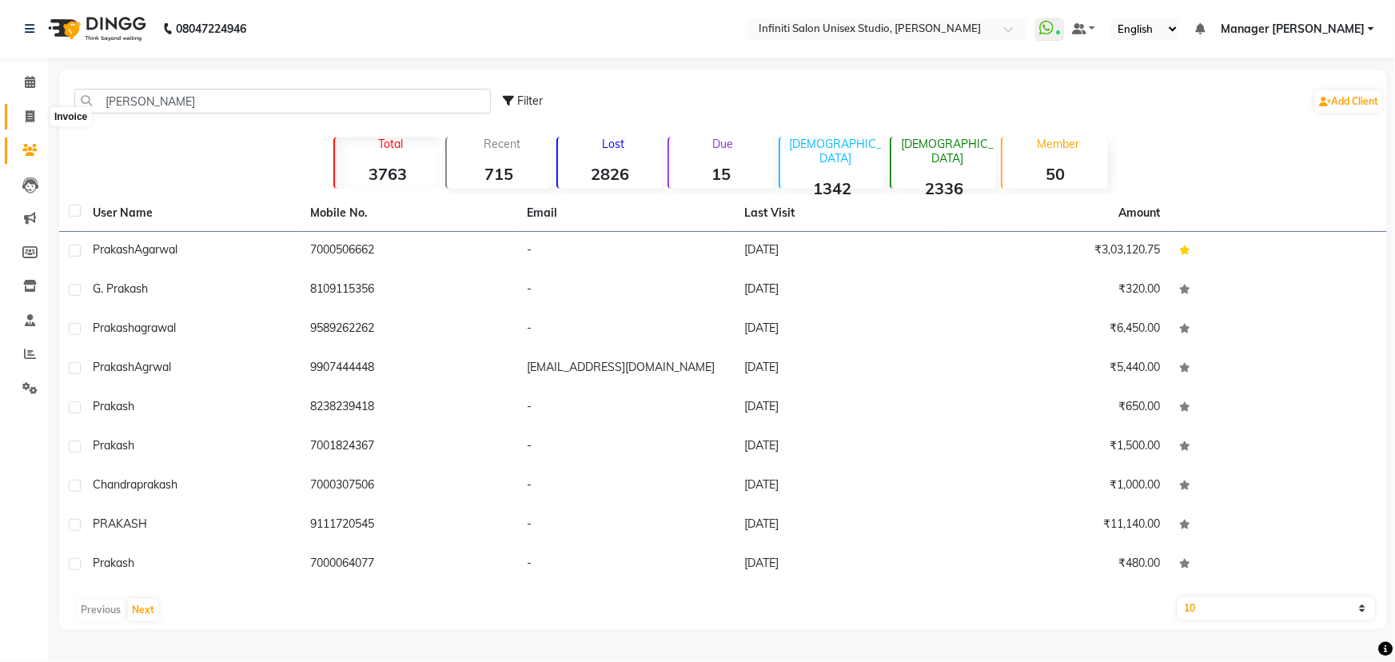
drag, startPoint x: 33, startPoint y: 116, endPoint x: 30, endPoint y: 96, distance: 20.1
click at [33, 116] on icon at bounding box center [30, 116] width 9 height 12
select select "6511"
select select "service"
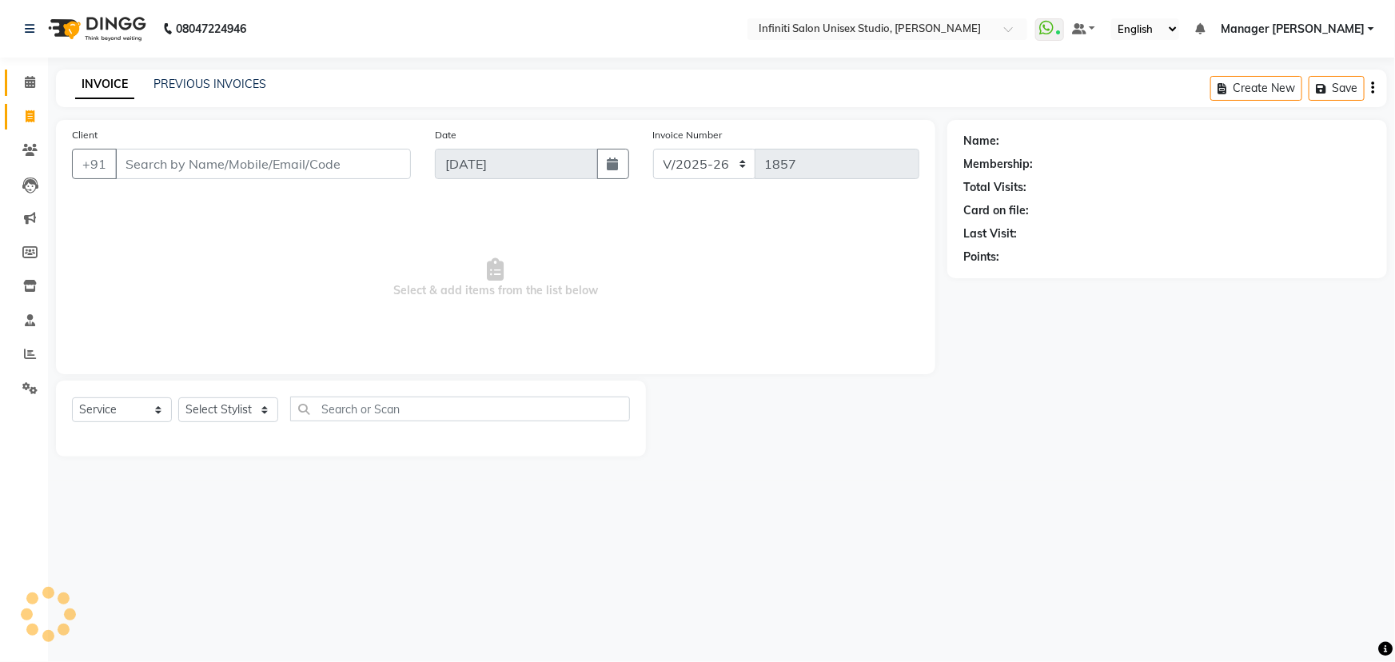
click at [30, 92] on link "Calendar" at bounding box center [24, 83] width 38 height 26
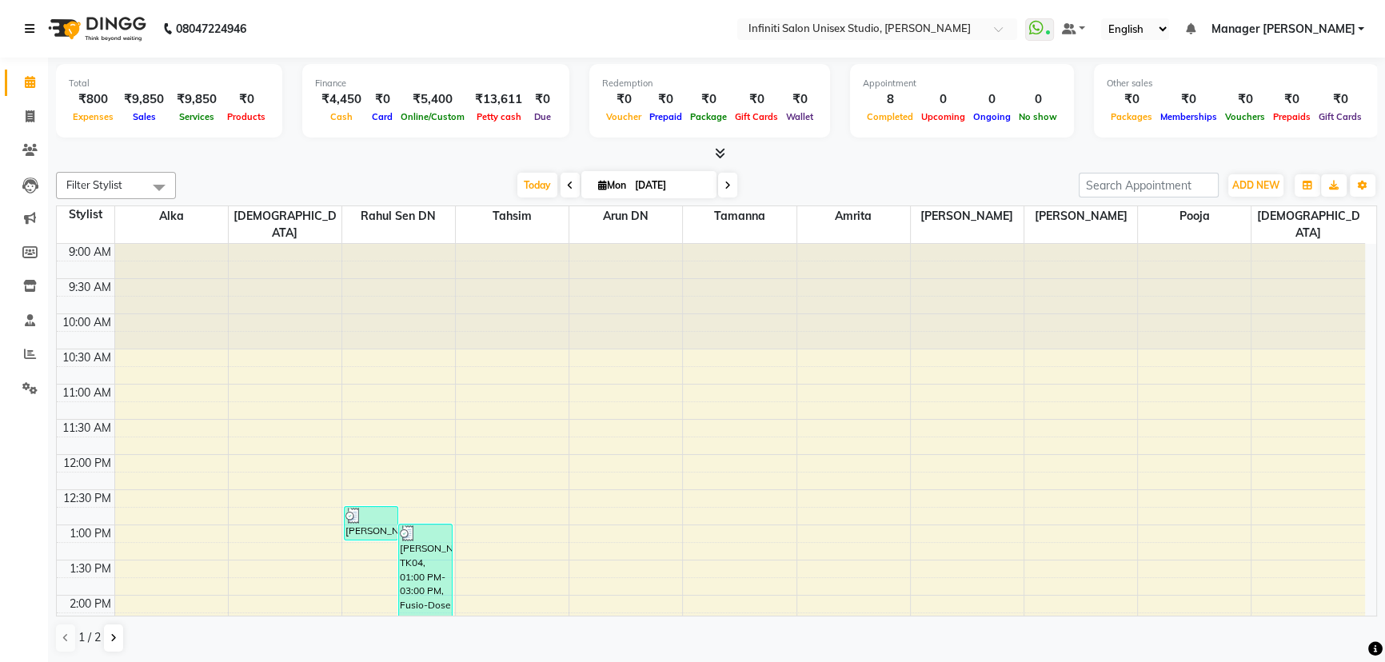
click at [25, 27] on icon at bounding box center [30, 28] width 10 height 11
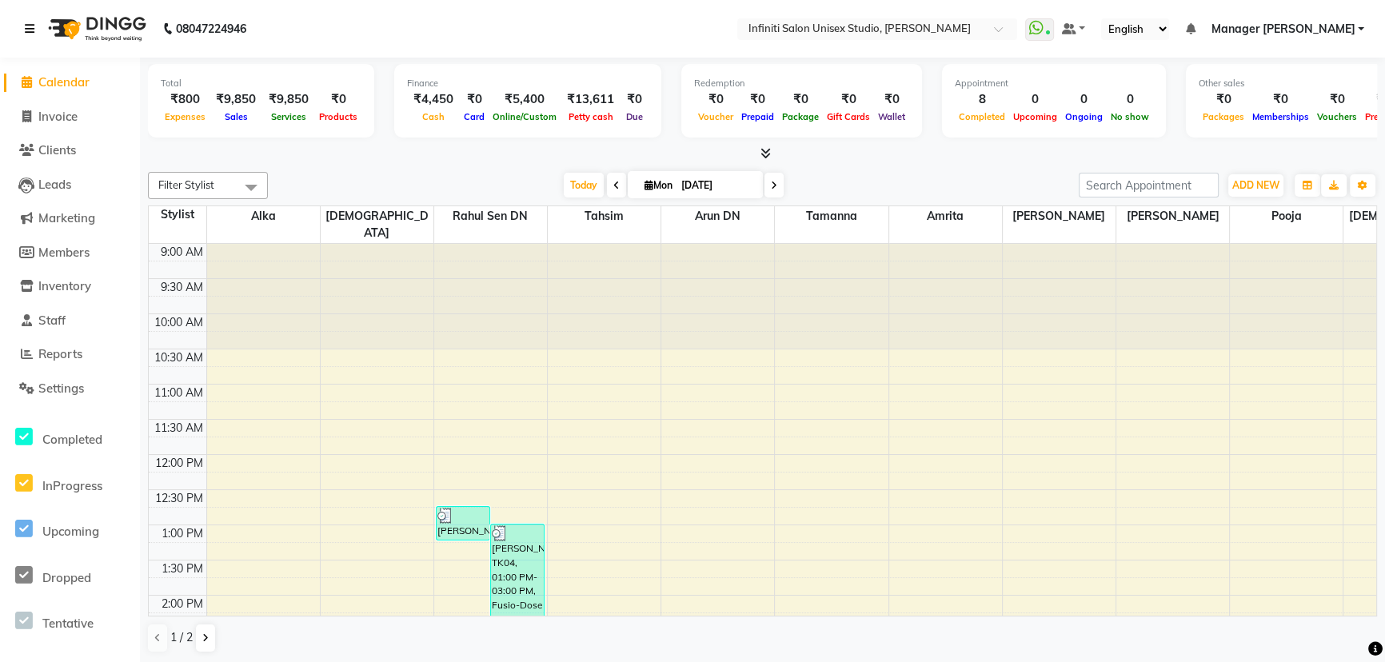
click at [34, 23] on icon at bounding box center [30, 28] width 10 height 11
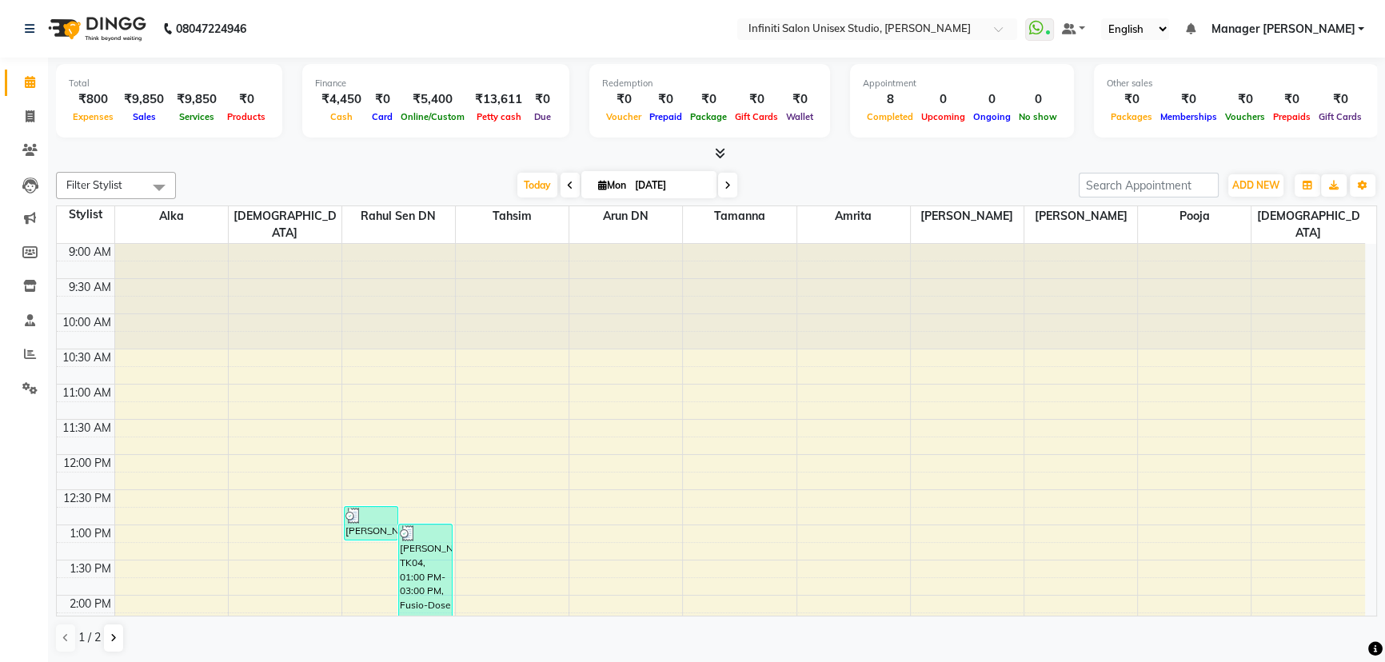
click at [1346, 31] on span "Manager [PERSON_NAME]" at bounding box center [1282, 29] width 144 height 17
click at [1301, 32] on span "Manager [PERSON_NAME]" at bounding box center [1282, 29] width 144 height 17
click at [22, 154] on icon at bounding box center [29, 150] width 15 height 12
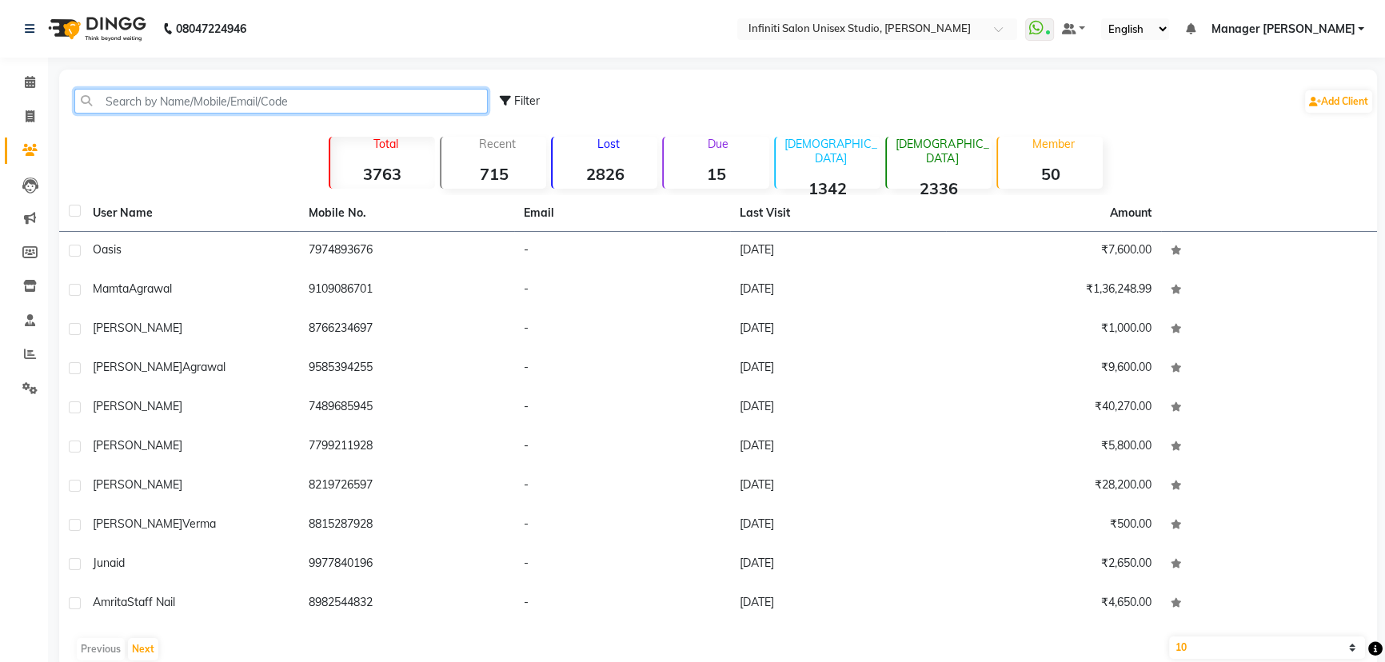
click at [175, 100] on input "text" at bounding box center [280, 101] width 413 height 25
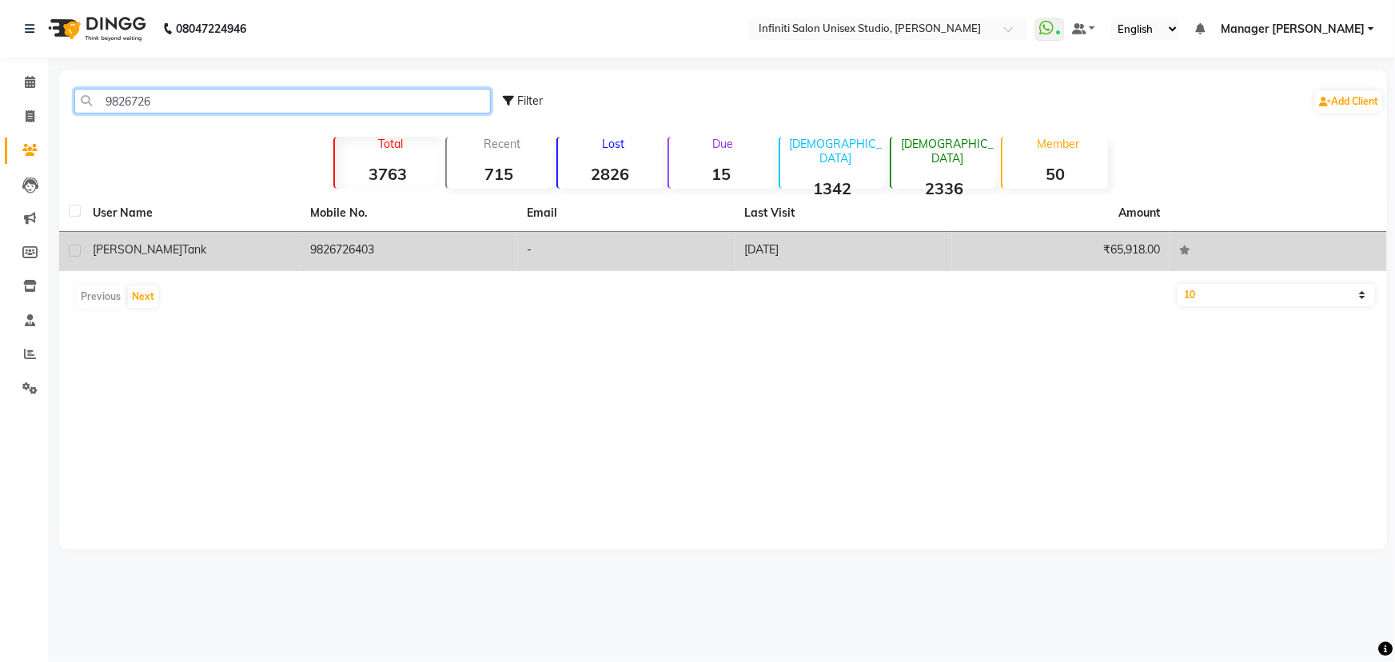
type input "9826726"
click at [347, 251] on td "9826726403" at bounding box center [409, 251] width 217 height 39
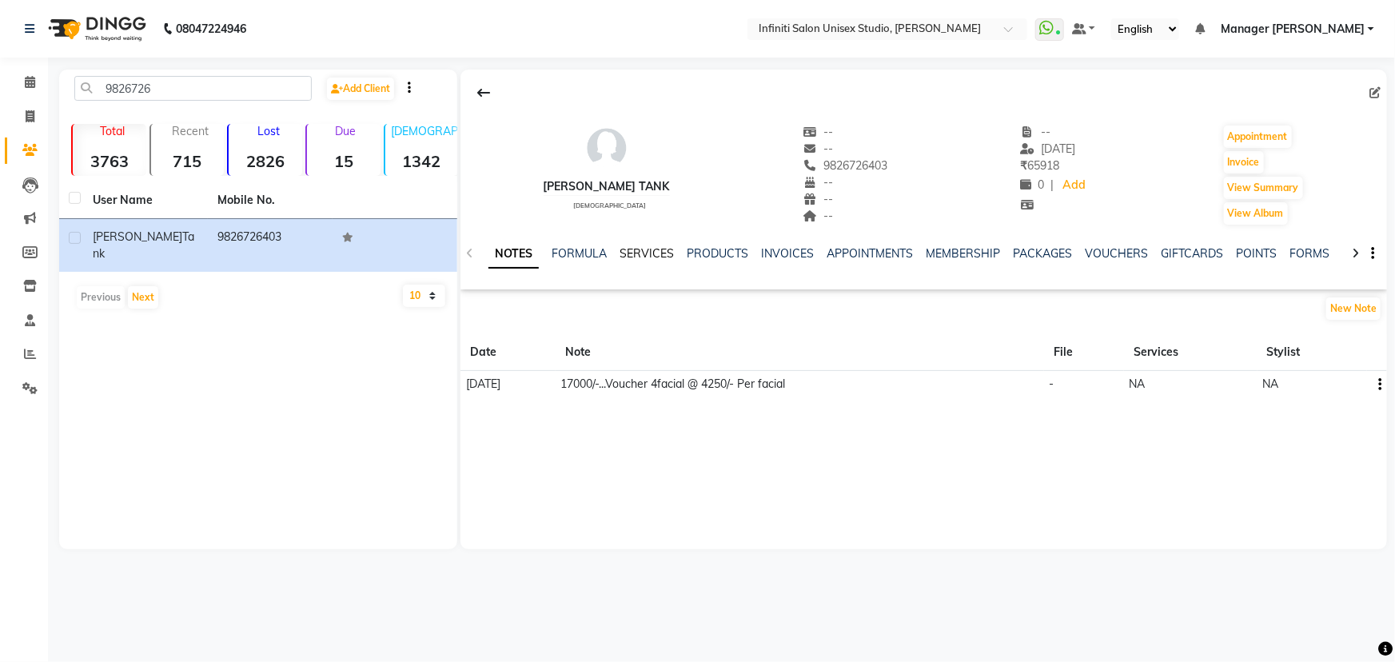
click at [649, 256] on link "SERVICES" at bounding box center [647, 253] width 54 height 14
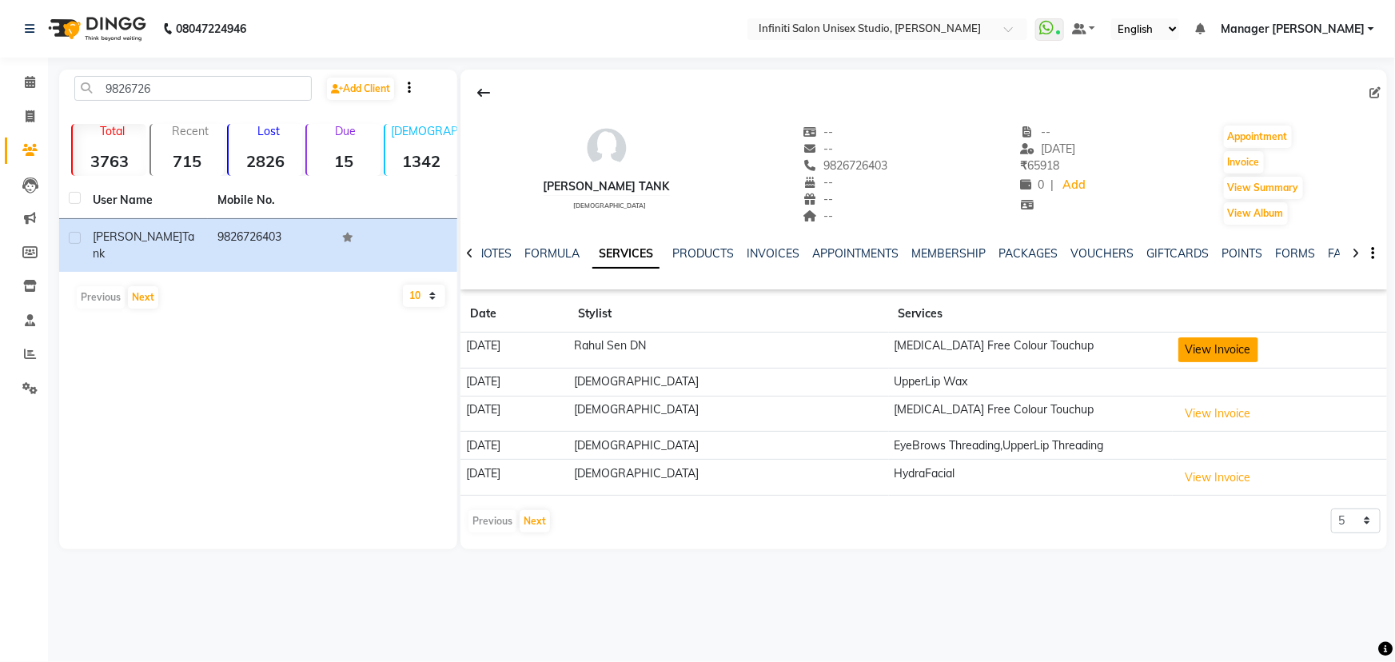
click at [1207, 341] on button "View Invoice" at bounding box center [1218, 349] width 80 height 25
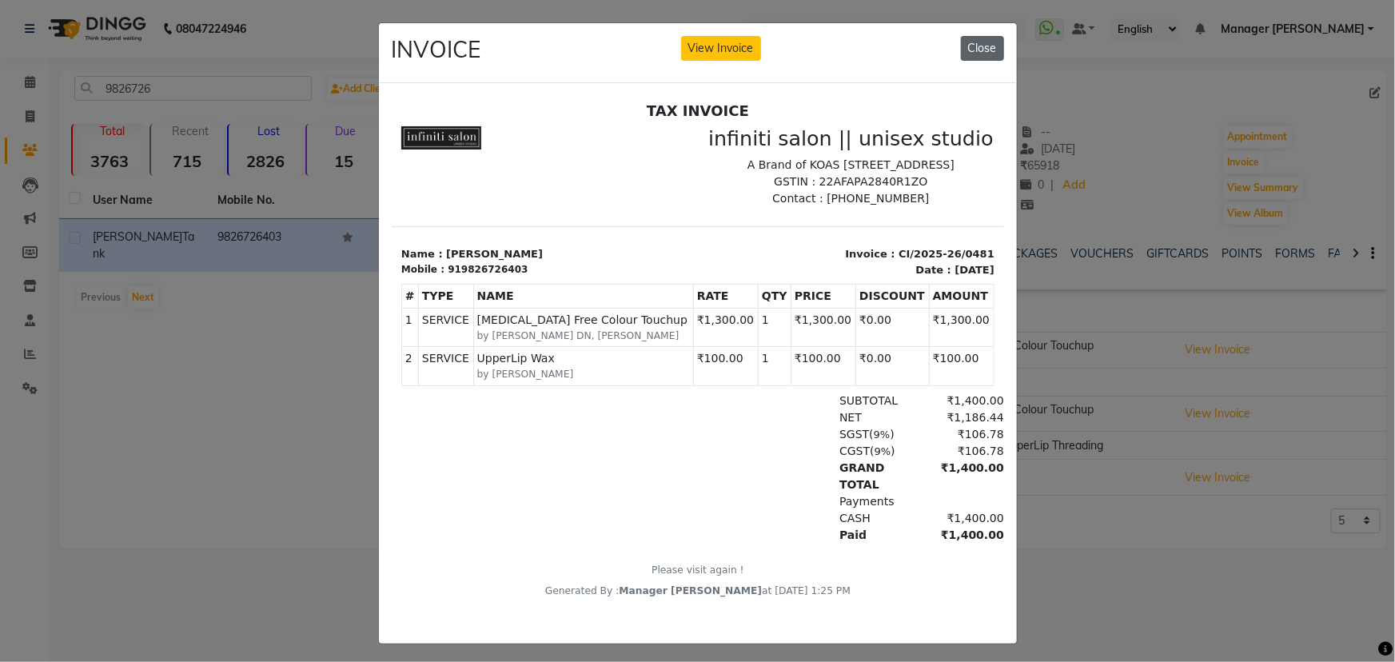
click at [975, 46] on button "Close" at bounding box center [982, 48] width 43 height 25
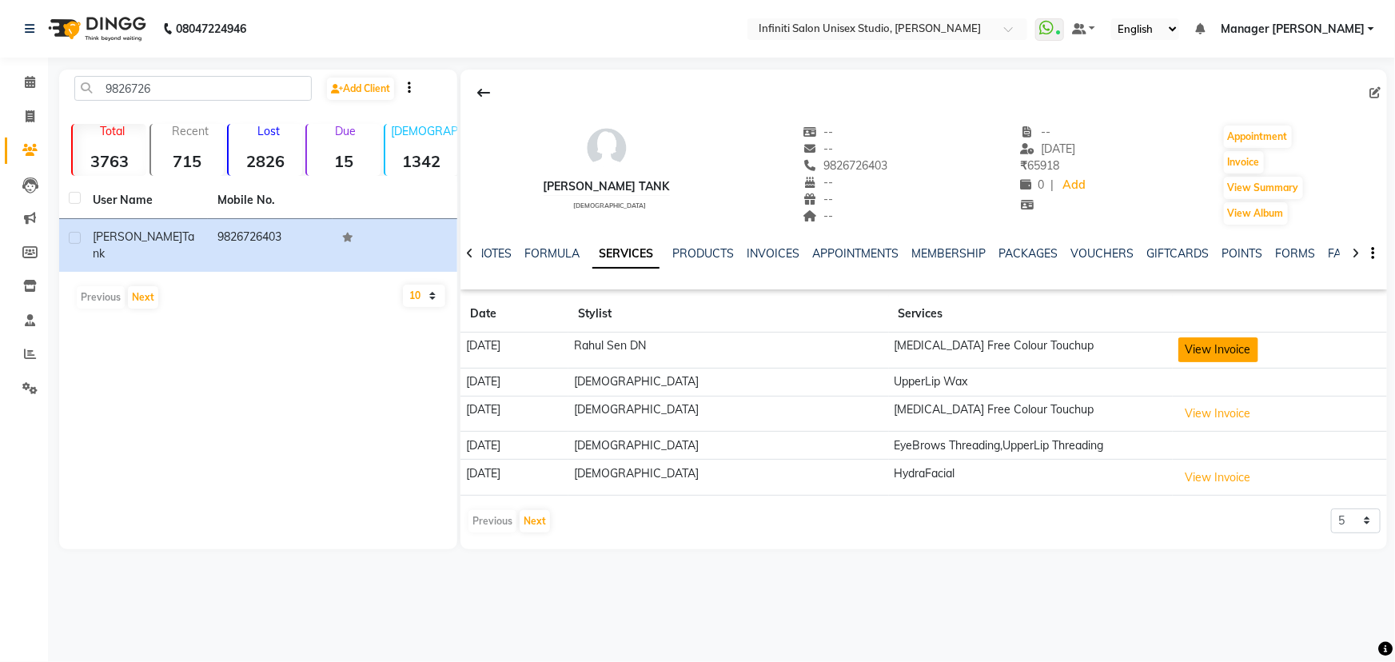
click at [1200, 353] on button "View Invoice" at bounding box center [1218, 349] width 80 height 25
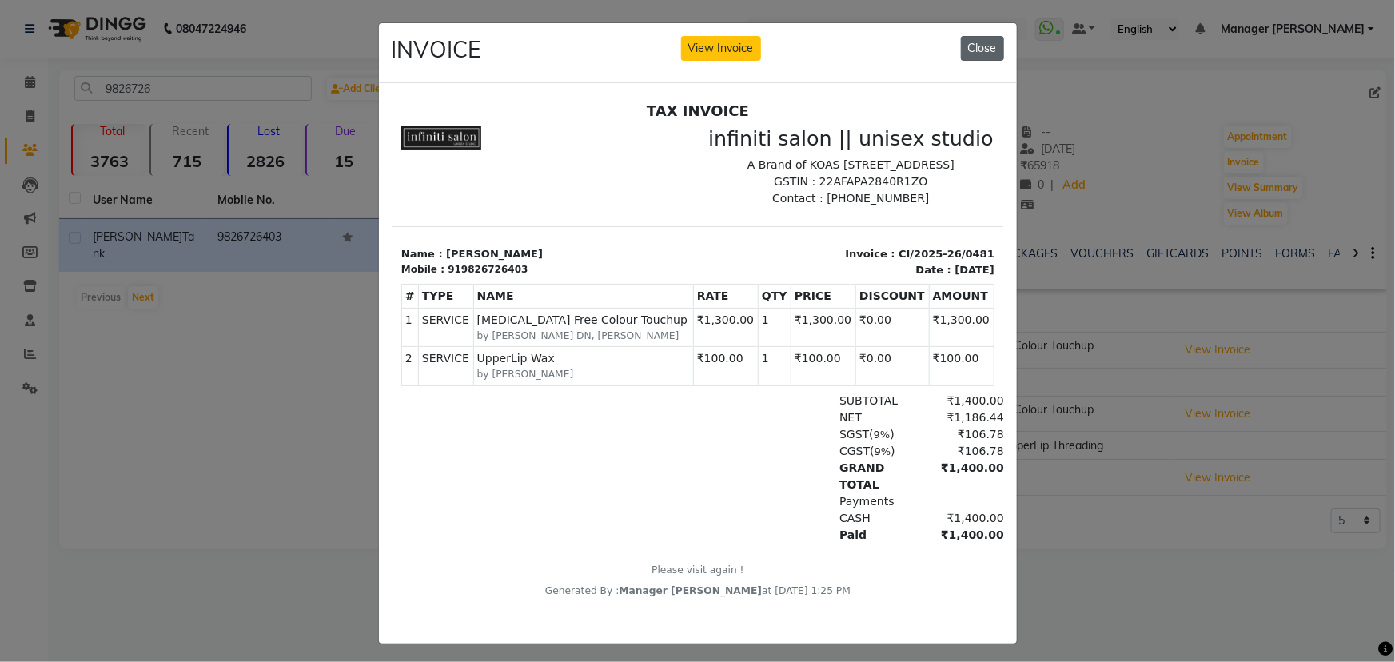
click at [971, 45] on button "Close" at bounding box center [982, 48] width 43 height 25
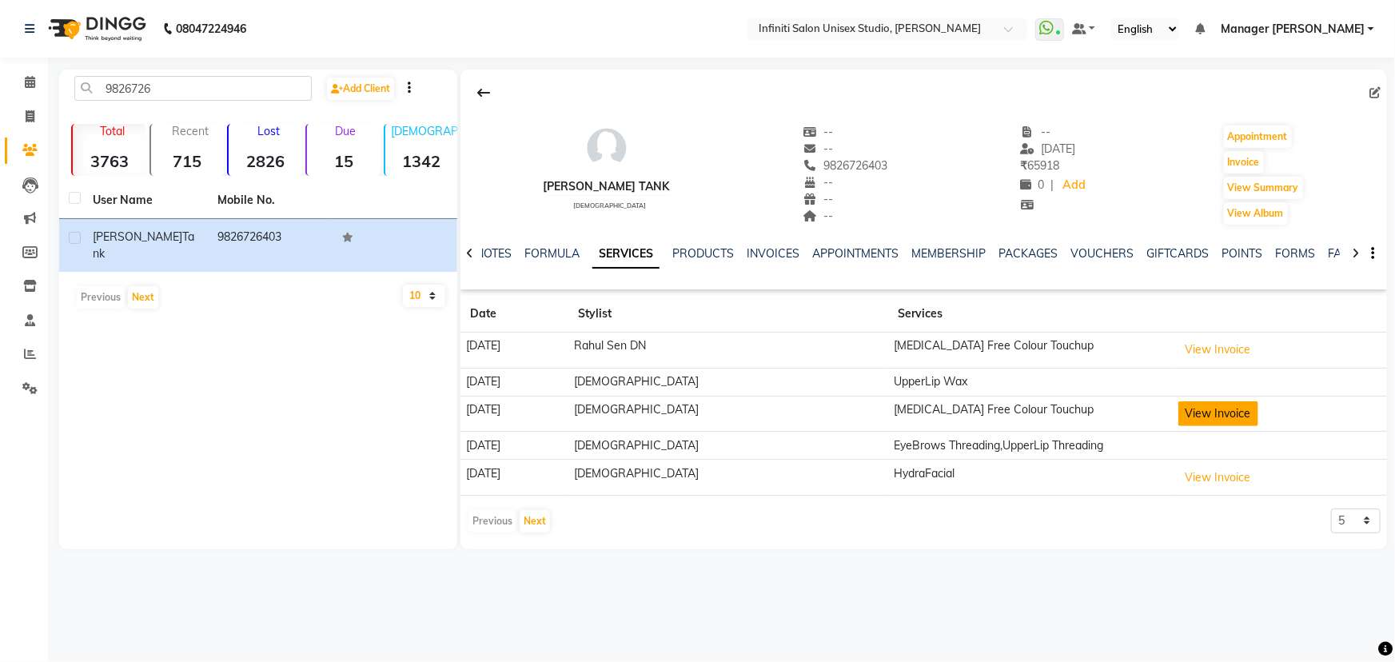
click at [1234, 416] on button "View Invoice" at bounding box center [1218, 413] width 80 height 25
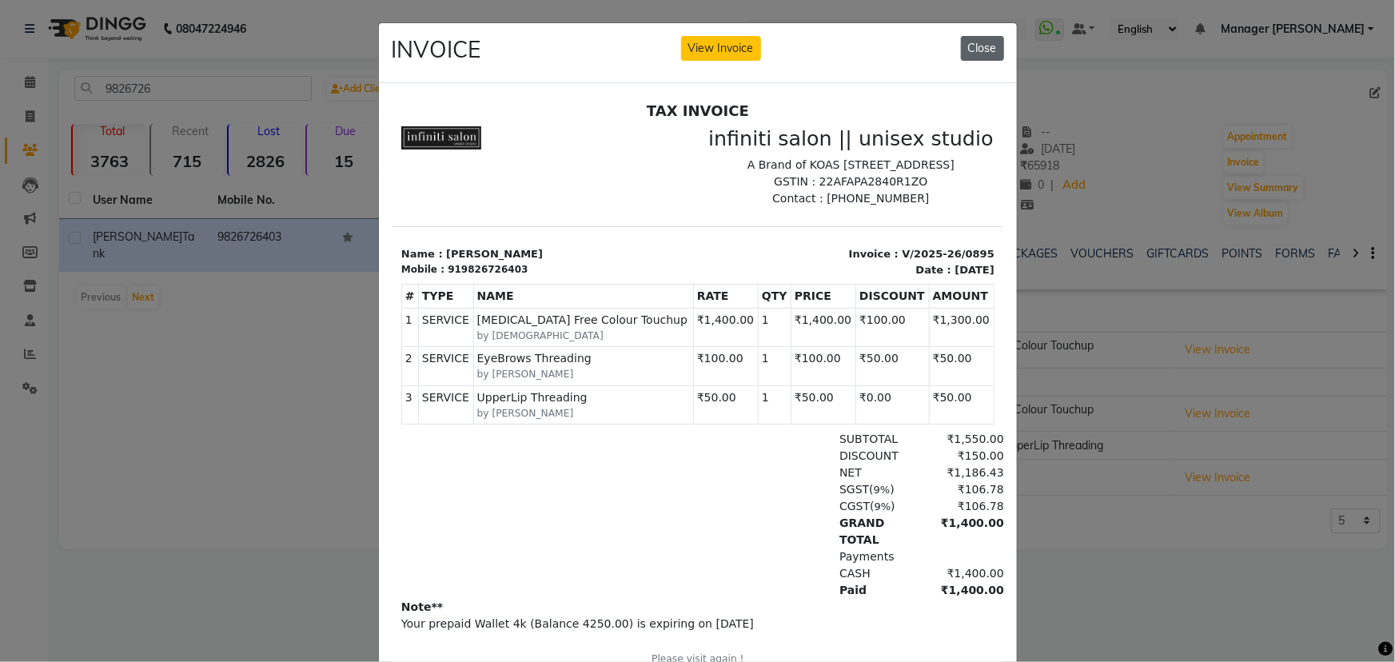
click at [979, 49] on button "Close" at bounding box center [982, 48] width 43 height 25
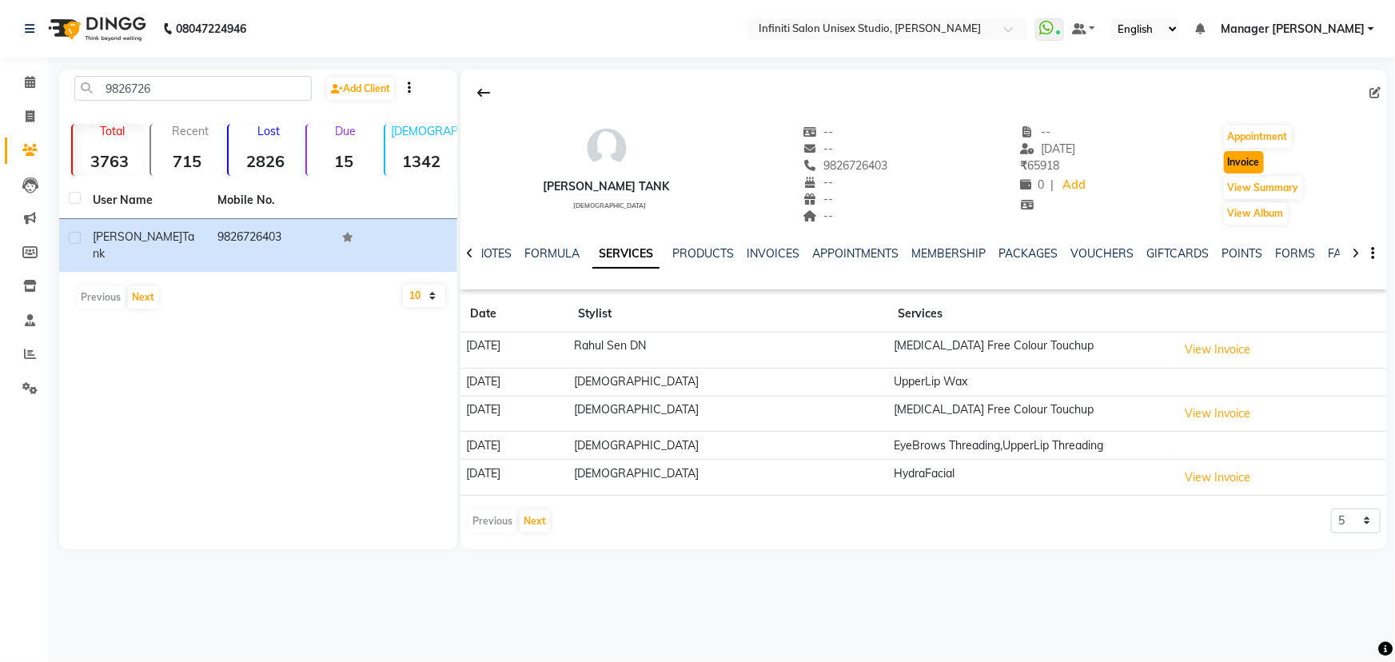
click at [1252, 158] on button "Invoice" at bounding box center [1244, 162] width 40 height 22
select select "service"
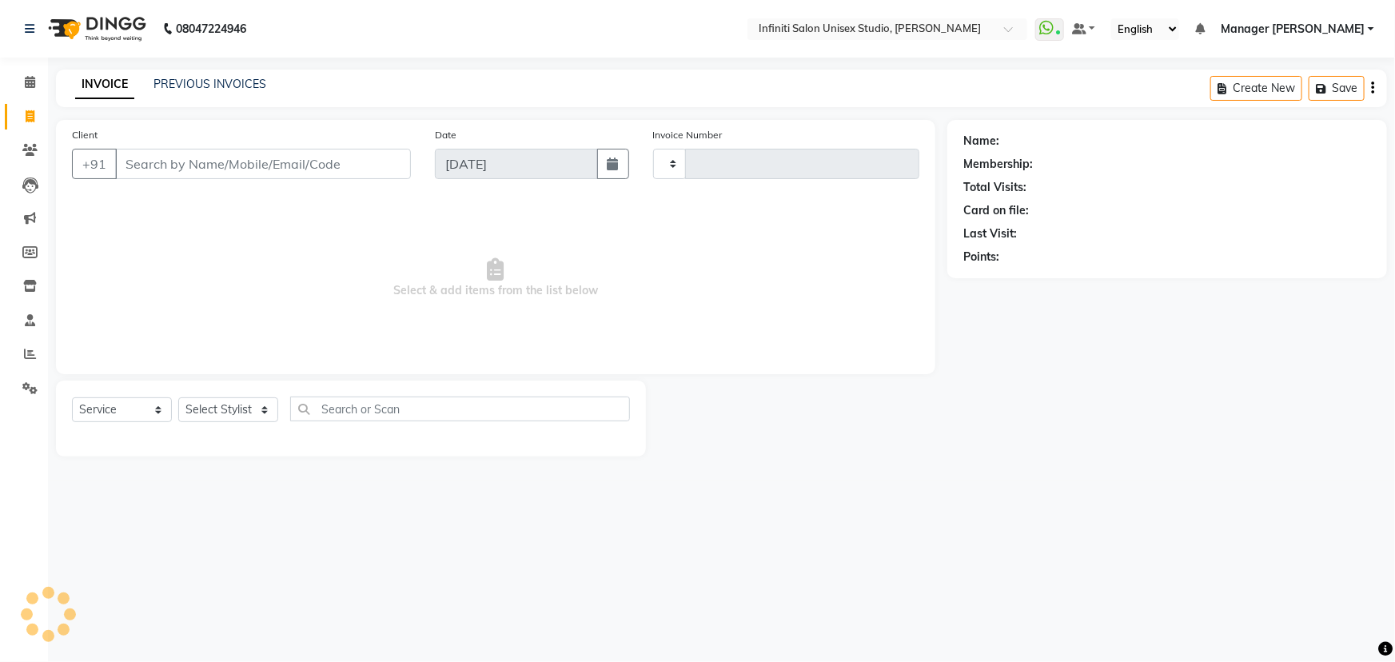
type input "1857"
select select "6511"
click at [237, 399] on select "Select Stylist" at bounding box center [228, 409] width 100 height 25
type input "9826726403"
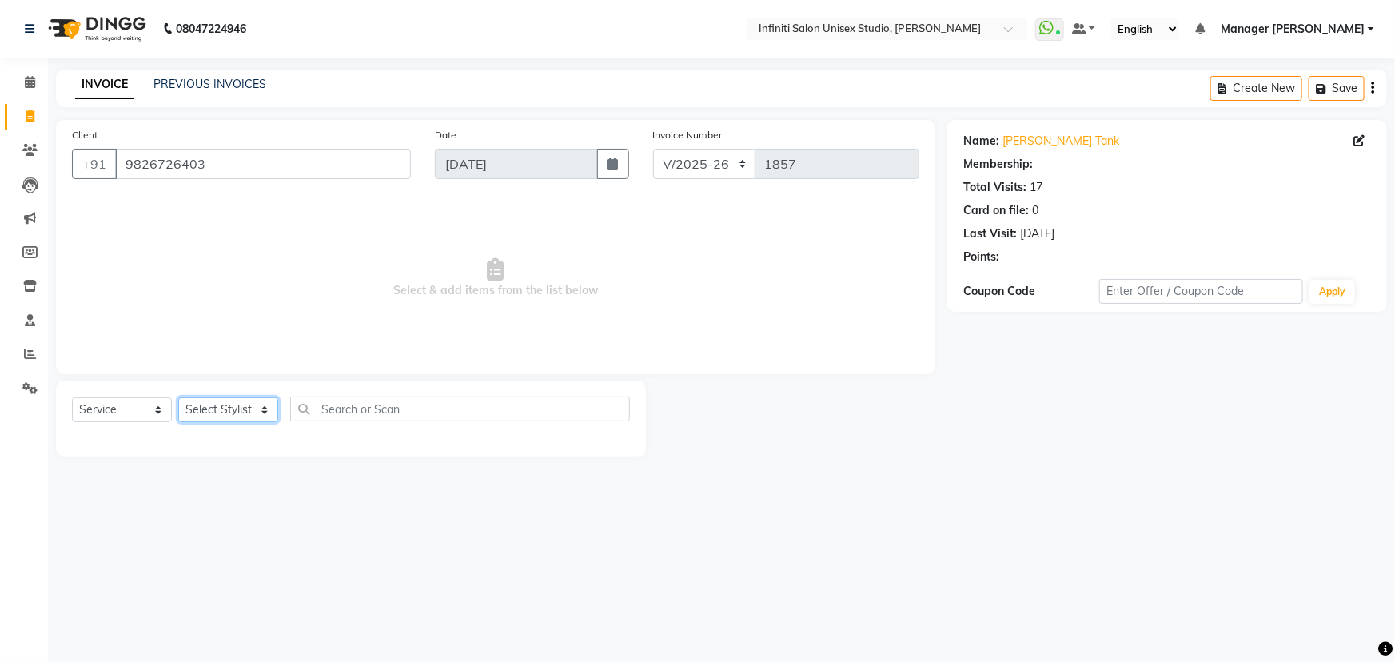
select select "1: Object"
select select "49887"
click at [178, 397] on select "Select Stylist Alka Amrita Arun DN Bharti [PERSON_NAME] Owner [PERSON_NAME] DN …" at bounding box center [228, 409] width 100 height 25
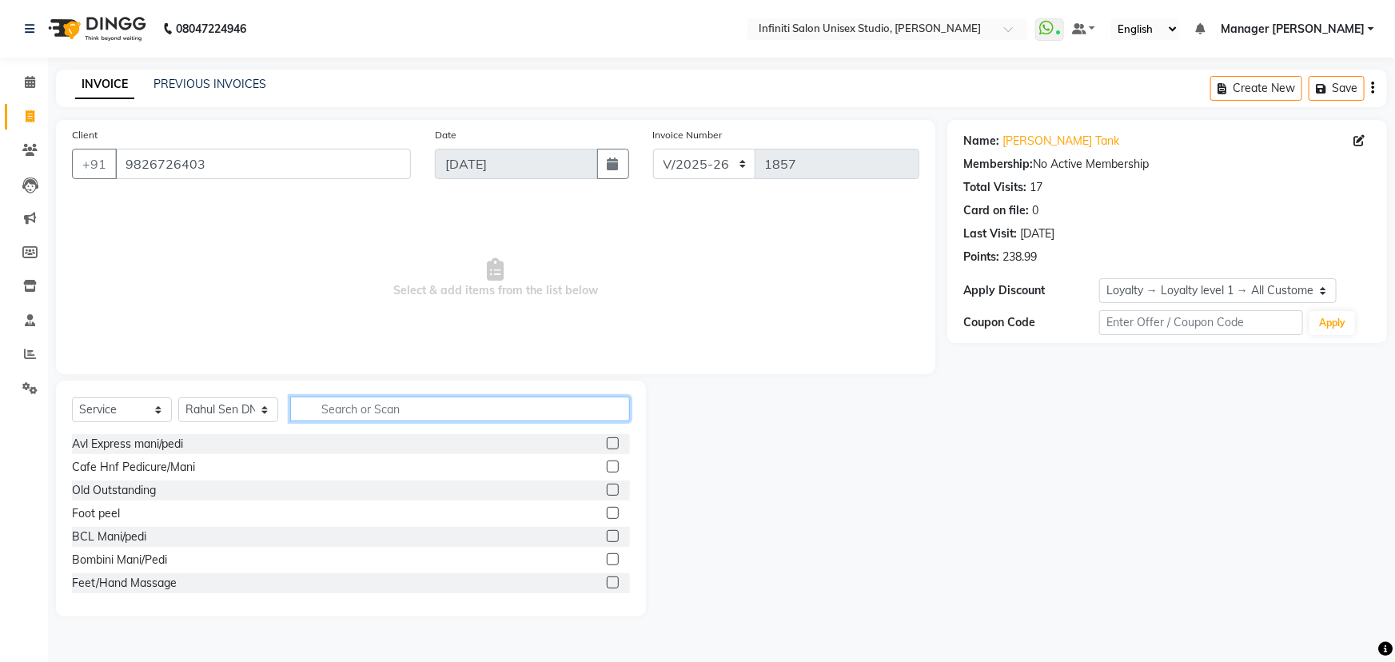
click at [348, 399] on input "text" at bounding box center [460, 409] width 340 height 25
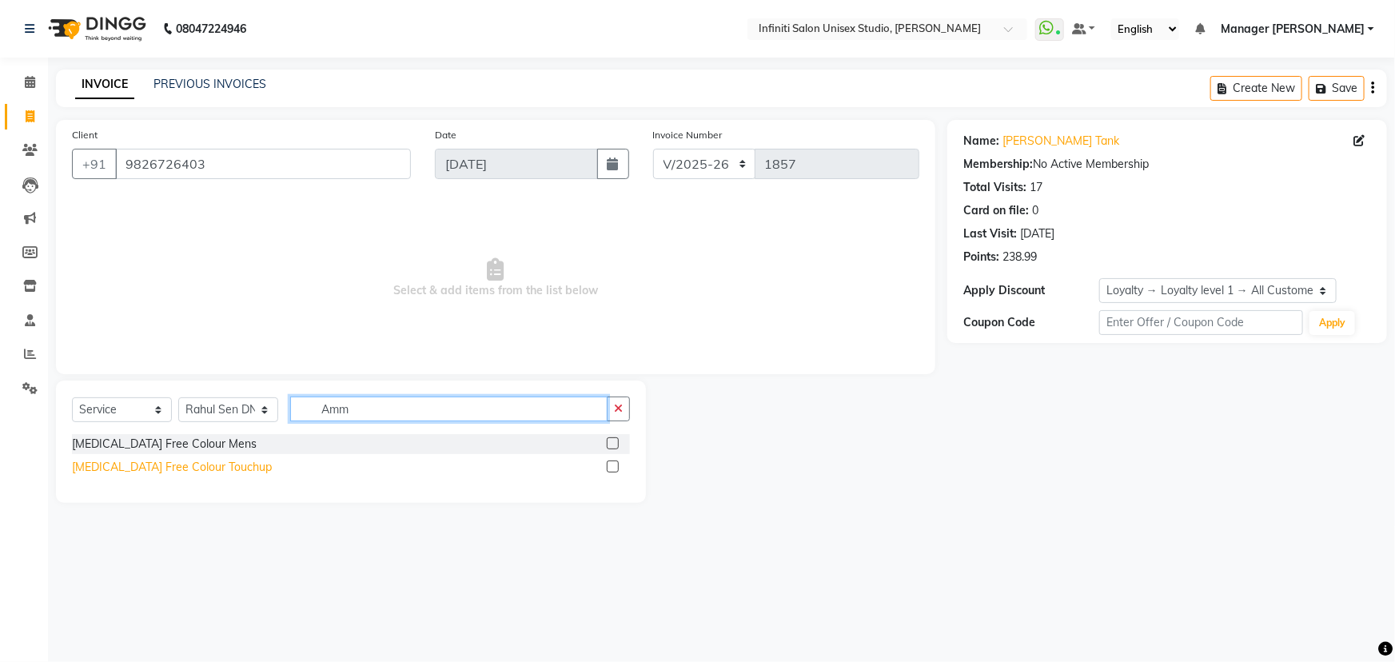
type input "Amm"
click at [175, 465] on div "[MEDICAL_DATA] Free Colour Touchup" at bounding box center [172, 467] width 200 height 17
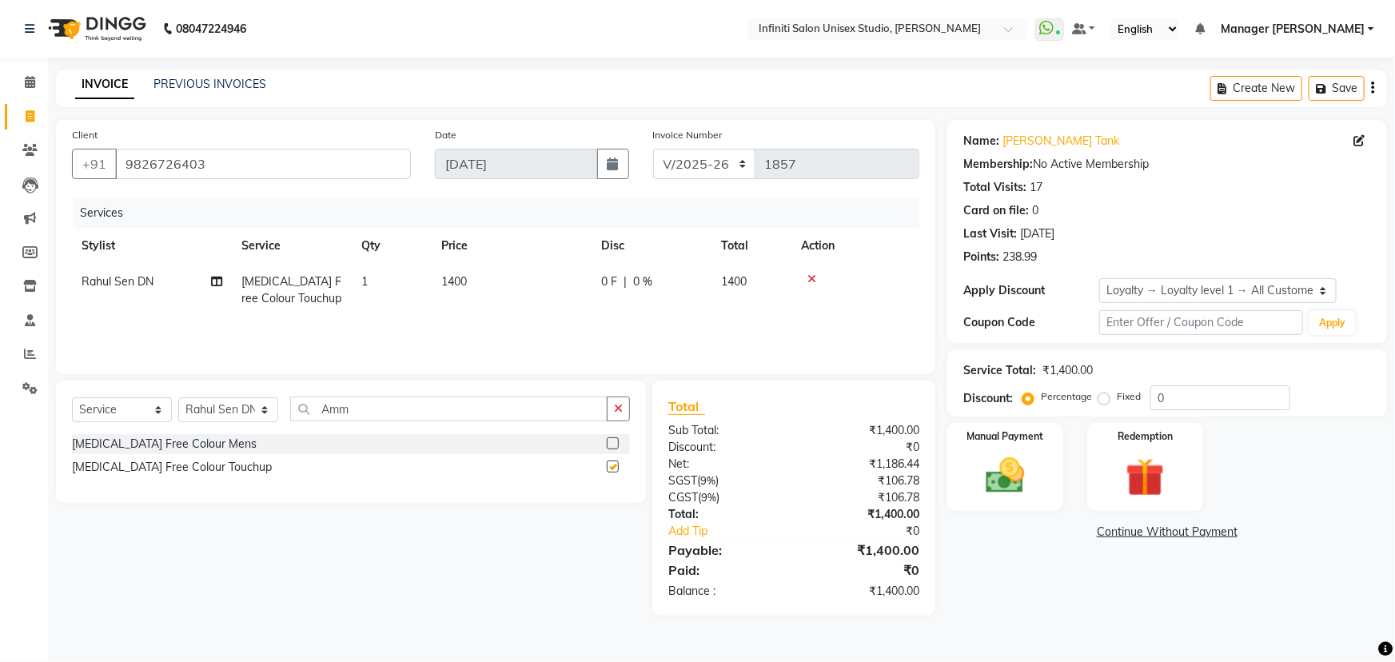
checkbox input "false"
drag, startPoint x: 357, startPoint y: 406, endPoint x: 281, endPoint y: 410, distance: 75.3
click at [282, 410] on div "Select Service Product Membership Package Voucher Prepaid Gift Card Select Styl…" at bounding box center [351, 416] width 558 height 38
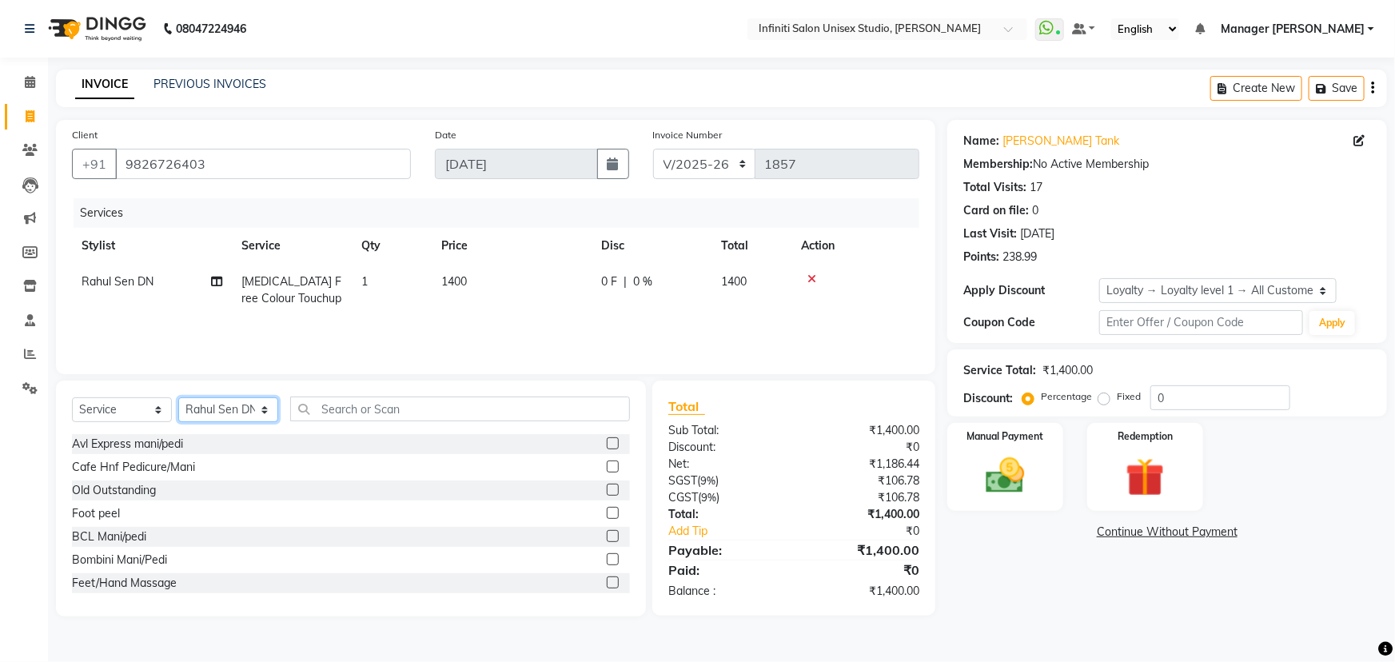
click at [193, 412] on select "Select Stylist Alka Amrita Arun DN Bharti [PERSON_NAME] Owner [PERSON_NAME] DN …" at bounding box center [228, 409] width 100 height 25
select select "88292"
click at [178, 397] on select "Select Stylist Alka Amrita Arun DN Bharti [PERSON_NAME] Owner [PERSON_NAME] DN …" at bounding box center [228, 409] width 100 height 25
click at [358, 412] on input "text" at bounding box center [460, 409] width 340 height 25
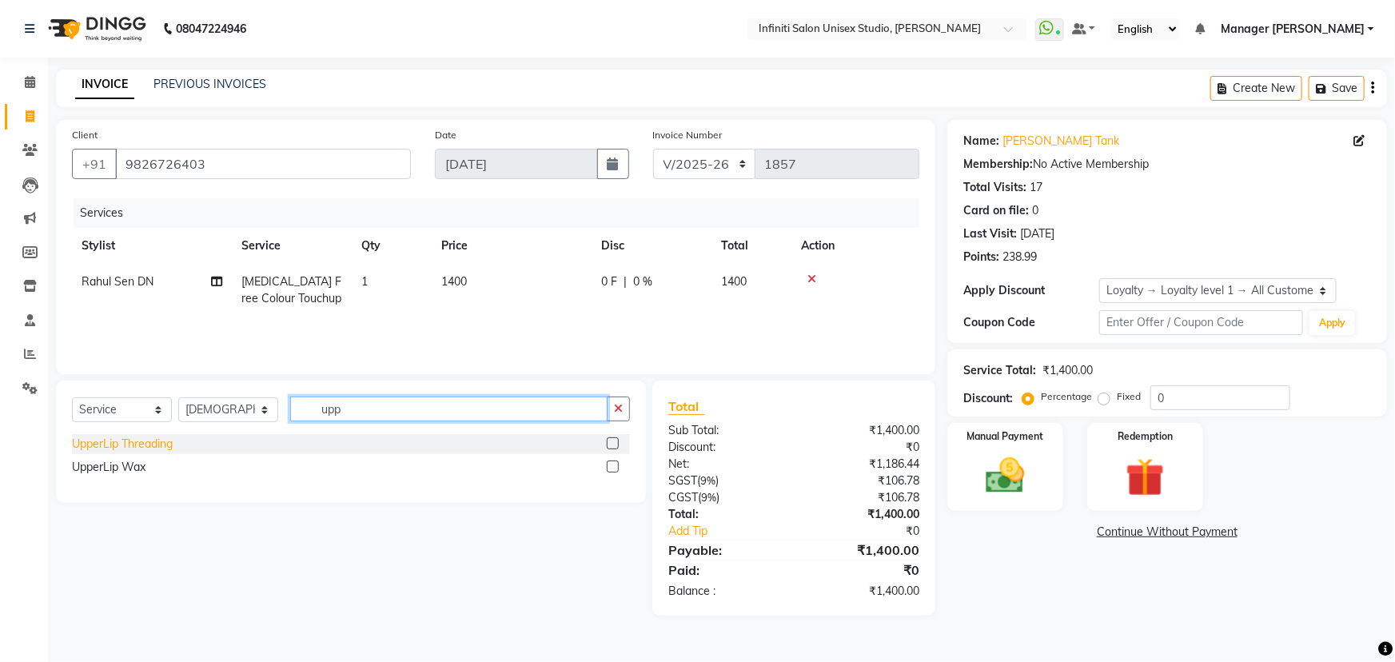
type input "upp"
click at [156, 444] on div "UpperLip Threading" at bounding box center [122, 444] width 101 height 17
checkbox input "false"
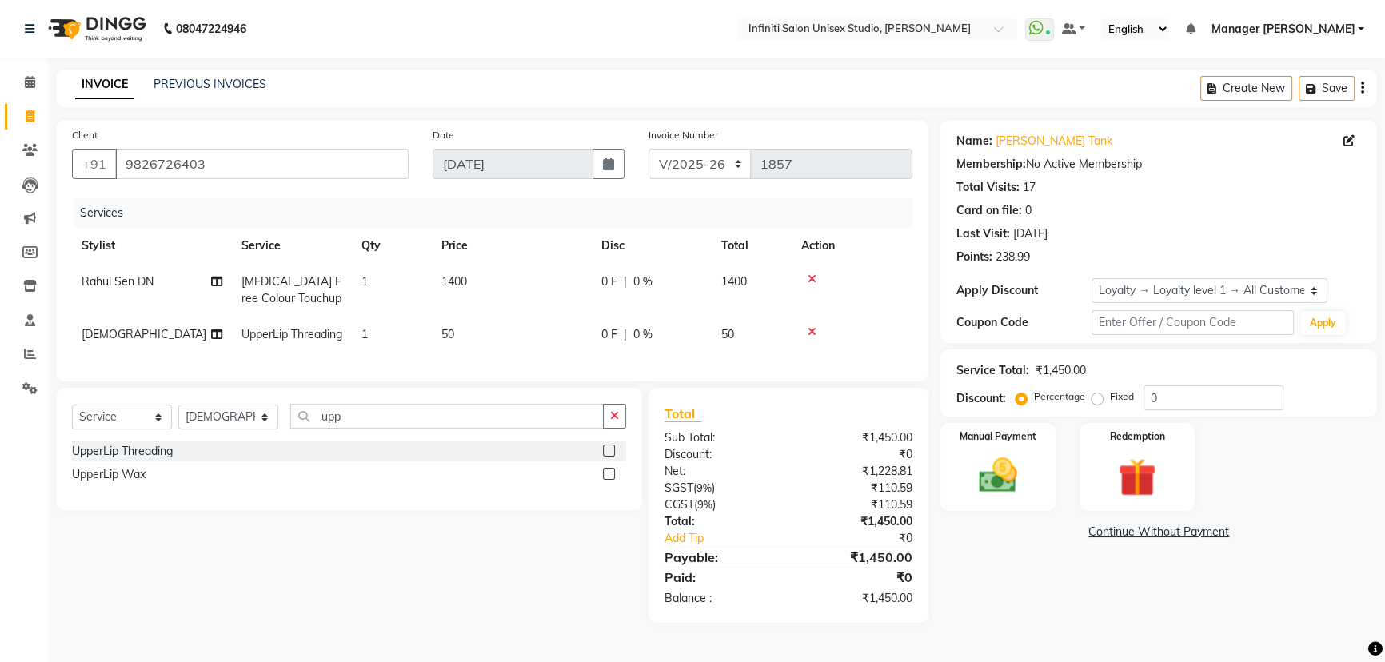
click at [622, 278] on div "0 F | 0 %" at bounding box center [651, 281] width 101 height 17
select select "49887"
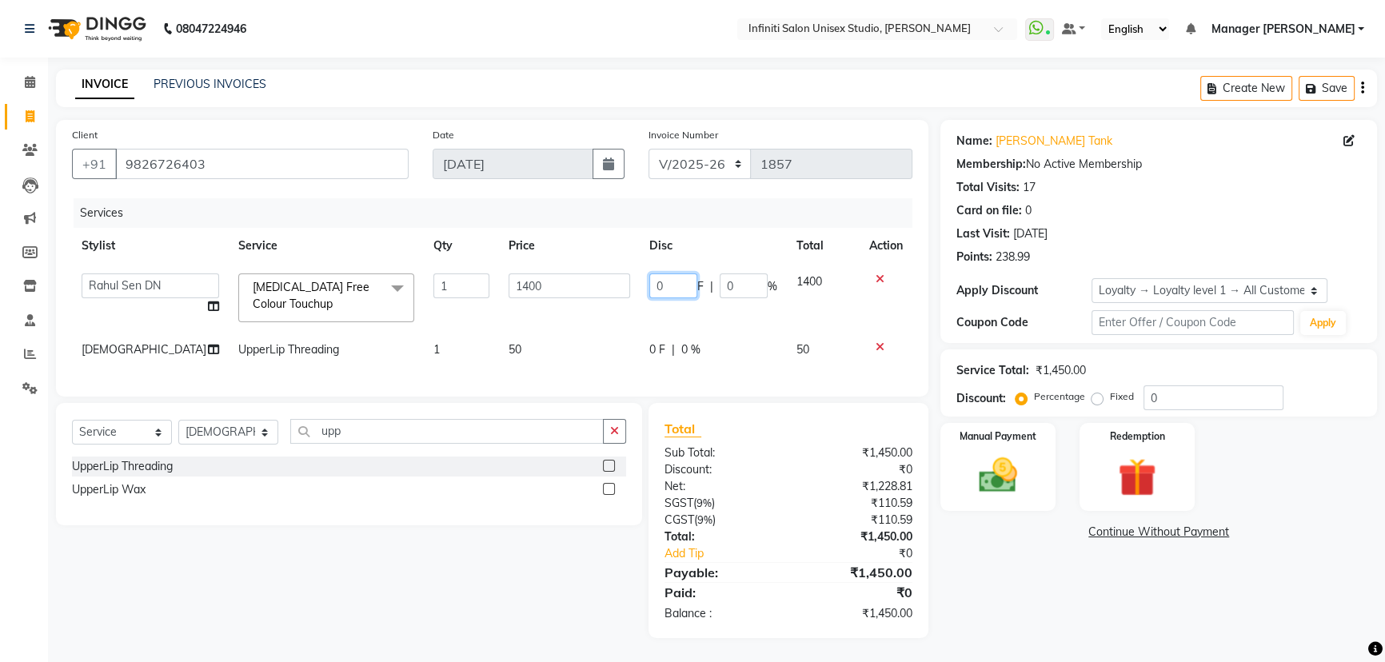
drag, startPoint x: 680, startPoint y: 288, endPoint x: 611, endPoint y: 286, distance: 68.8
click at [615, 288] on tr "Alka Amrita Arun DN Bharti Nigam Ishu Krishna Owner Pooja Rahul Sen DN Ritu Sah…" at bounding box center [492, 298] width 840 height 68
type input "100"
click at [703, 397] on div "Client +91 9826726403 Date 01-09-2025 Invoice Number CI/2025-26 V/2025-26 1857 …" at bounding box center [492, 258] width 872 height 277
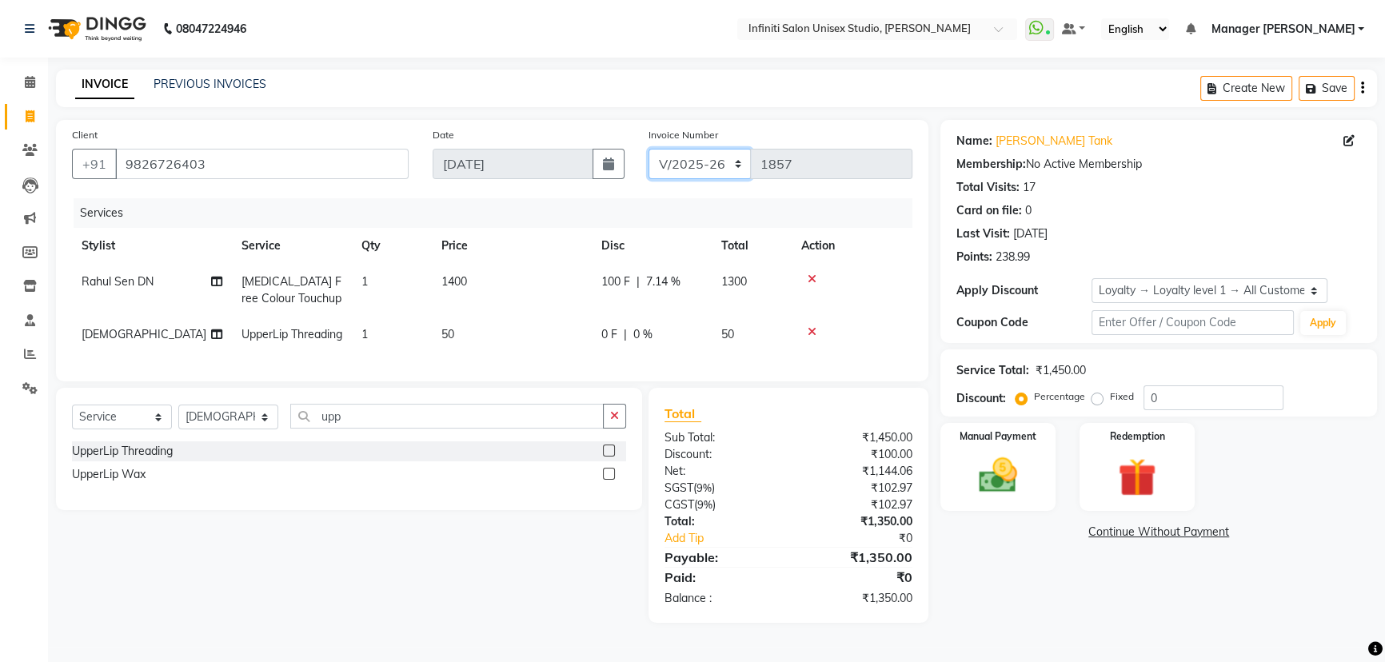
click at [709, 155] on select "CI/2025-26 V/2025-26" at bounding box center [699, 164] width 103 height 30
select select "7941"
click at [648, 149] on select "CI/2025-26 V/2025-26" at bounding box center [699, 164] width 103 height 30
type input "0863"
click at [981, 468] on img at bounding box center [998, 475] width 65 height 46
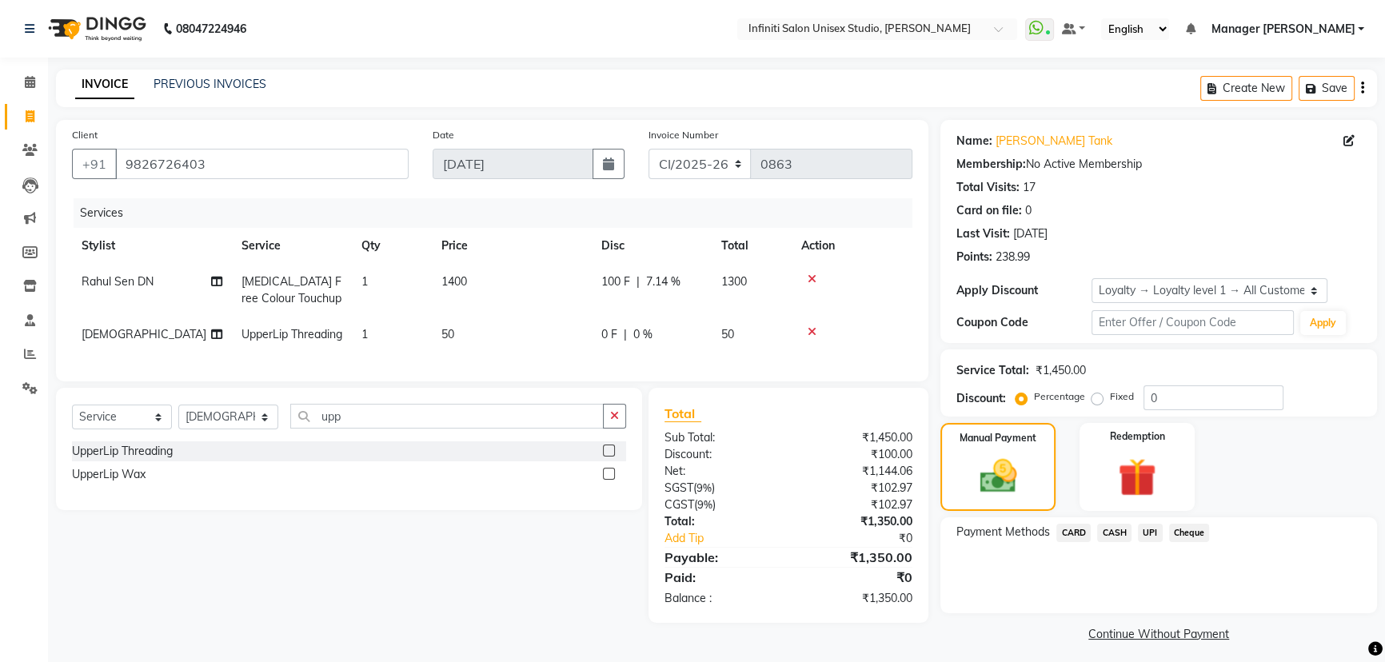
click at [1124, 531] on span "CASH" at bounding box center [1114, 533] width 34 height 18
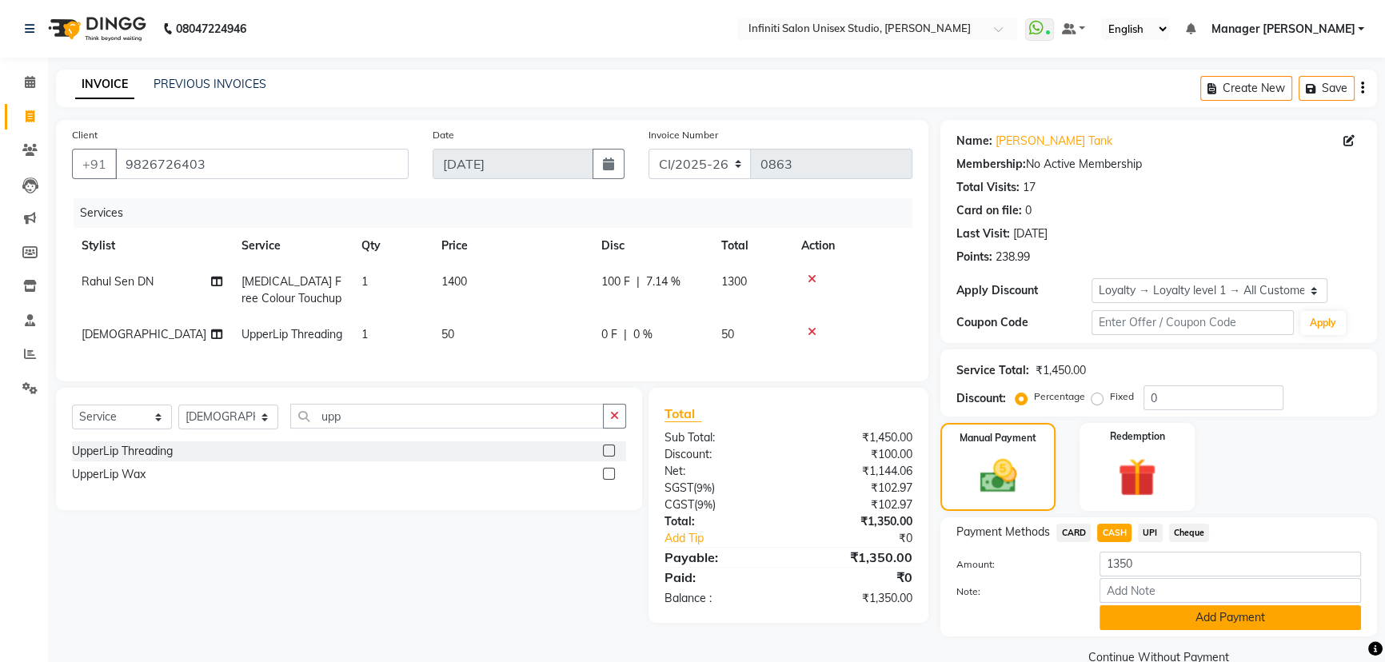
click at [1136, 618] on button "Add Payment" at bounding box center [1229, 617] width 261 height 25
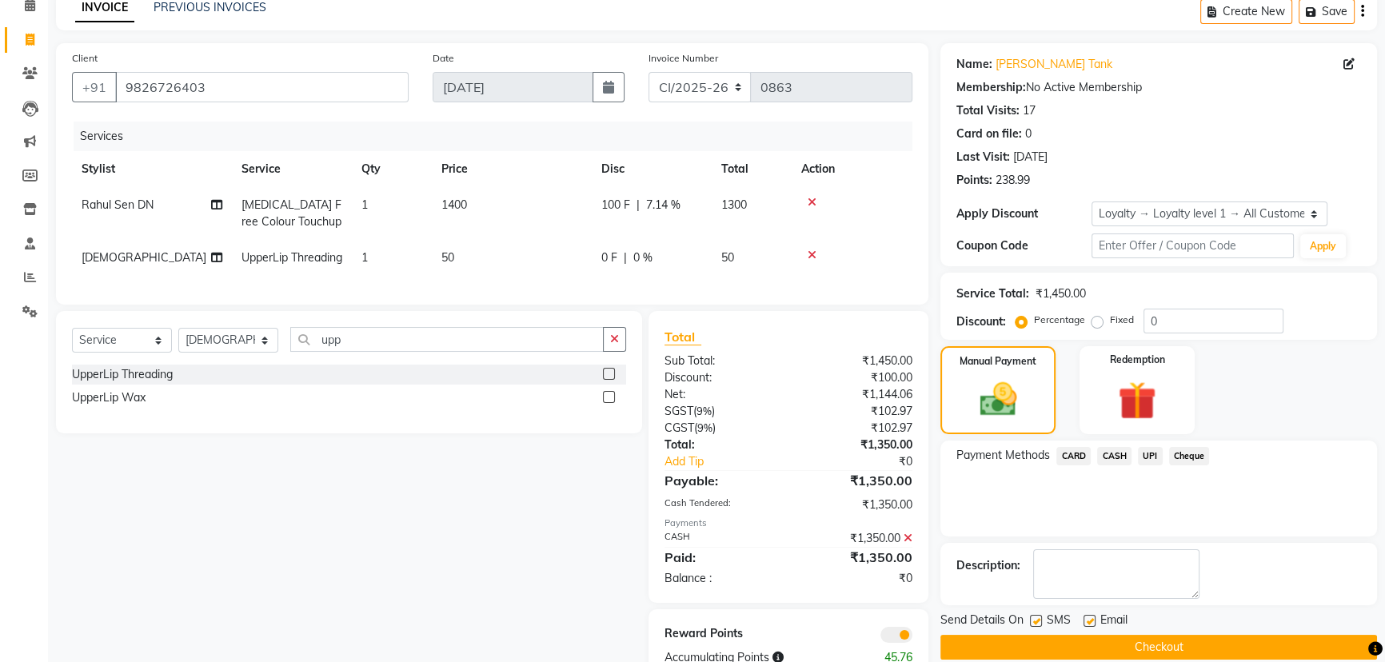
scroll to position [149, 0]
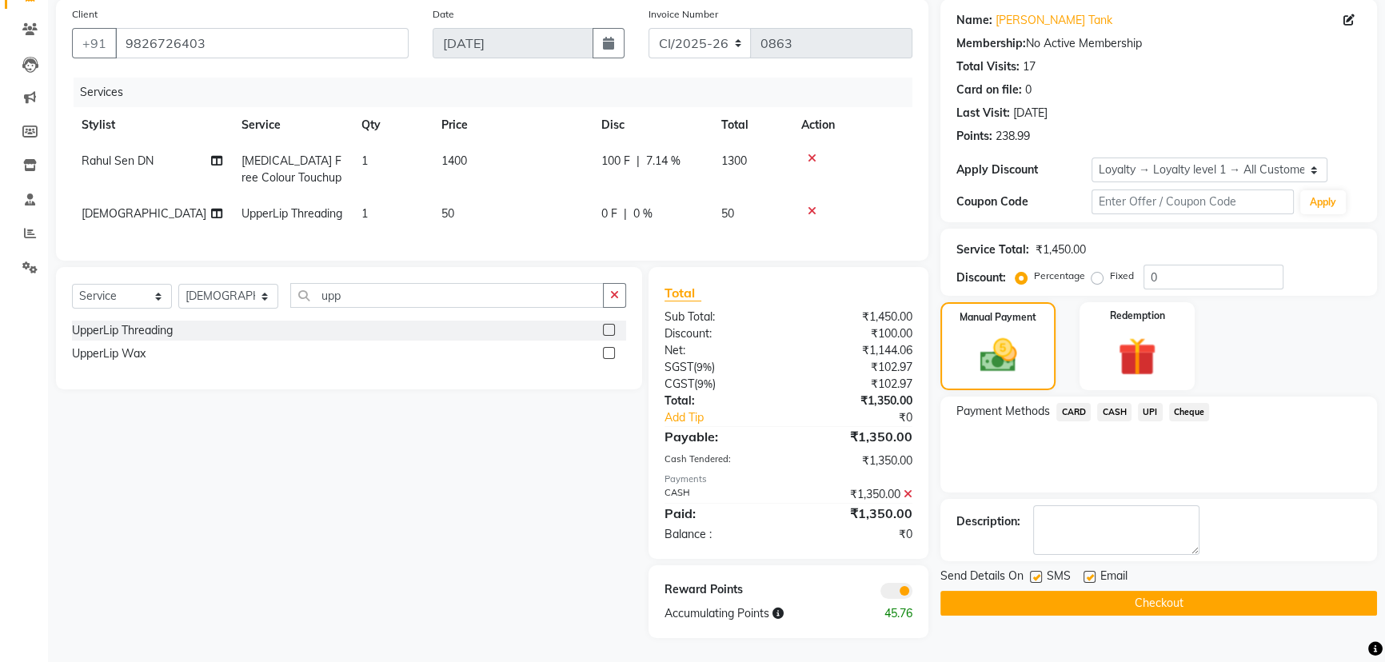
click at [1050, 591] on button "Checkout" at bounding box center [1158, 603] width 436 height 25
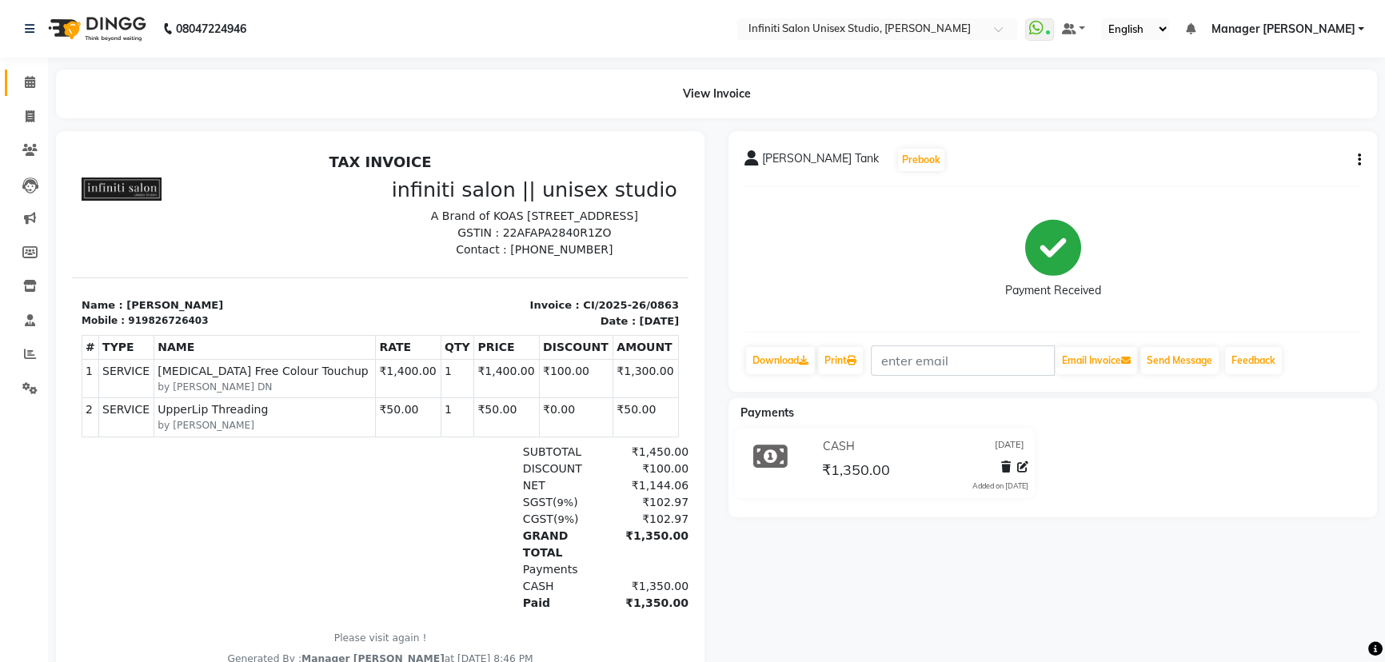
click at [30, 72] on link "Calendar" at bounding box center [24, 83] width 38 height 26
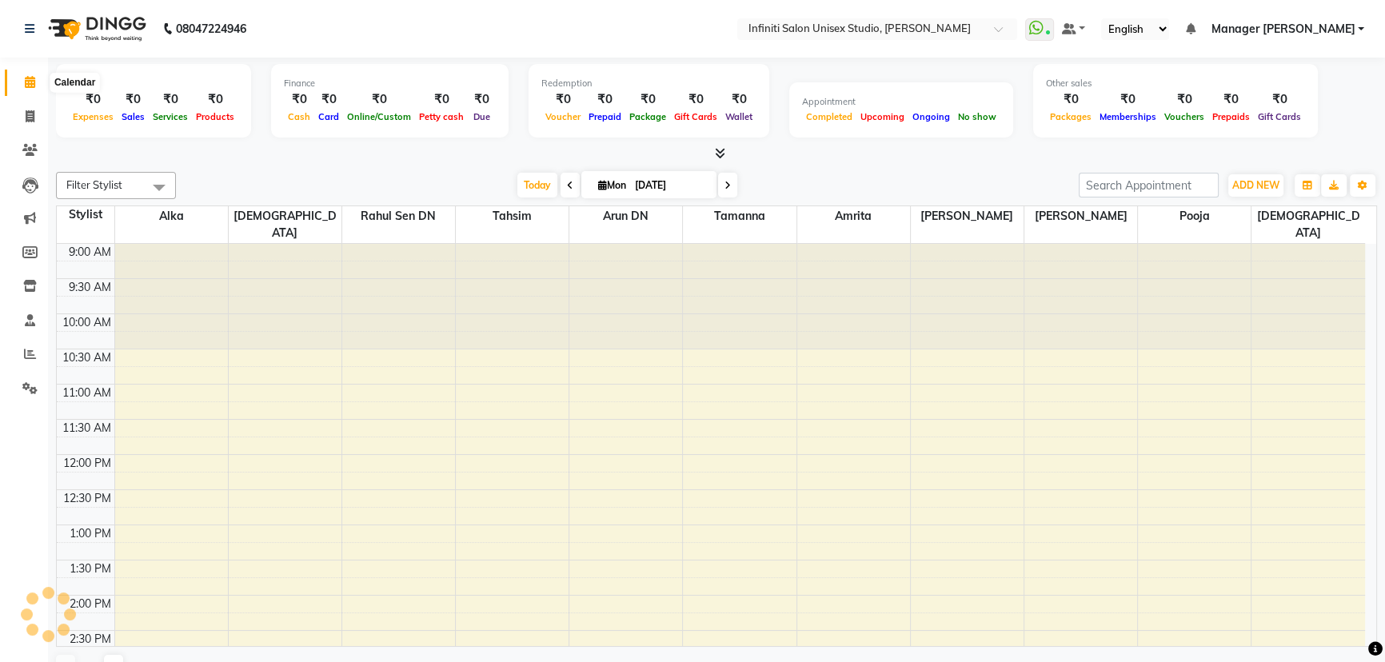
scroll to position [417, 0]
